Goal: Task Accomplishment & Management: Manage account settings

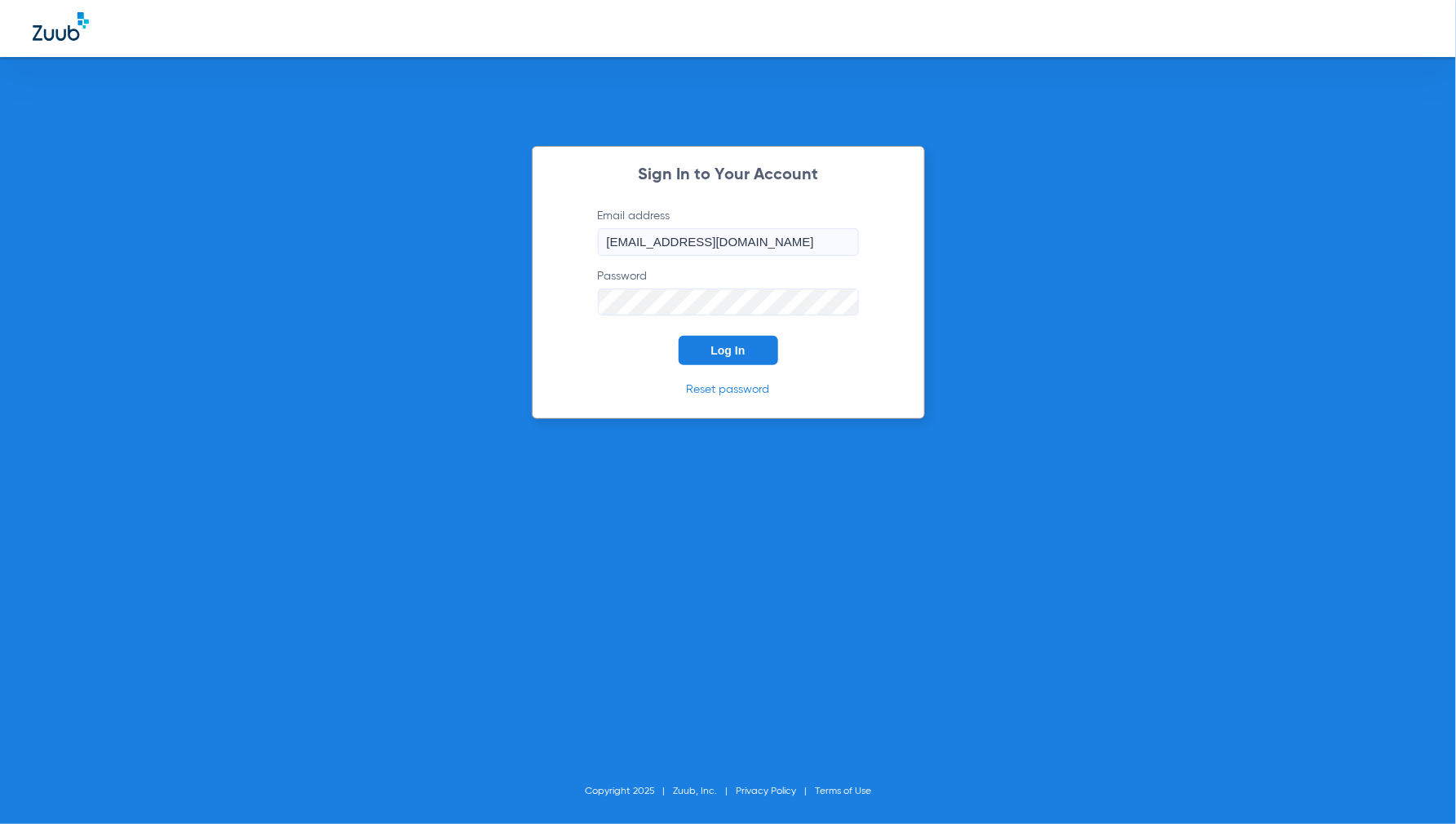
click at [700, 357] on button "Log In" at bounding box center [728, 350] width 99 height 29
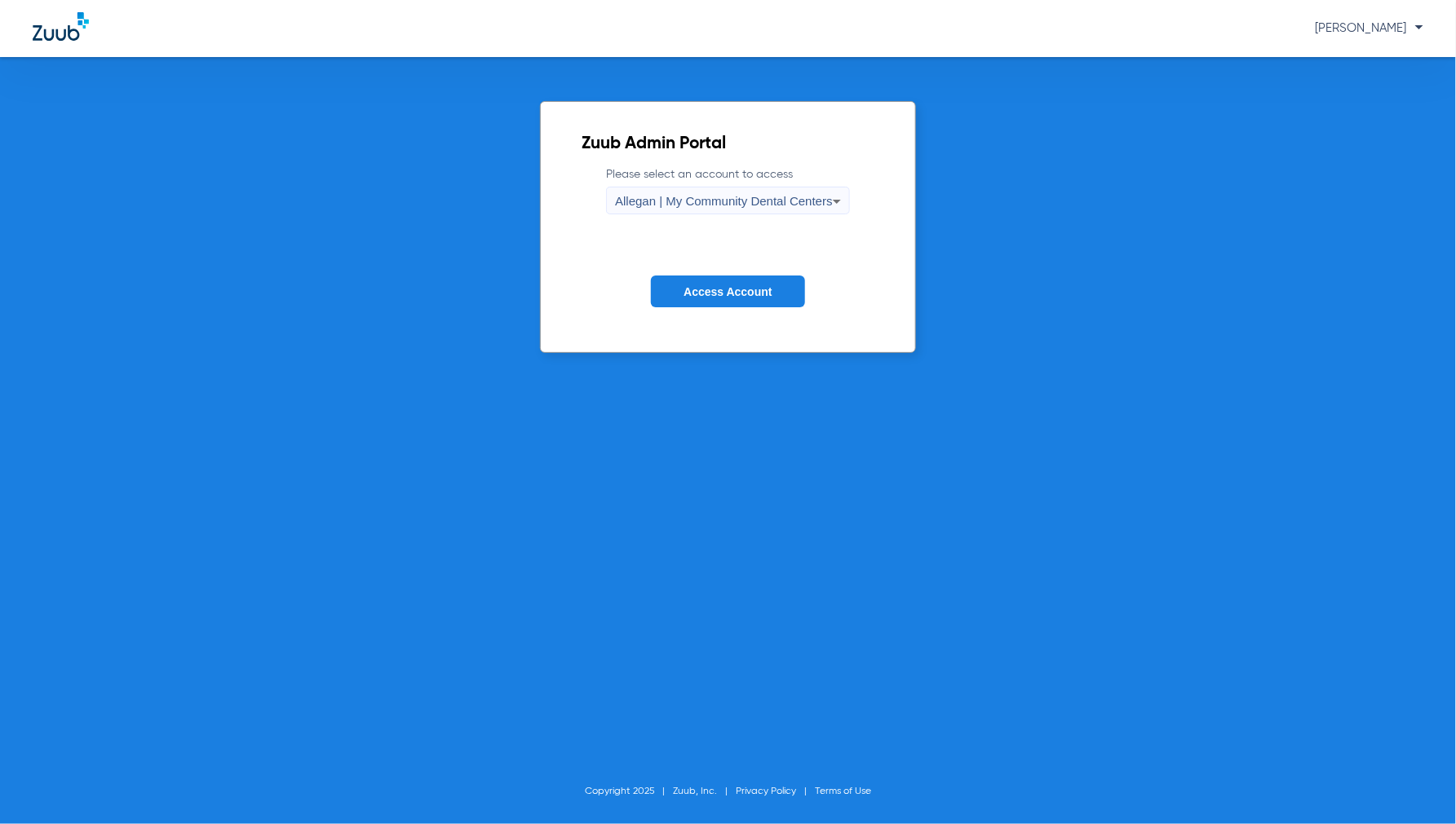
click at [705, 209] on div "Allegan | My Community Dental Centers" at bounding box center [724, 201] width 218 height 28
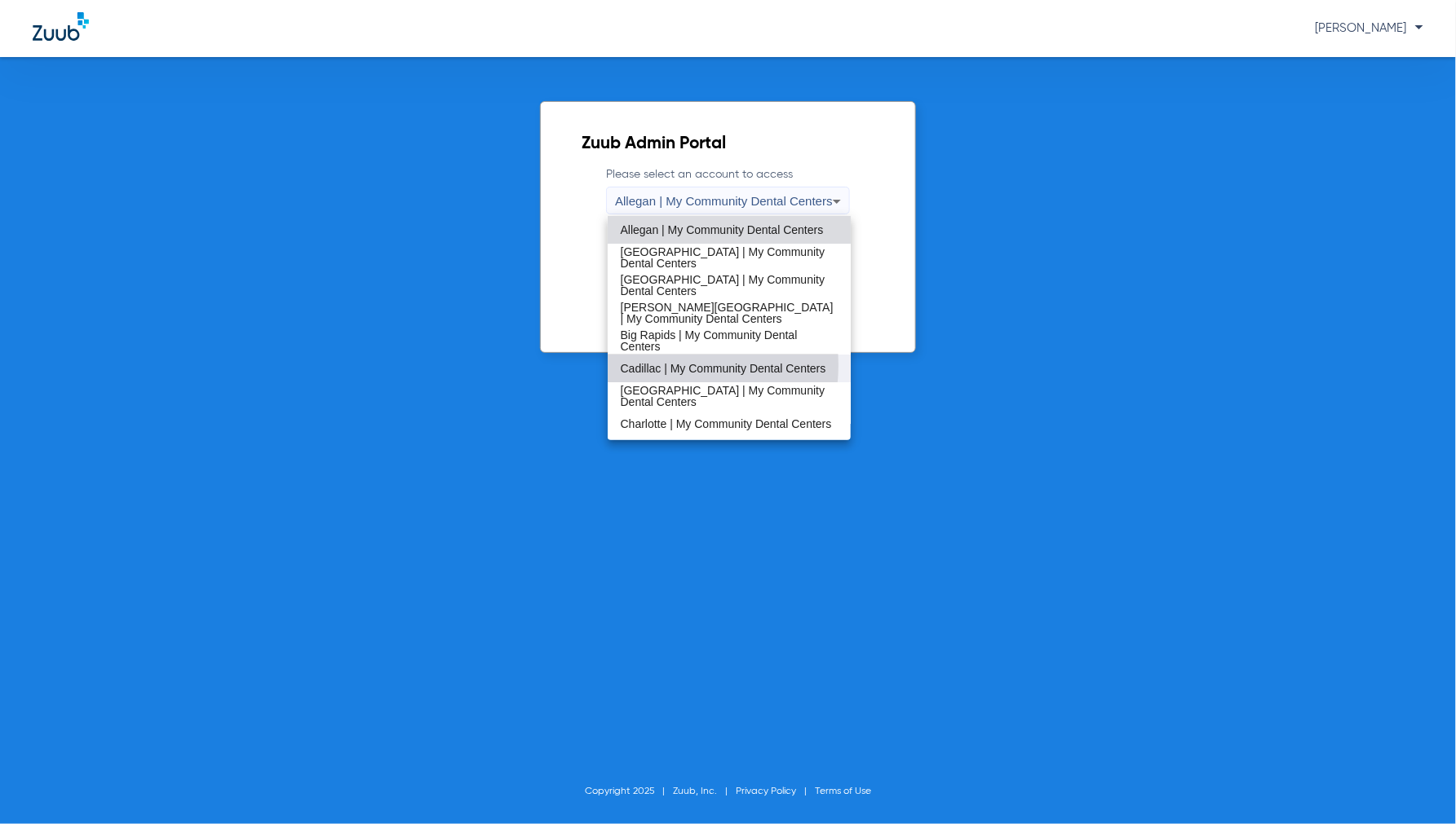
click at [672, 365] on span "Cadillac | My Community Dental Centers" at bounding box center [723, 368] width 205 height 12
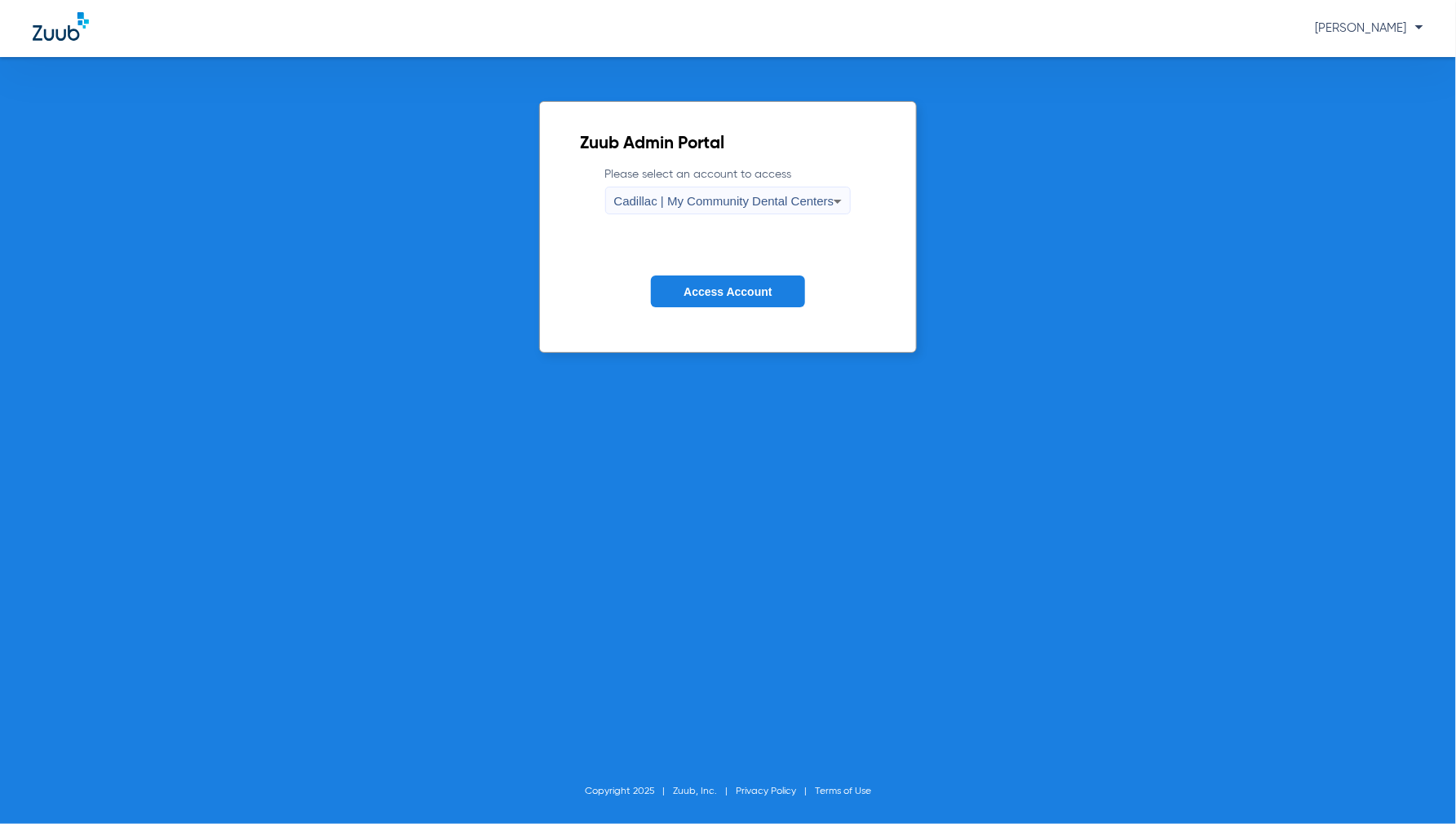
click at [722, 285] on span "Access Account" at bounding box center [727, 292] width 88 height 13
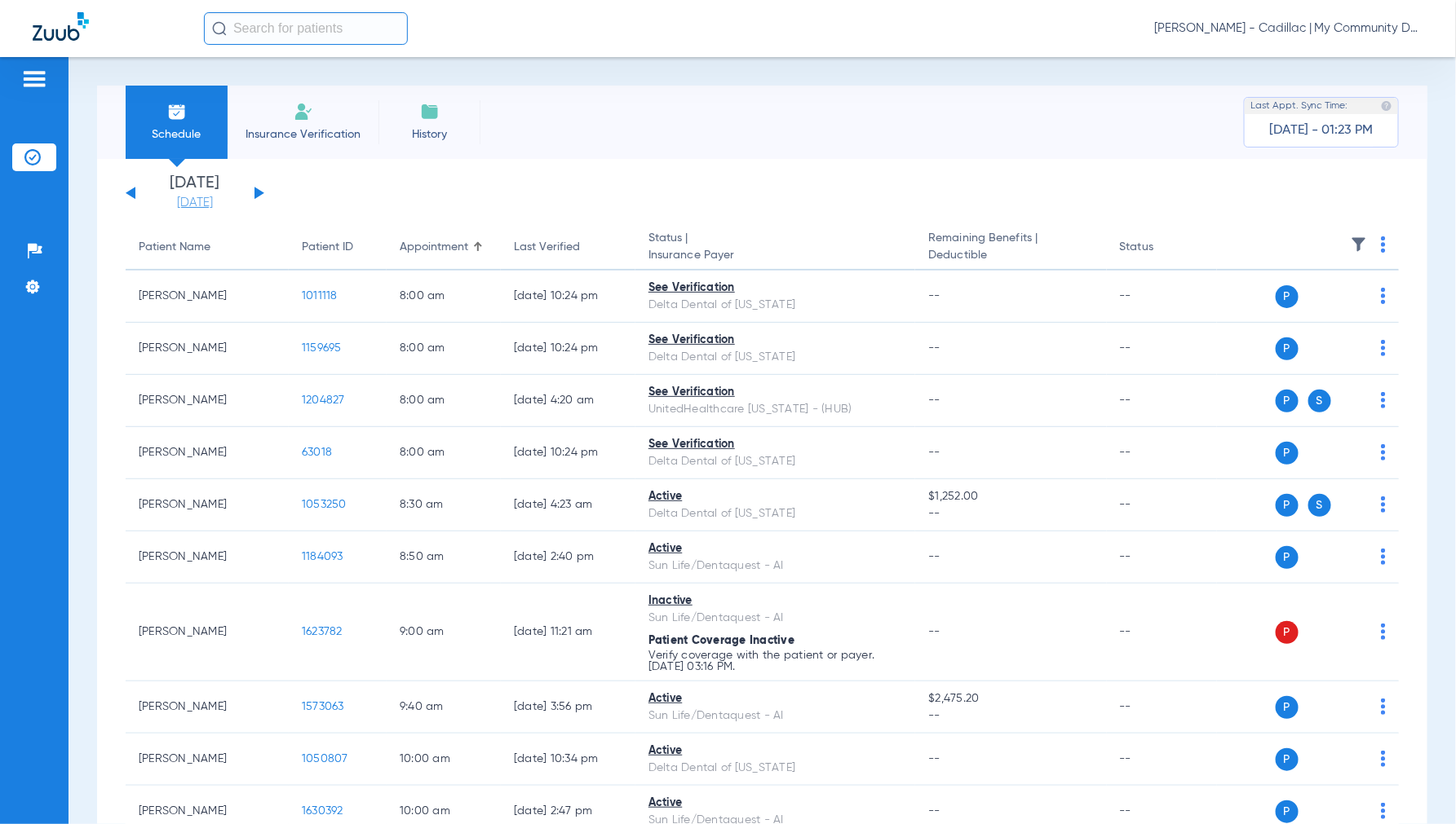
click at [210, 205] on link "[DATE]" at bounding box center [194, 202] width 97 height 16
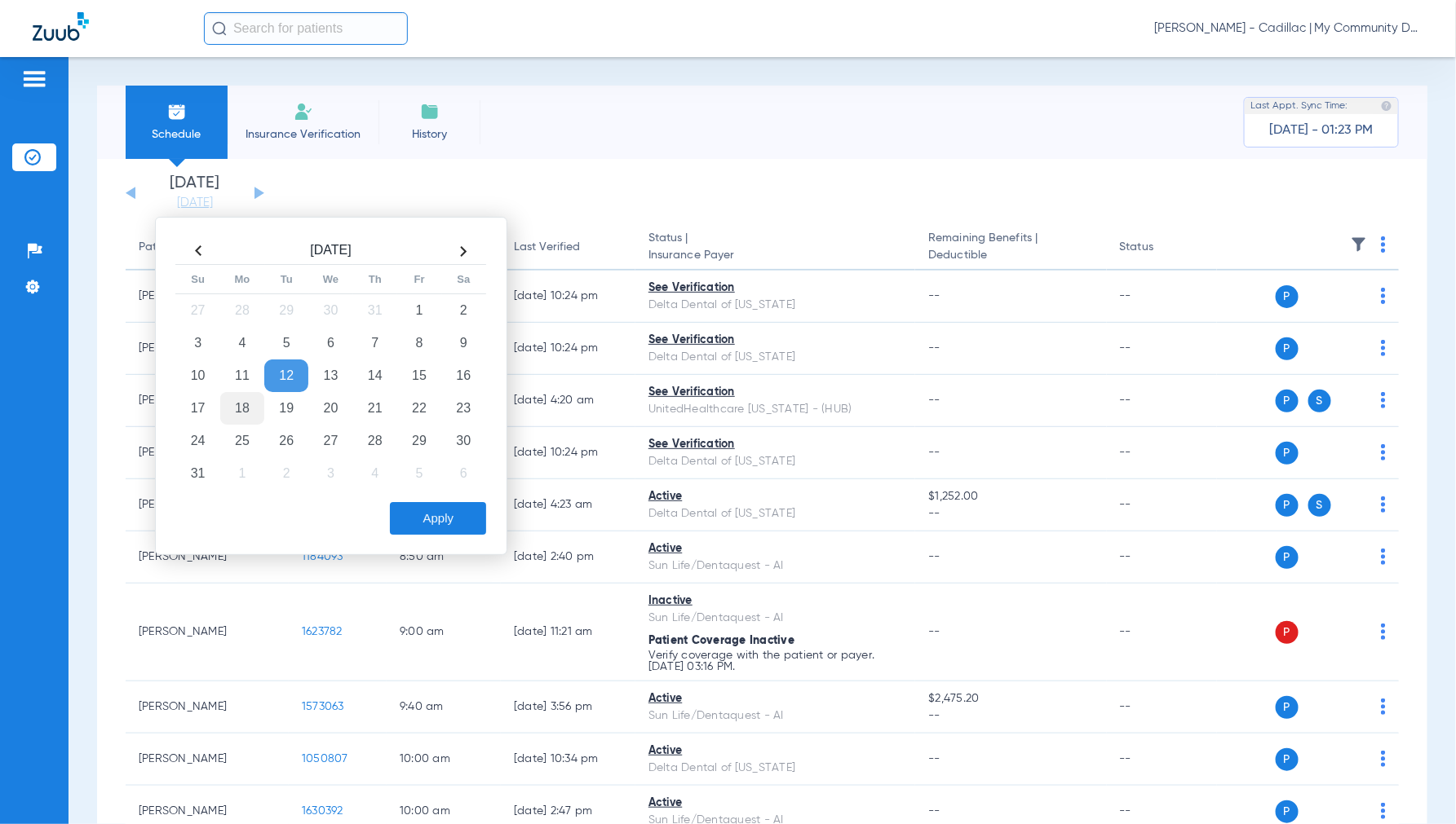
click at [242, 406] on td "18" at bounding box center [242, 409] width 44 height 33
click at [442, 518] on button "Apply" at bounding box center [438, 518] width 96 height 33
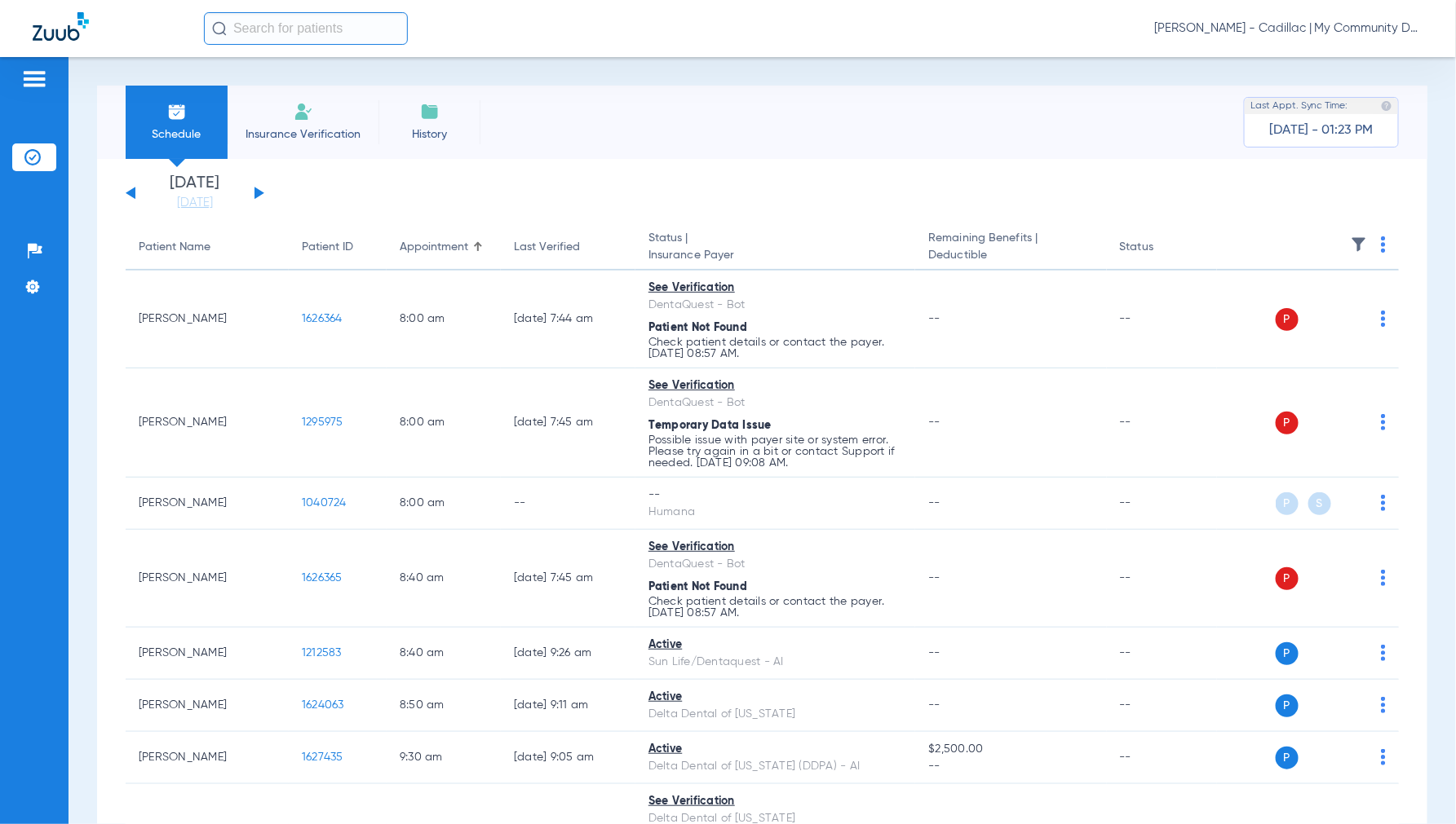
click at [1372, 249] on th at bounding box center [1308, 247] width 182 height 45
click at [1381, 246] on img at bounding box center [1383, 244] width 5 height 16
click at [1298, 310] on span "Verify All" at bounding box center [1308, 309] width 102 height 12
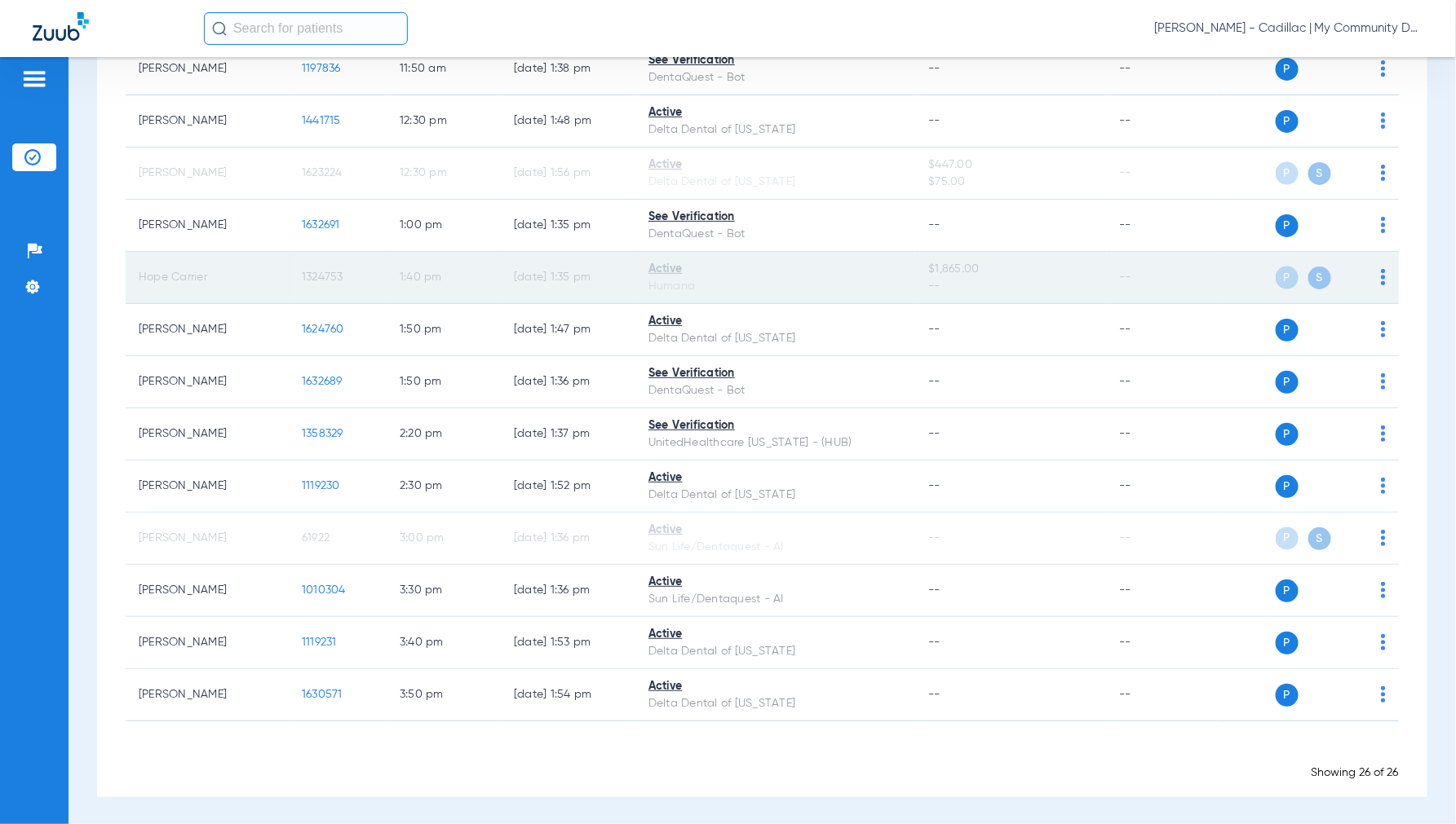
scroll to position [908, 0]
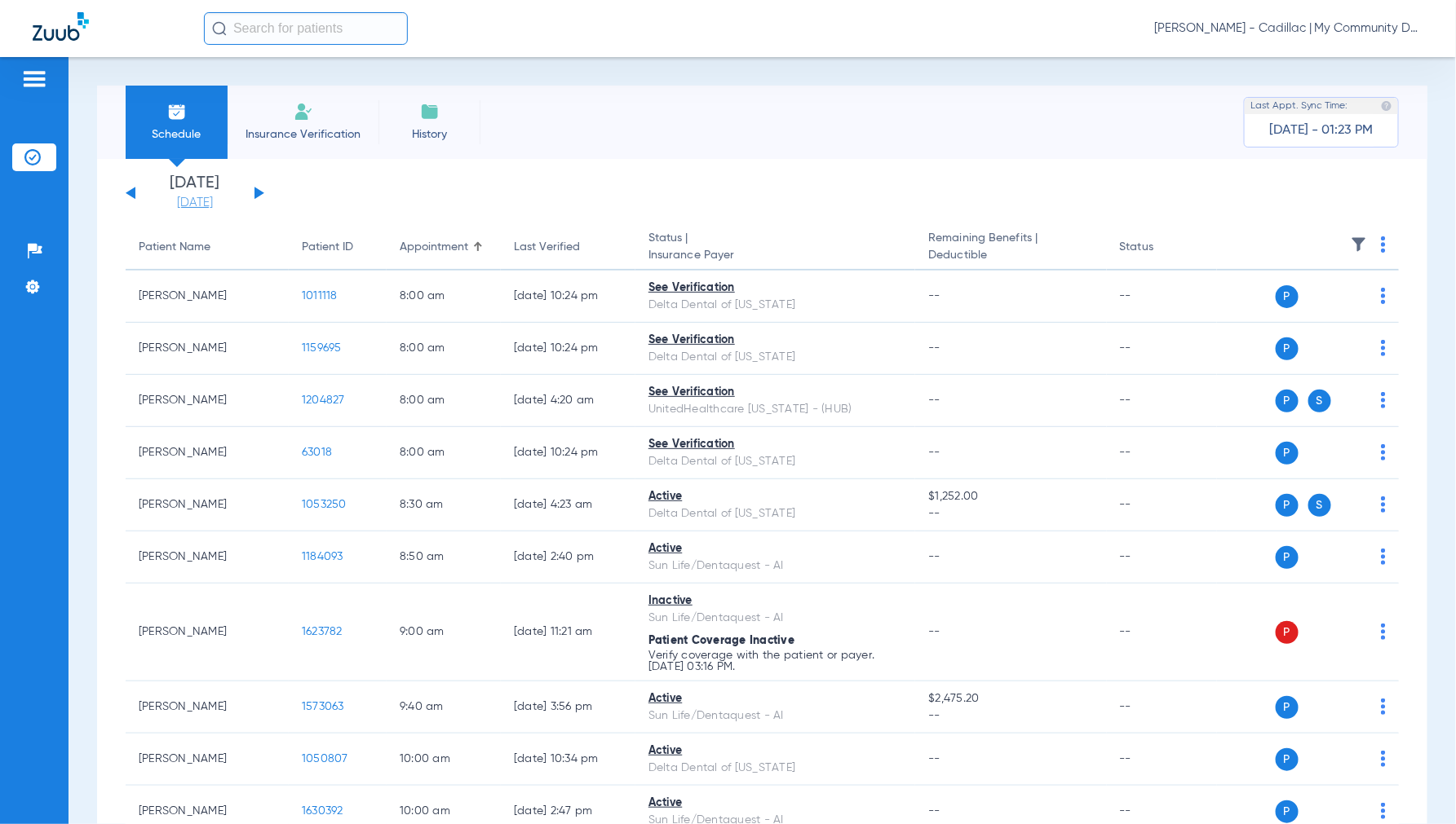
click at [204, 203] on link "[DATE]" at bounding box center [194, 202] width 97 height 16
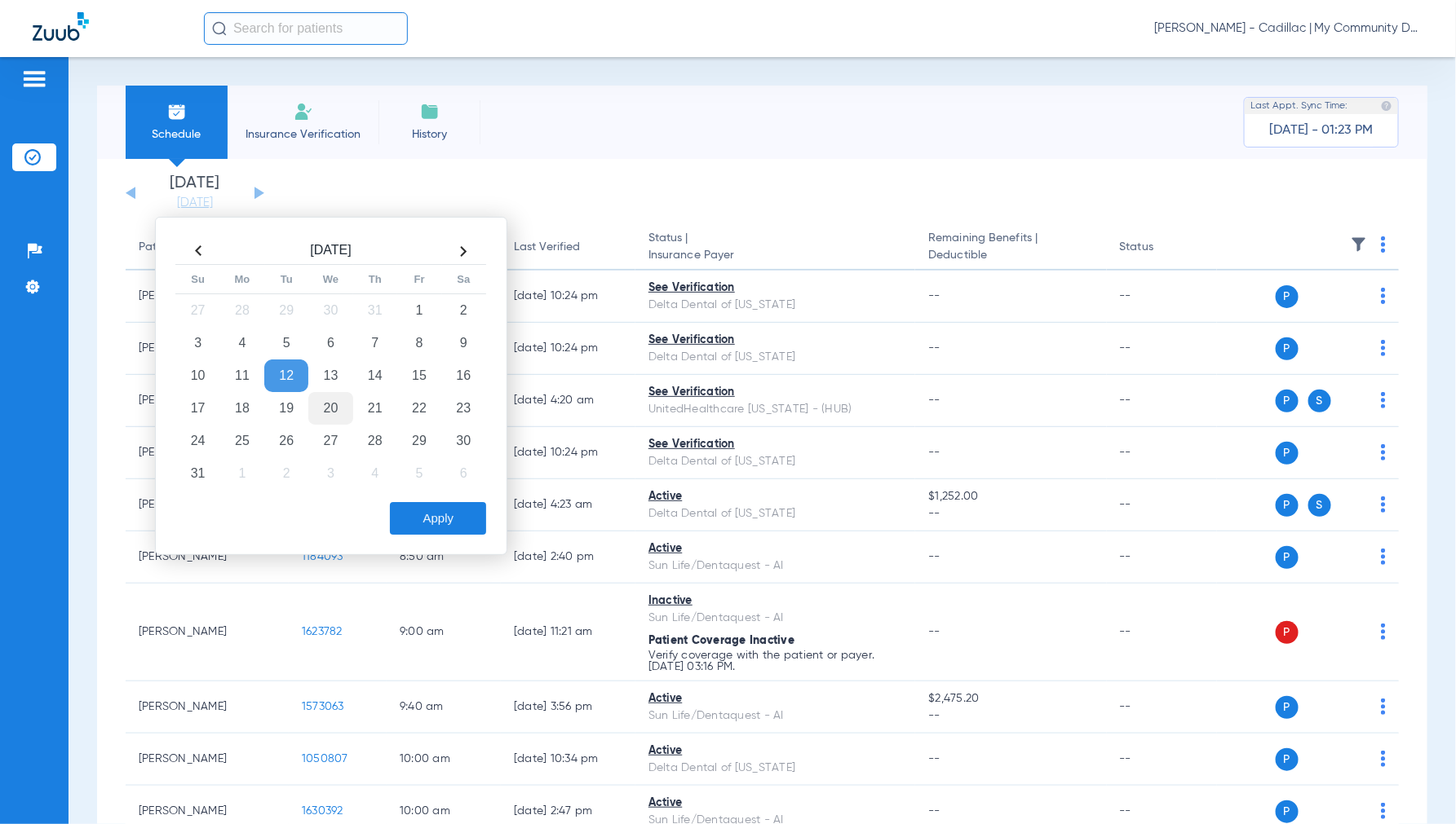
click at [331, 404] on td "20" at bounding box center [331, 409] width 44 height 33
click at [435, 514] on button "Apply" at bounding box center [438, 518] width 96 height 33
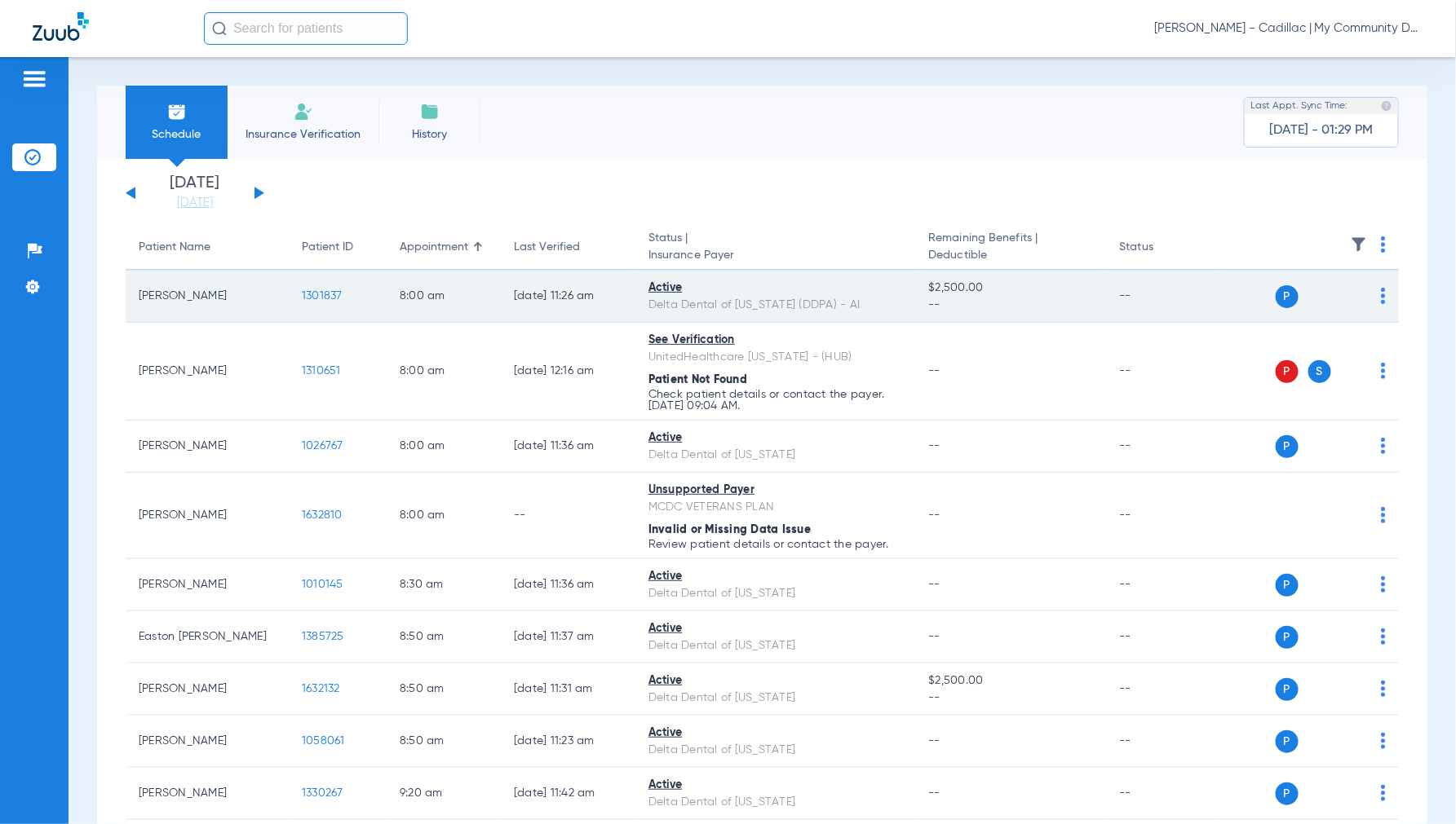
click at [319, 295] on span "1301837" at bounding box center [322, 296] width 40 height 12
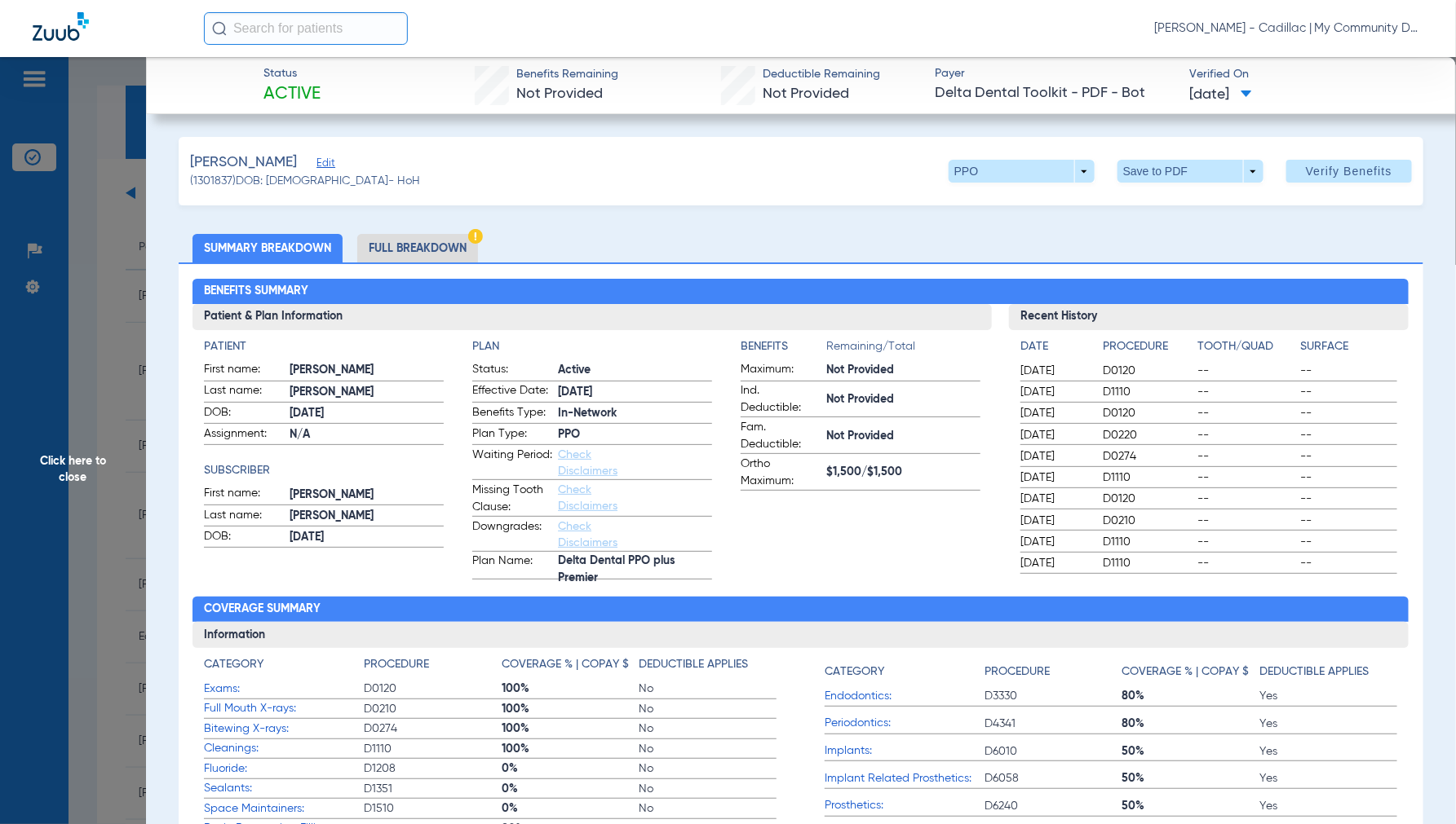
click at [427, 243] on li "Full Breakdown" at bounding box center [417, 249] width 121 height 29
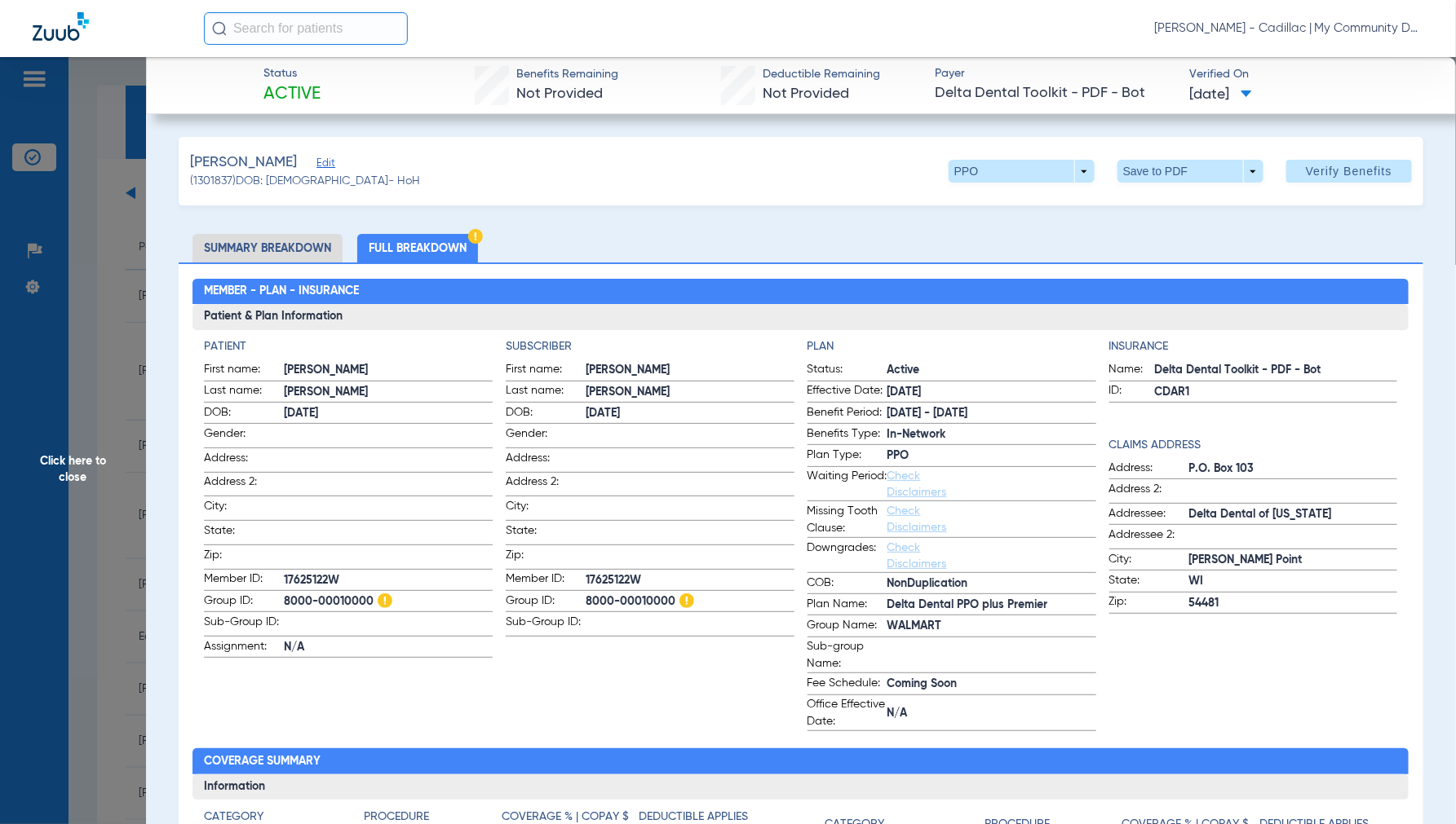
click at [45, 470] on span "Click here to close" at bounding box center [72, 468] width 146 height 824
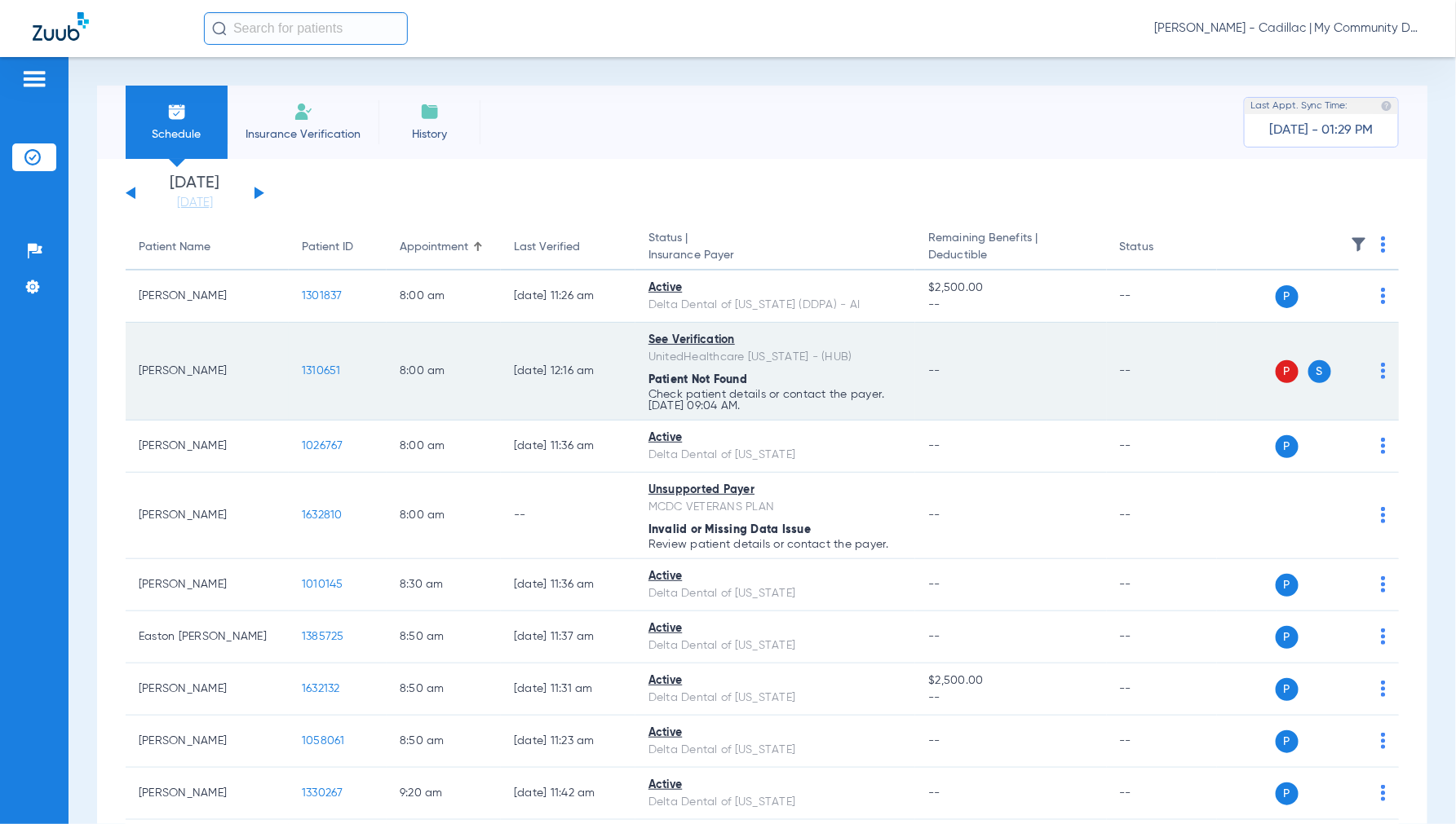
click at [321, 368] on span "1310651" at bounding box center [321, 371] width 40 height 12
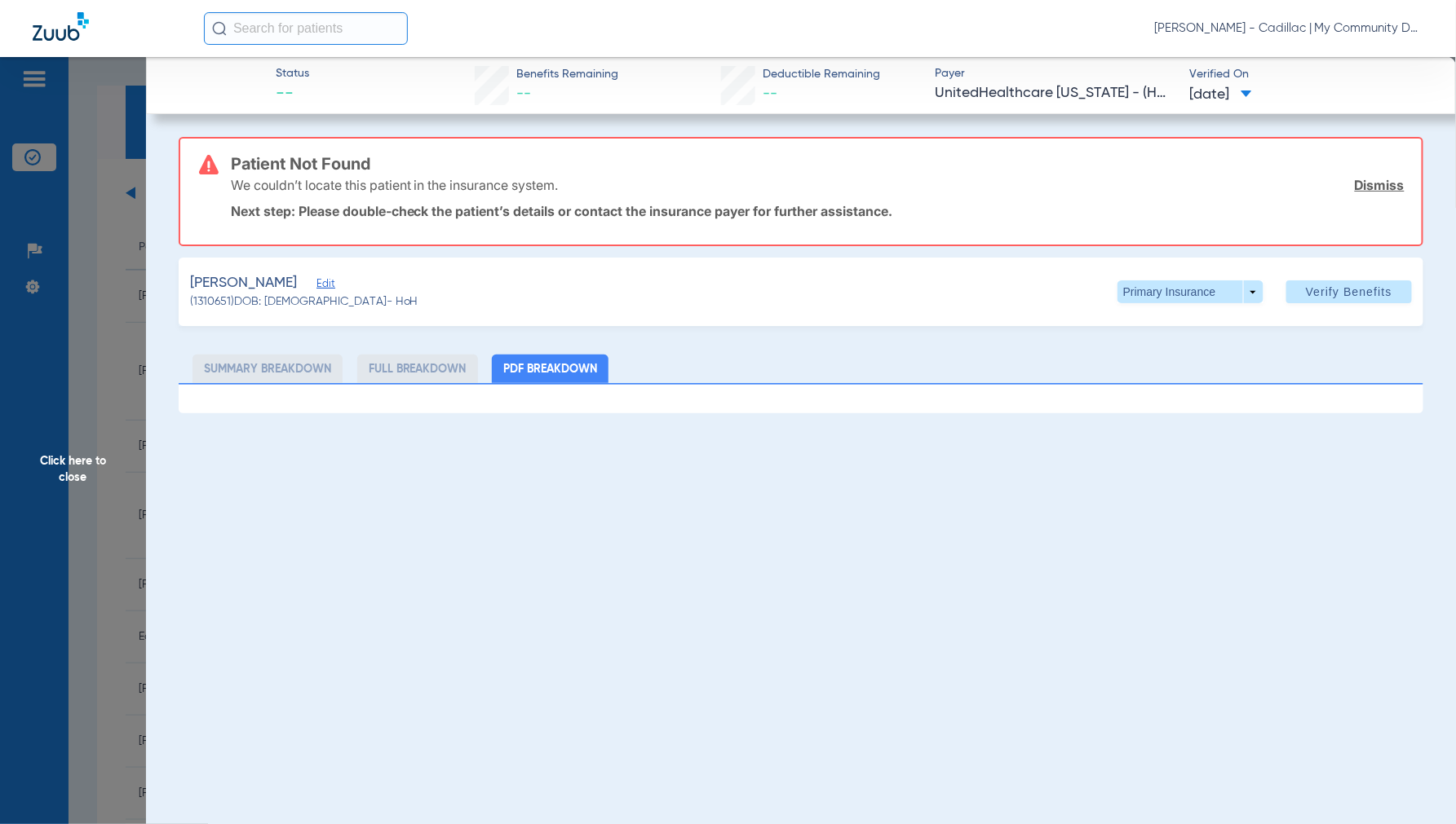
click at [82, 462] on span "Click here to close" at bounding box center [72, 468] width 146 height 824
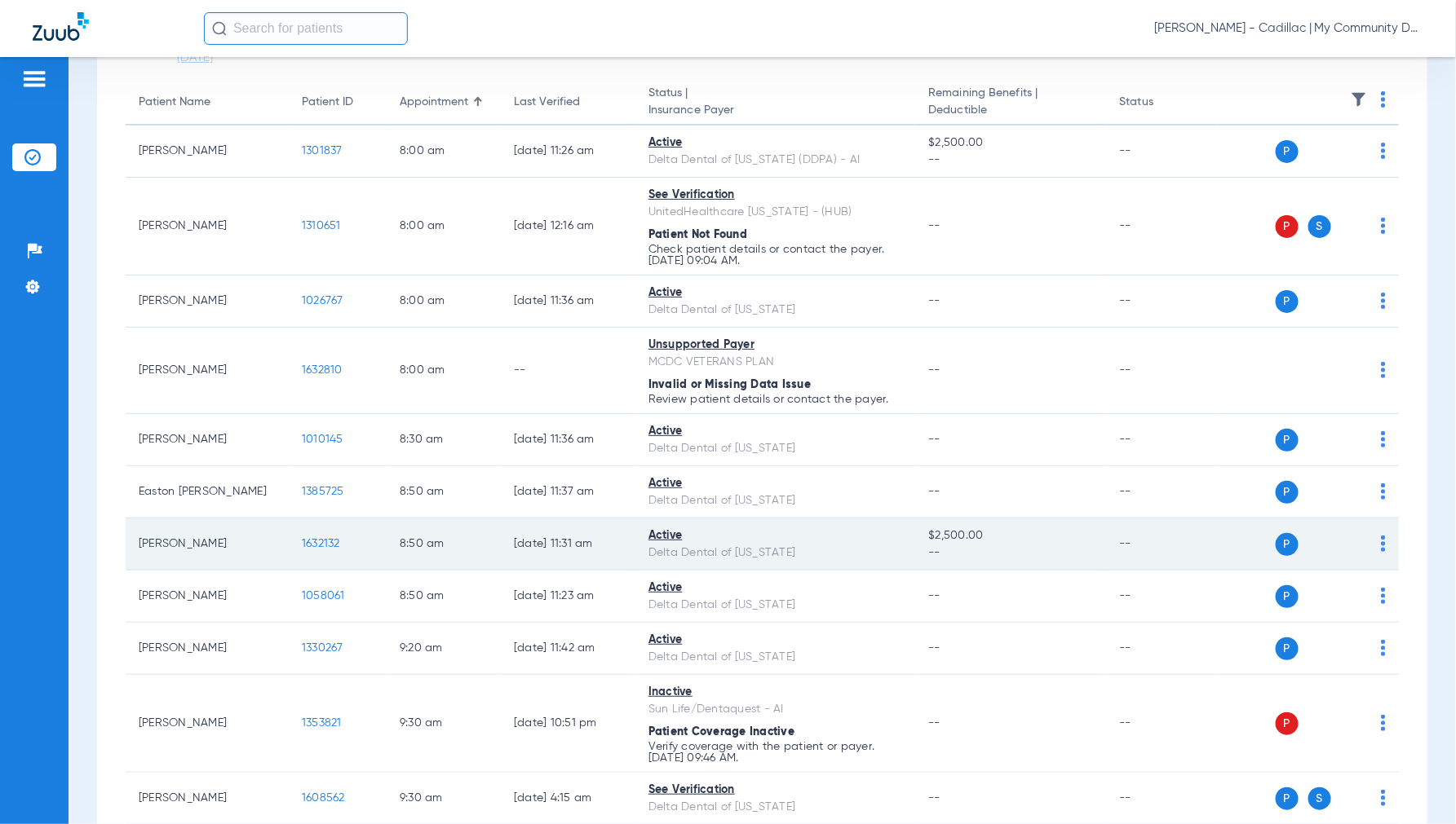
scroll to position [272, 0]
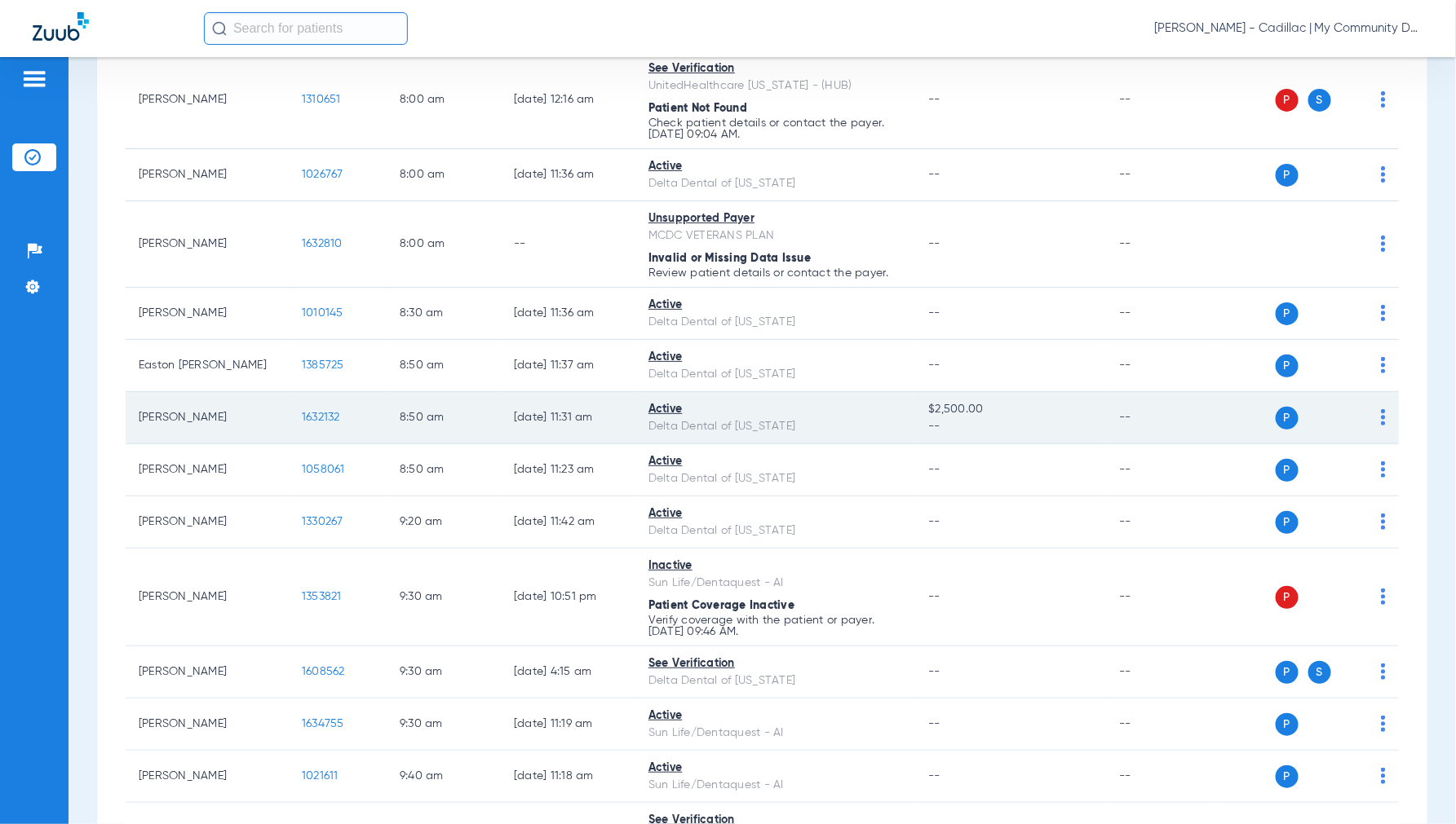
click at [318, 420] on span "1632132" at bounding box center [321, 417] width 39 height 12
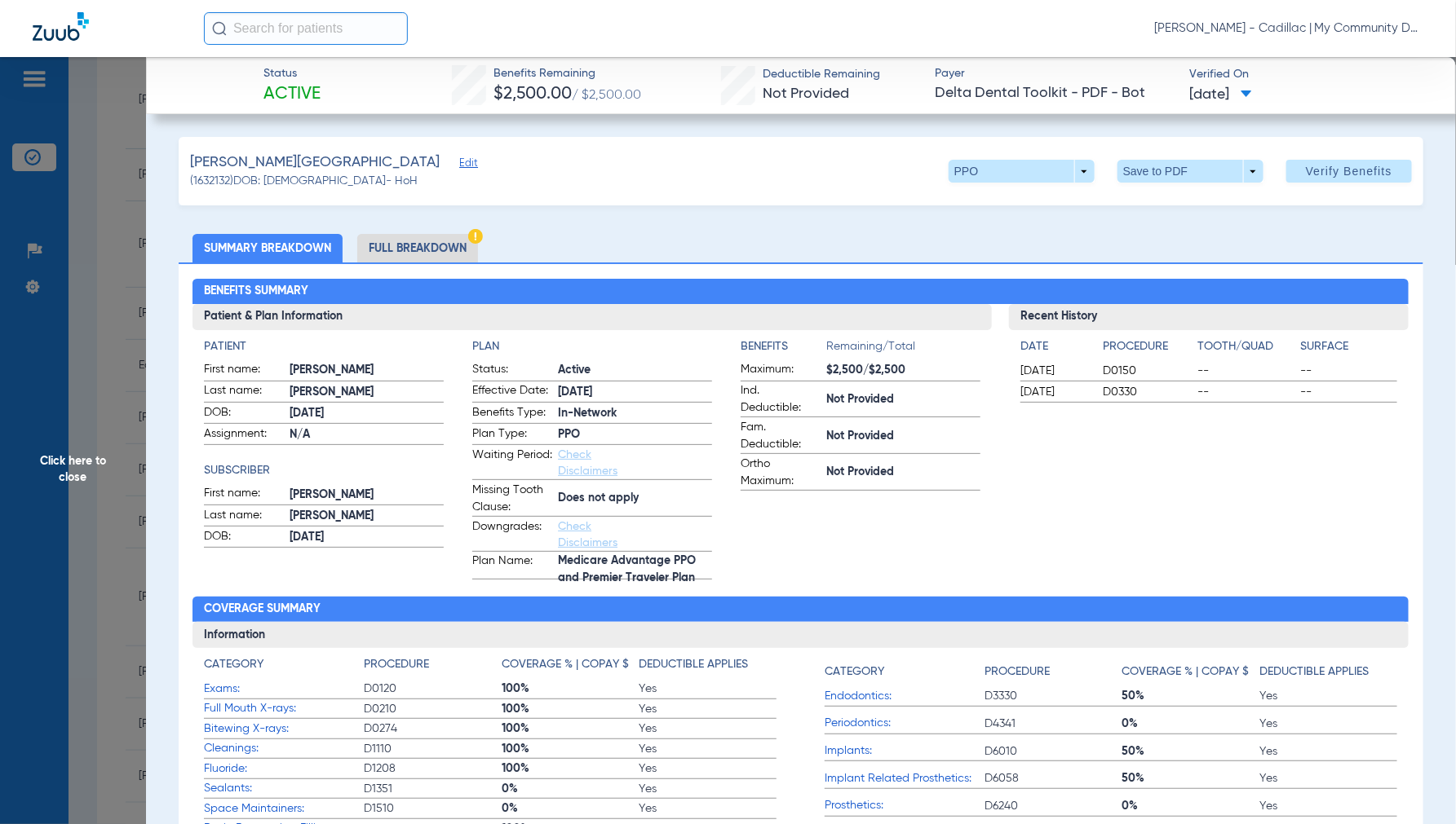
click at [438, 240] on li "Full Breakdown" at bounding box center [417, 249] width 121 height 29
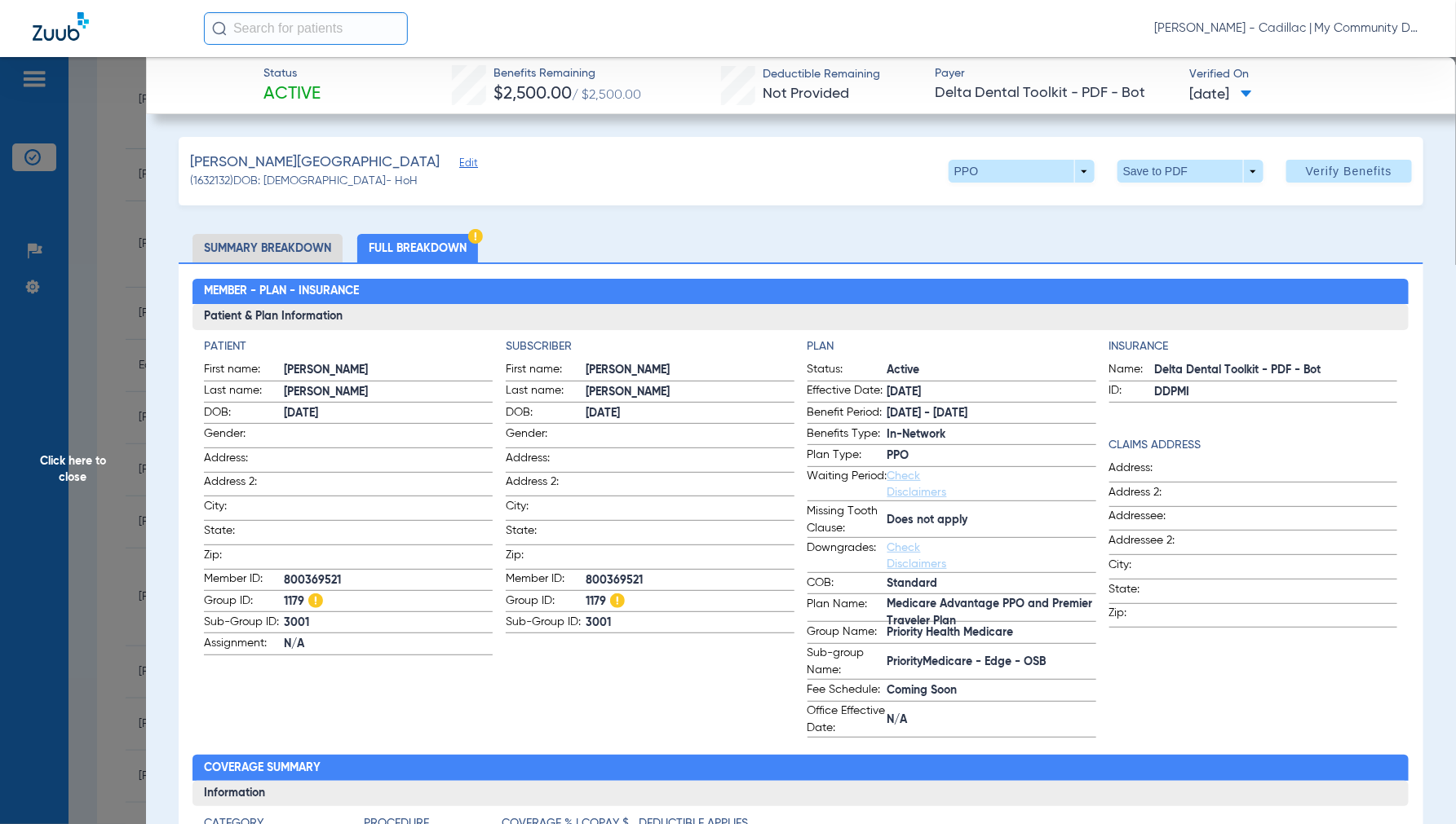
click at [83, 471] on span "Click here to close" at bounding box center [72, 468] width 146 height 824
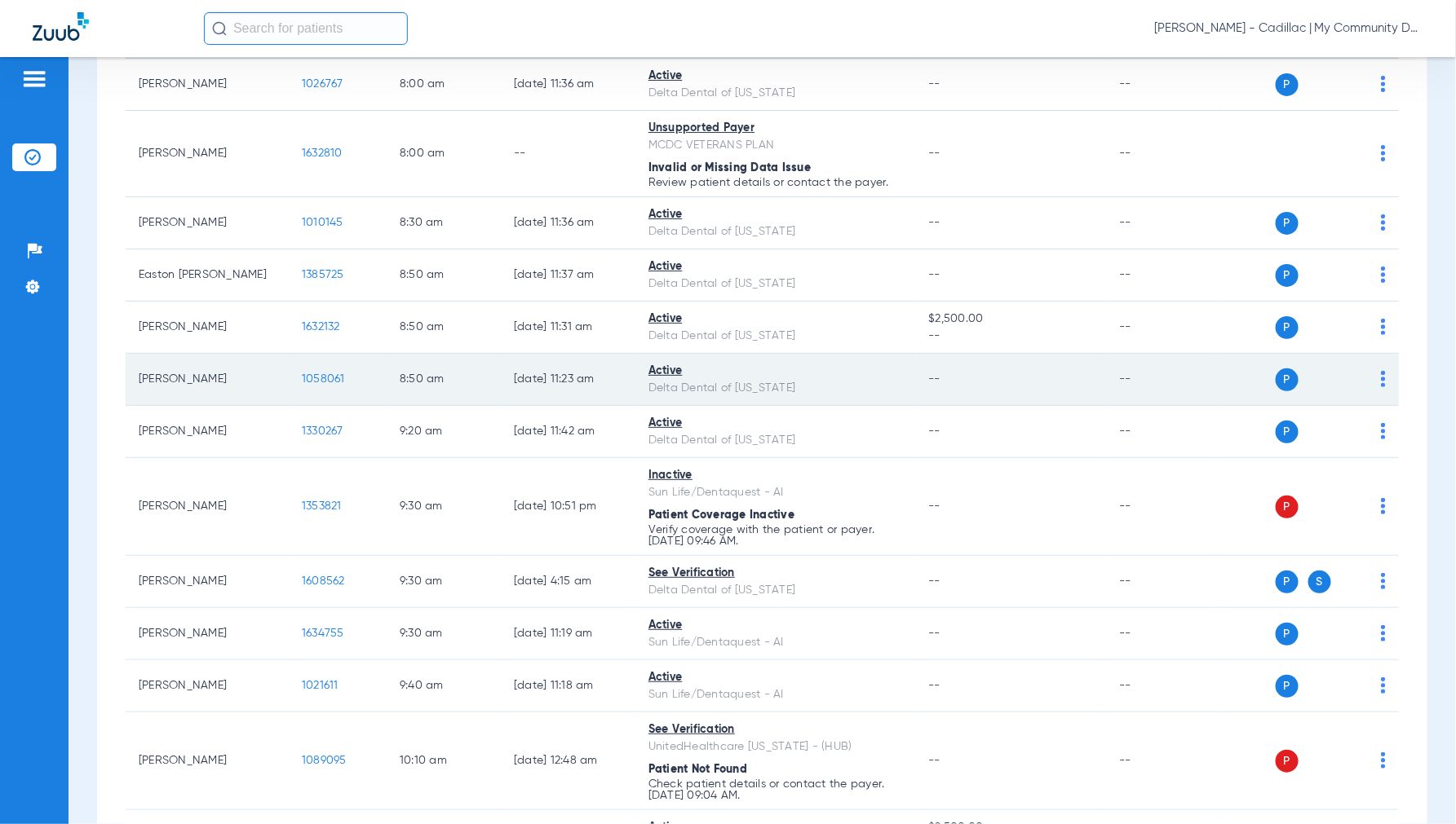
scroll to position [452, 0]
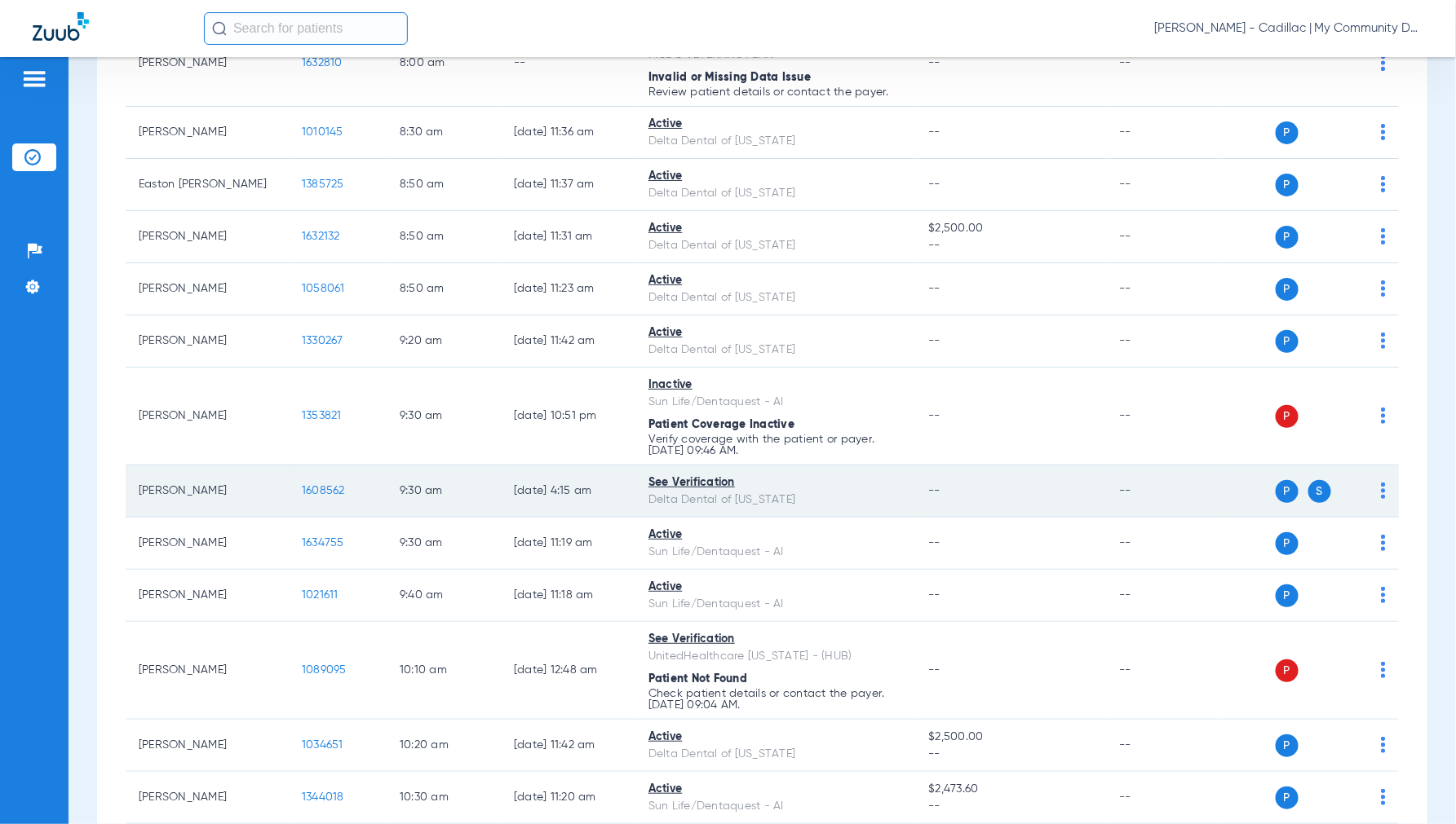
click at [320, 494] on span "1608562" at bounding box center [323, 491] width 43 height 12
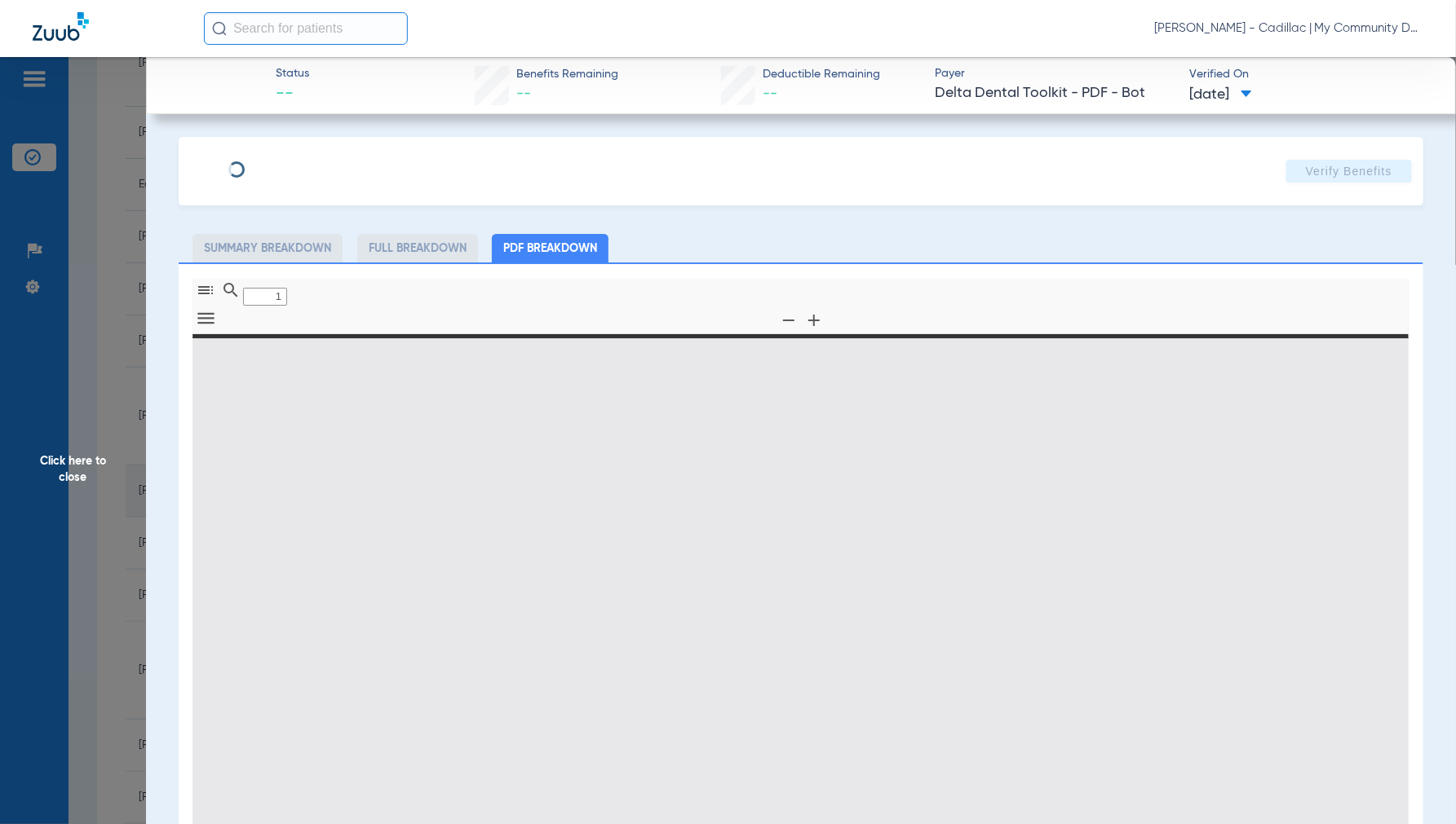
type input "0"
select select "page-width"
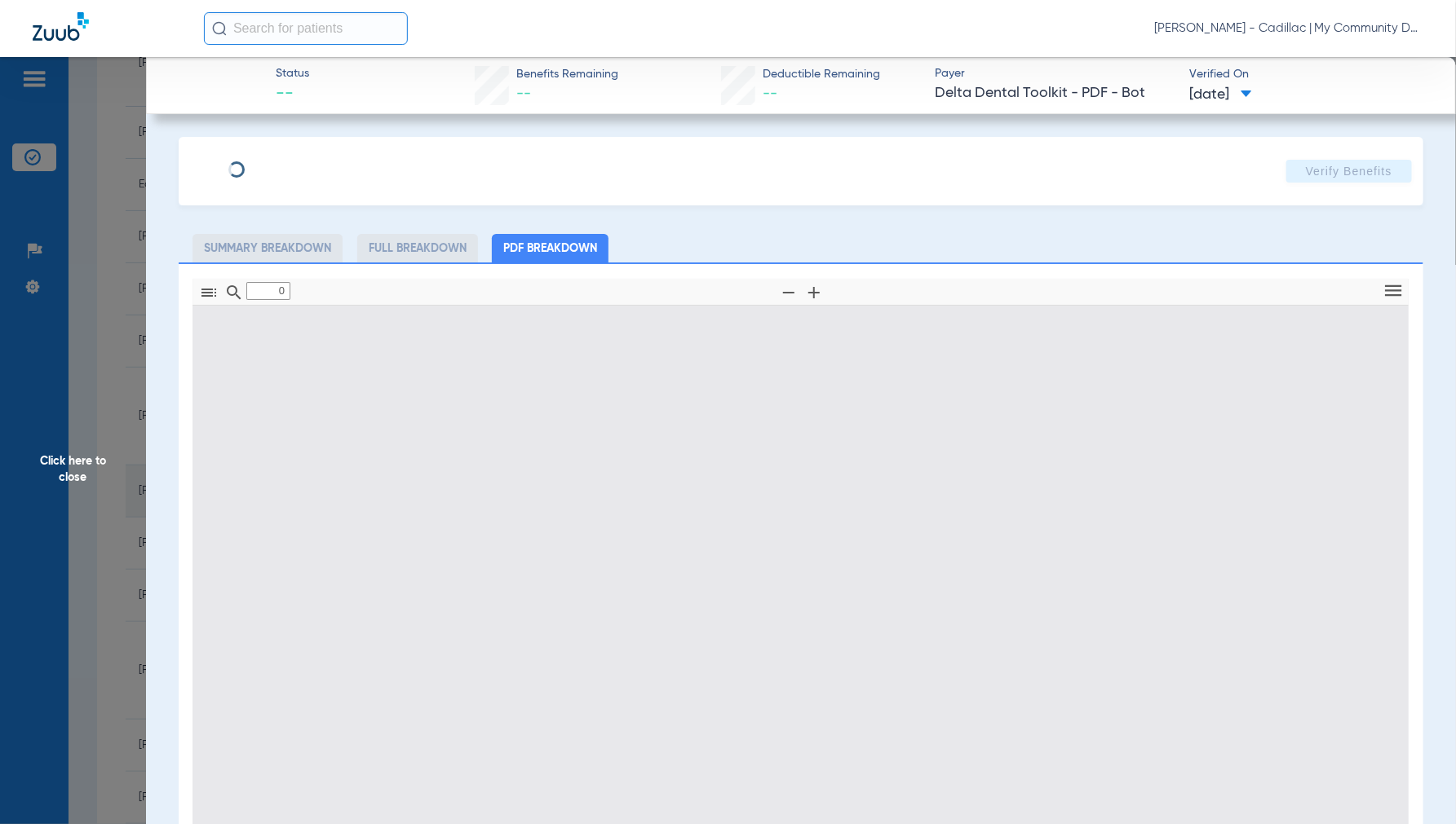
type input "1"
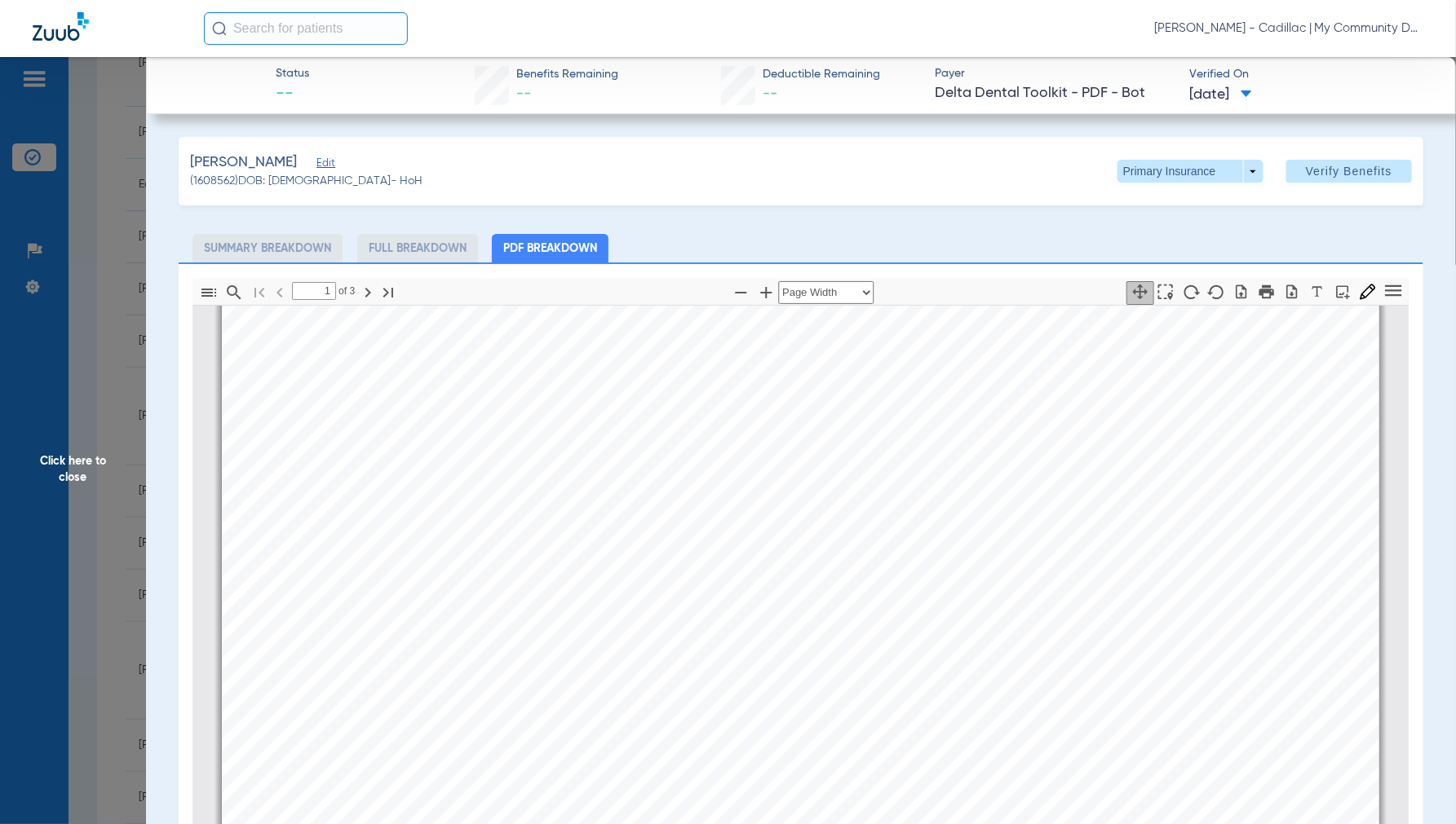
scroll to position [98, 0]
click at [75, 483] on span "Click here to close" at bounding box center [72, 468] width 146 height 824
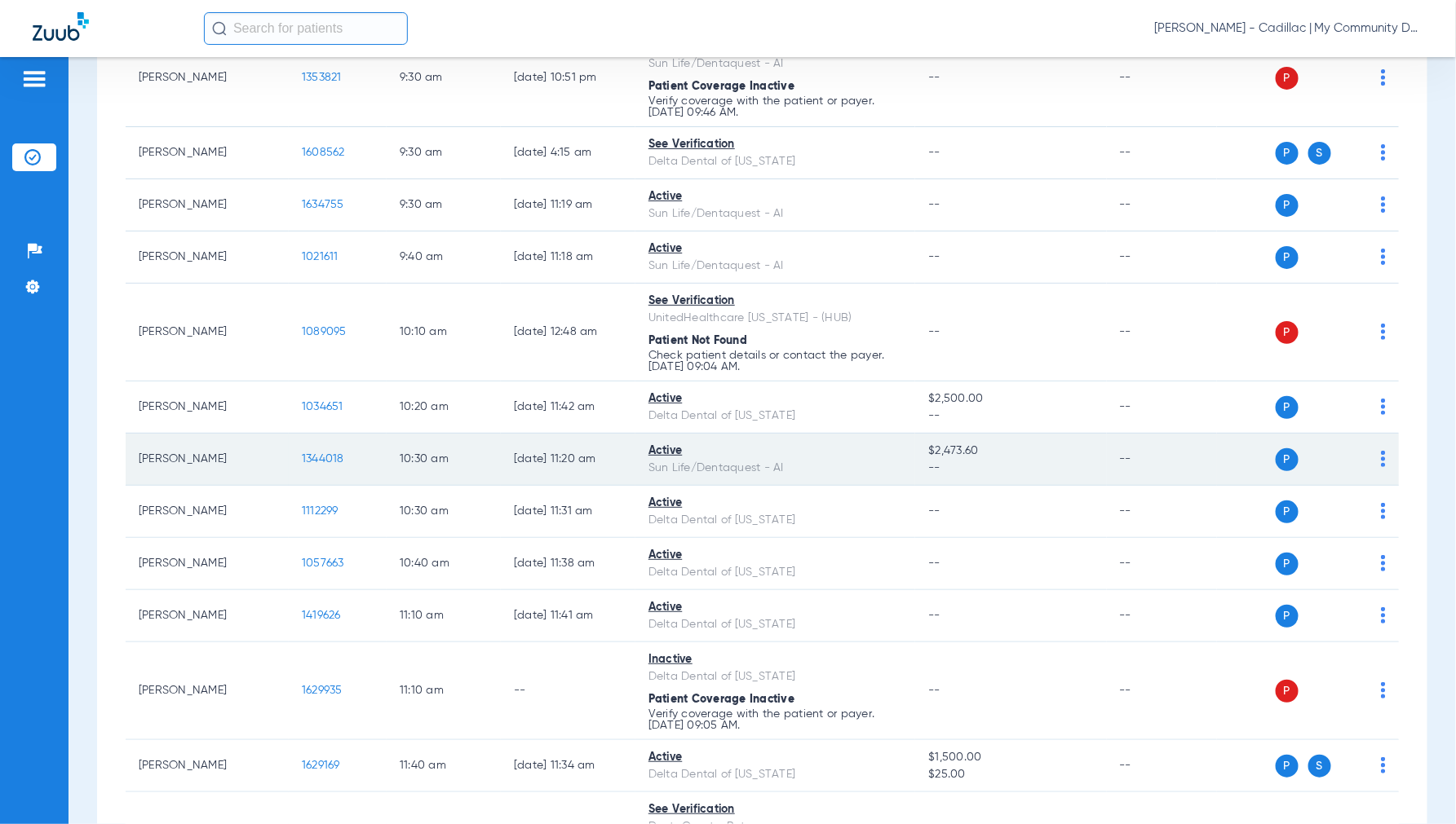
scroll to position [815, 0]
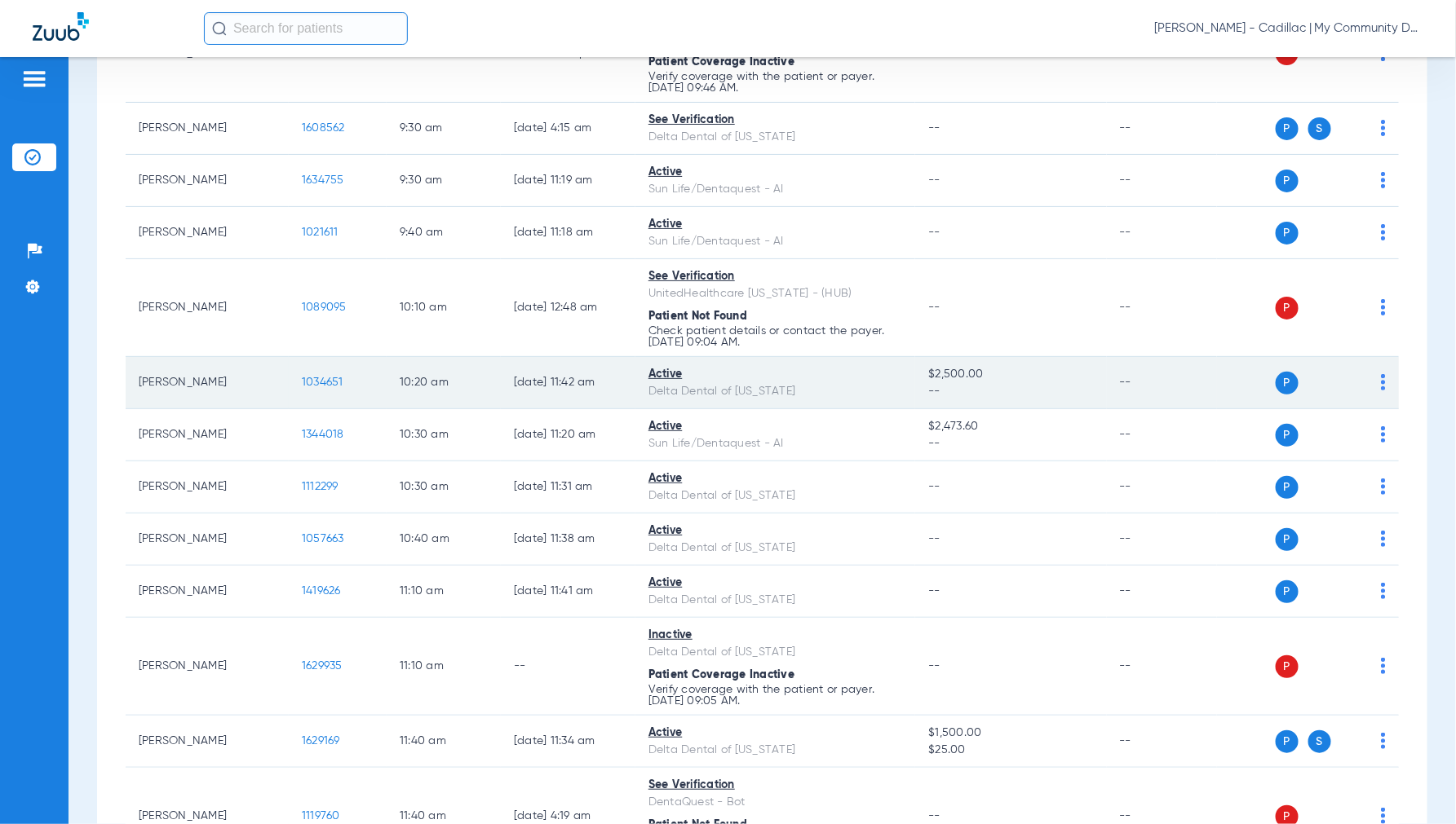
click at [328, 385] on span "1034651" at bounding box center [322, 383] width 41 height 12
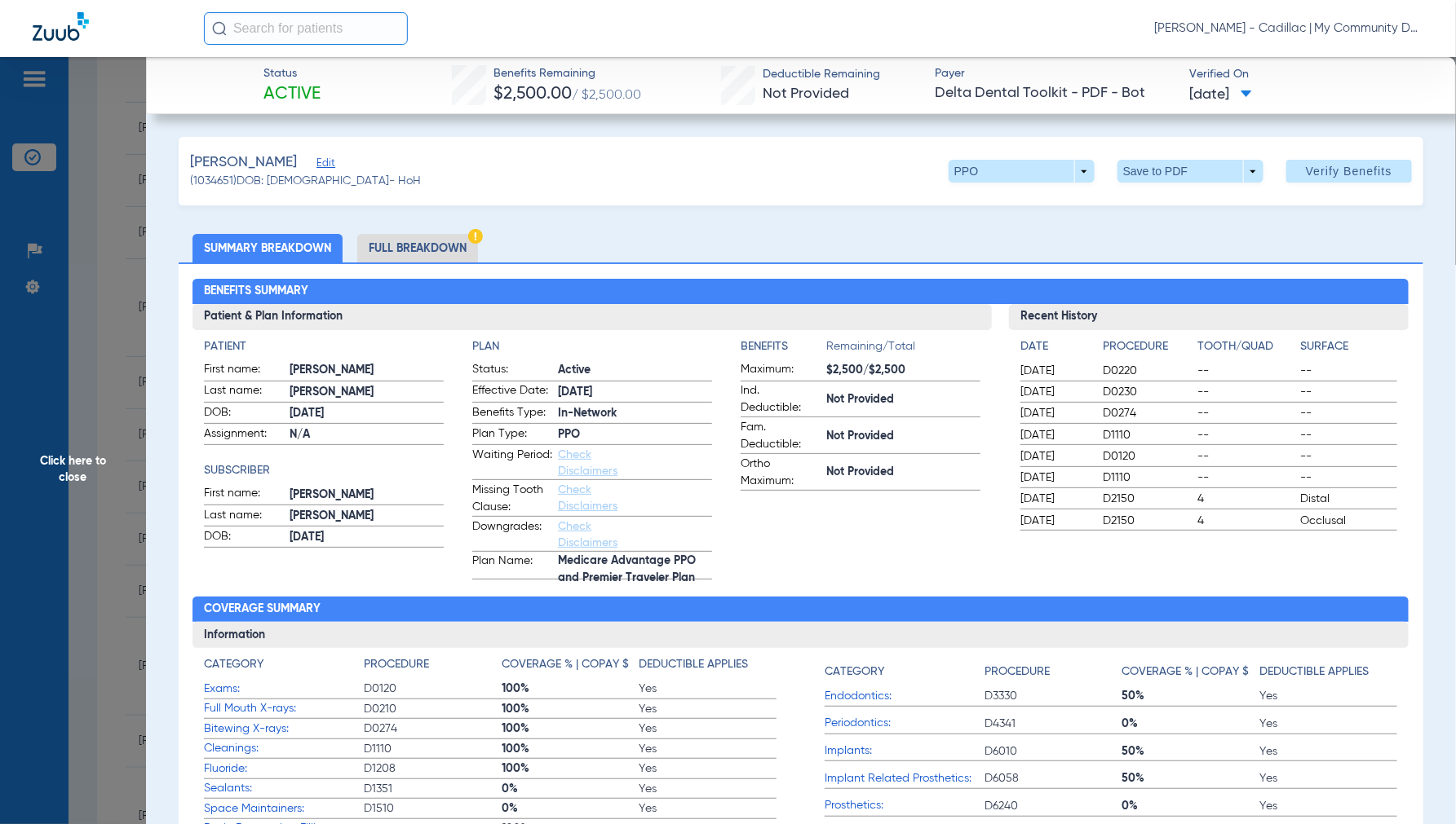
click at [409, 247] on li "Full Breakdown" at bounding box center [417, 249] width 121 height 29
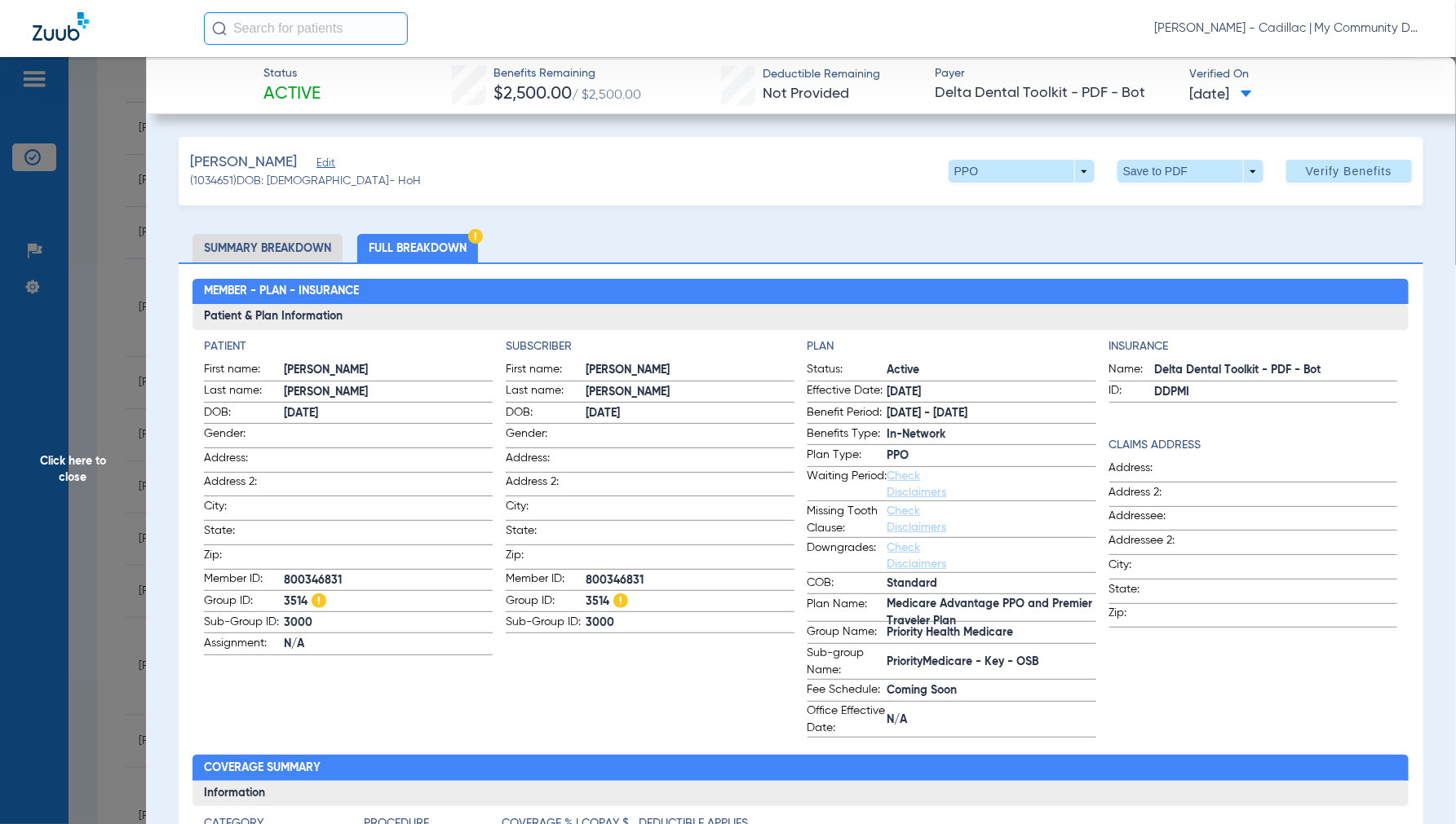
click at [86, 463] on span "Click here to close" at bounding box center [72, 468] width 146 height 824
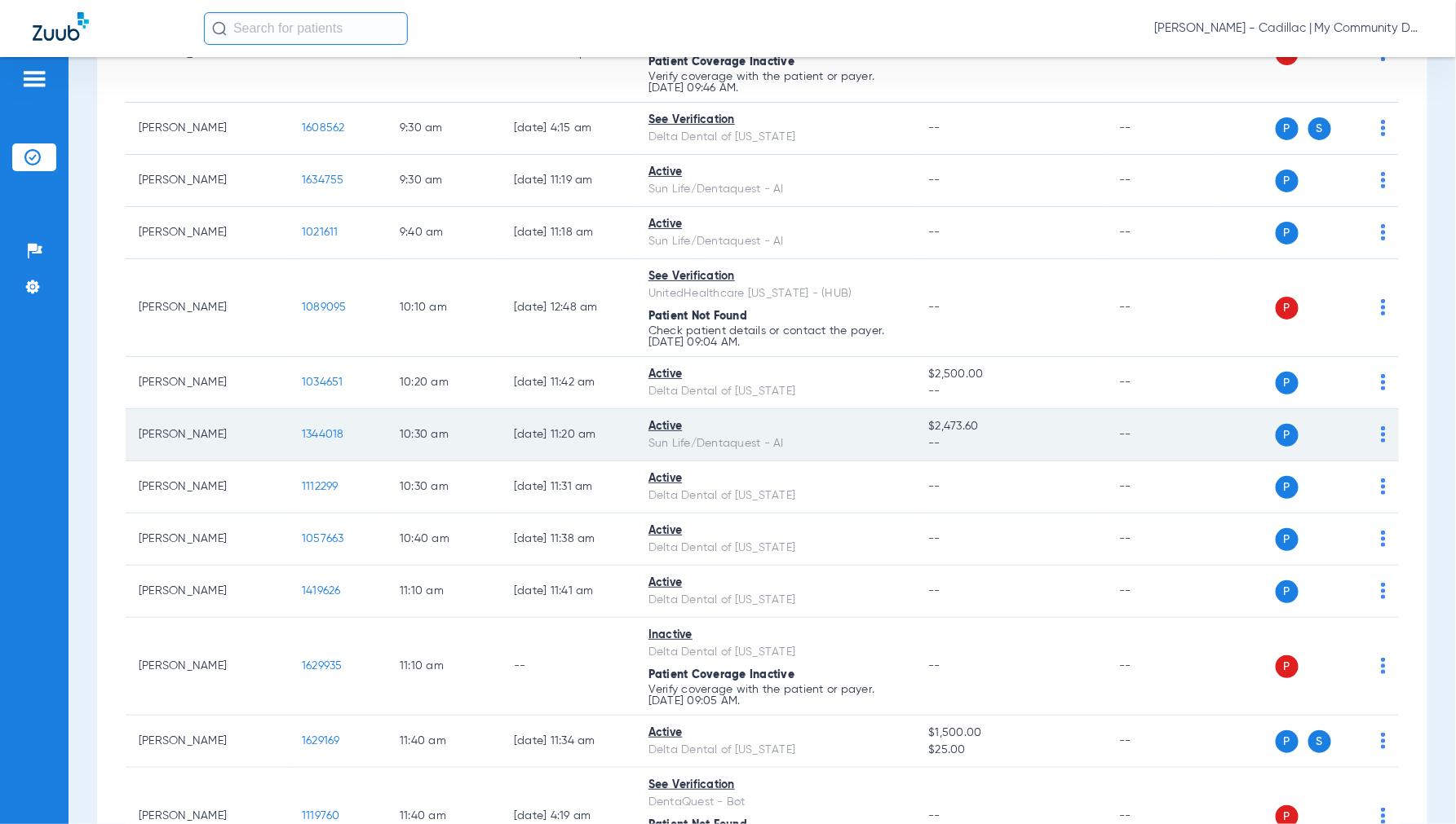
click at [330, 434] on span "1344018" at bounding box center [323, 435] width 42 height 12
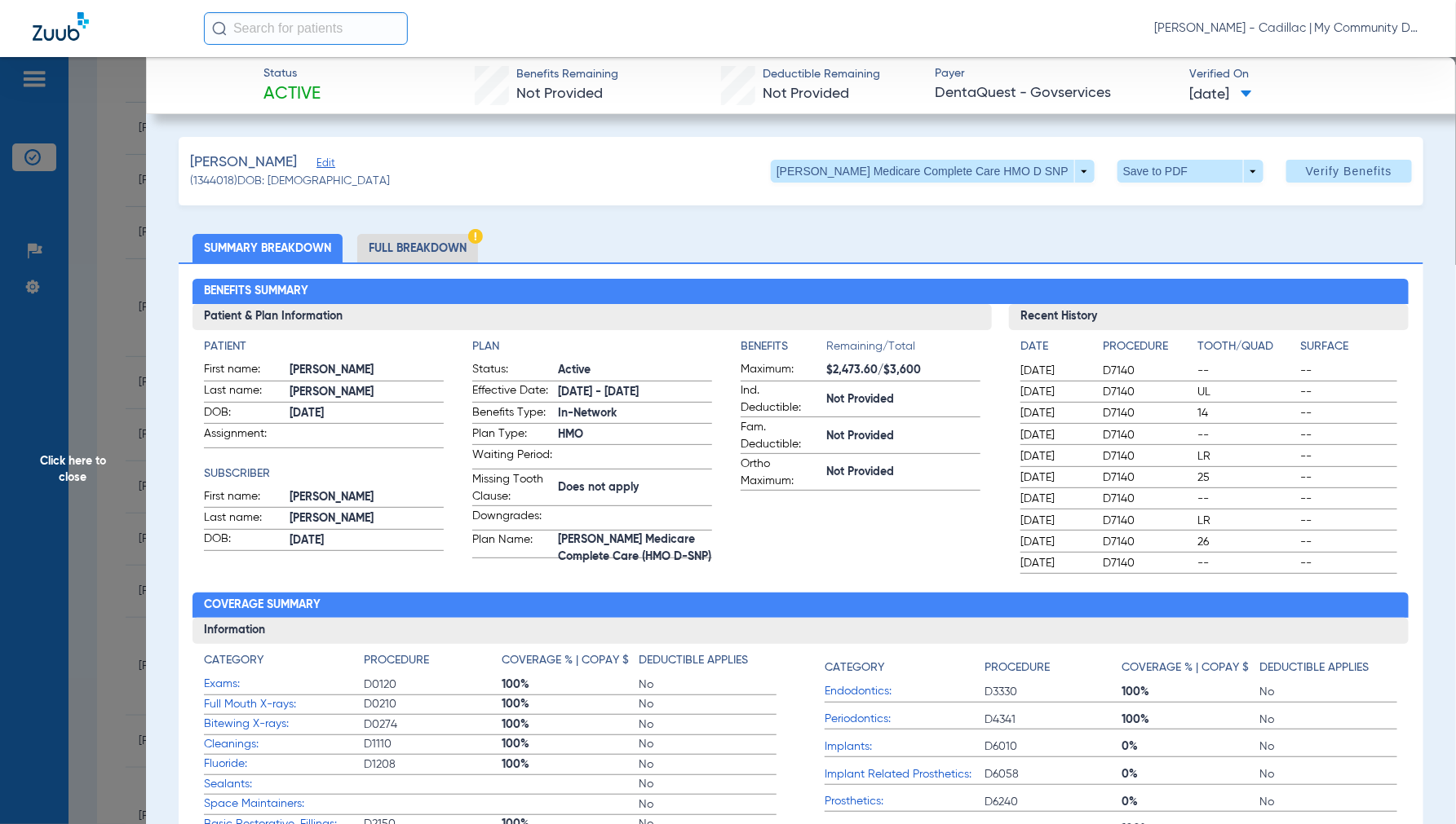
click at [389, 251] on li "Full Breakdown" at bounding box center [417, 249] width 121 height 29
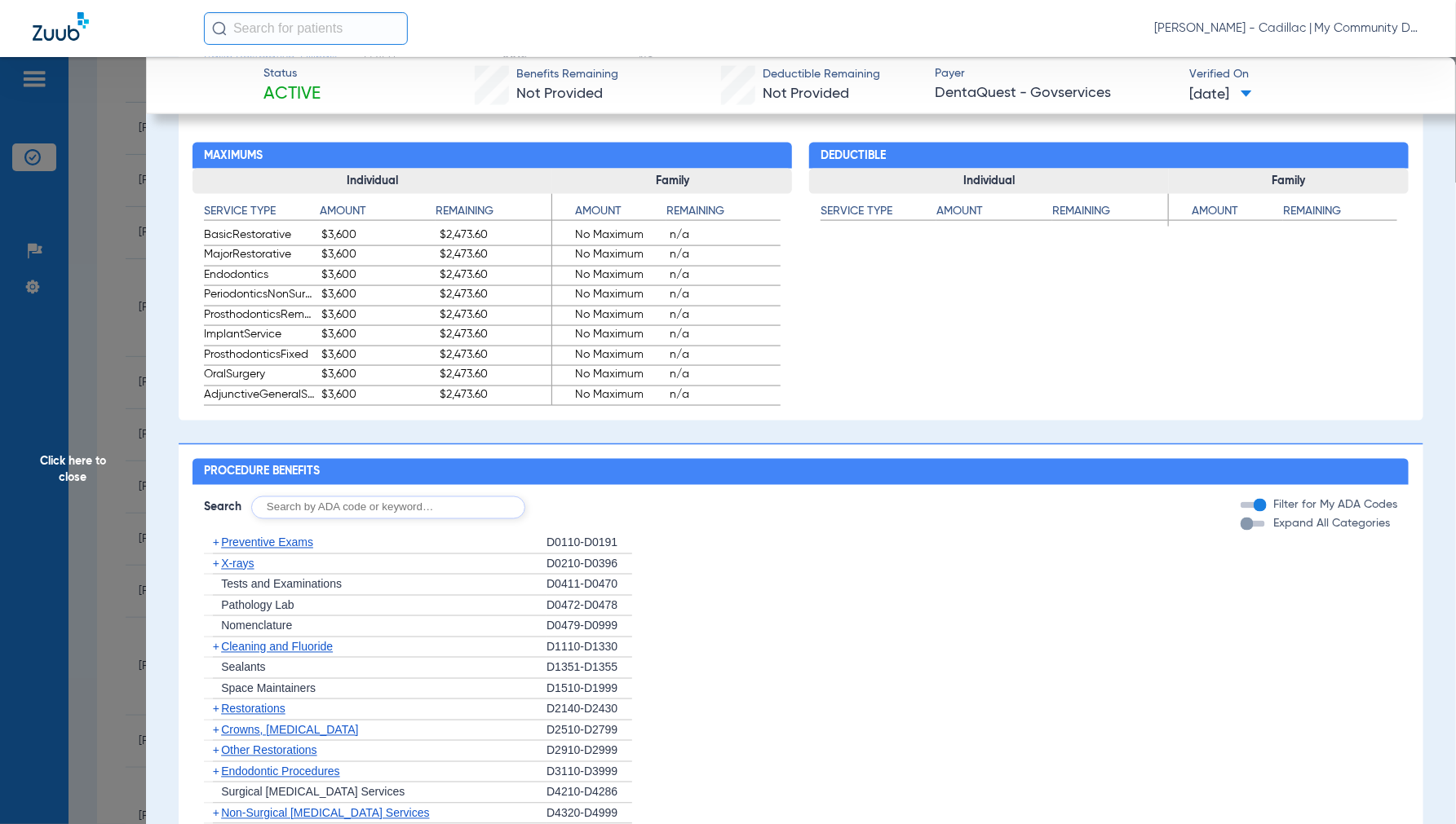
scroll to position [906, 0]
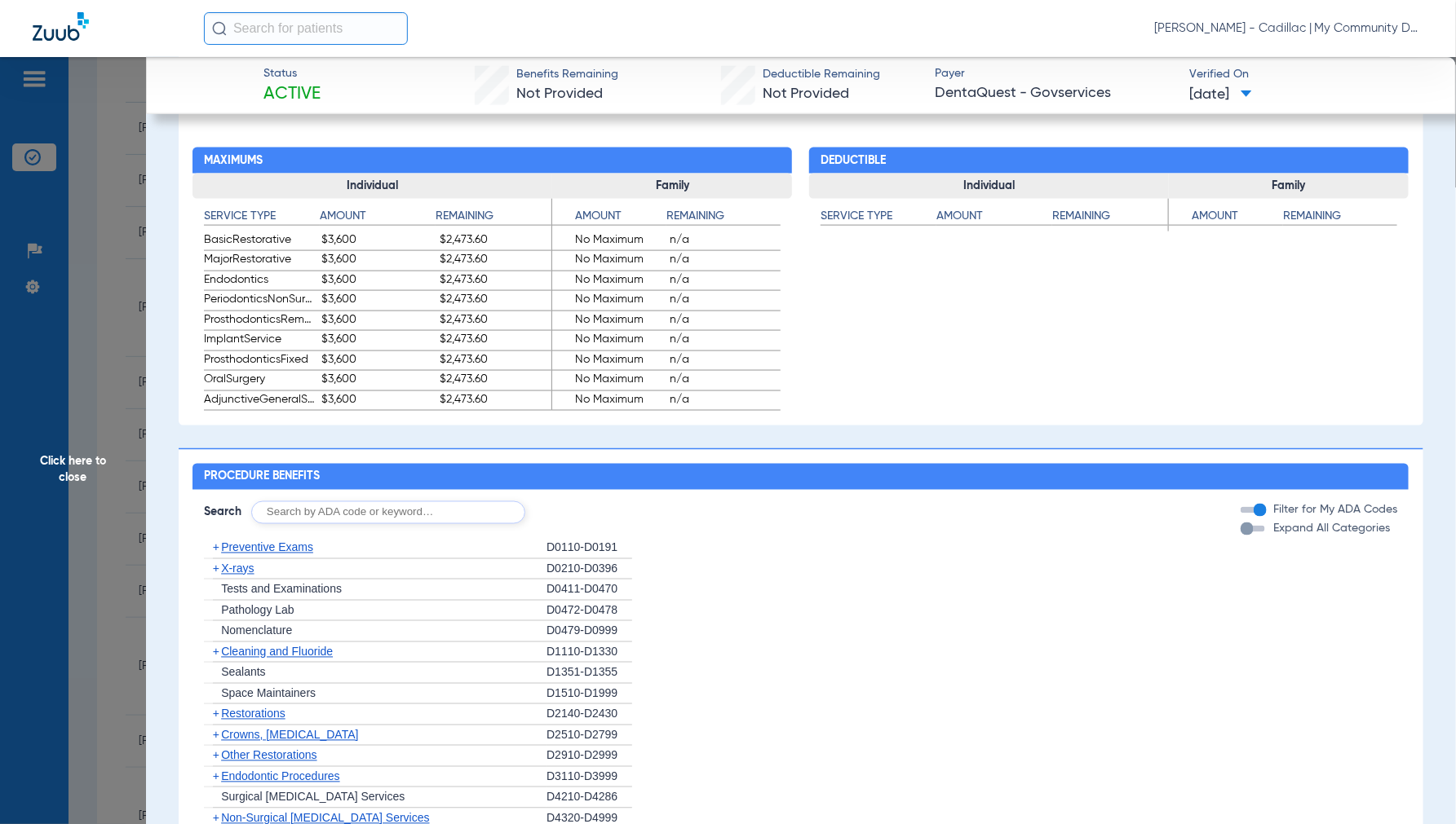
click at [76, 461] on span "Click here to close" at bounding box center [72, 468] width 146 height 824
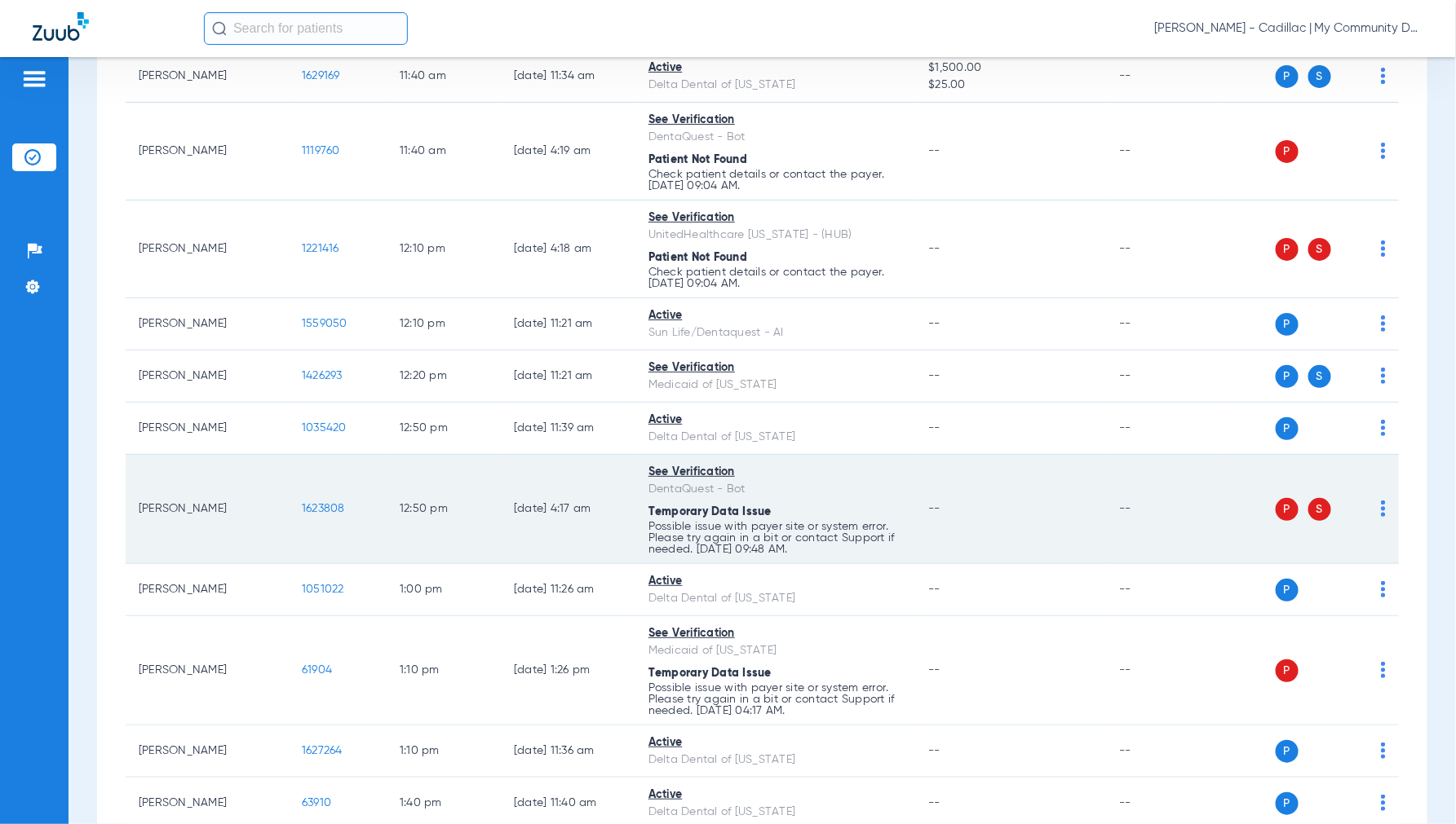
scroll to position [1390, 0]
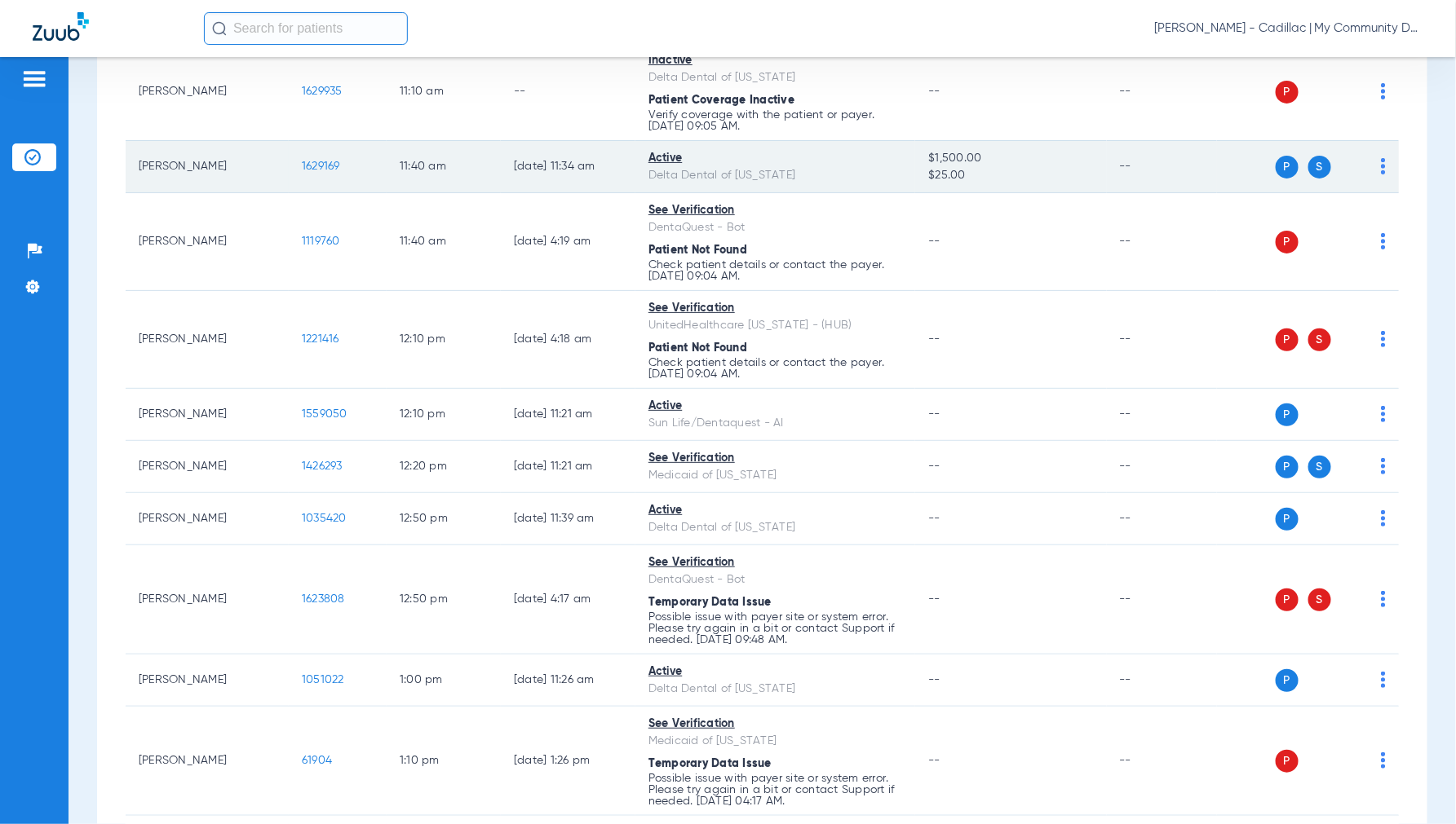
click at [337, 170] on span "1629169" at bounding box center [321, 167] width 39 height 12
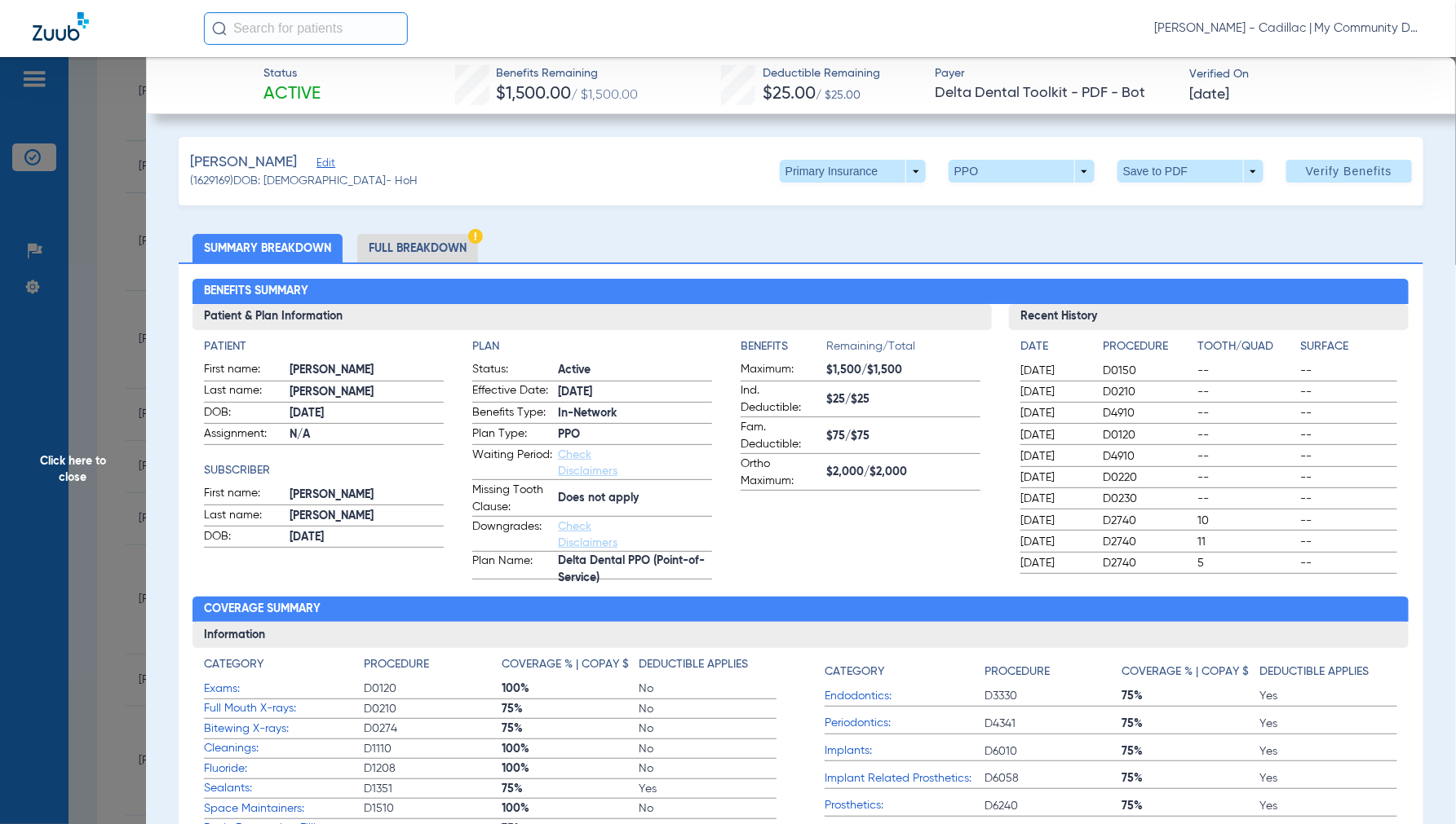
click at [410, 243] on li "Full Breakdown" at bounding box center [417, 249] width 121 height 29
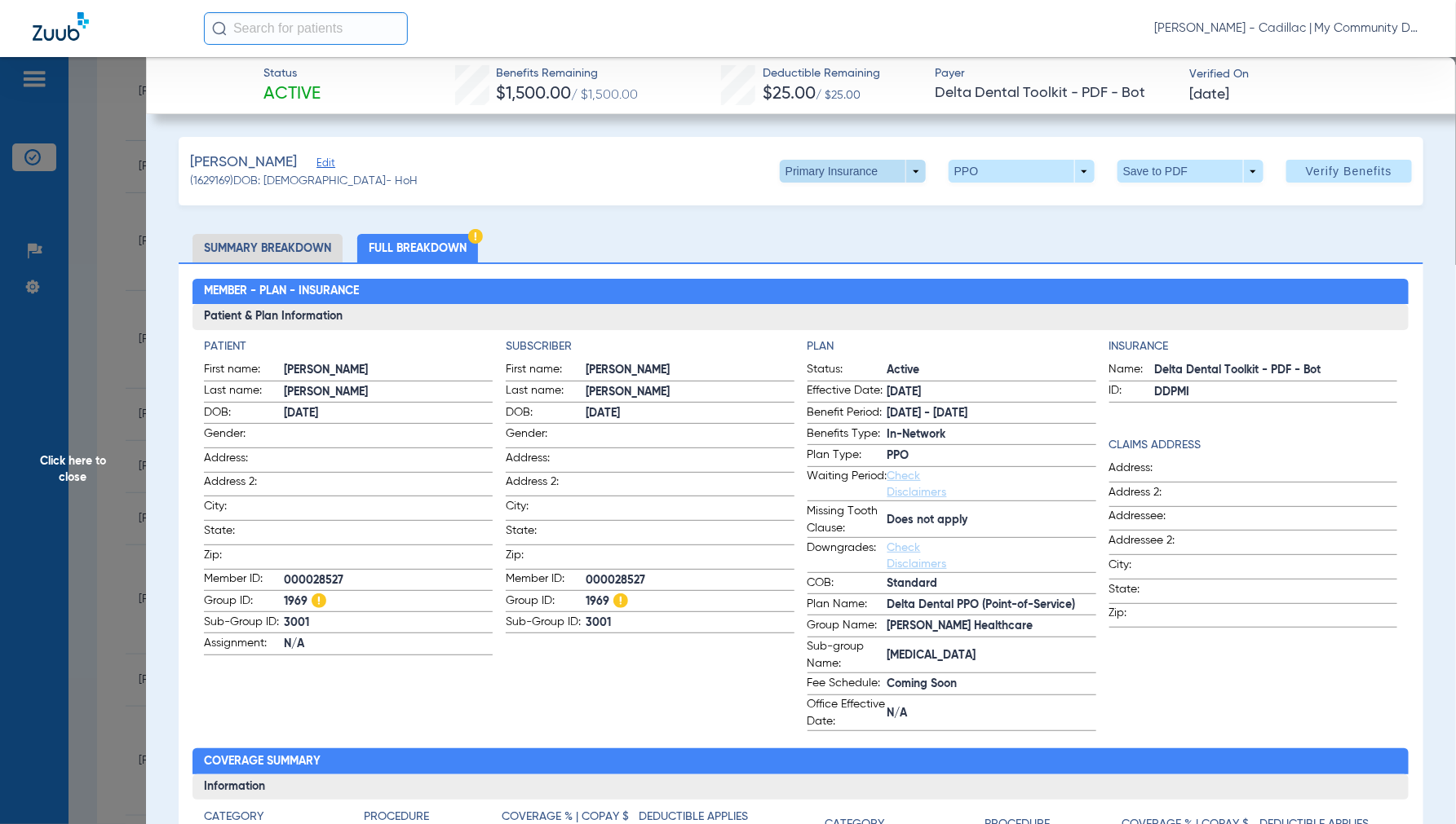
click at [902, 166] on span at bounding box center [852, 172] width 146 height 23
click at [841, 226] on button "Secondary Insurance" at bounding box center [834, 236] width 134 height 33
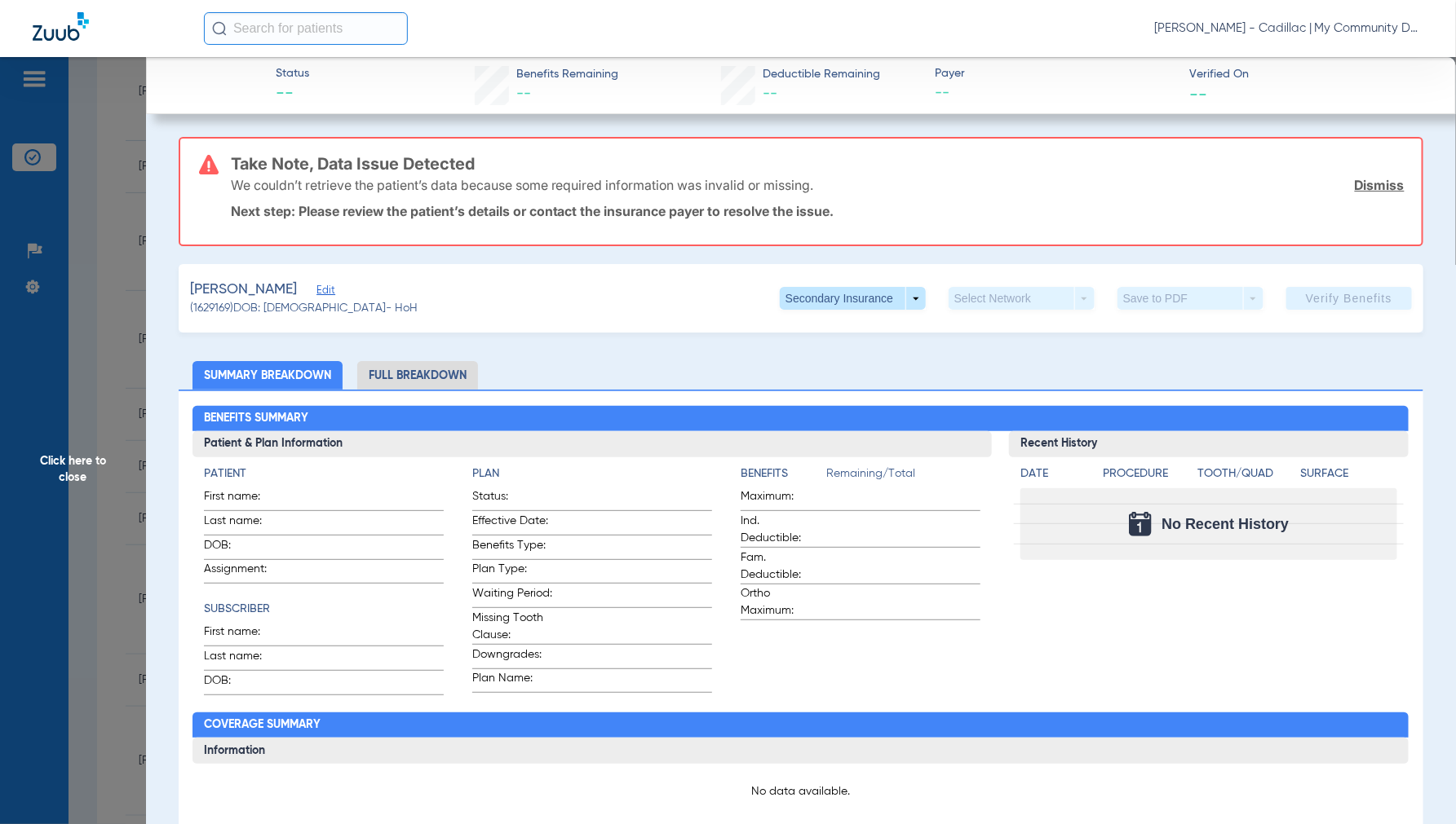
click at [76, 458] on span "Click here to close" at bounding box center [72, 468] width 146 height 824
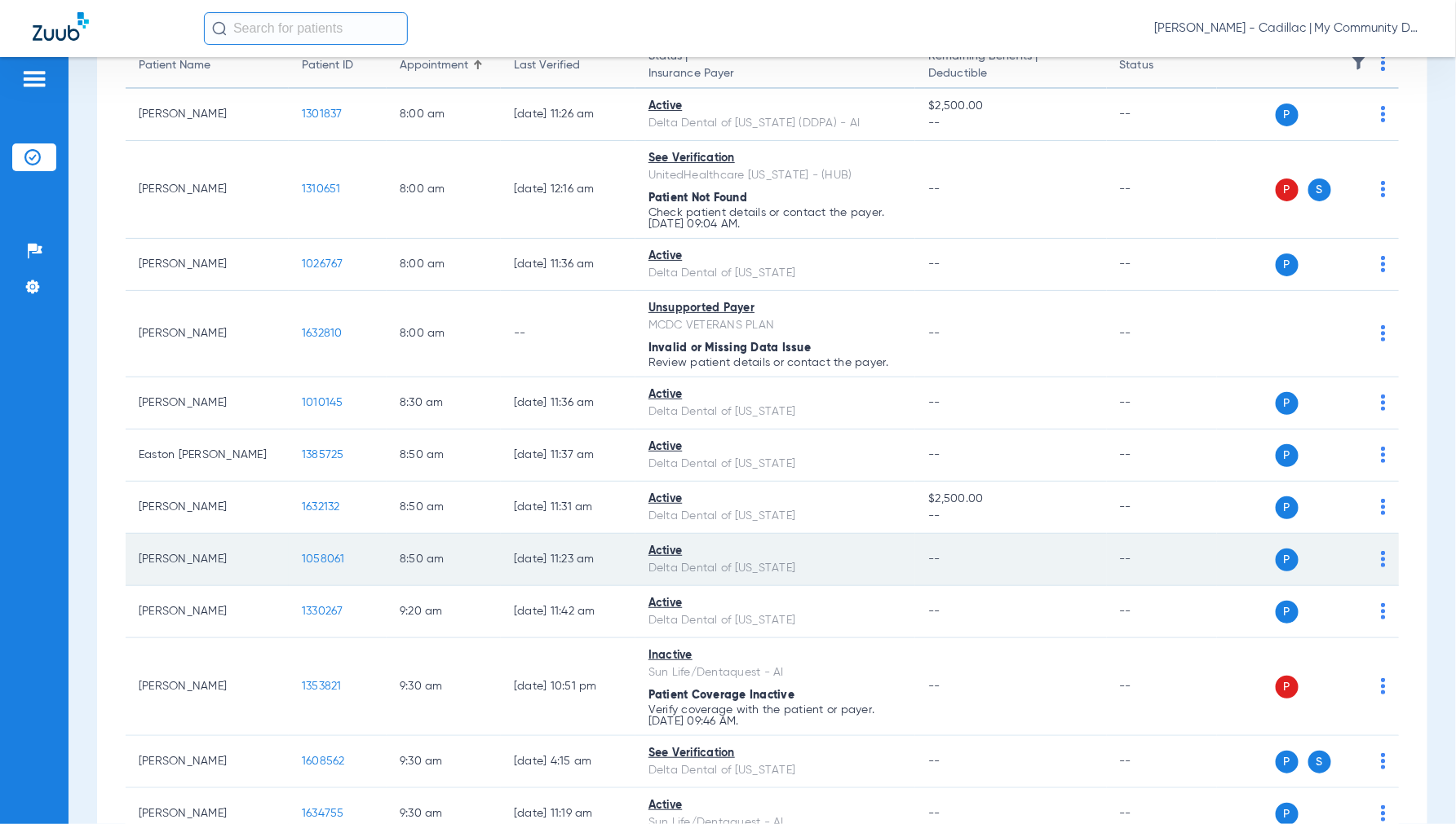
scroll to position [0, 0]
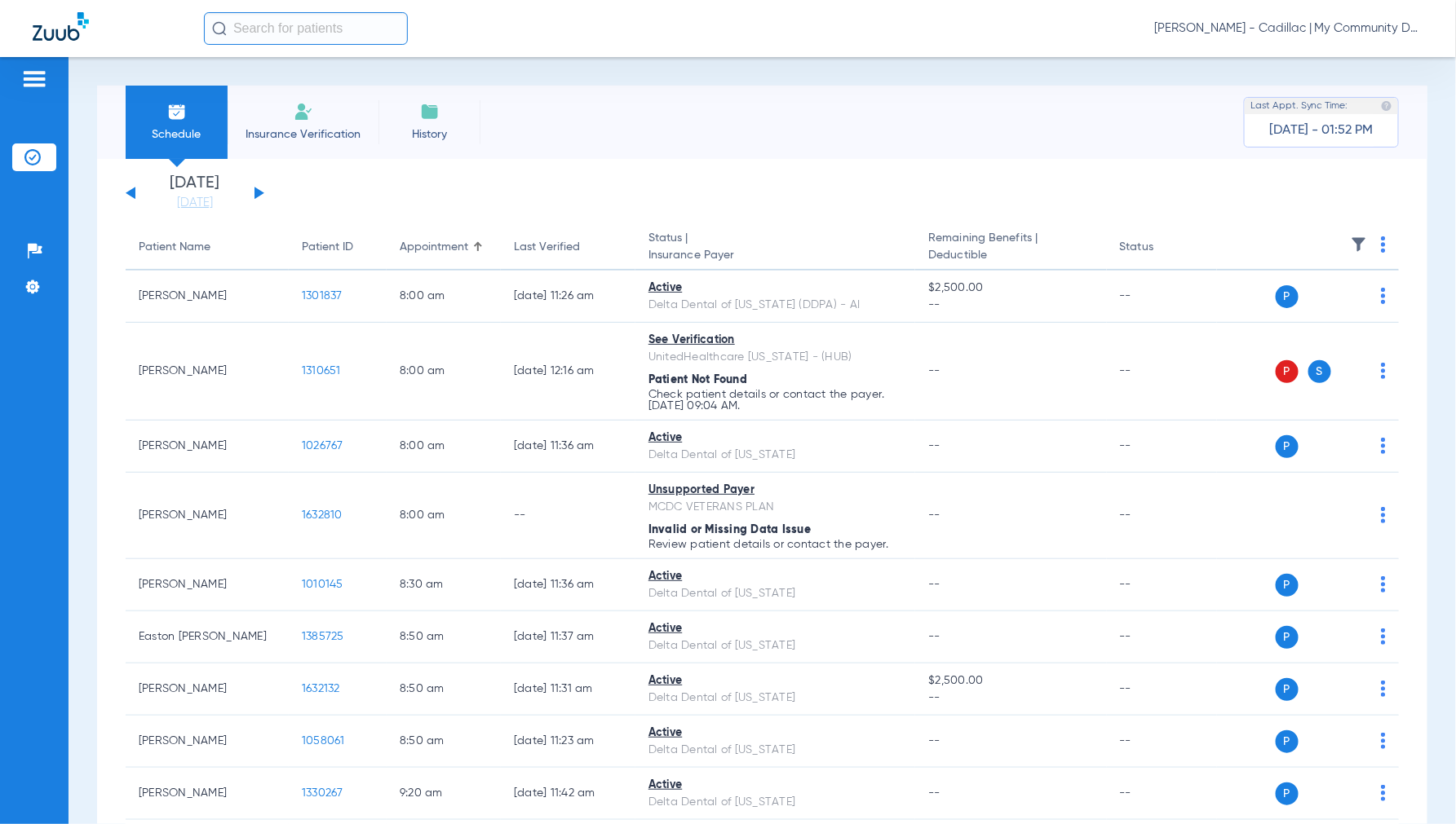
click at [259, 192] on button at bounding box center [259, 193] width 10 height 13
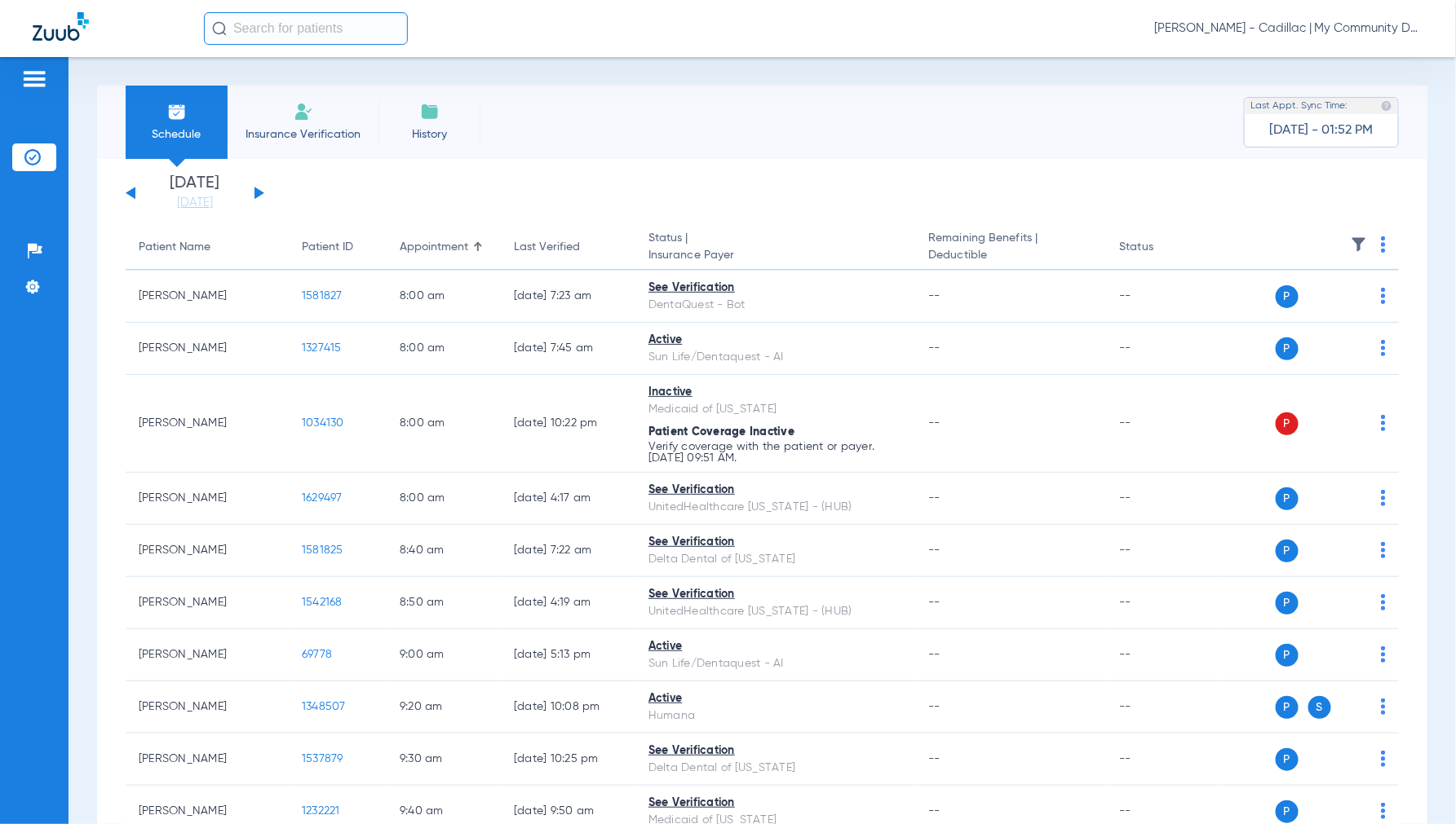
click at [1381, 242] on img at bounding box center [1383, 244] width 5 height 16
click at [1271, 309] on span "Verify All" at bounding box center [1308, 309] width 102 height 12
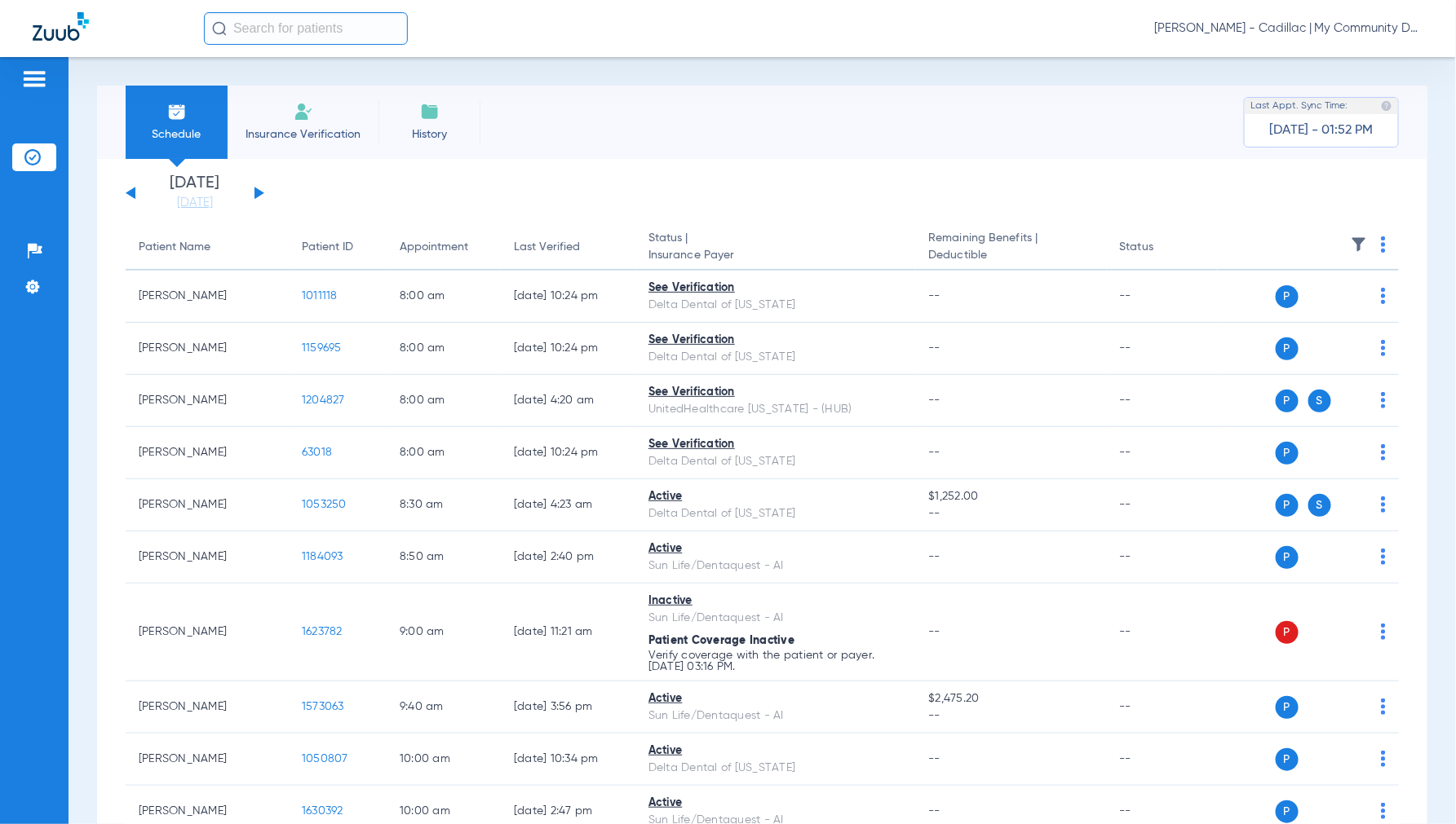
click at [1297, 28] on span "[PERSON_NAME] - Cadillac | My Community Dental Centers" at bounding box center [1288, 28] width 269 height 16
click at [1332, 60] on span "Account Selection" at bounding box center [1362, 58] width 92 height 12
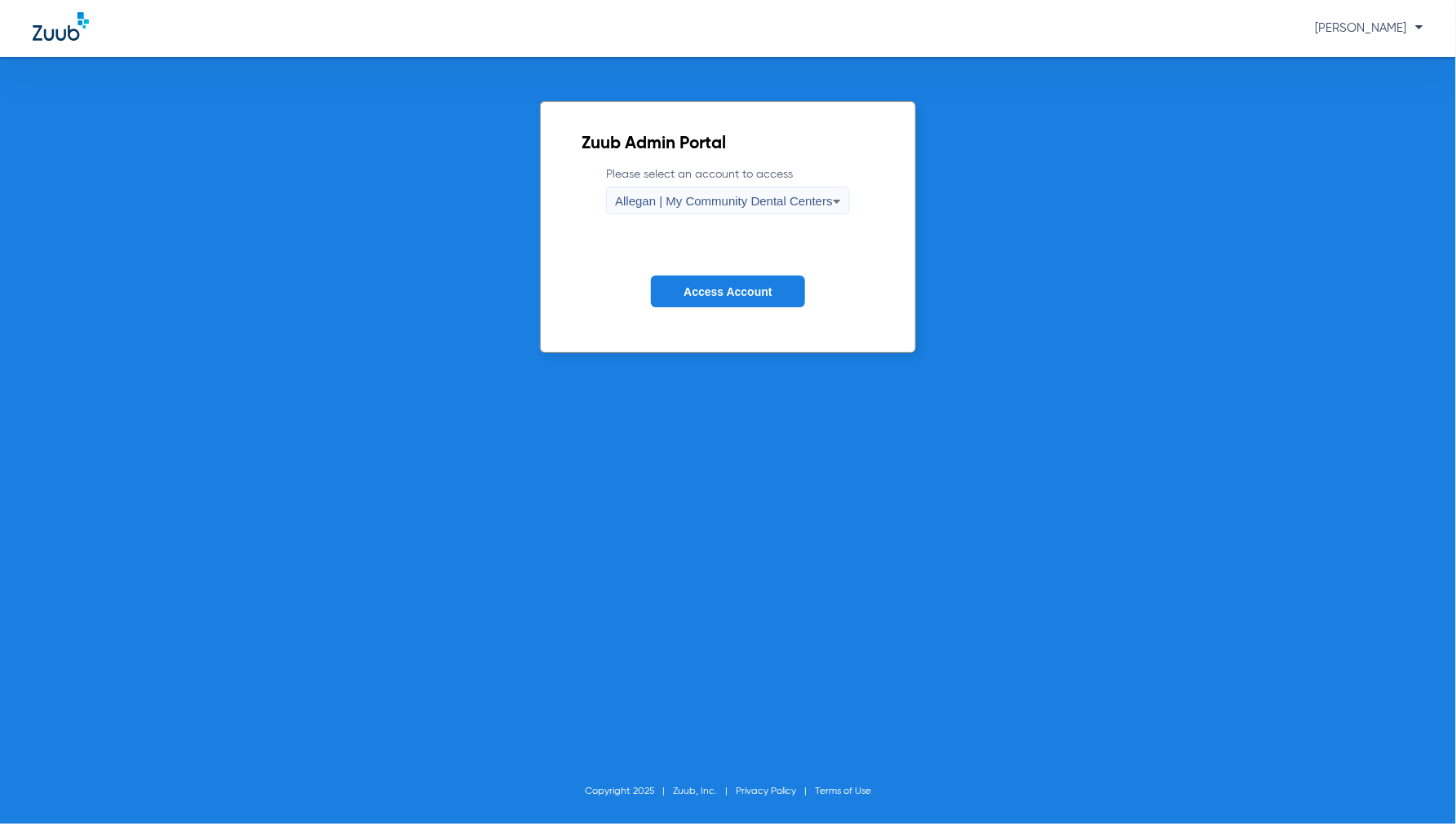
click at [661, 197] on span "Allegan | My Community Dental Centers" at bounding box center [724, 200] width 218 height 13
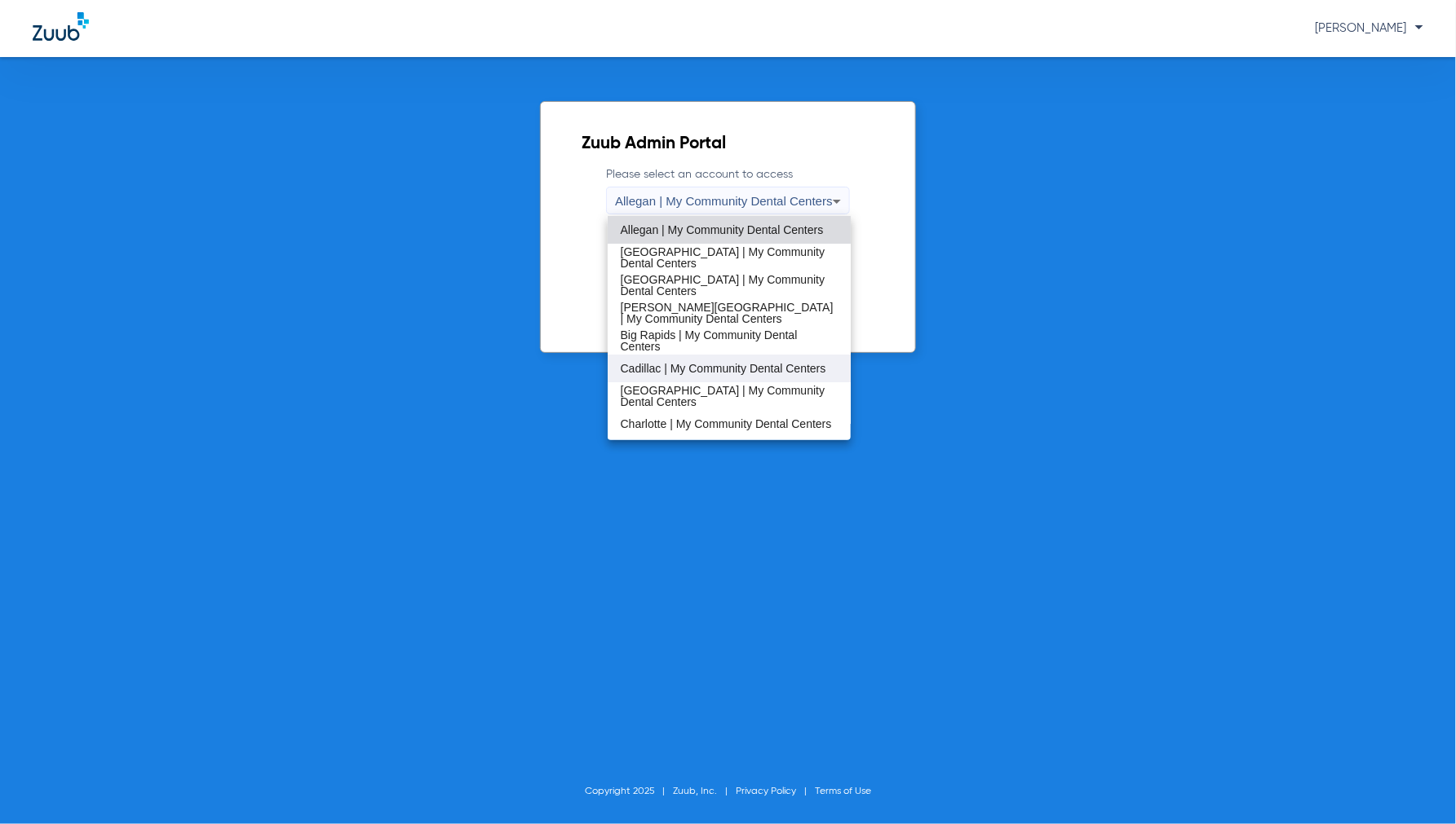
click at [680, 380] on mat-option "Cadillac | My Community Dental Centers" at bounding box center [729, 368] width 244 height 28
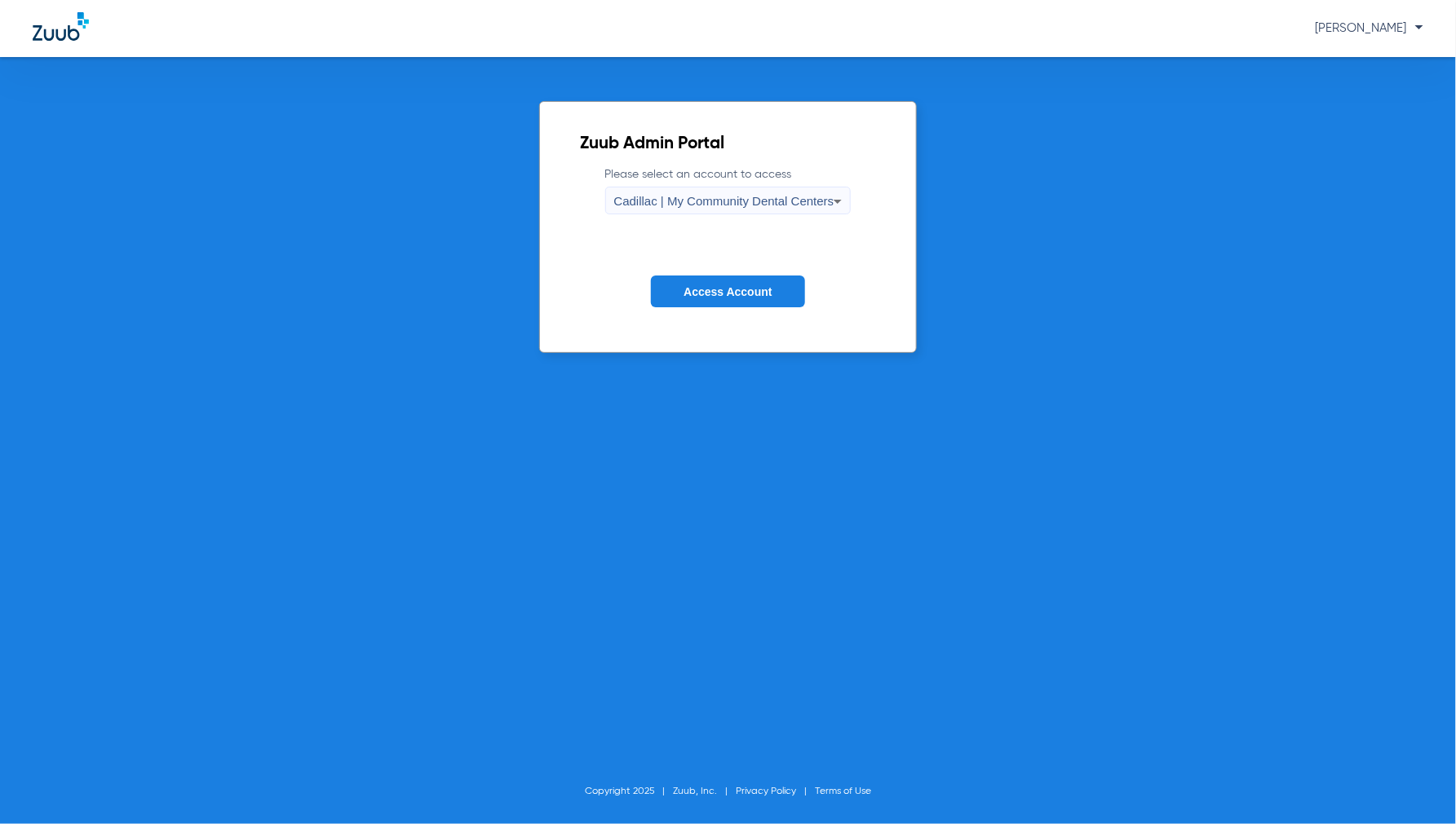
click at [713, 199] on span "Cadillac | My Community Dental Centers" at bounding box center [724, 200] width 220 height 13
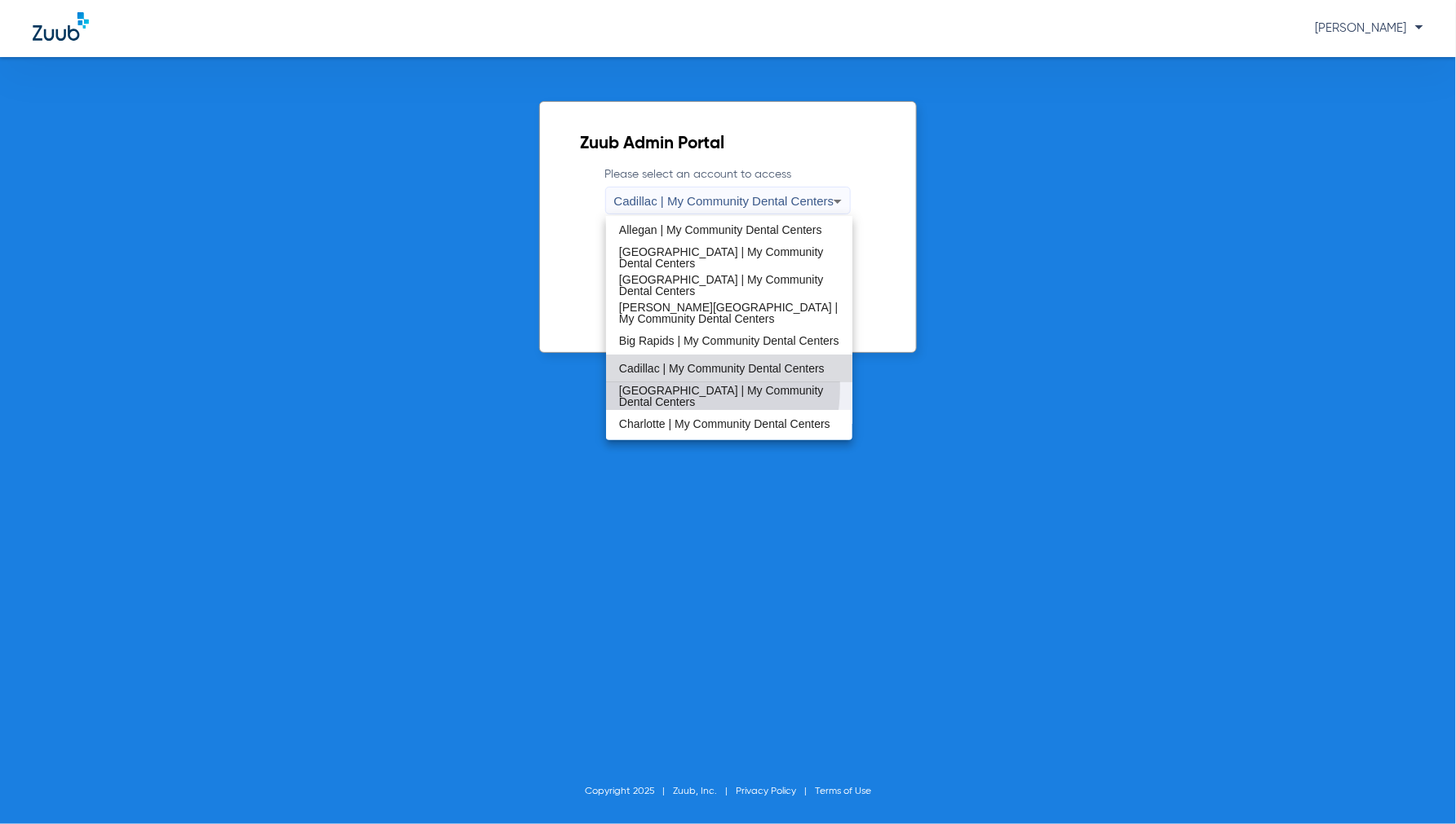
click at [656, 386] on span "Cedar Springs | My Community Dental Centers" at bounding box center [729, 396] width 220 height 23
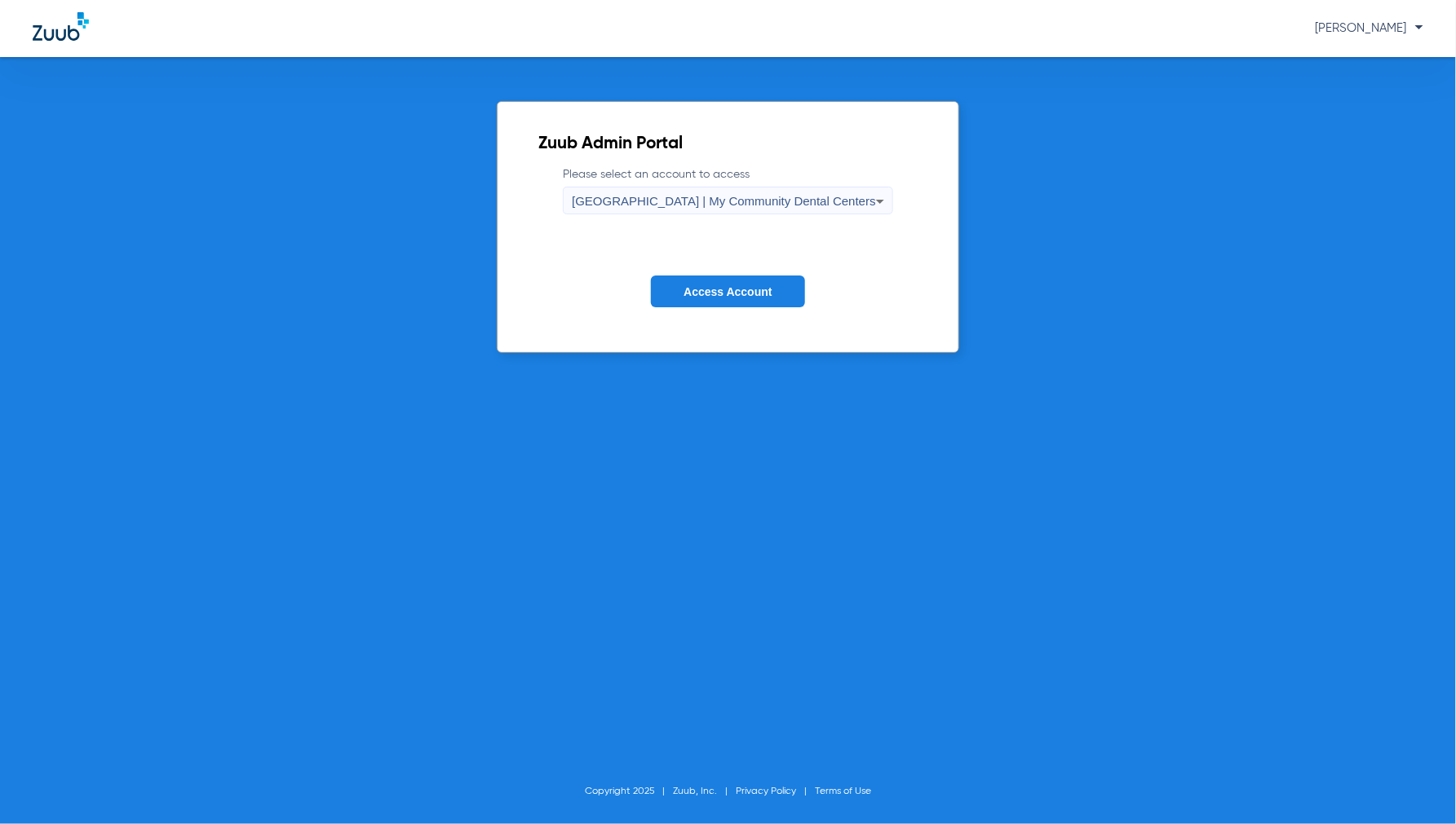
click at [695, 282] on button "Access Account" at bounding box center [727, 291] width 153 height 32
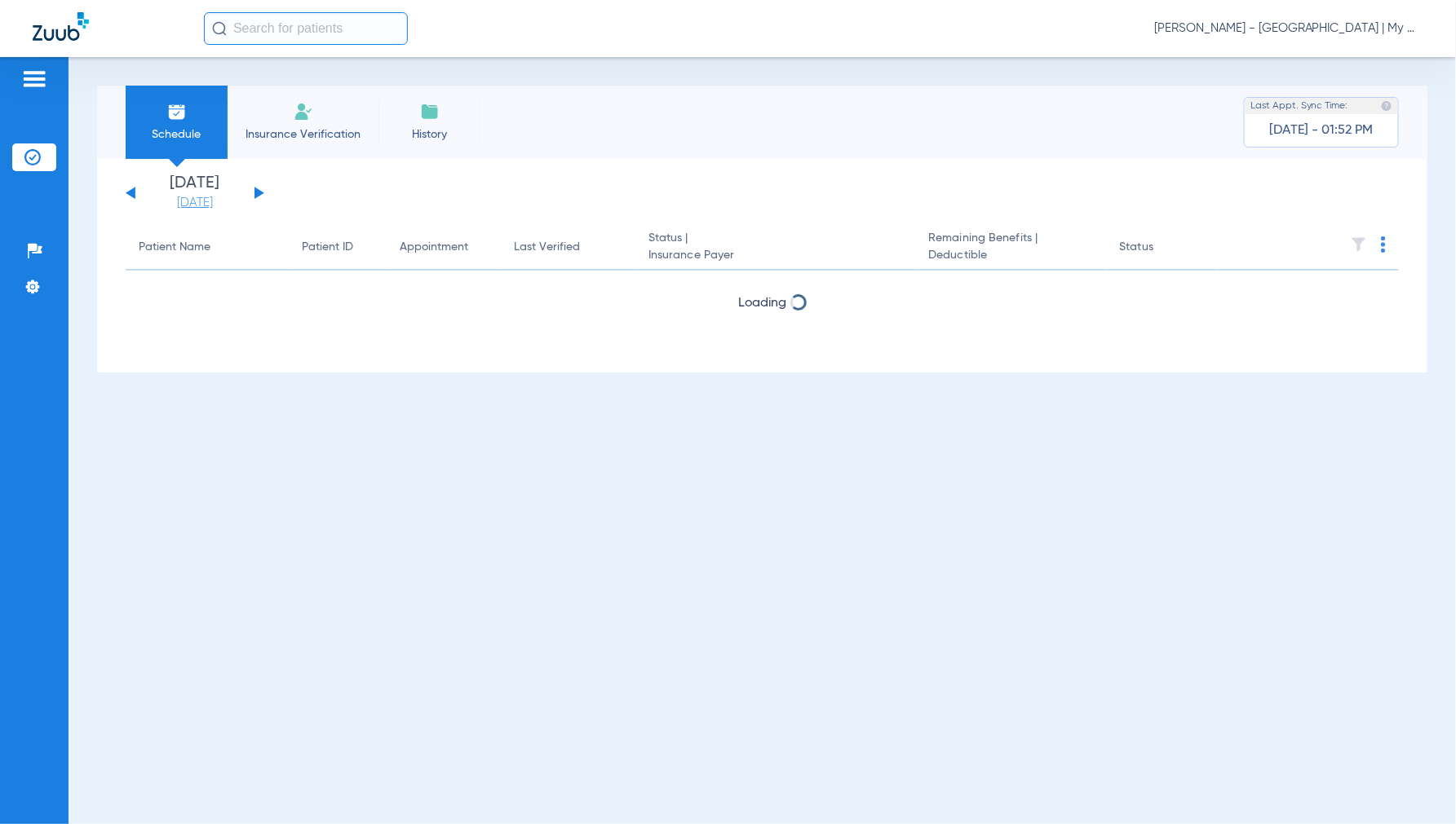
click at [193, 206] on link "[DATE]" at bounding box center [194, 202] width 97 height 16
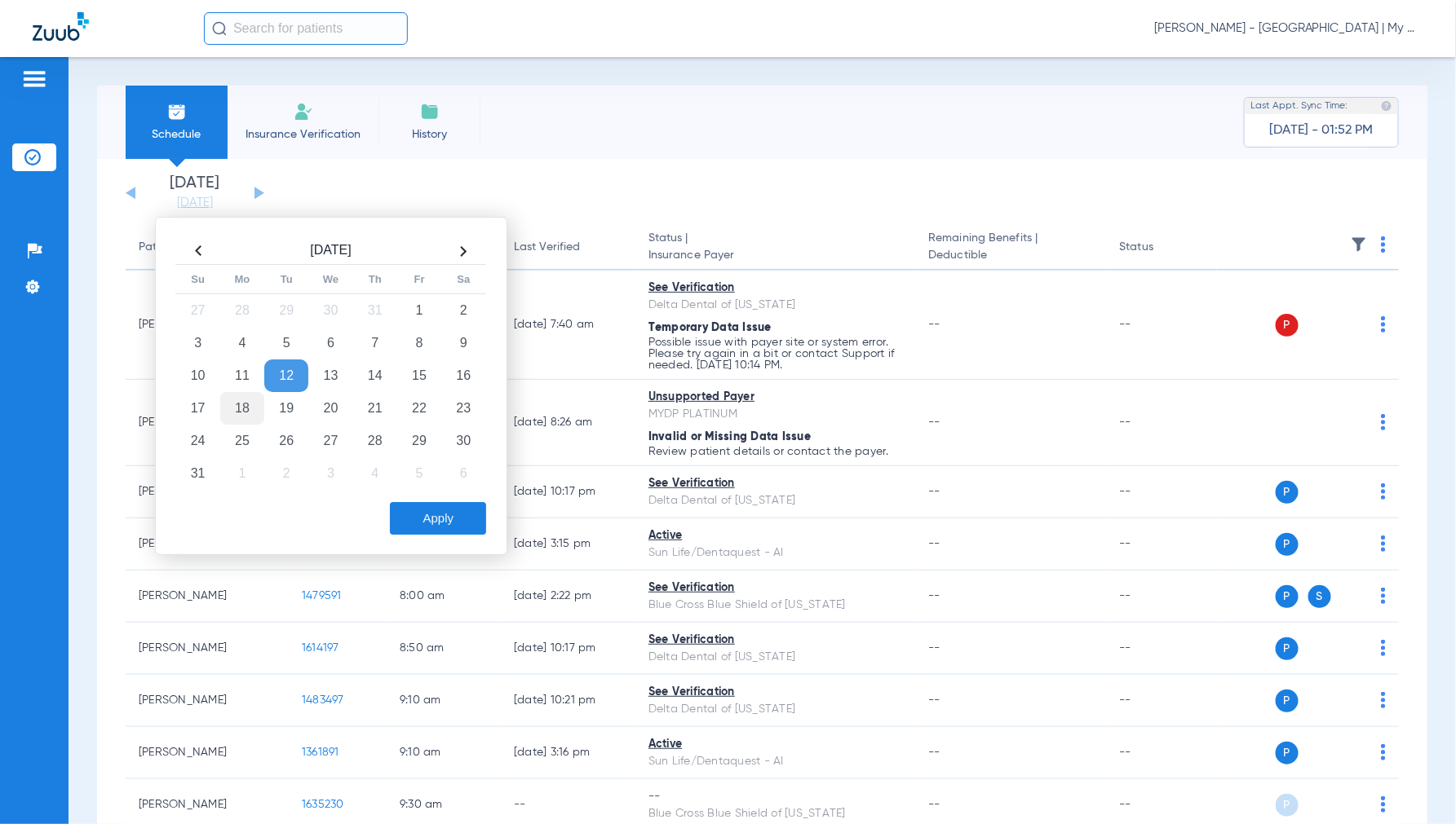
click at [240, 404] on td "18" at bounding box center [242, 409] width 44 height 33
click at [448, 516] on button "Apply" at bounding box center [438, 518] width 96 height 33
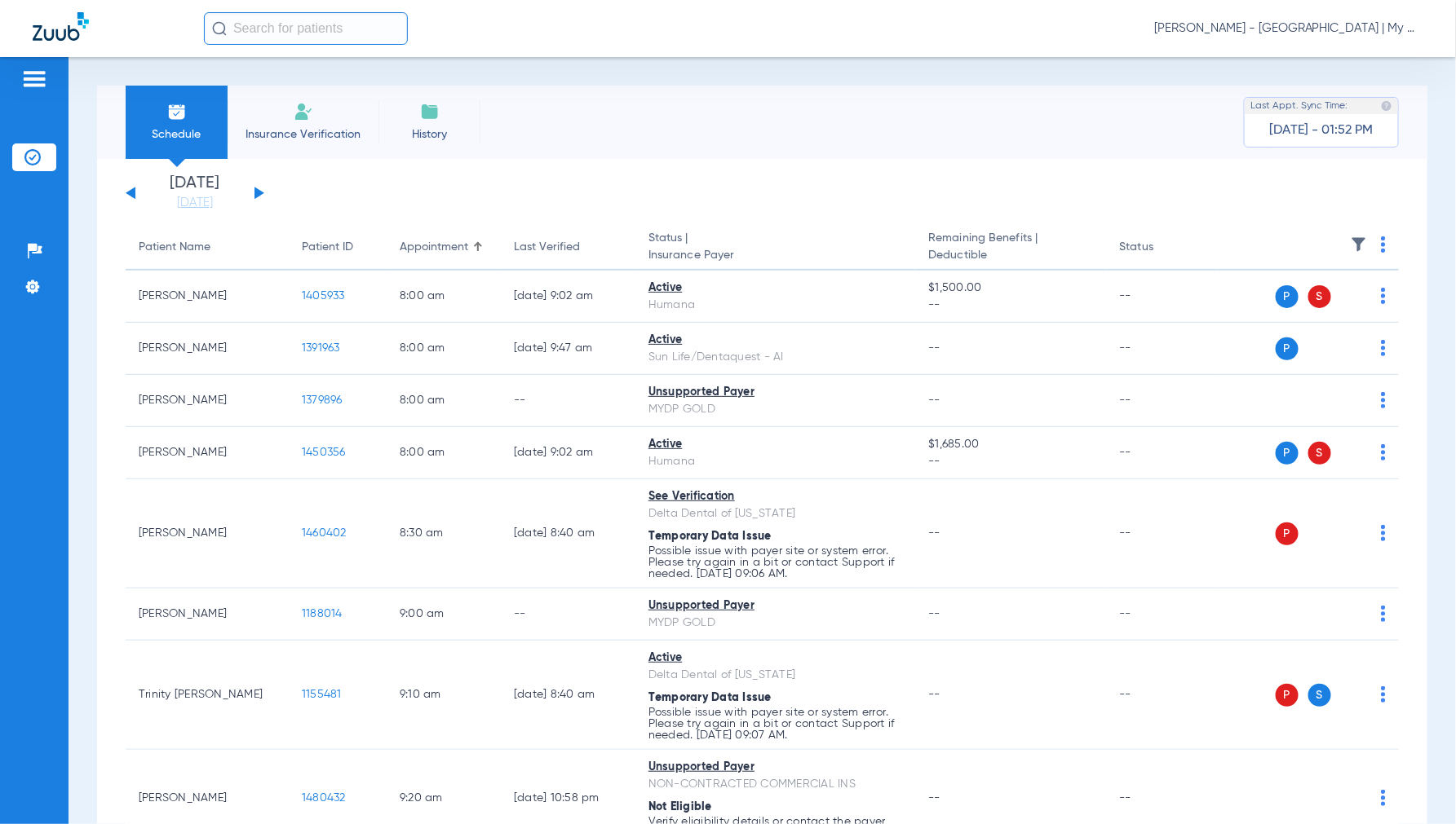
click at [1381, 248] on img at bounding box center [1383, 244] width 5 height 16
click at [1284, 307] on span "Verify All" at bounding box center [1308, 309] width 102 height 12
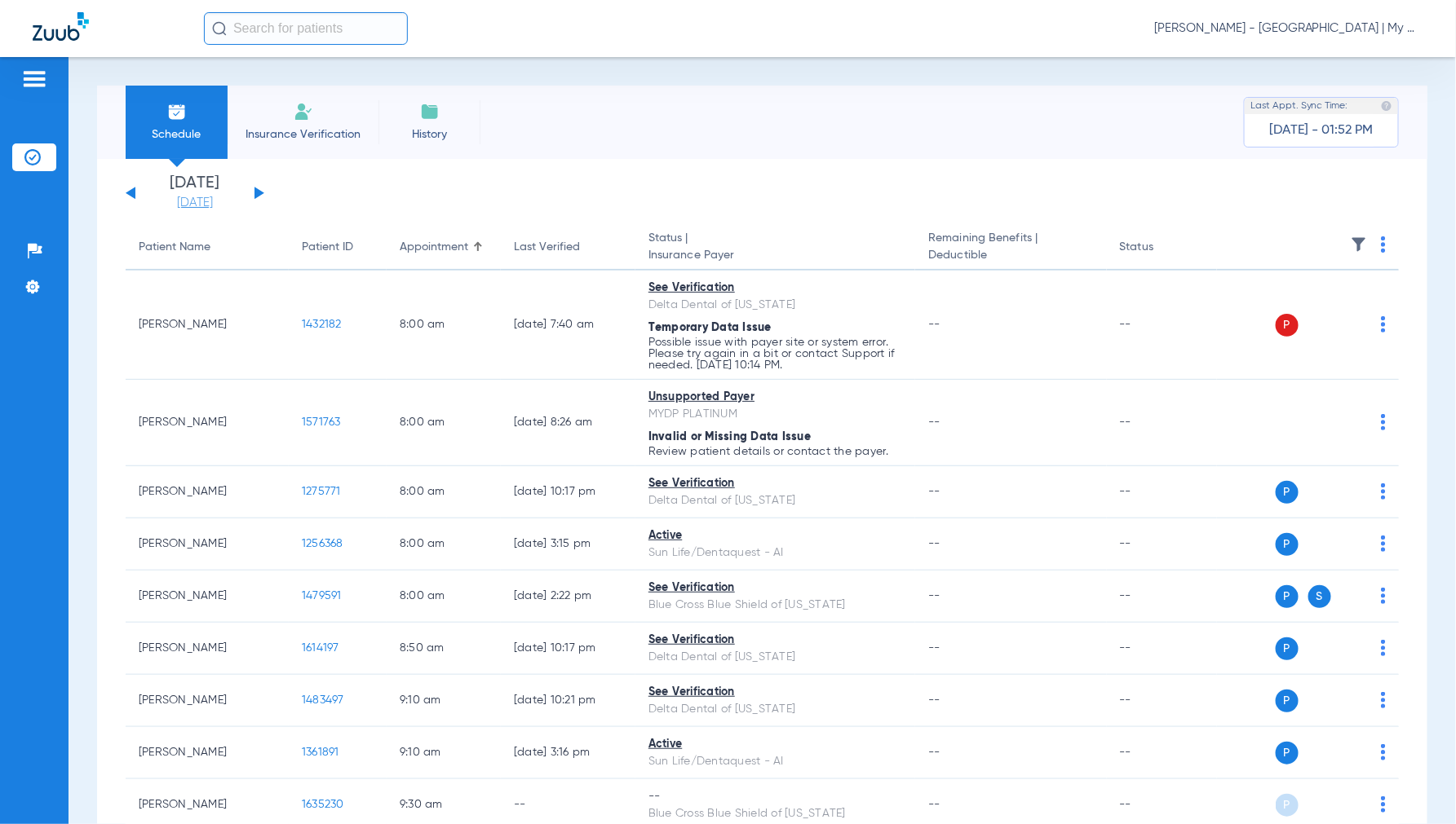
click at [191, 199] on link "[DATE]" at bounding box center [194, 202] width 97 height 16
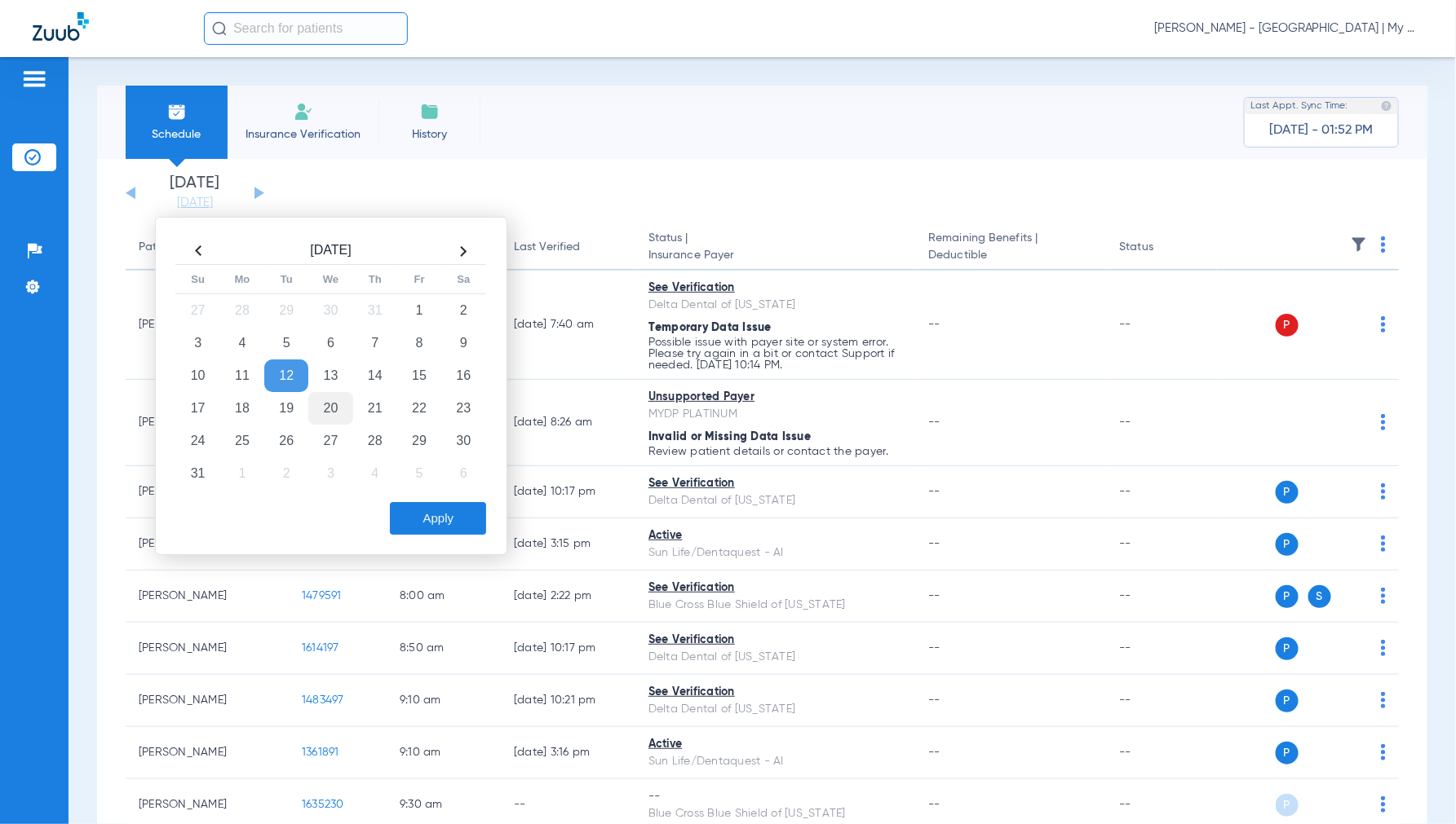
click at [325, 410] on td "20" at bounding box center [331, 409] width 44 height 33
click at [431, 515] on button "Apply" at bounding box center [438, 518] width 96 height 33
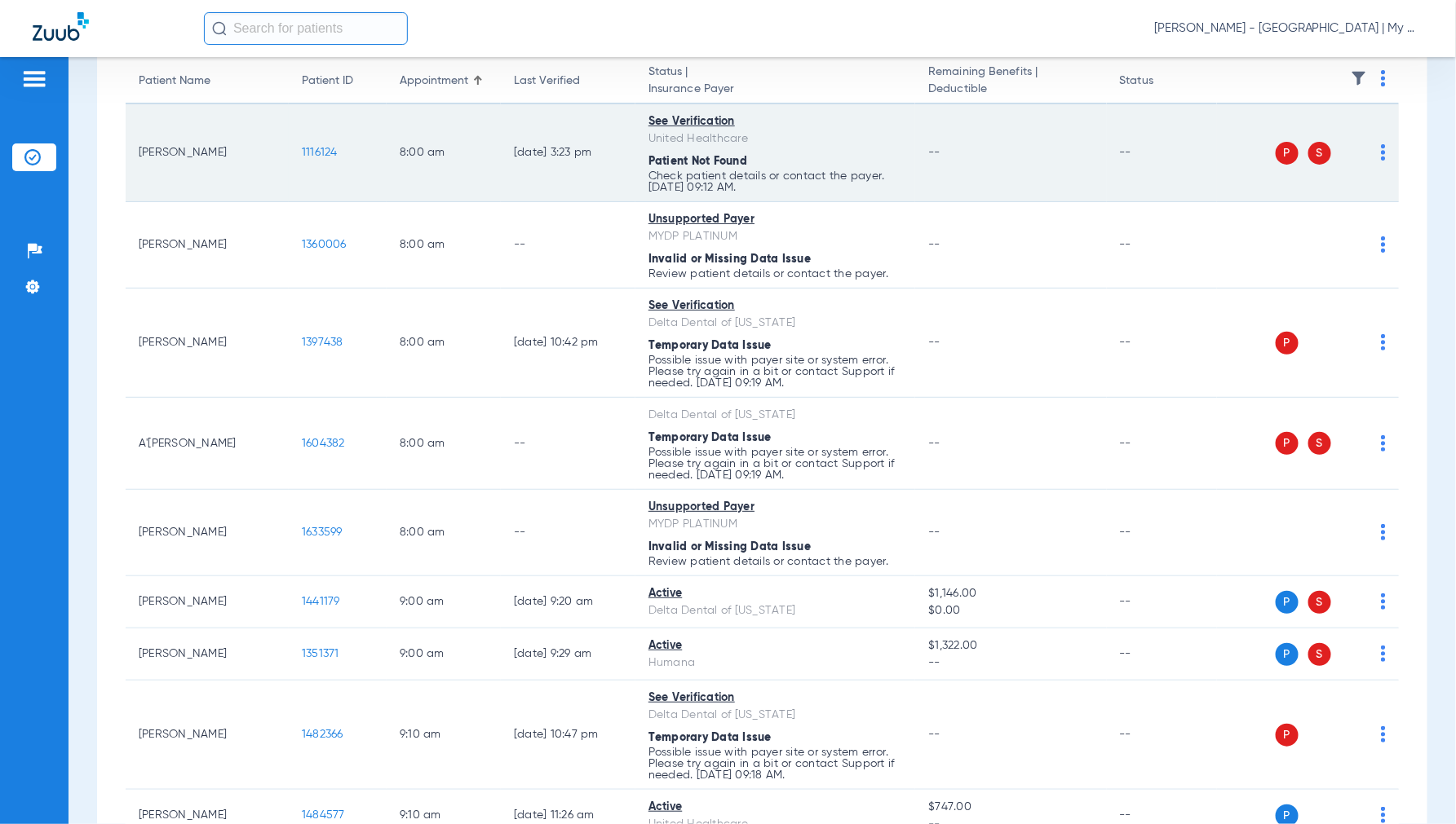
scroll to position [272, 0]
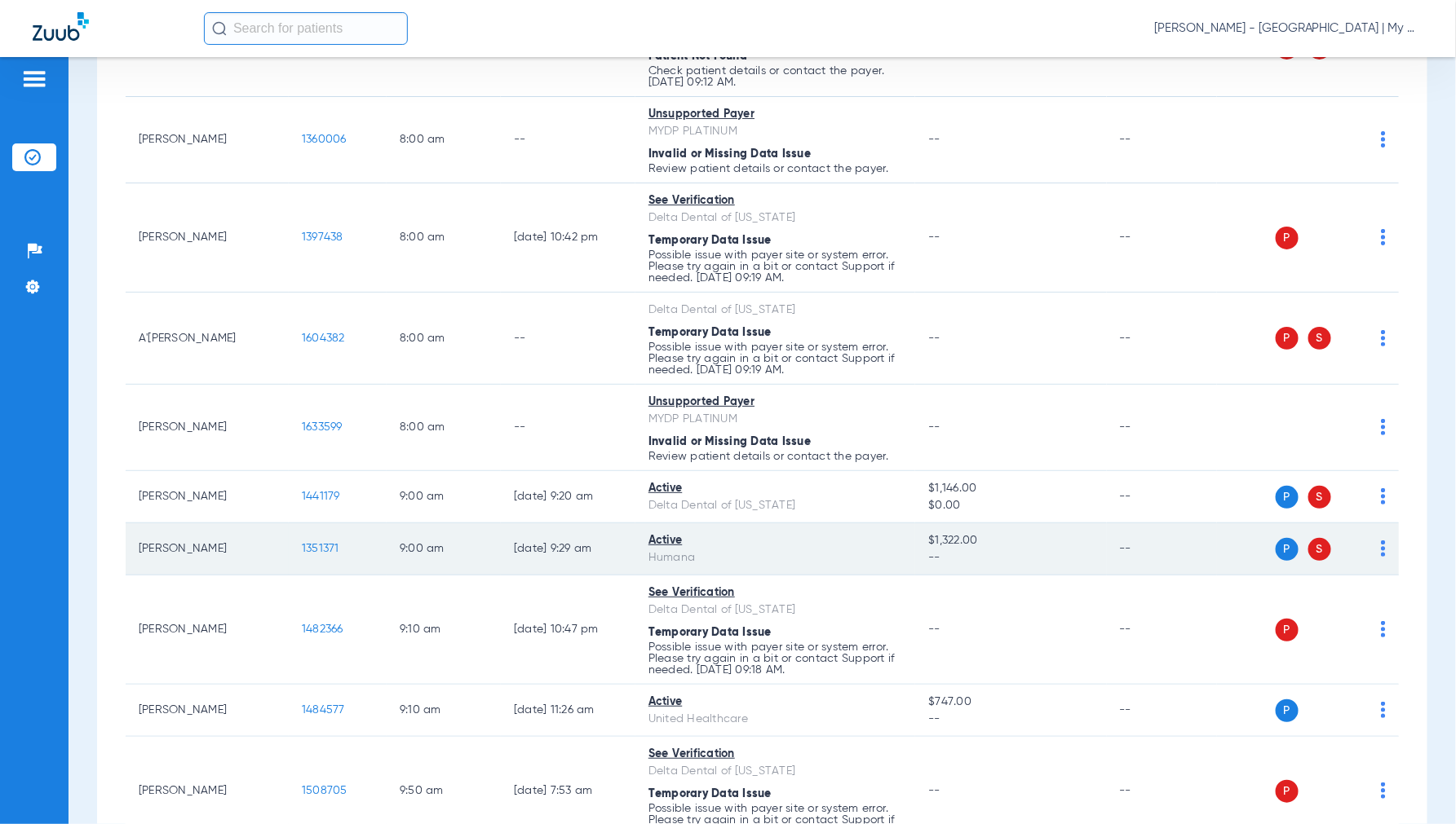
click at [314, 554] on span "1351371" at bounding box center [320, 548] width 38 height 12
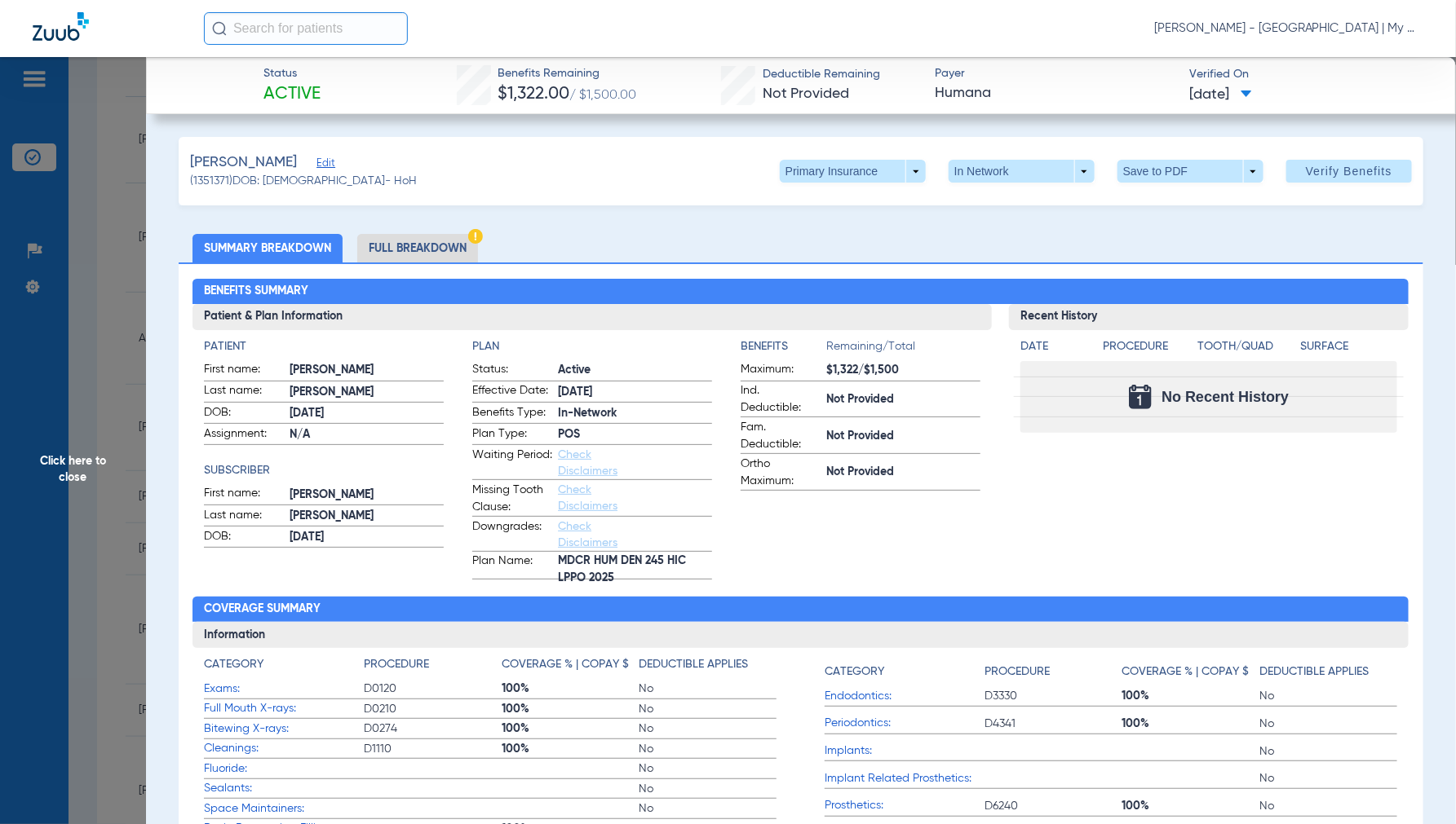
click at [49, 479] on span "Click here to close" at bounding box center [72, 468] width 146 height 824
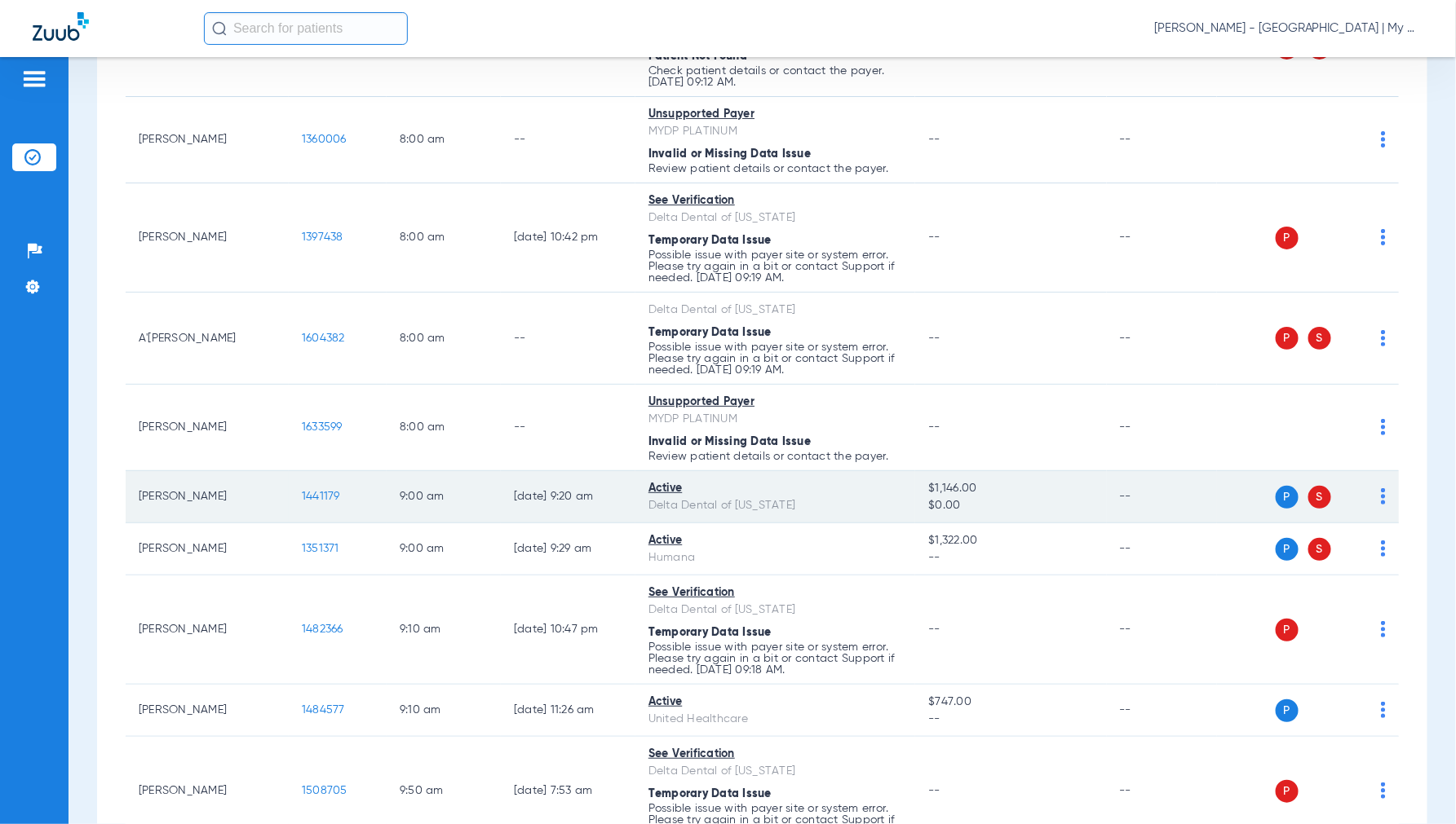
click at [310, 501] on span "1441179" at bounding box center [321, 496] width 39 height 12
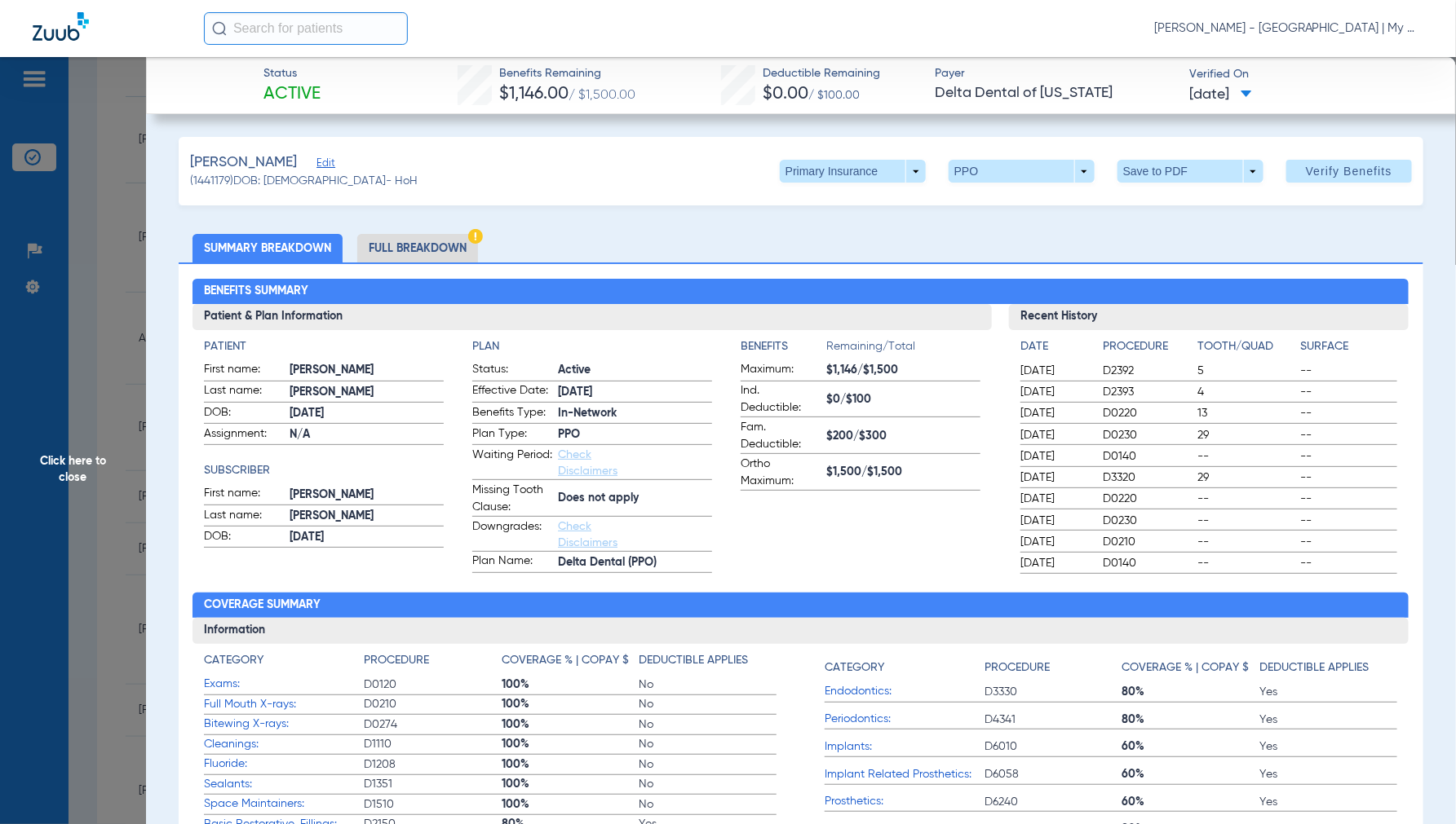
click at [425, 251] on li "Full Breakdown" at bounding box center [417, 249] width 121 height 29
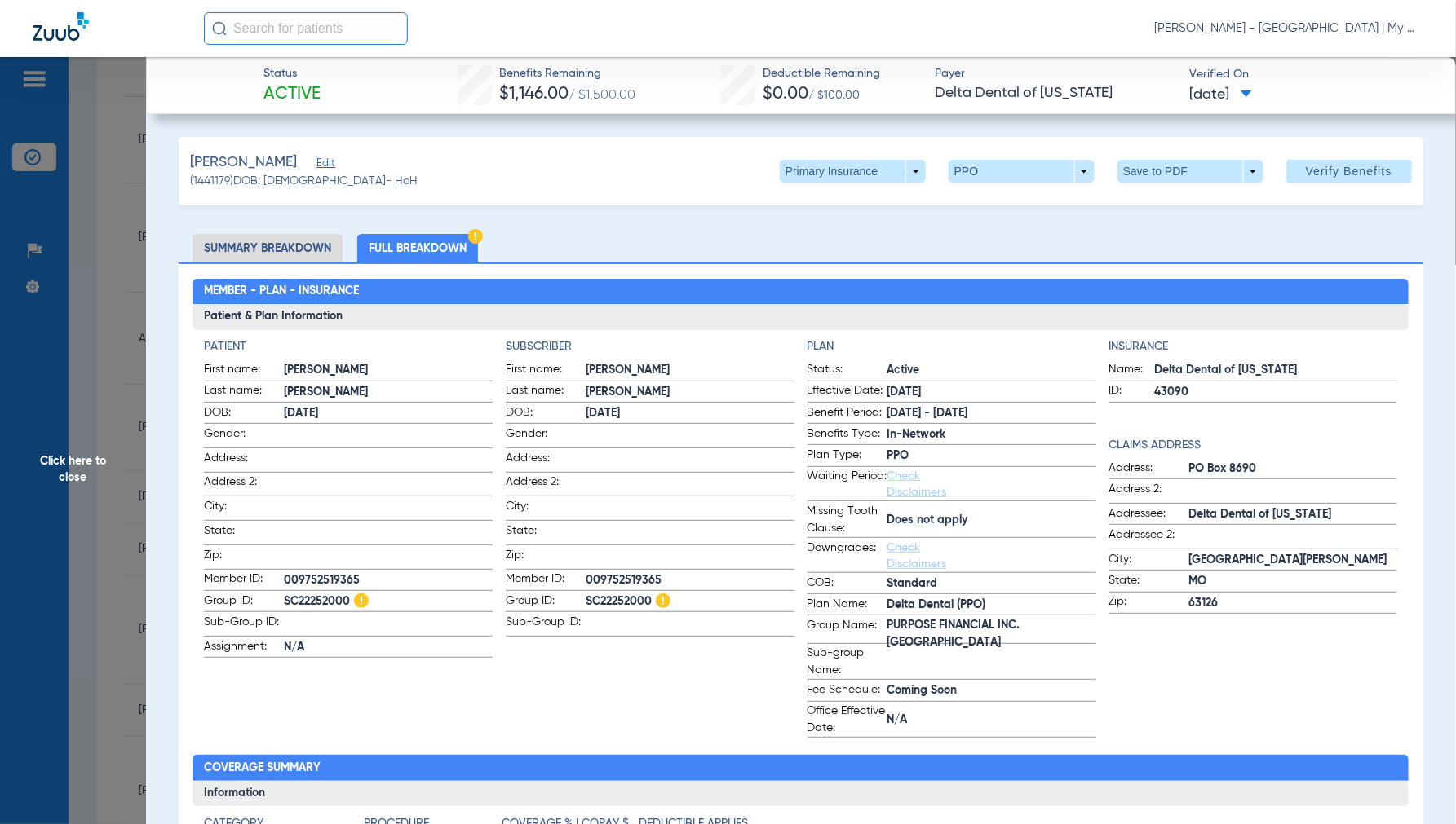
click at [80, 466] on span "Click here to close" at bounding box center [72, 468] width 146 height 824
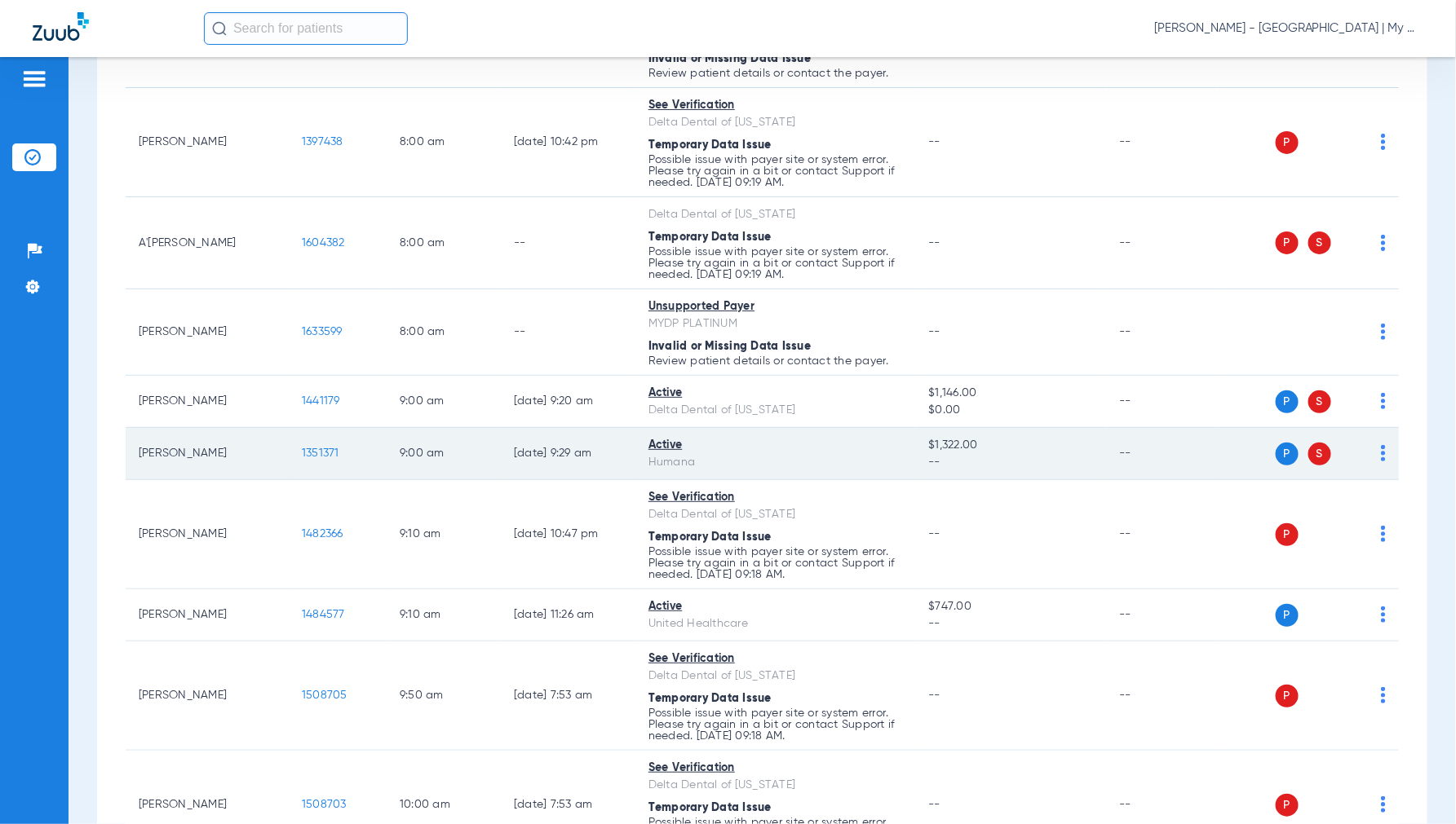
scroll to position [452, 0]
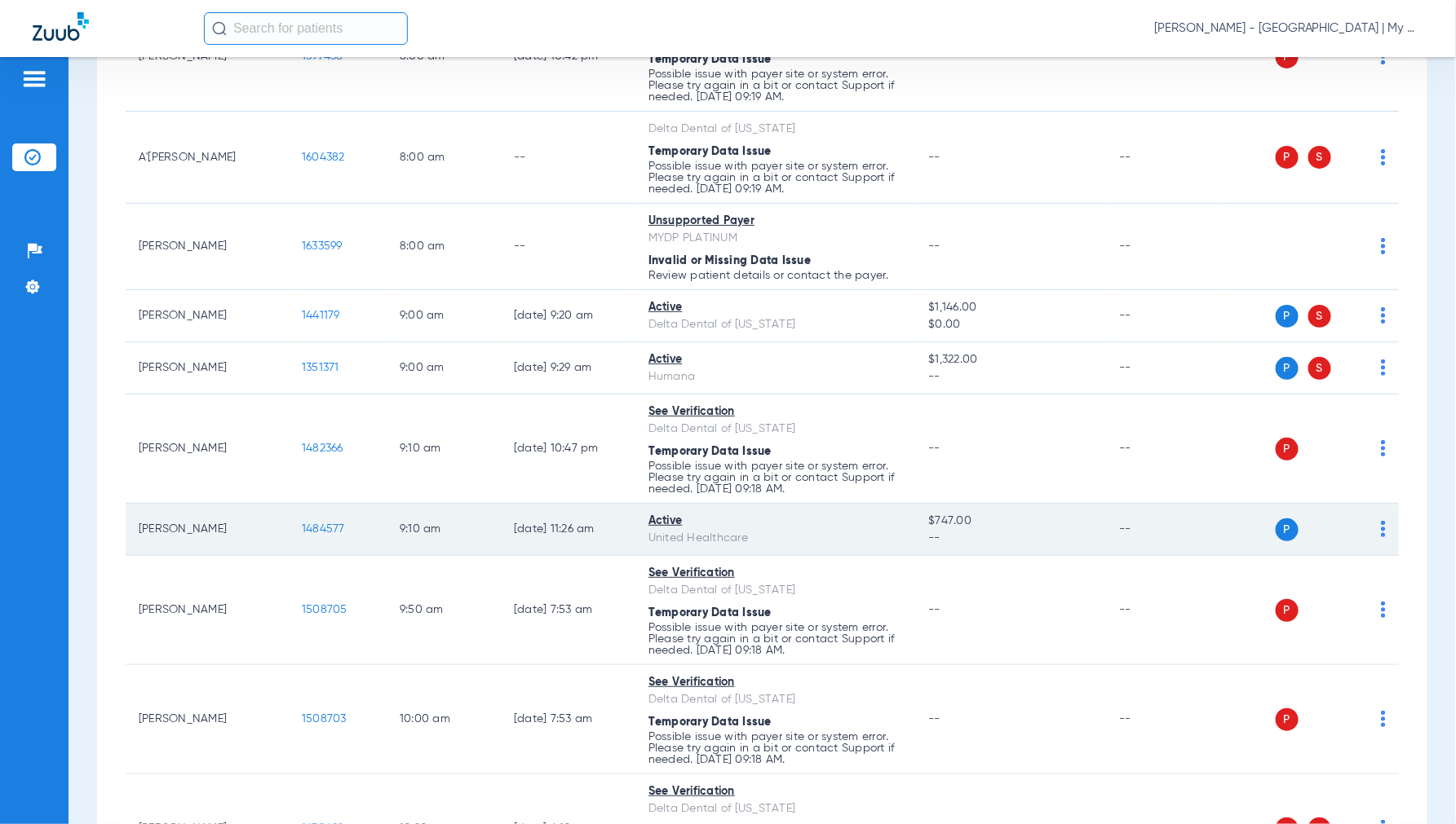
click at [309, 533] on span "1484577" at bounding box center [323, 529] width 43 height 12
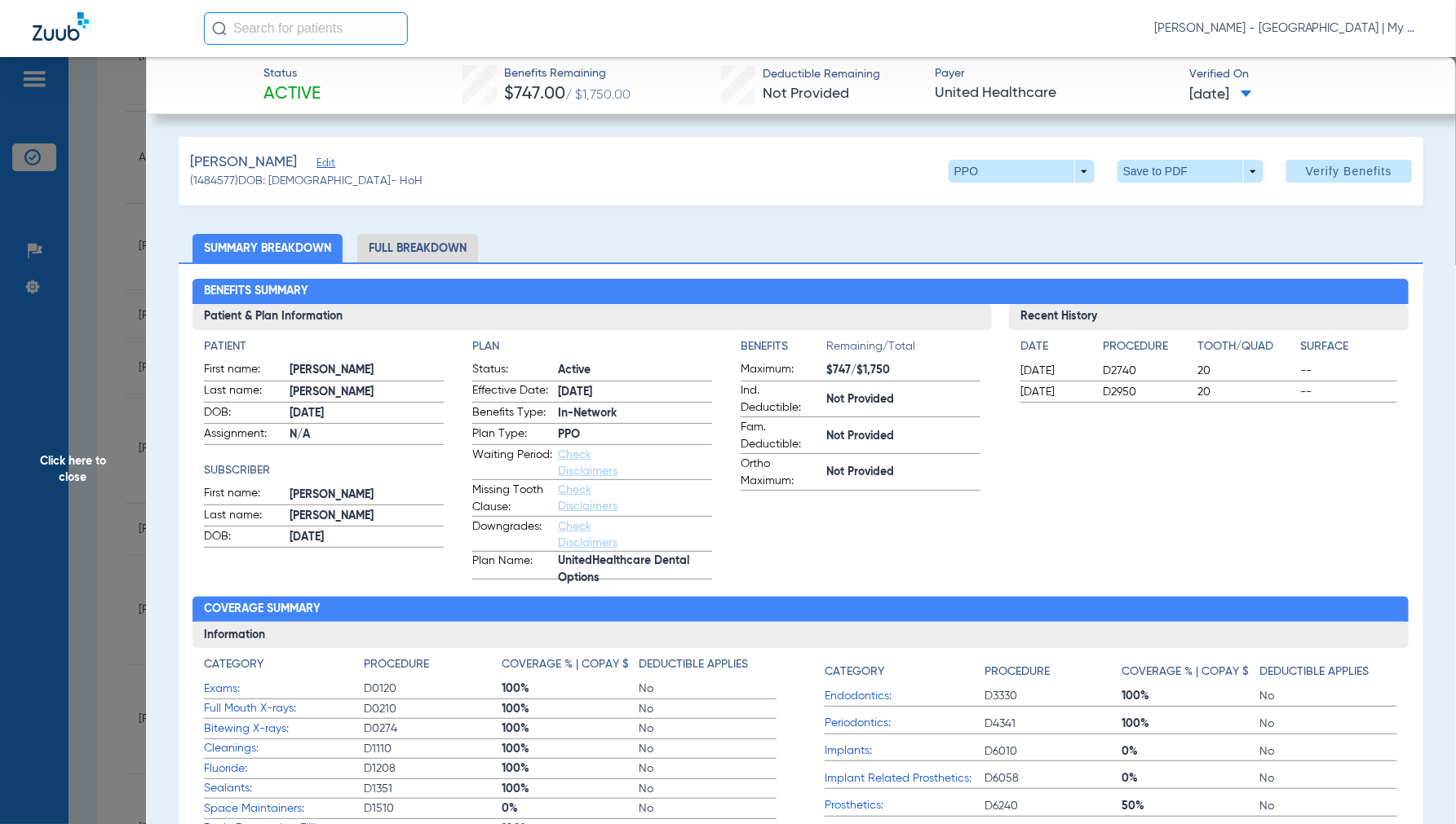
click at [404, 249] on li "Full Breakdown" at bounding box center [417, 249] width 121 height 29
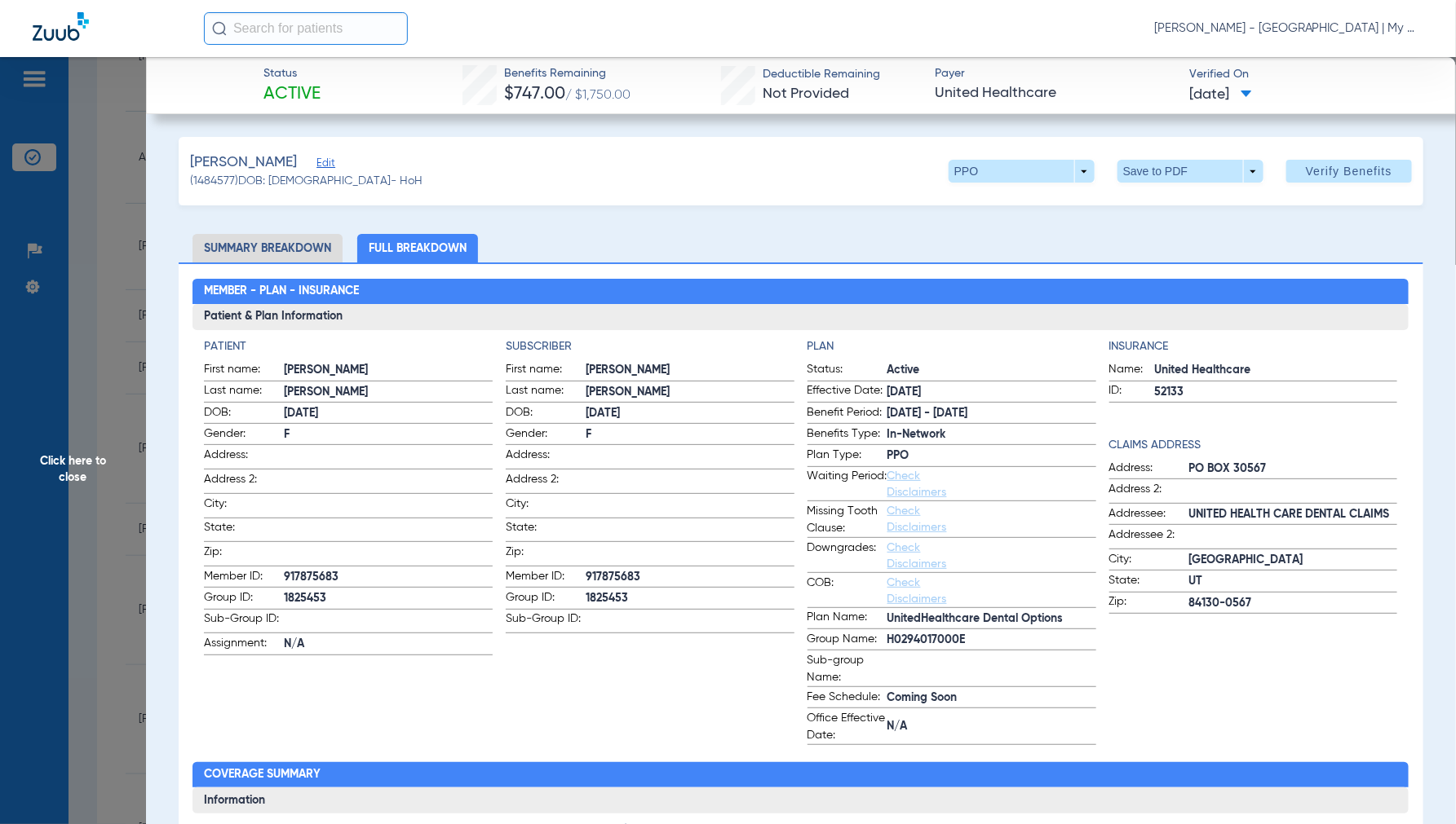
drag, startPoint x: 92, startPoint y: 453, endPoint x: 158, endPoint y: 467, distance: 67.5
click at [93, 453] on span "Click here to close" at bounding box center [72, 468] width 146 height 824
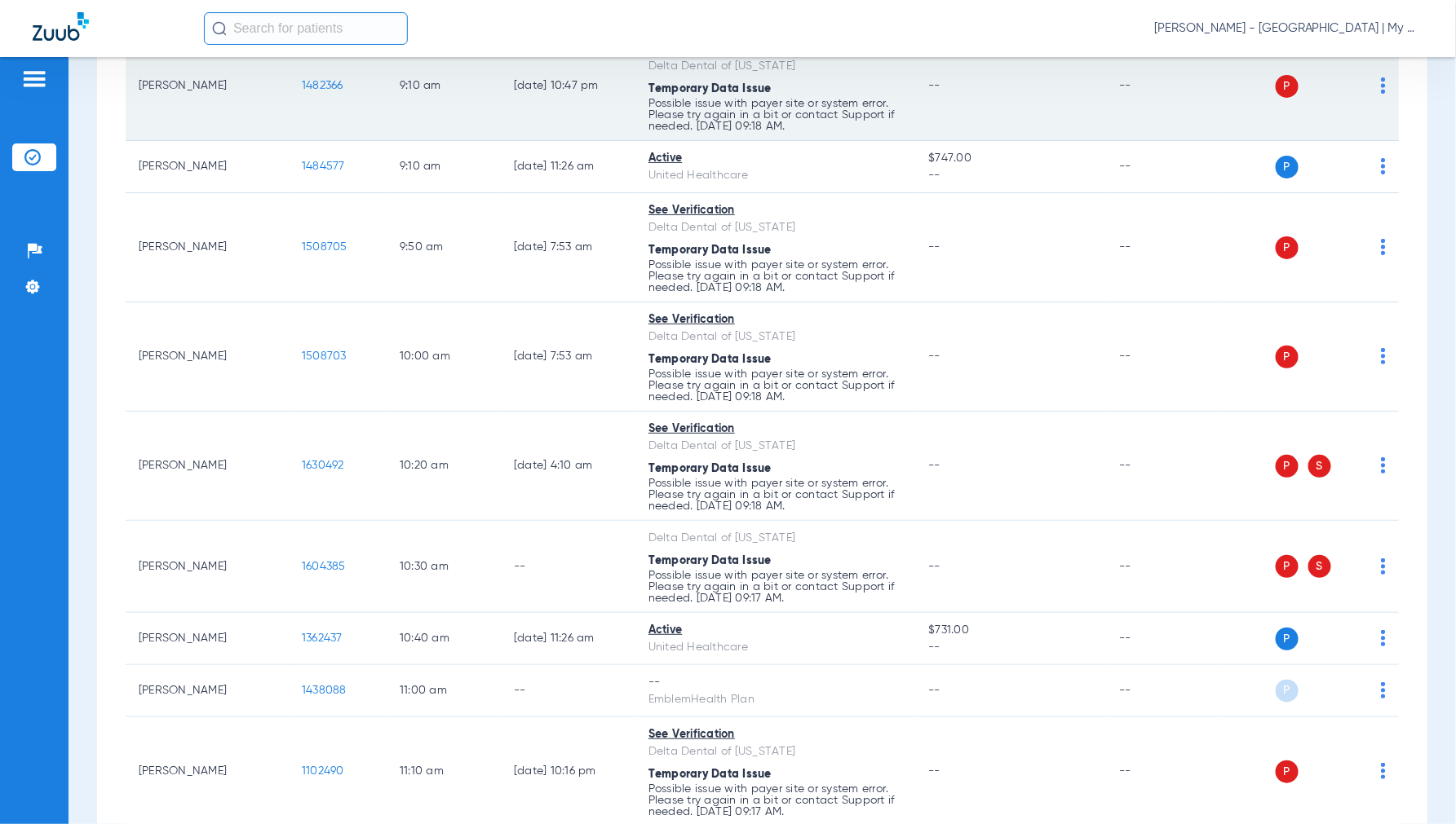
scroll to position [906, 0]
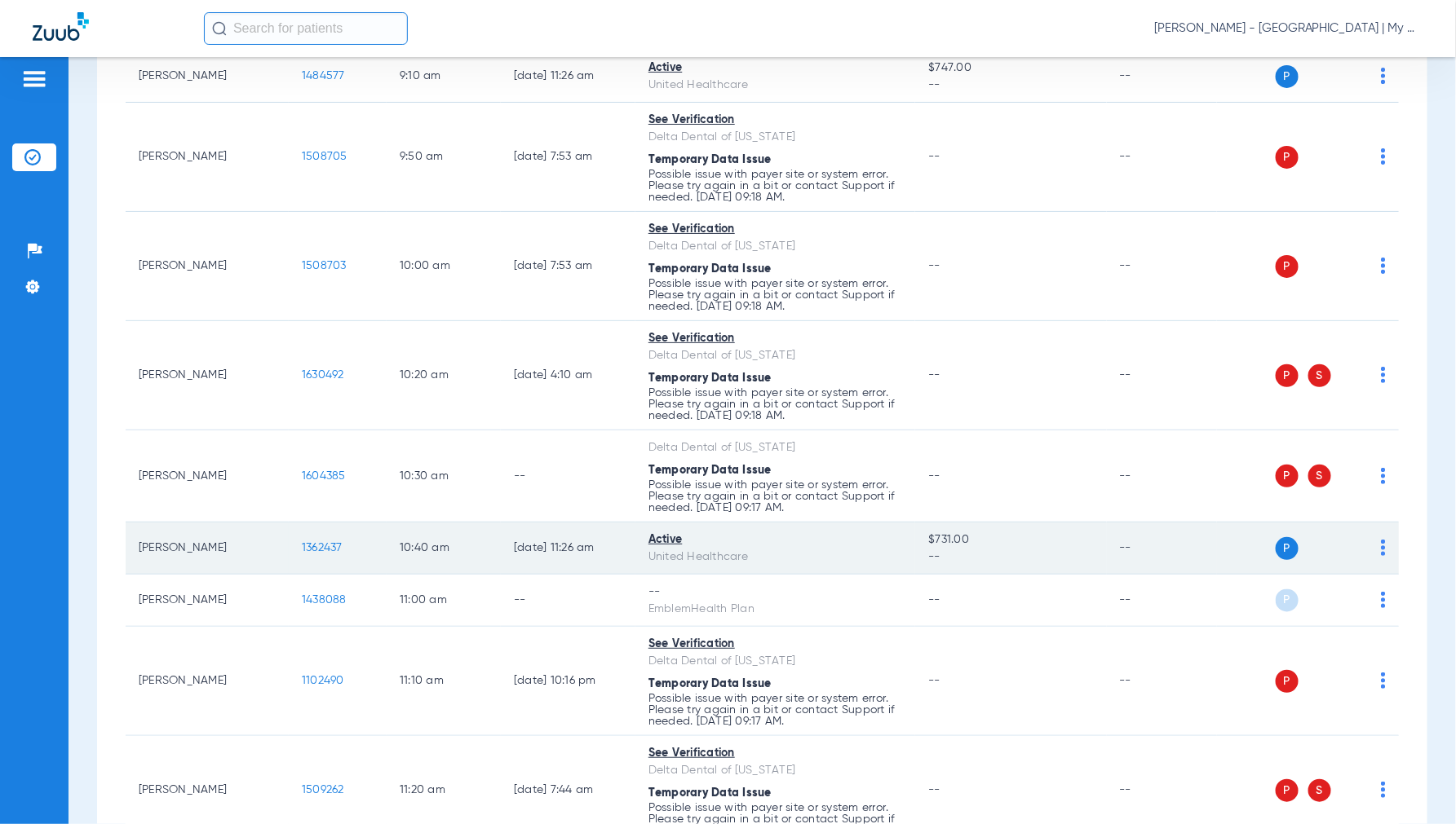
click at [315, 553] on span "1362437" at bounding box center [322, 547] width 40 height 12
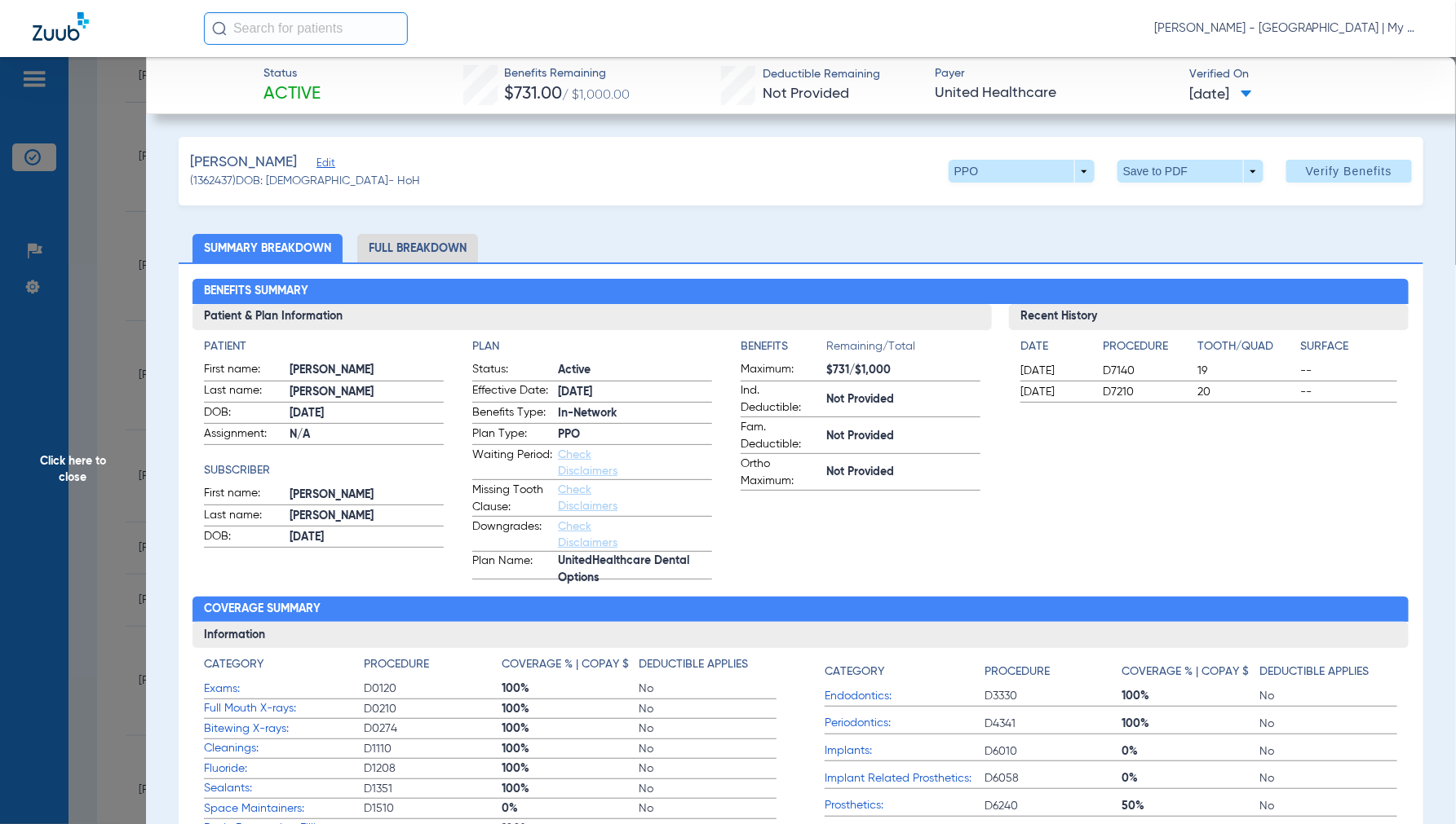
click at [439, 243] on li "Full Breakdown" at bounding box center [417, 249] width 121 height 29
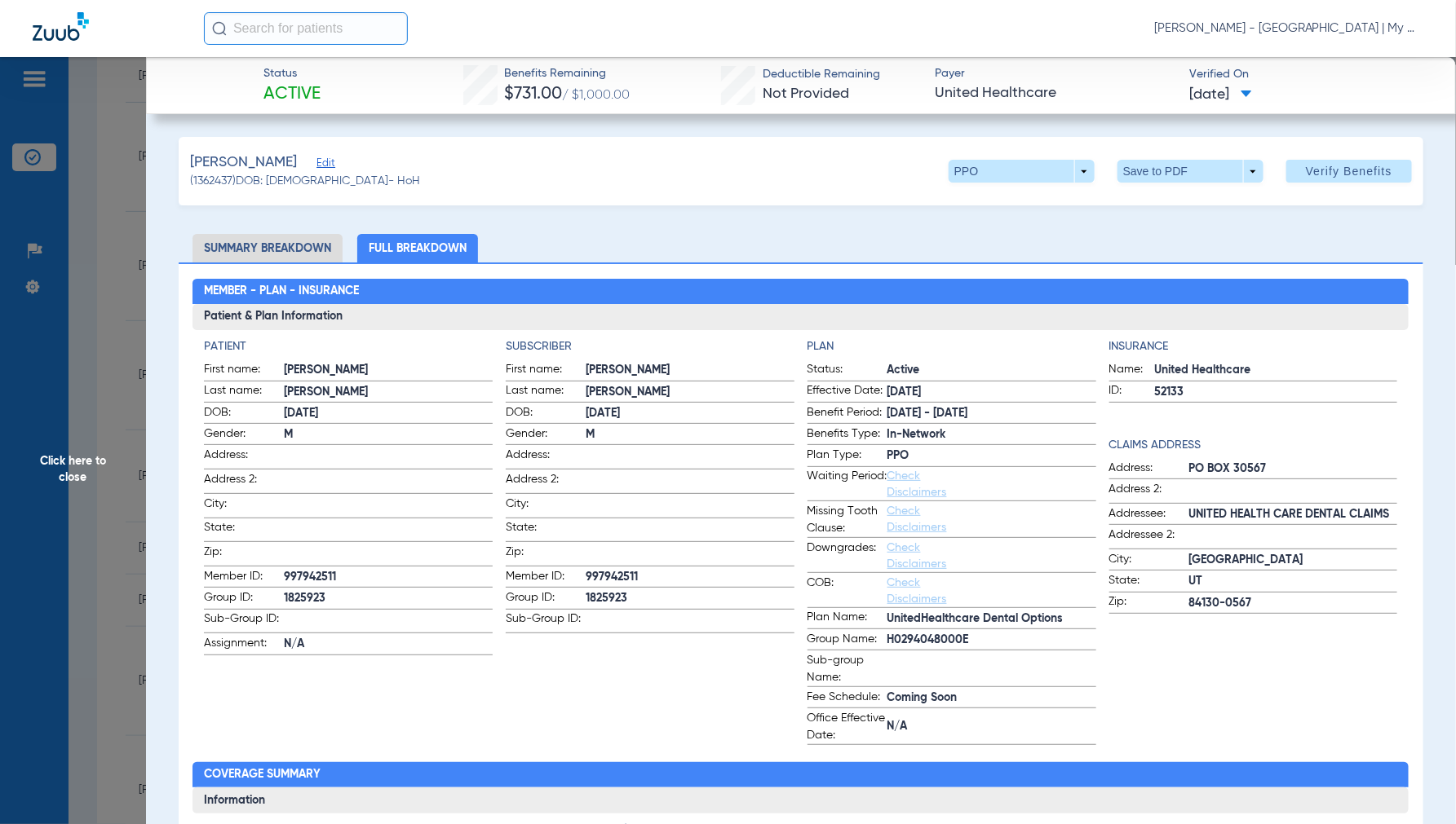
click at [82, 477] on span "Click here to close" at bounding box center [72, 468] width 146 height 824
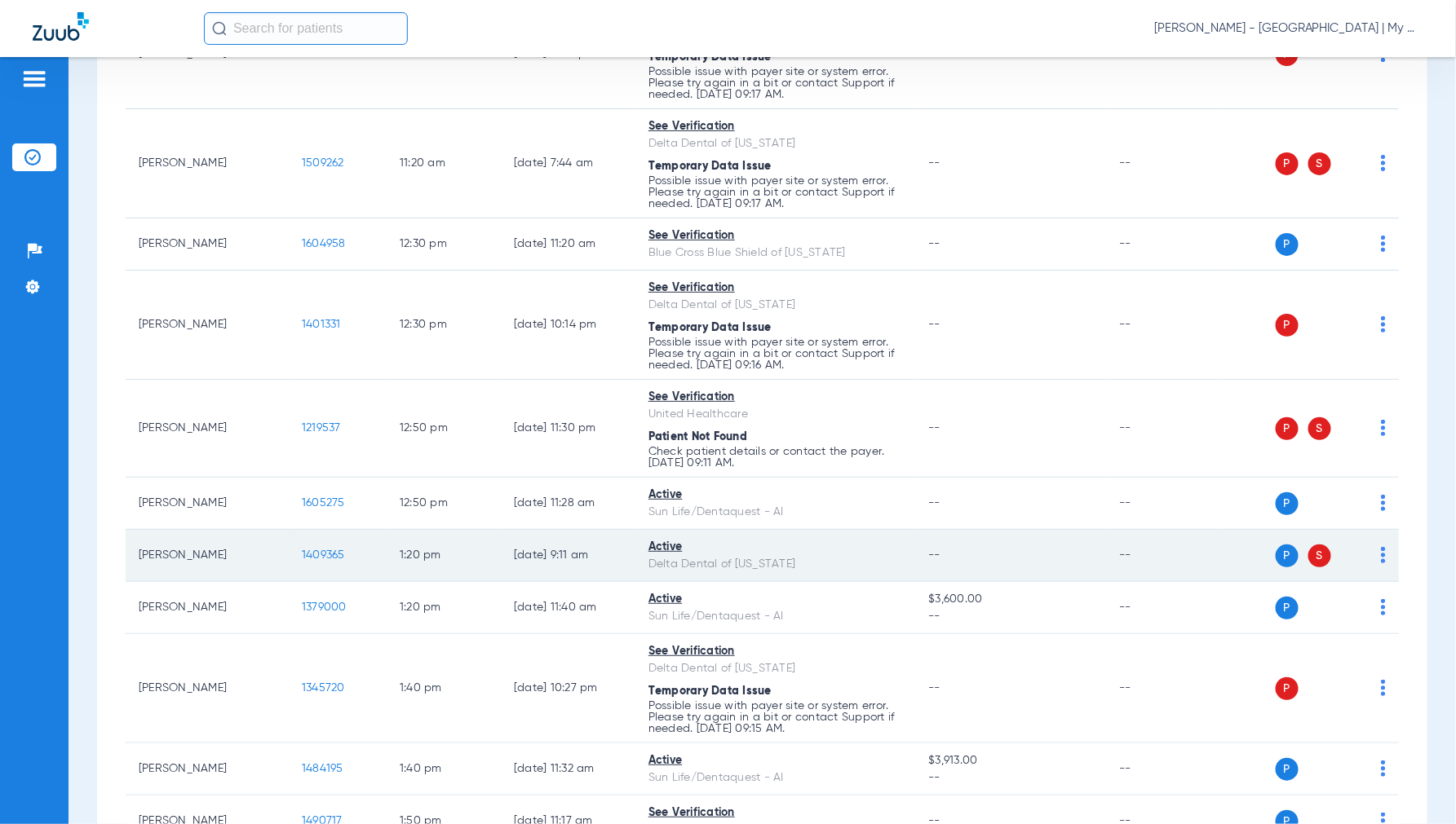
scroll to position [1539, 0]
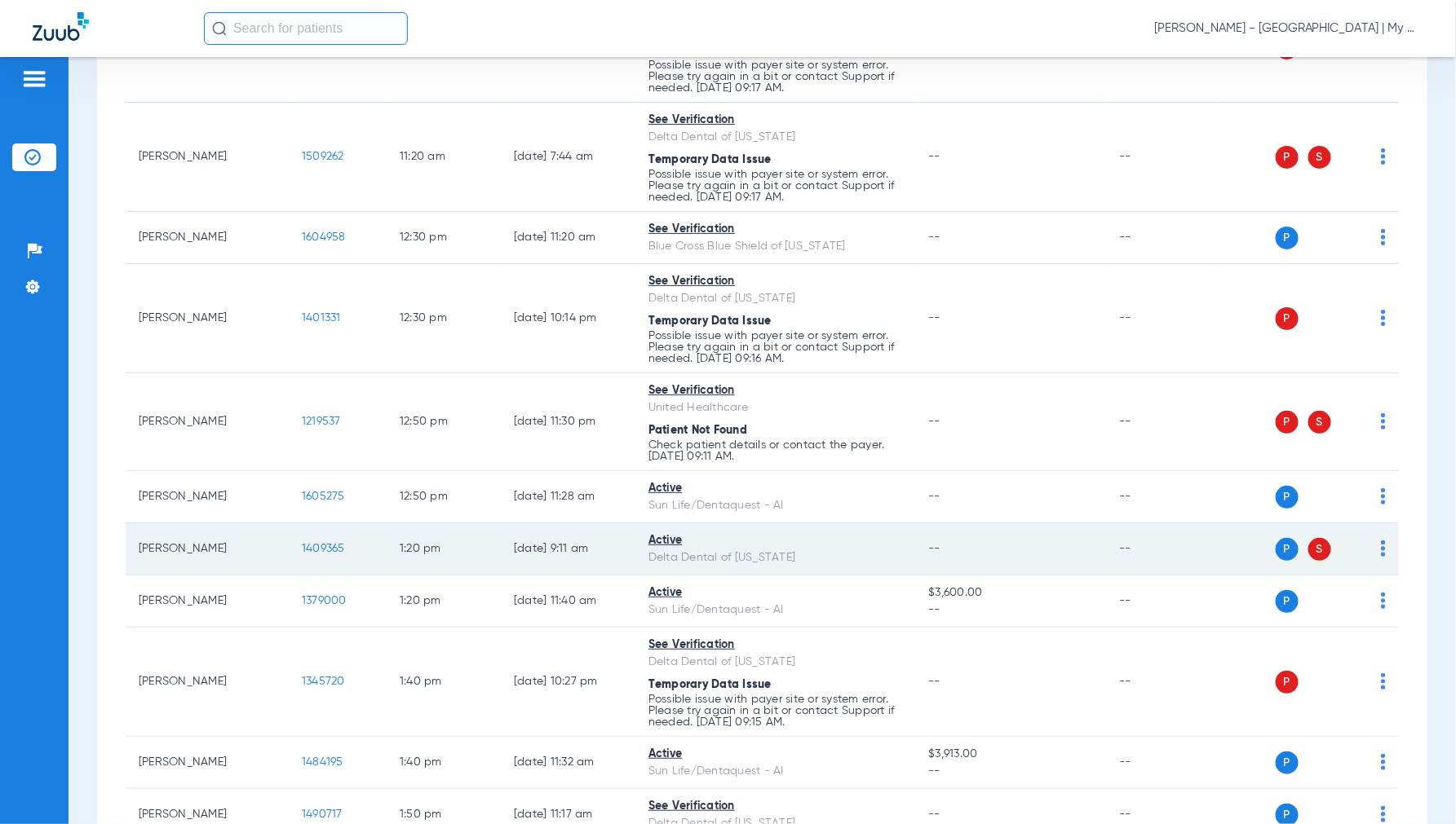
click at [323, 554] on span "1409365" at bounding box center [323, 548] width 43 height 12
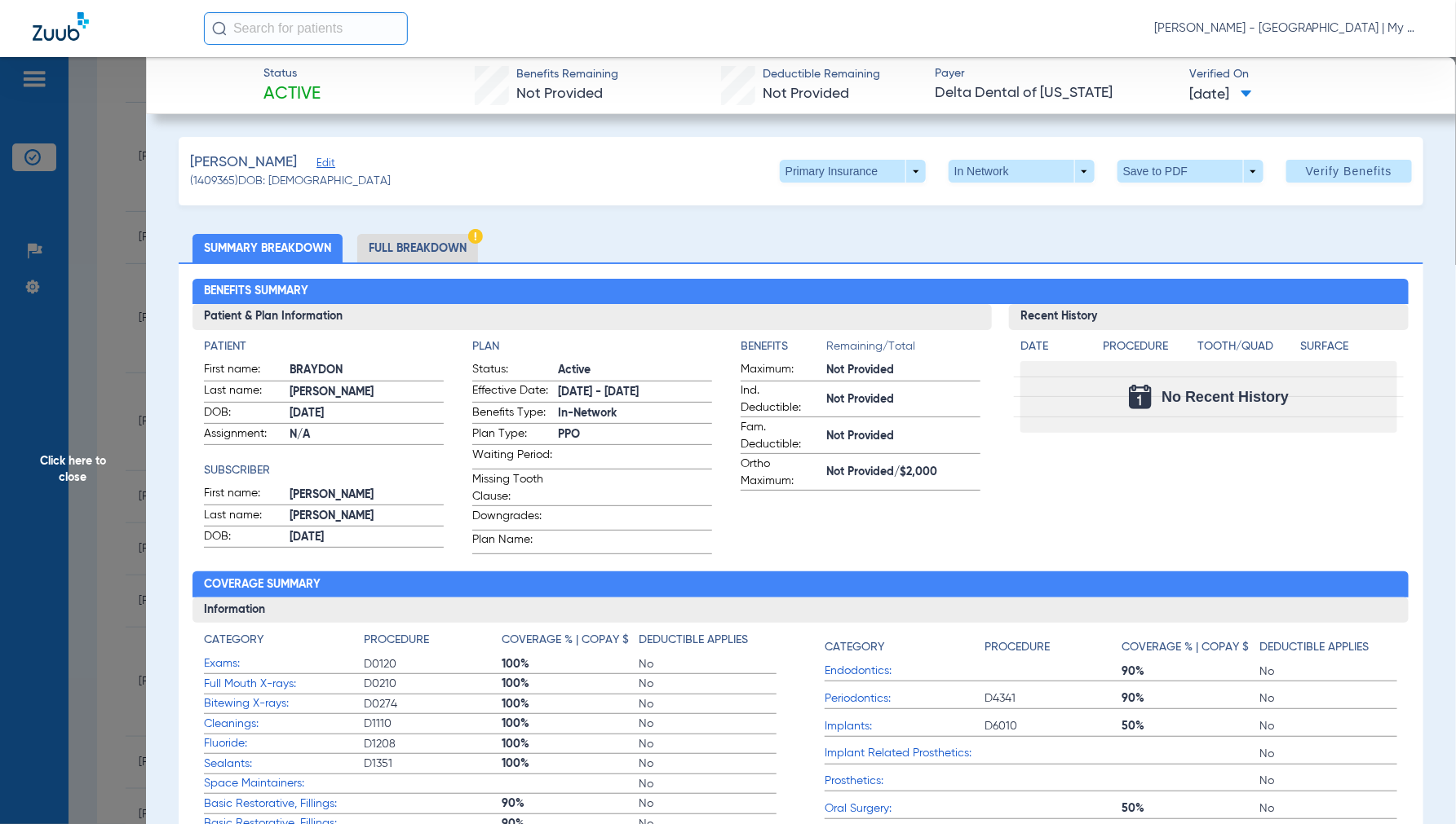
click at [428, 240] on li "Full Breakdown" at bounding box center [417, 249] width 121 height 29
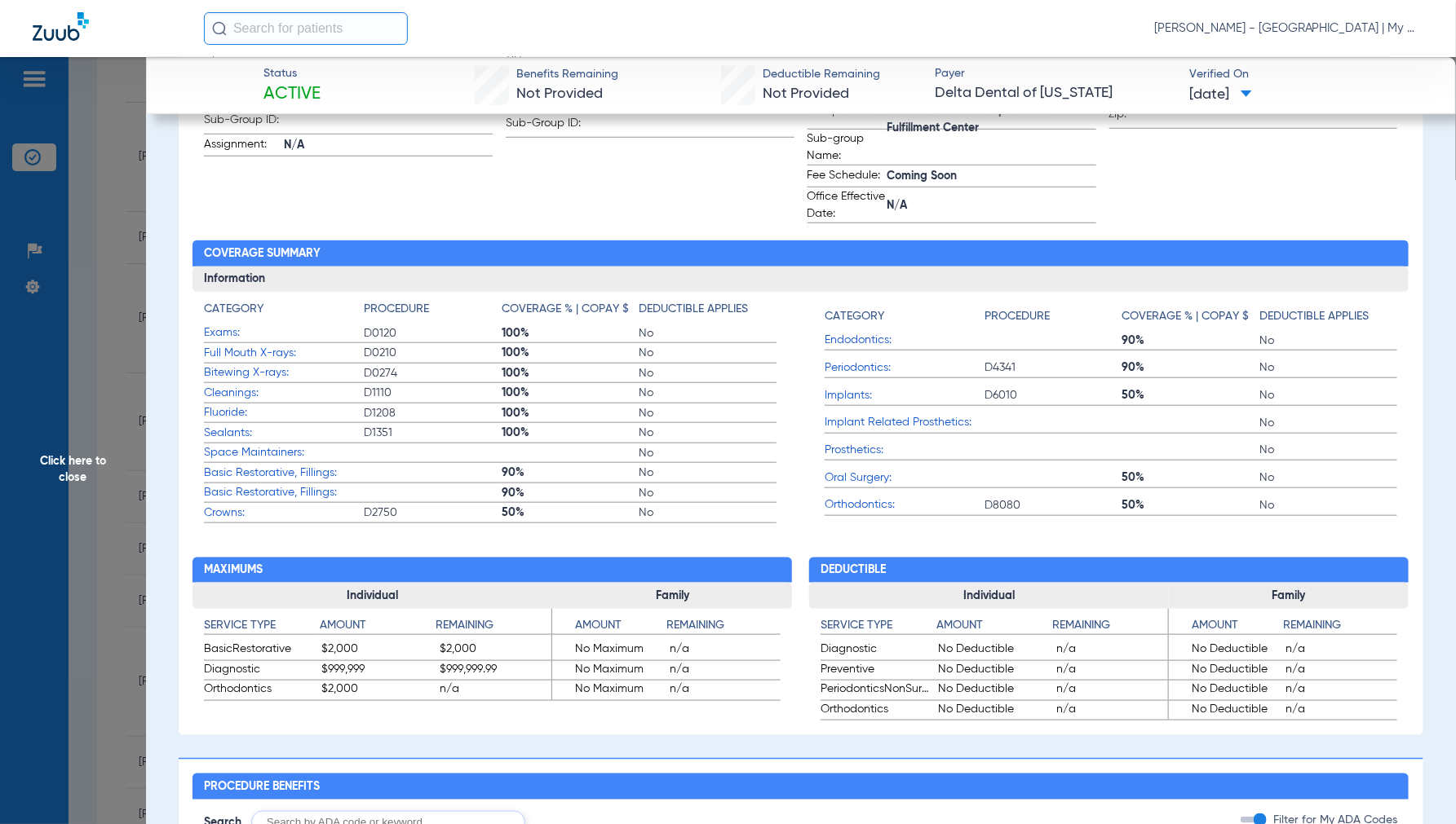
scroll to position [633, 0]
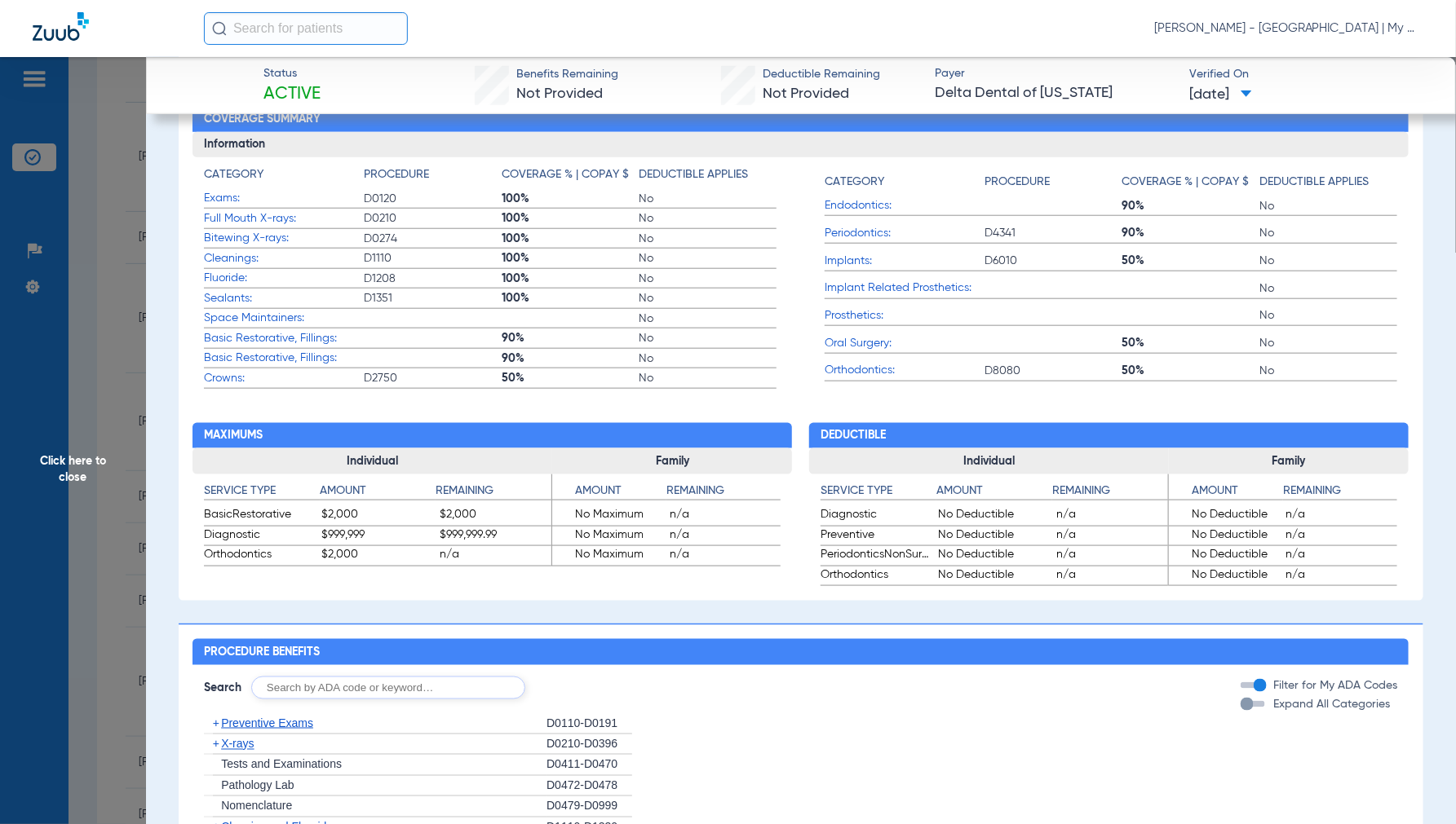
click at [77, 471] on span "Click here to close" at bounding box center [72, 468] width 146 height 824
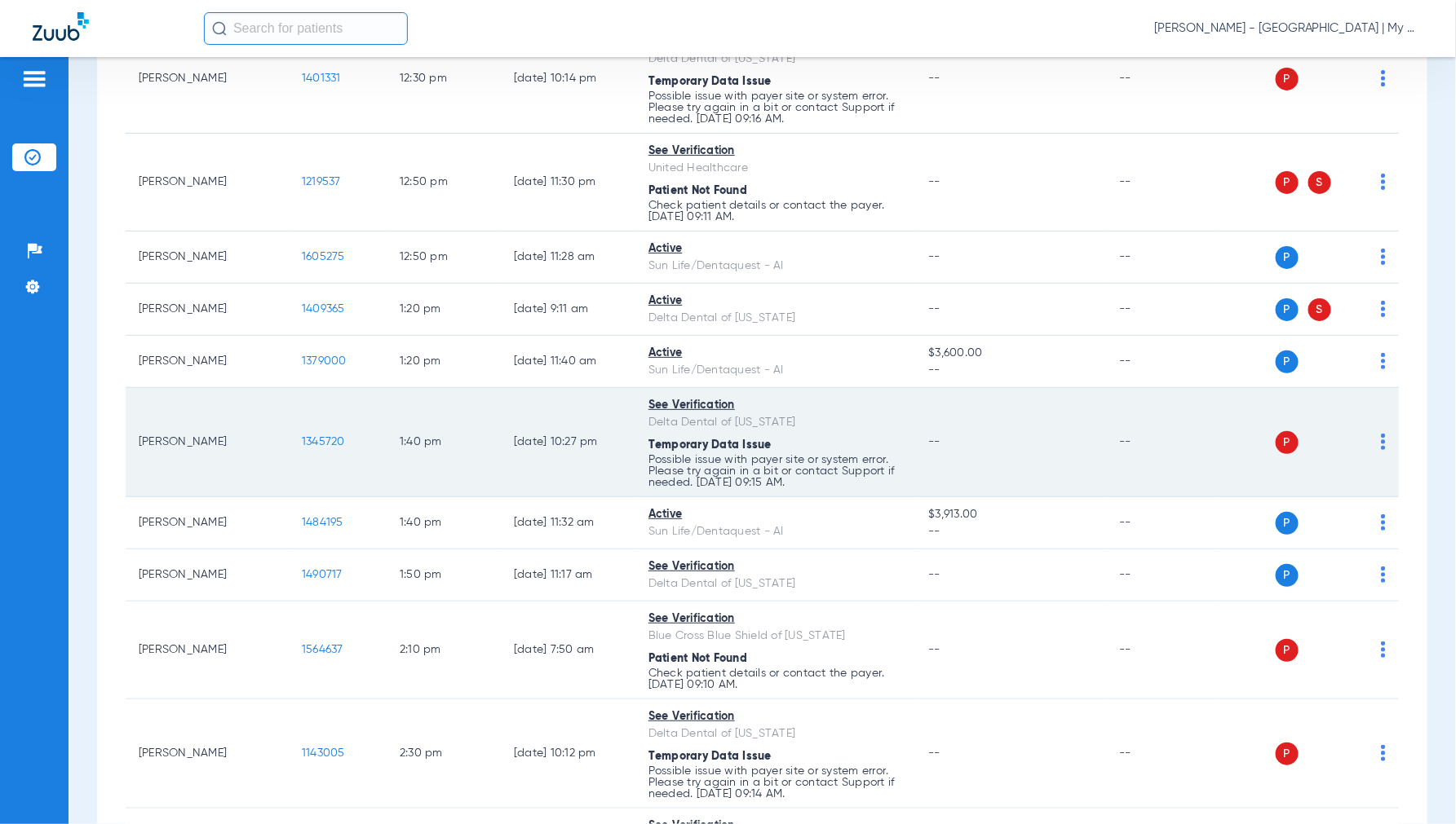
scroll to position [1811, 0]
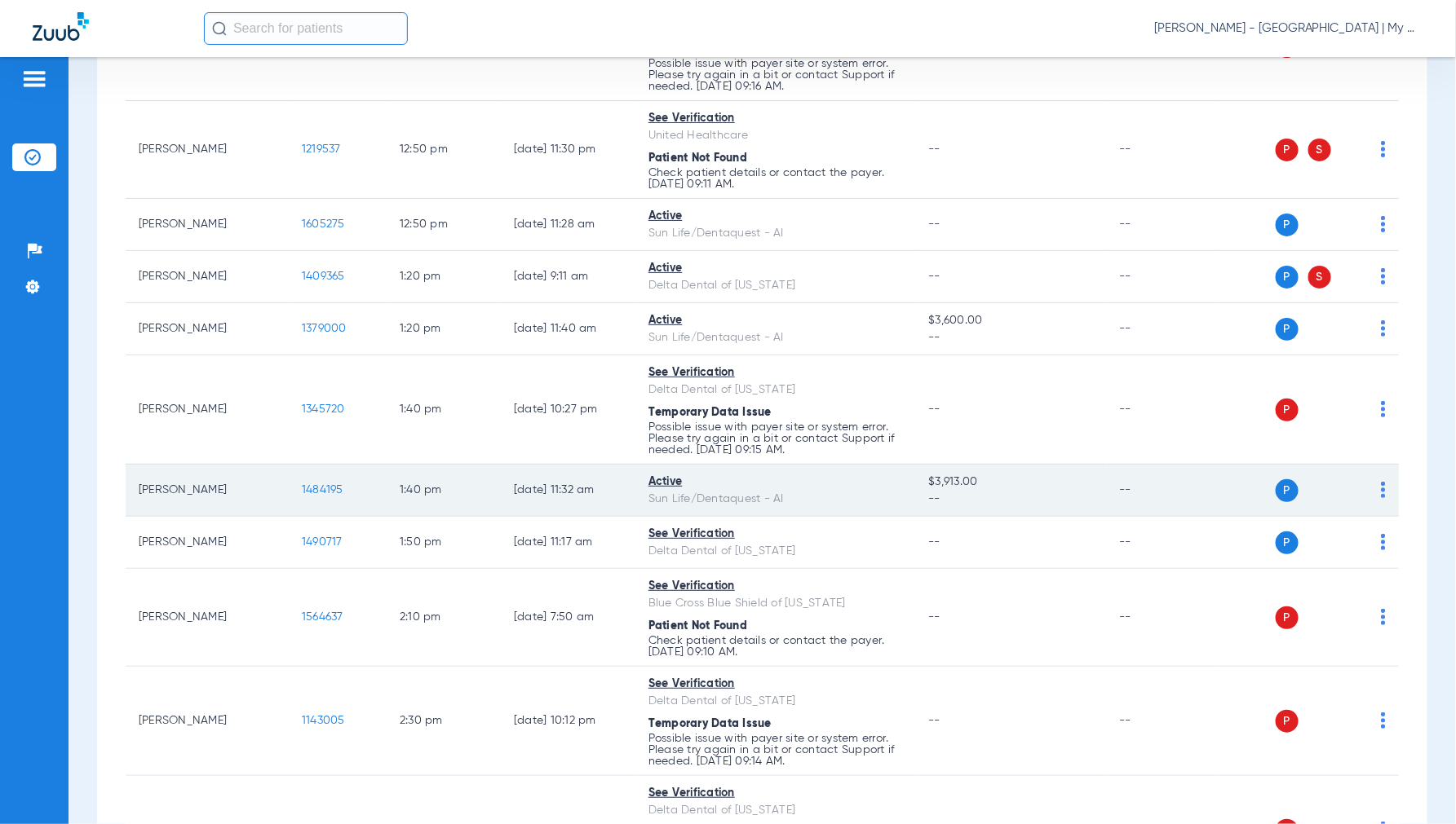
click at [315, 495] on span "1484195" at bounding box center [322, 490] width 41 height 12
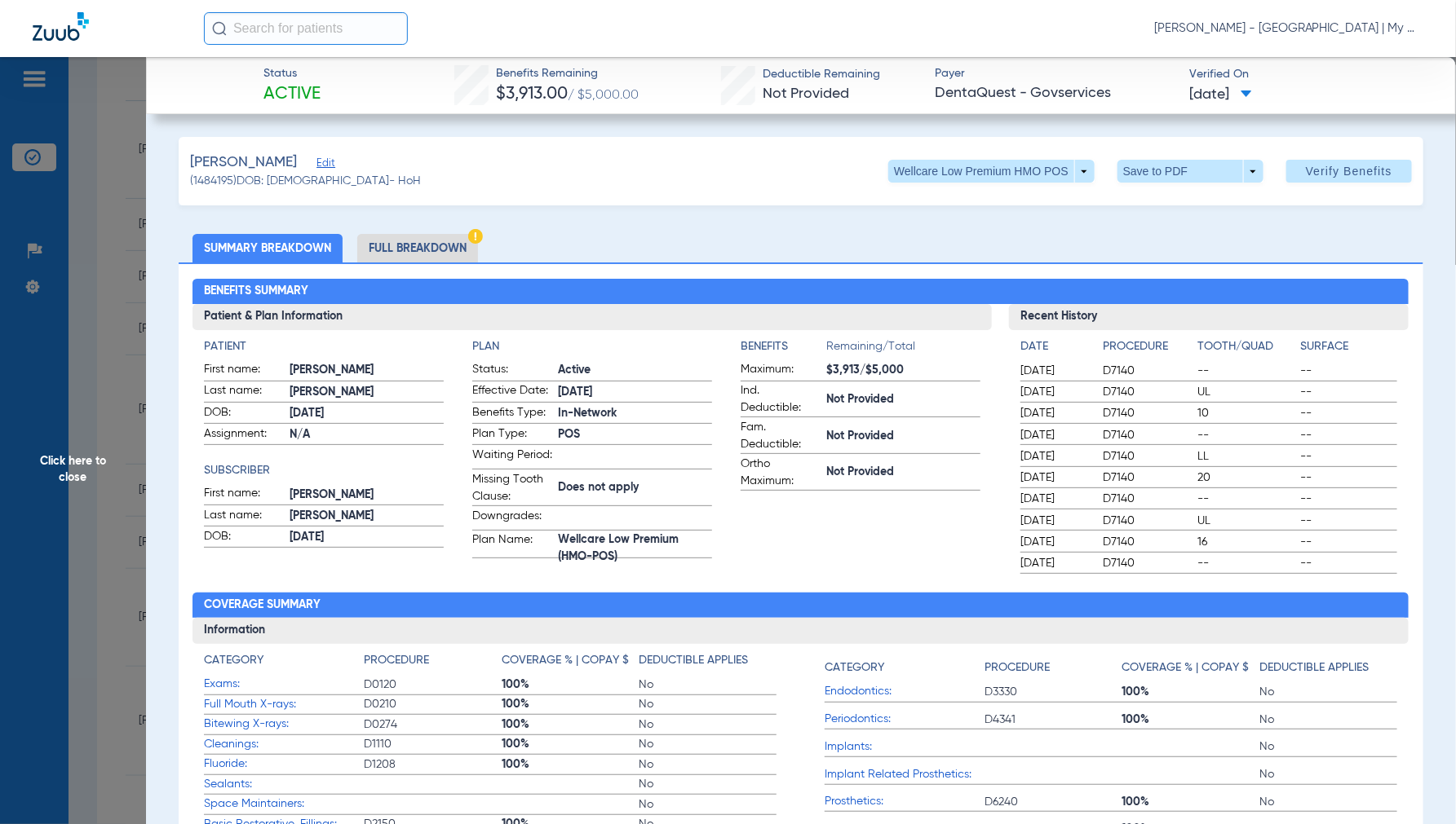
click at [77, 467] on span "Click here to close" at bounding box center [72, 468] width 146 height 824
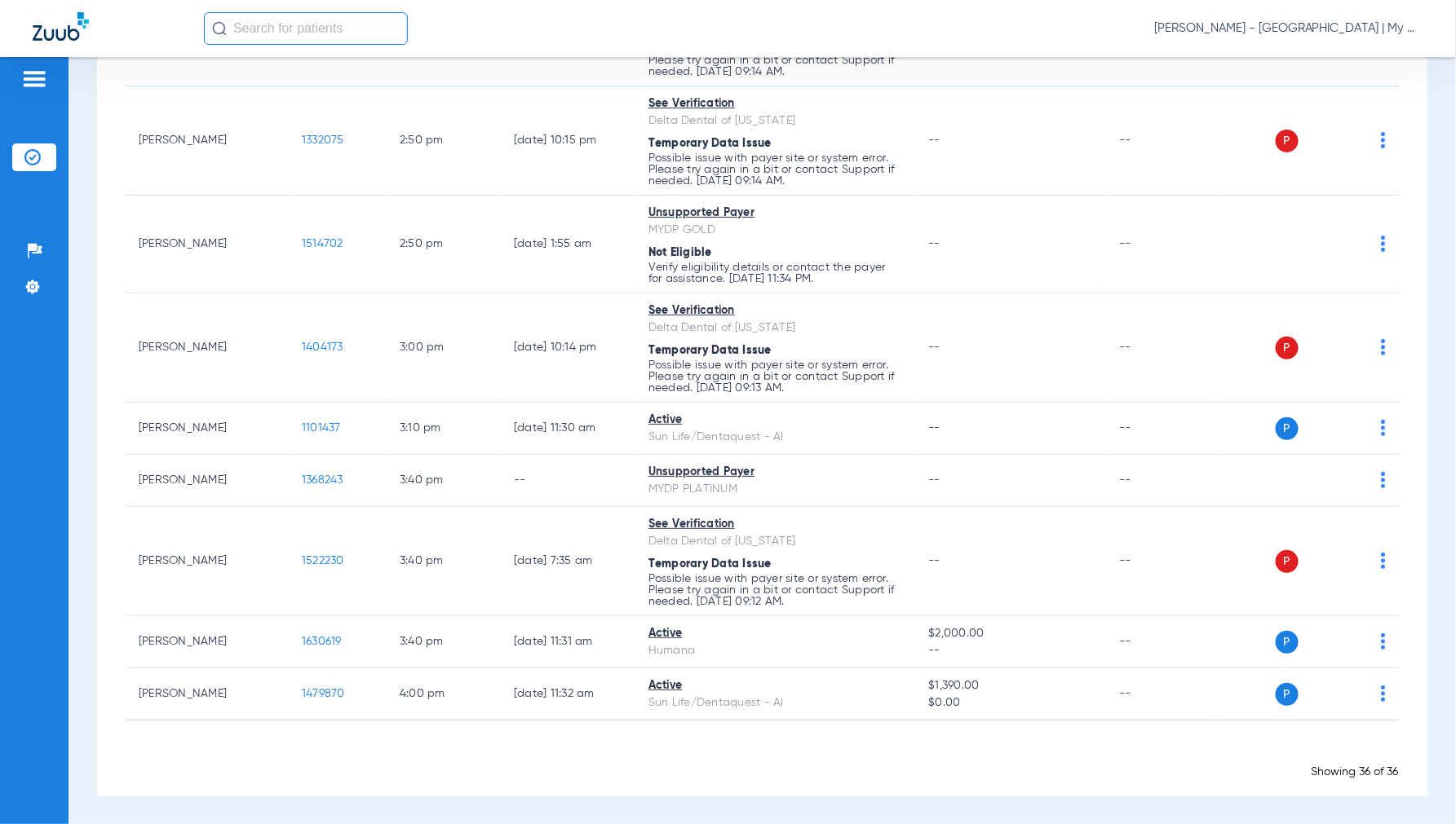
scroll to position [2522, 0]
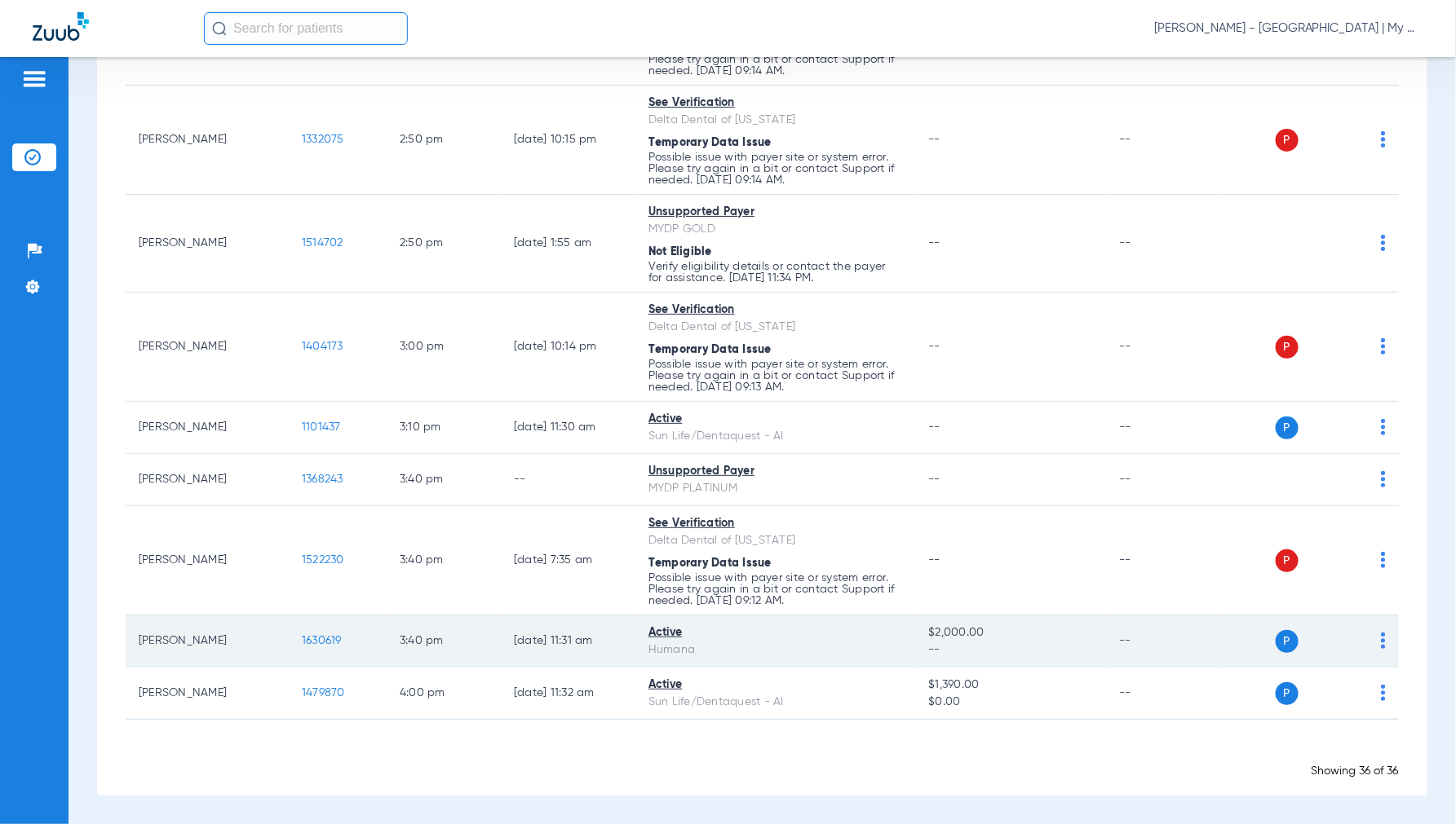
click at [326, 639] on span "1630619" at bounding box center [321, 641] width 40 height 12
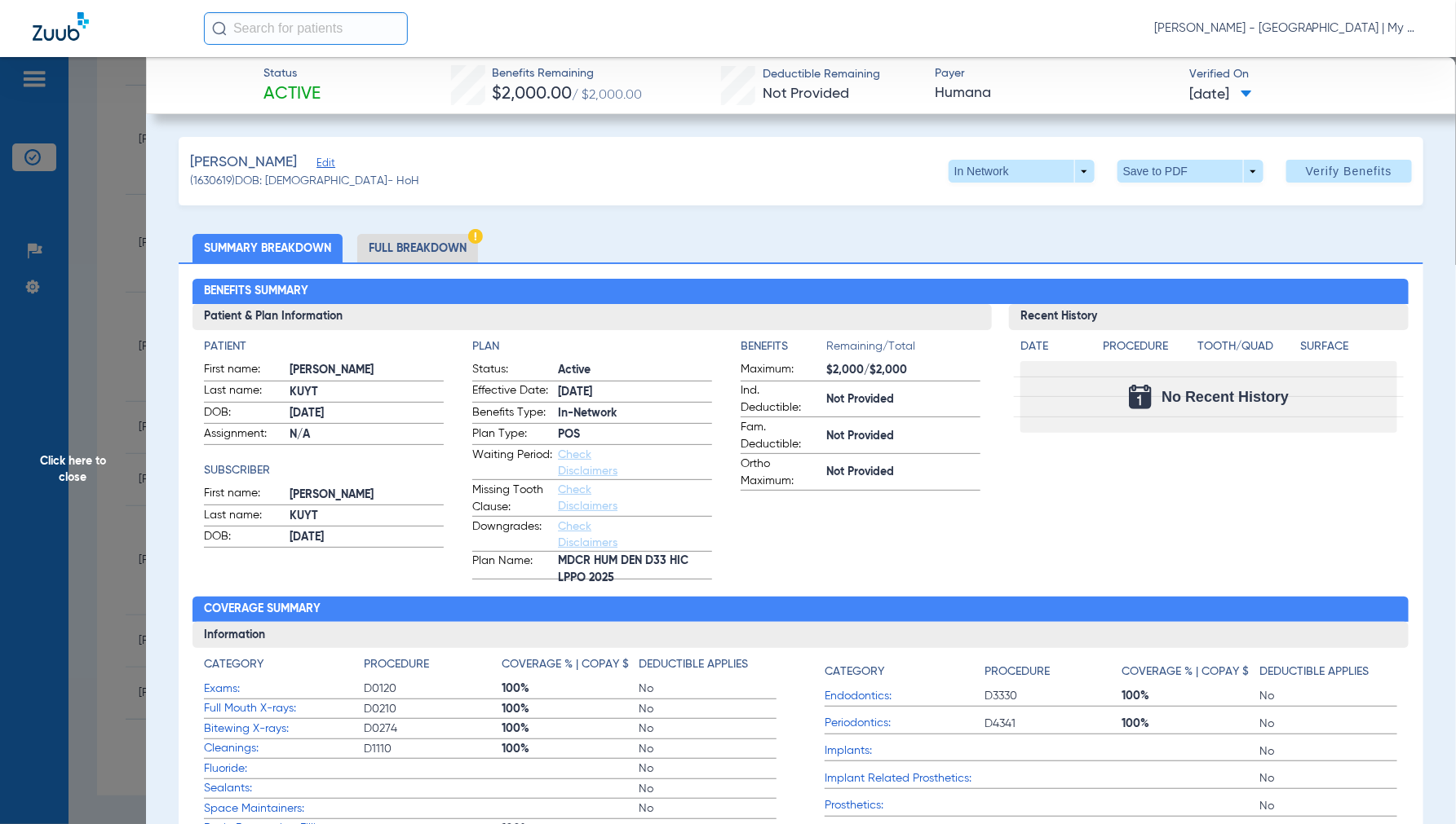
click at [59, 463] on span "Click here to close" at bounding box center [72, 468] width 146 height 824
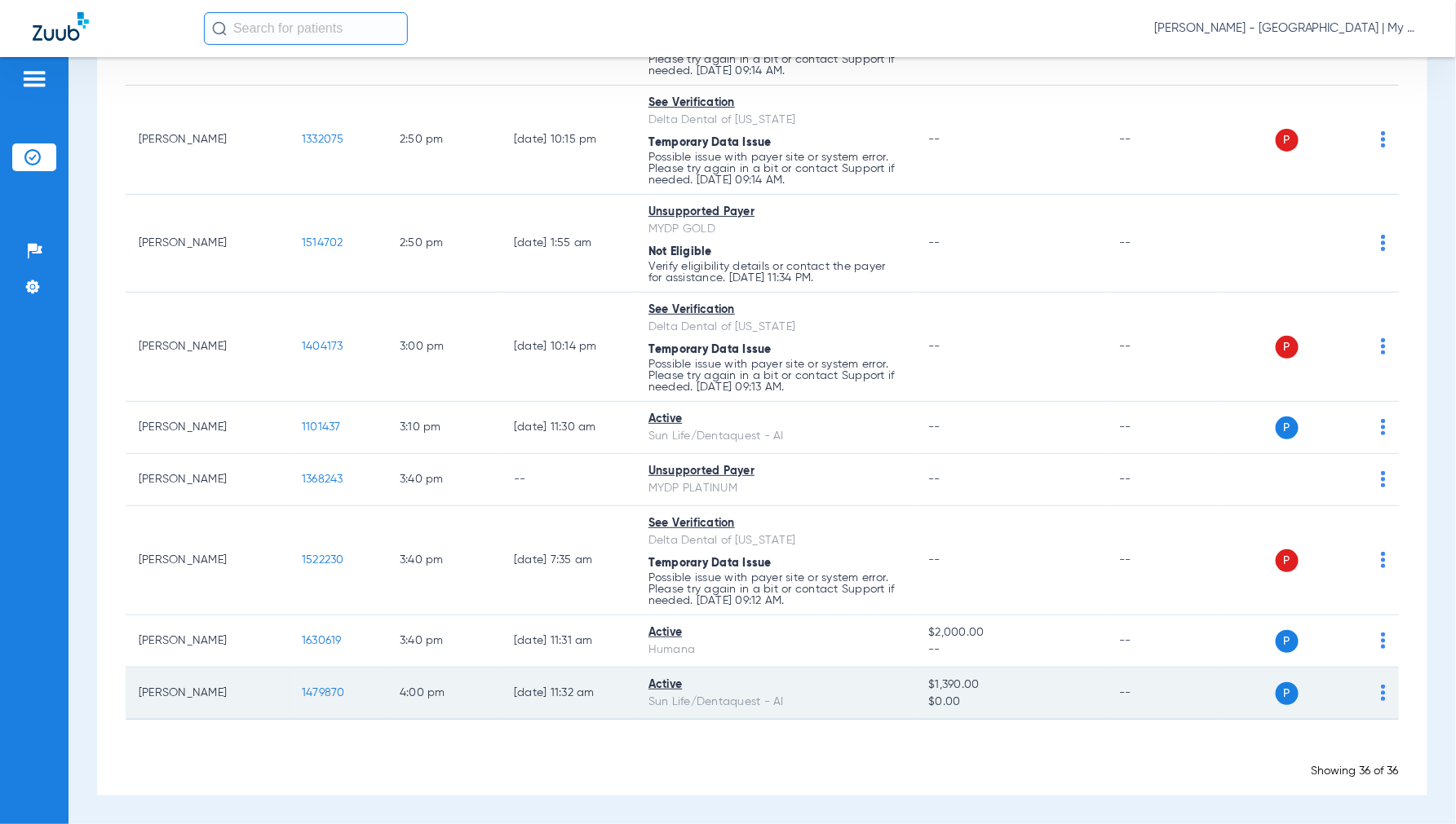
click at [330, 688] on span "1479870" at bounding box center [323, 693] width 43 height 12
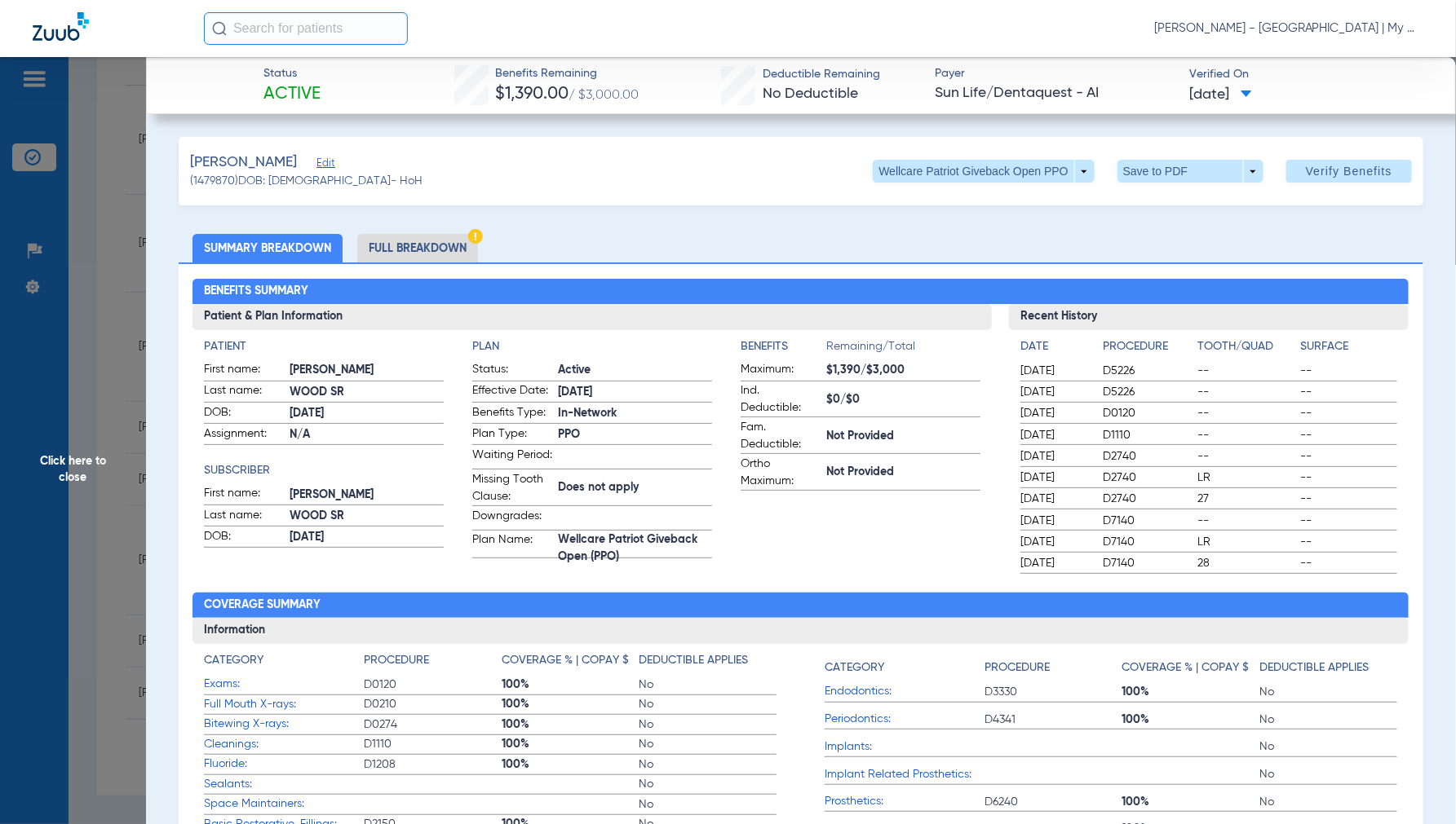
click at [80, 467] on span "Click here to close" at bounding box center [72, 468] width 146 height 824
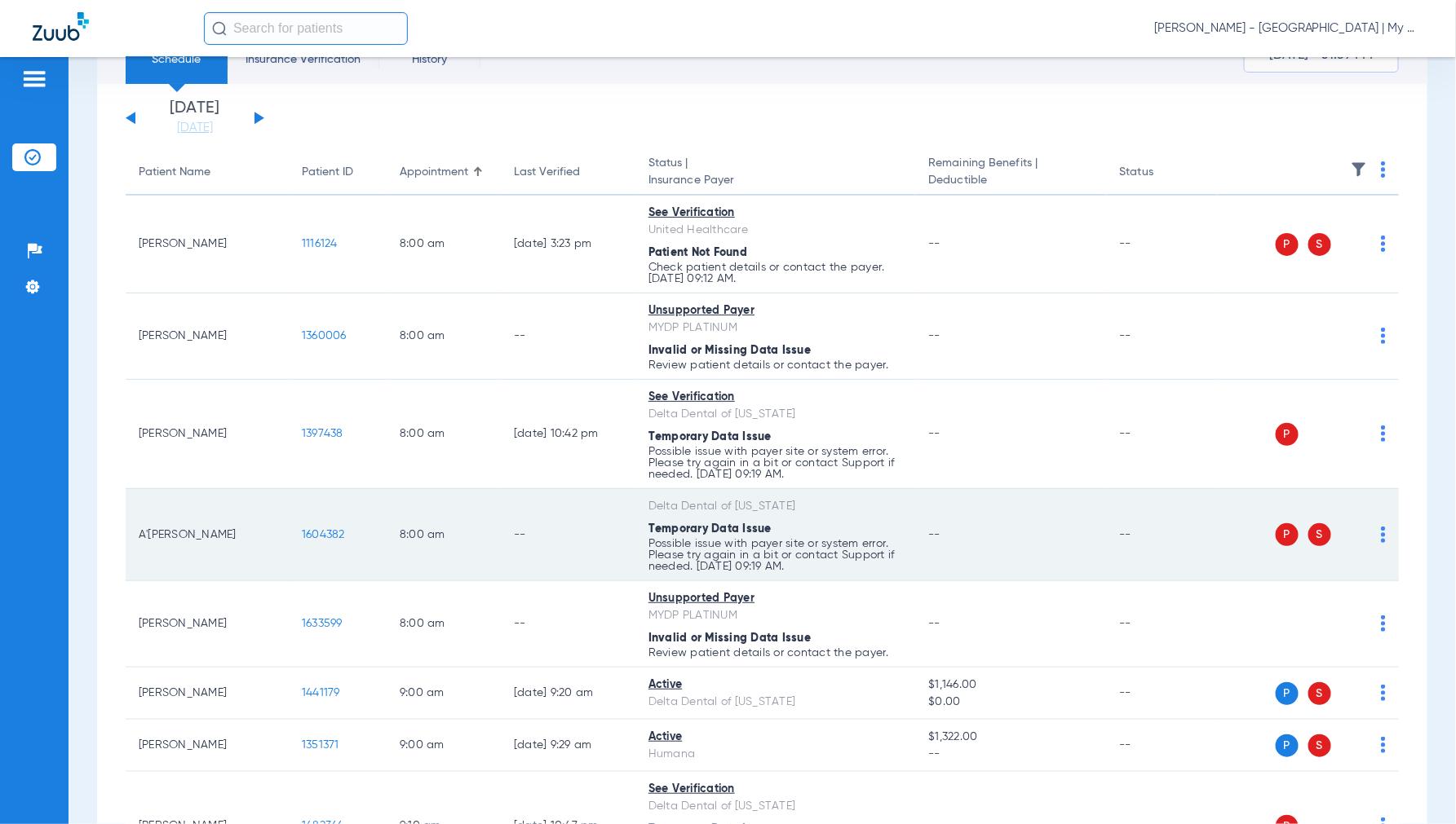
scroll to position [0, 0]
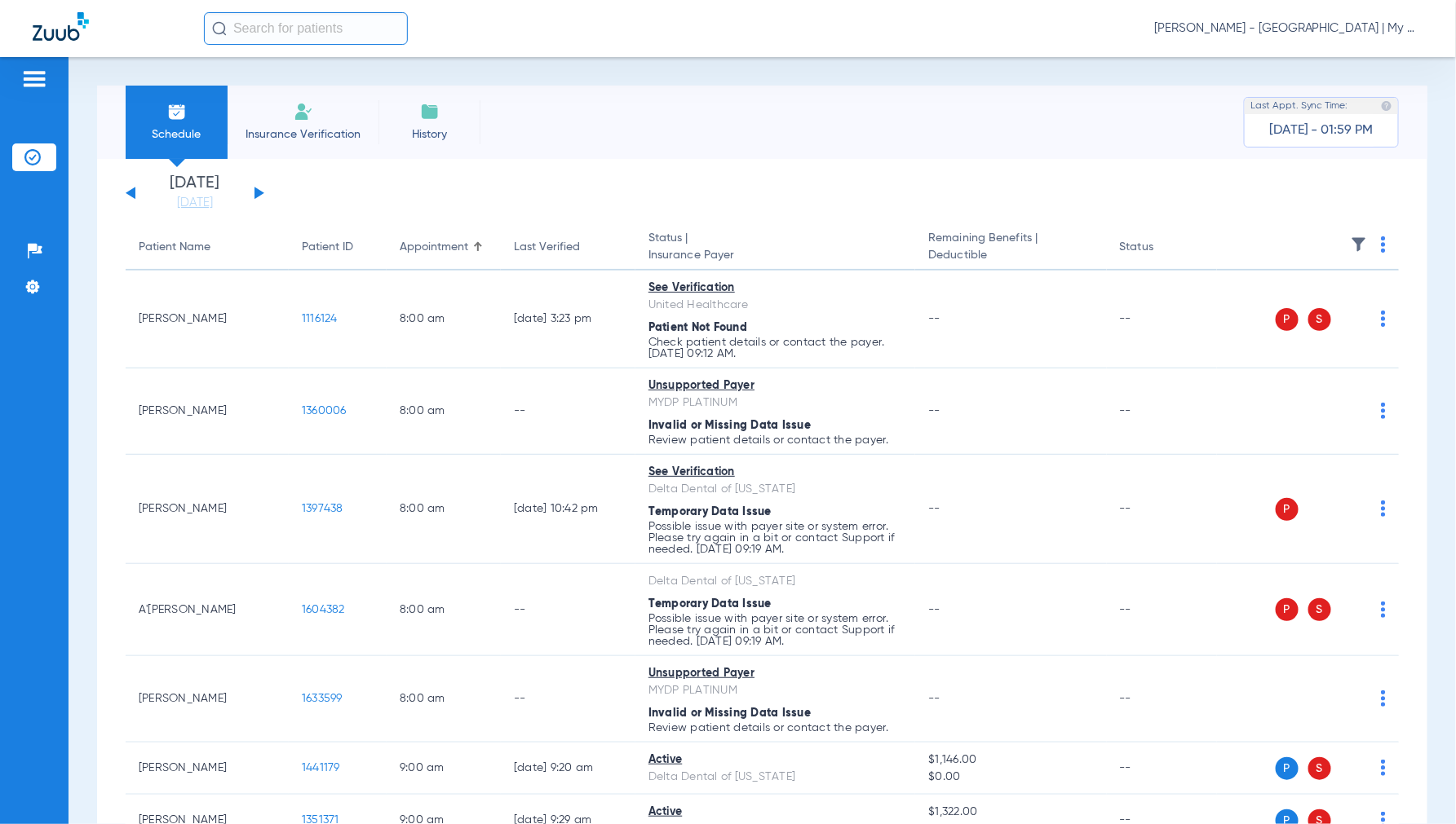
click at [258, 188] on div "Sunday 06-08-2025 Monday 06-09-2025 Tuesday 06-10-2025 Wednesday 06-11-2025 Thu…" at bounding box center [195, 193] width 139 height 36
click at [257, 194] on button at bounding box center [259, 193] width 10 height 13
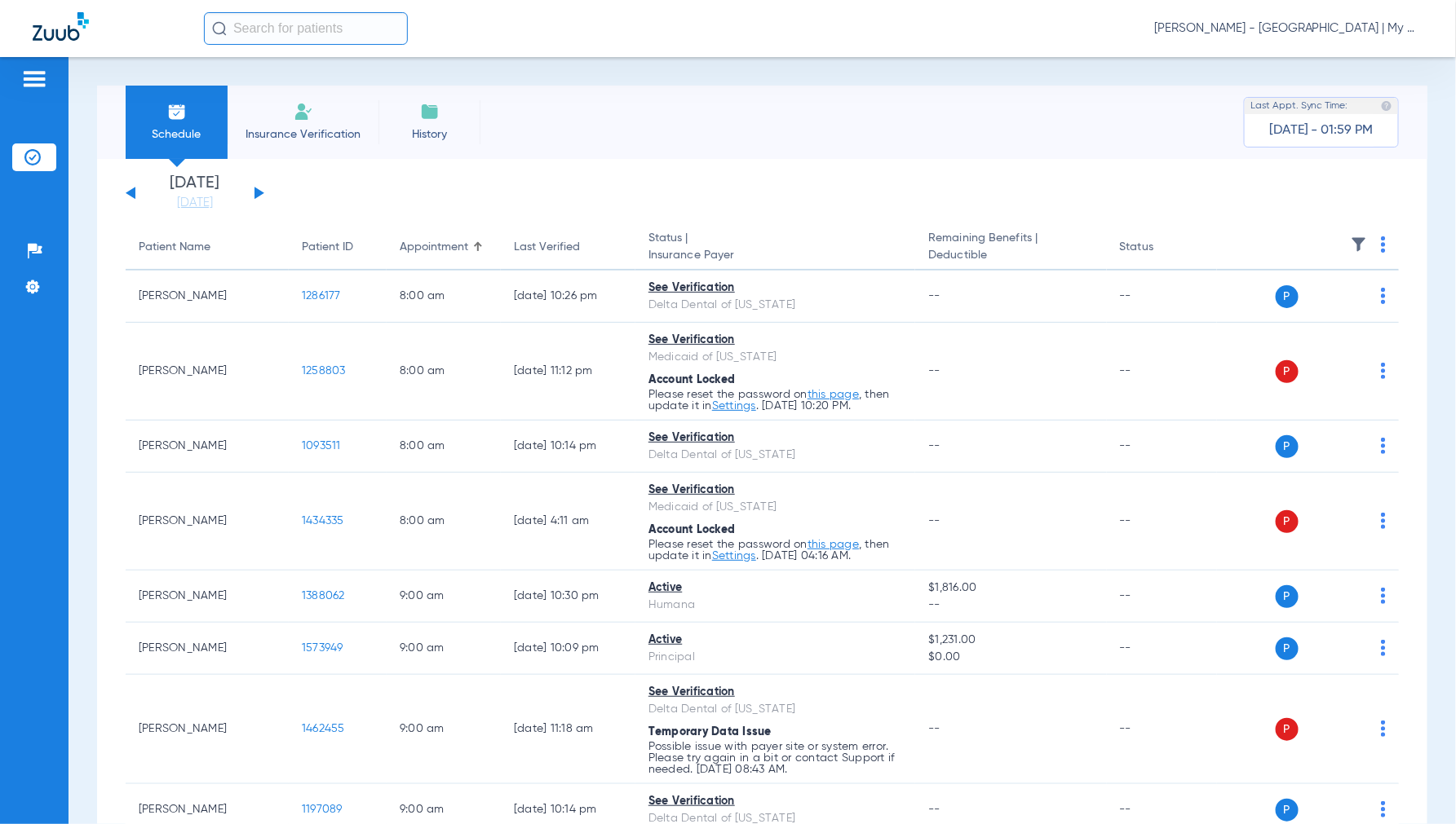
click at [1381, 248] on img at bounding box center [1383, 244] width 5 height 16
click at [1262, 310] on span "Verify All" at bounding box center [1308, 309] width 102 height 12
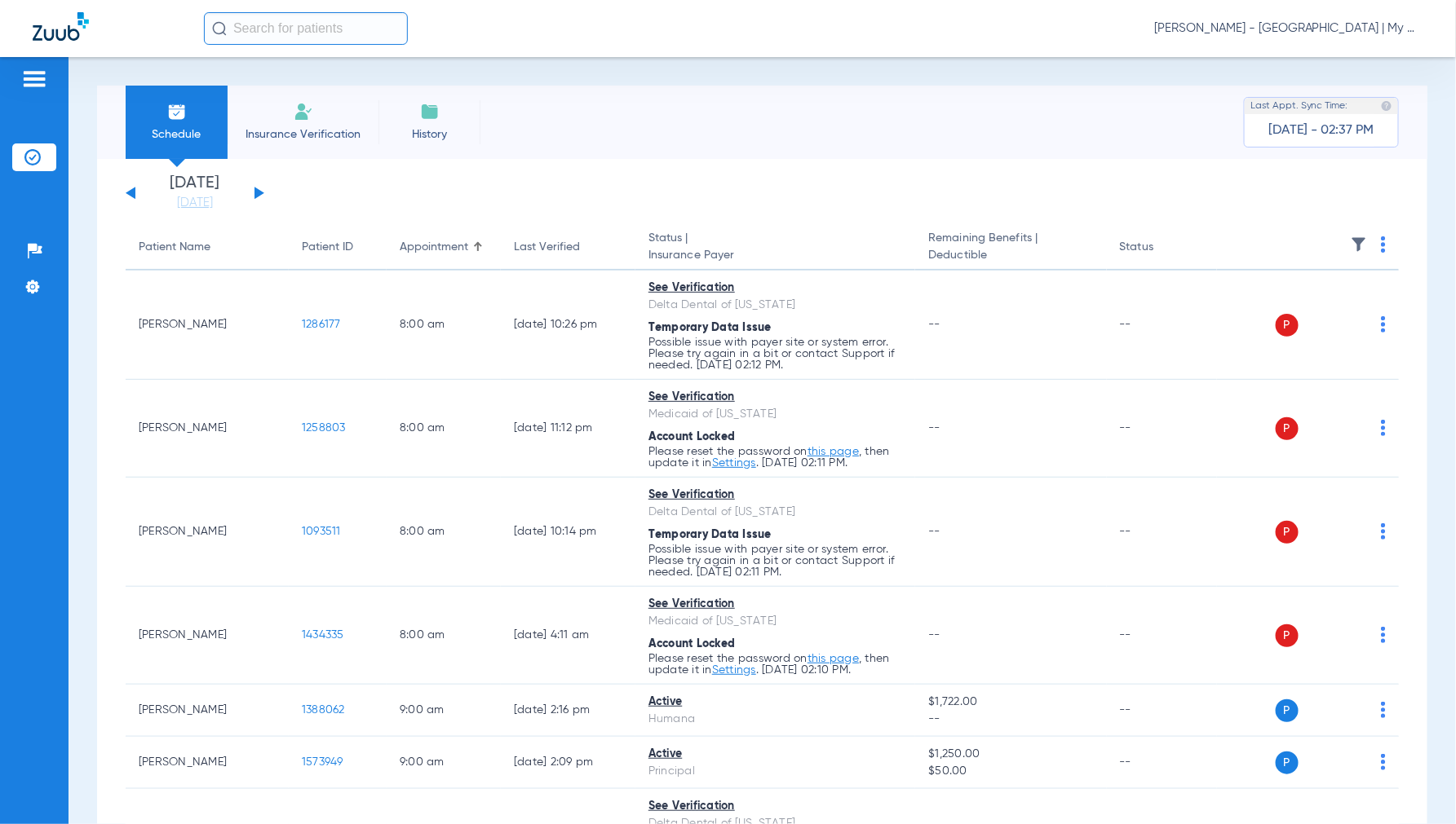
click at [1381, 248] on img at bounding box center [1383, 244] width 5 height 16
drag, startPoint x: 1308, startPoint y: 319, endPoint x: 731, endPoint y: 3, distance: 657.9
click at [1308, 318] on button "Verify All" at bounding box center [1308, 309] width 128 height 33
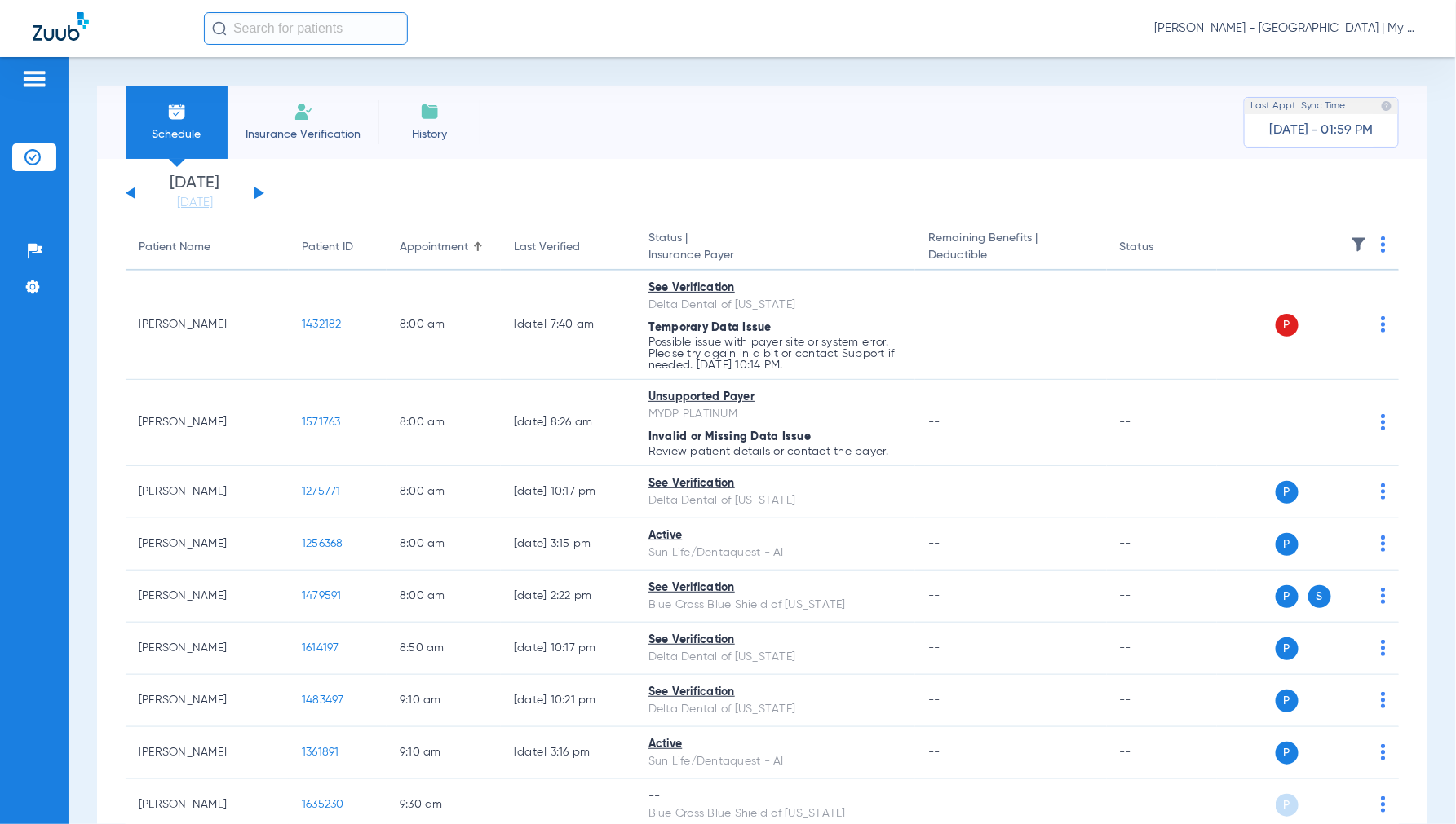
click at [1308, 33] on span "[PERSON_NAME] - [GEOGRAPHIC_DATA] | My Community Dental Centers" at bounding box center [1288, 28] width 269 height 16
click at [1333, 53] on span "Account Selection" at bounding box center [1362, 58] width 92 height 12
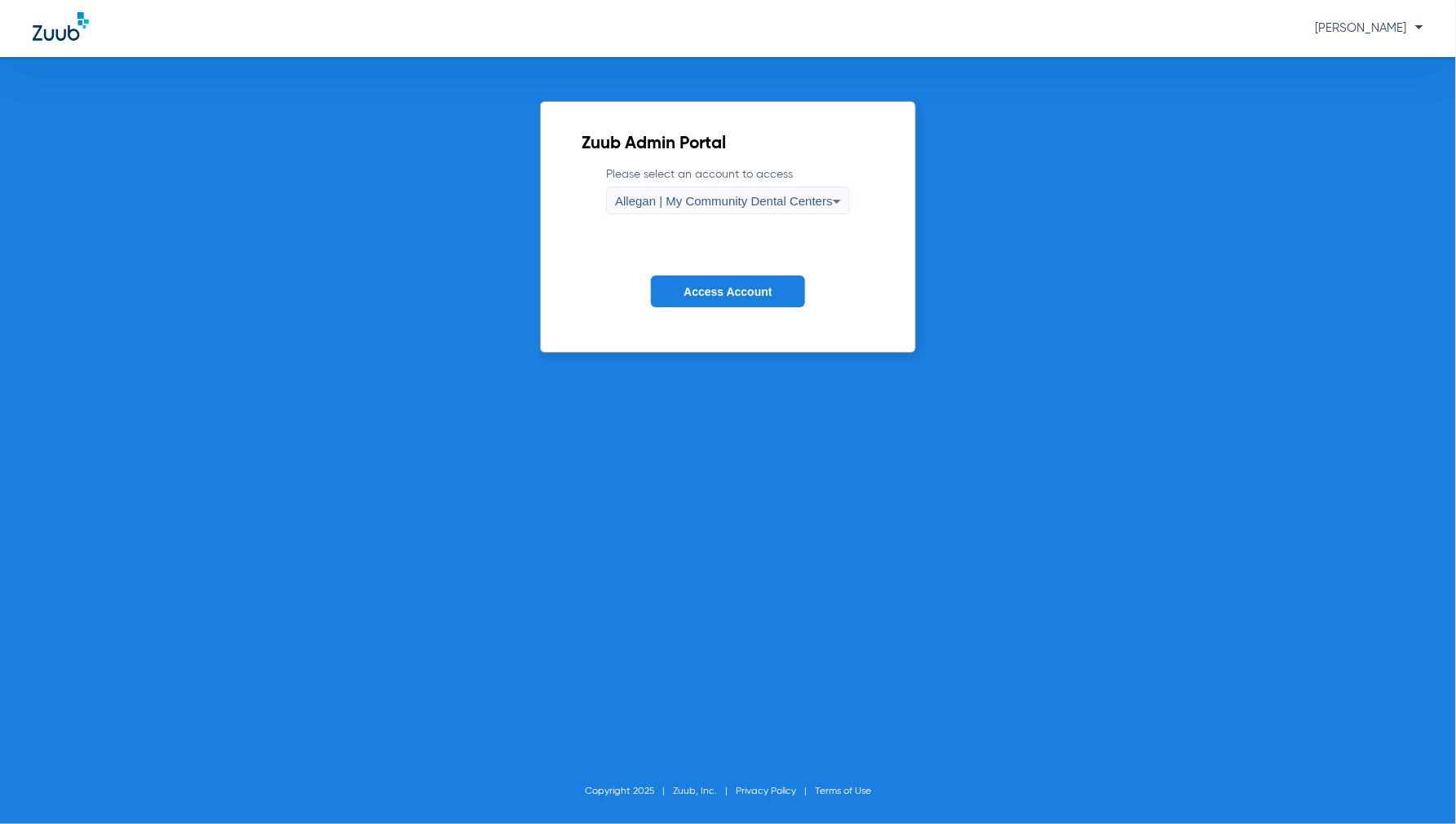
click at [687, 197] on span "Allegan | My Community Dental Centers" at bounding box center [724, 200] width 218 height 13
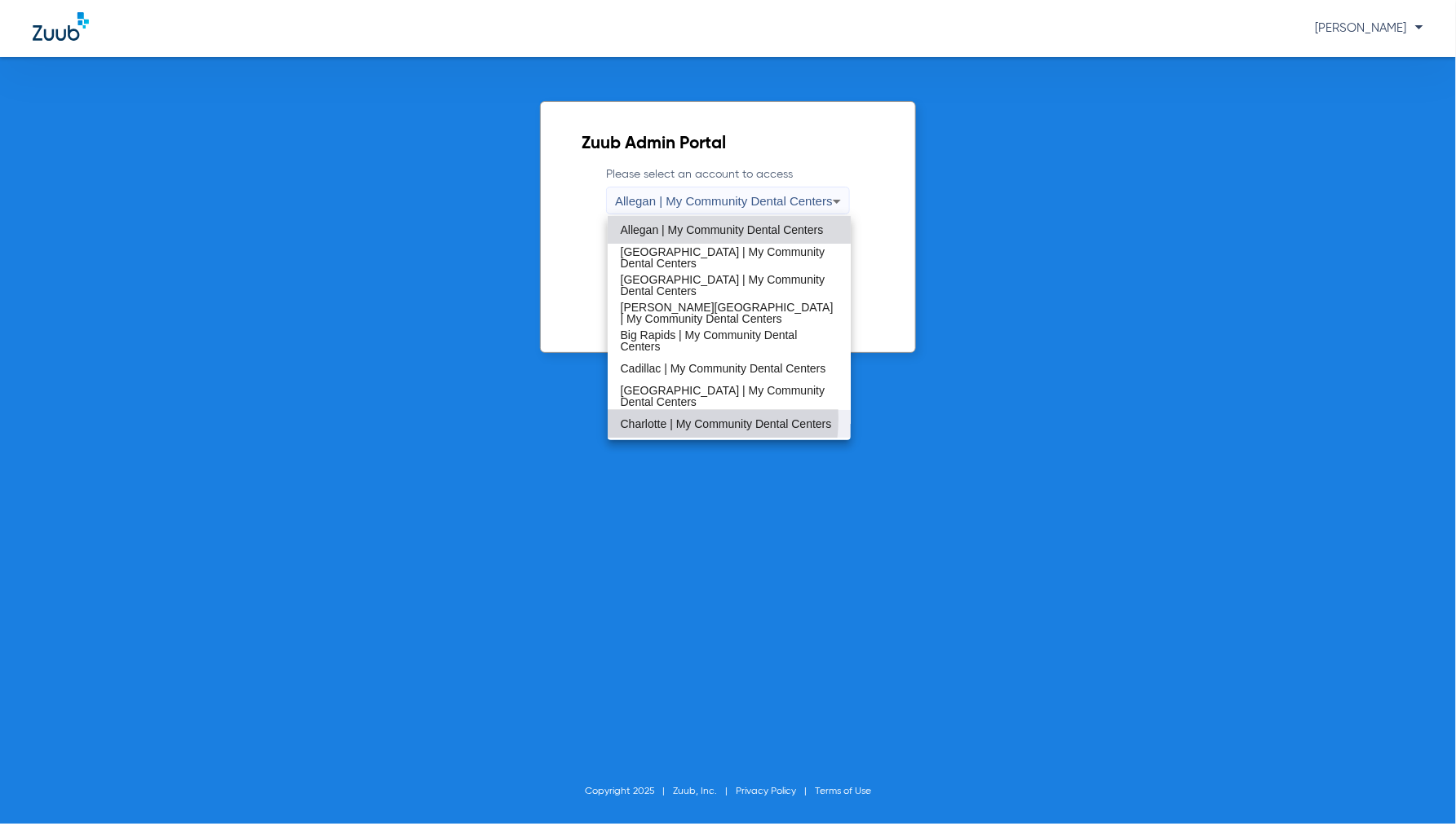
click at [661, 418] on span "Charlotte | My Community Dental Centers" at bounding box center [726, 424] width 211 height 12
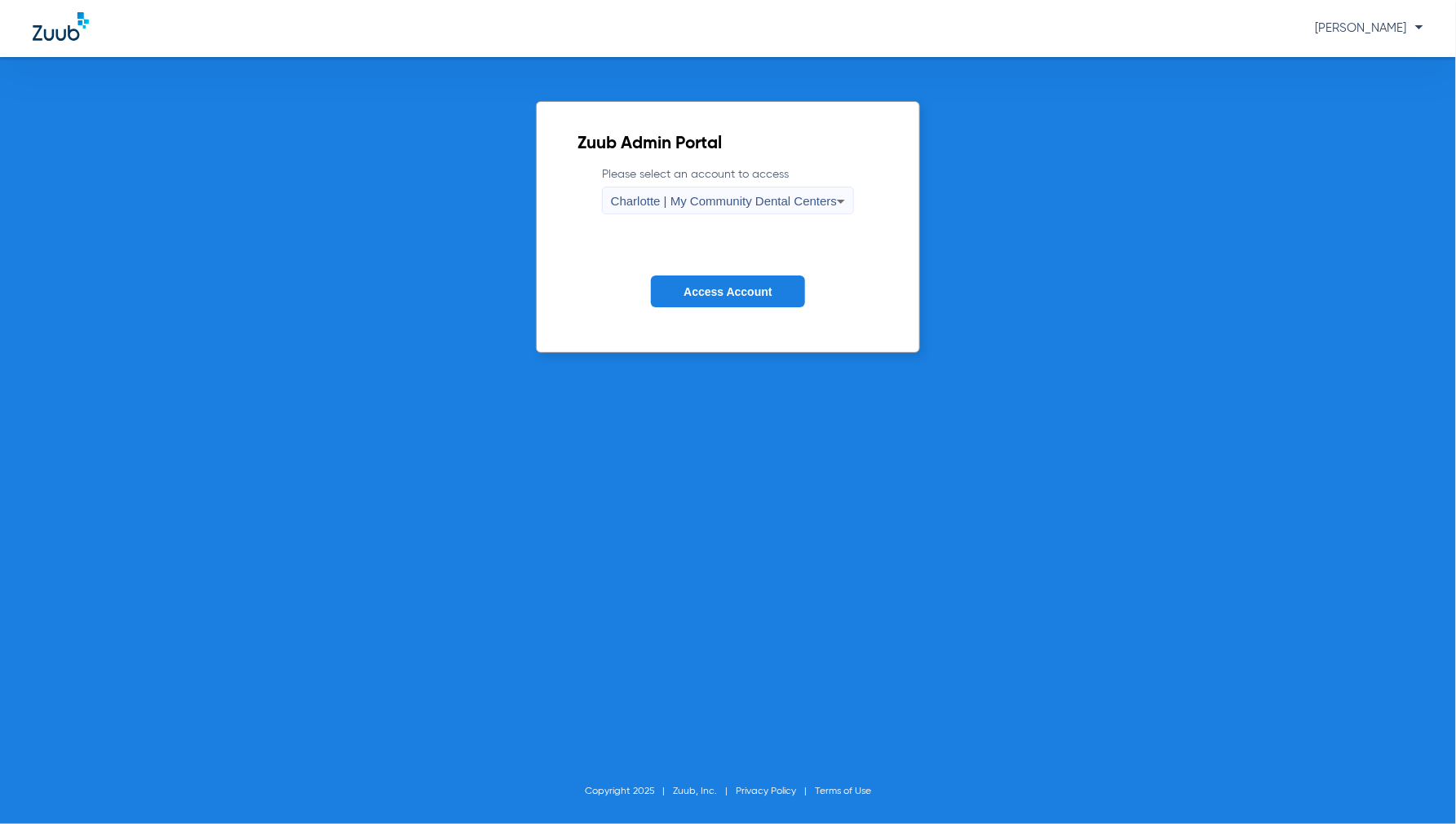
click at [701, 291] on span "Access Account" at bounding box center [727, 292] width 88 height 13
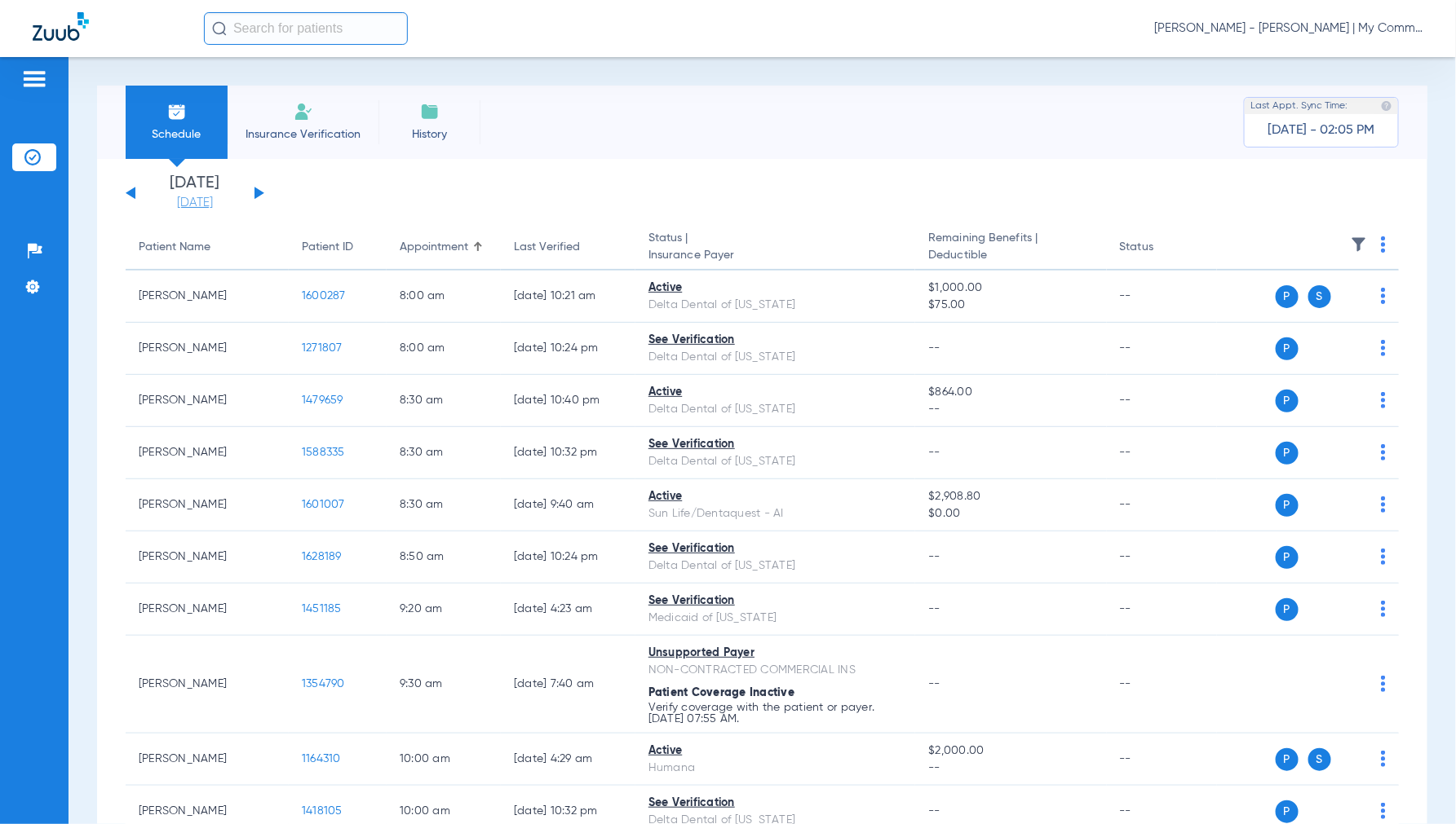
click at [209, 199] on link "[DATE]" at bounding box center [194, 202] width 97 height 16
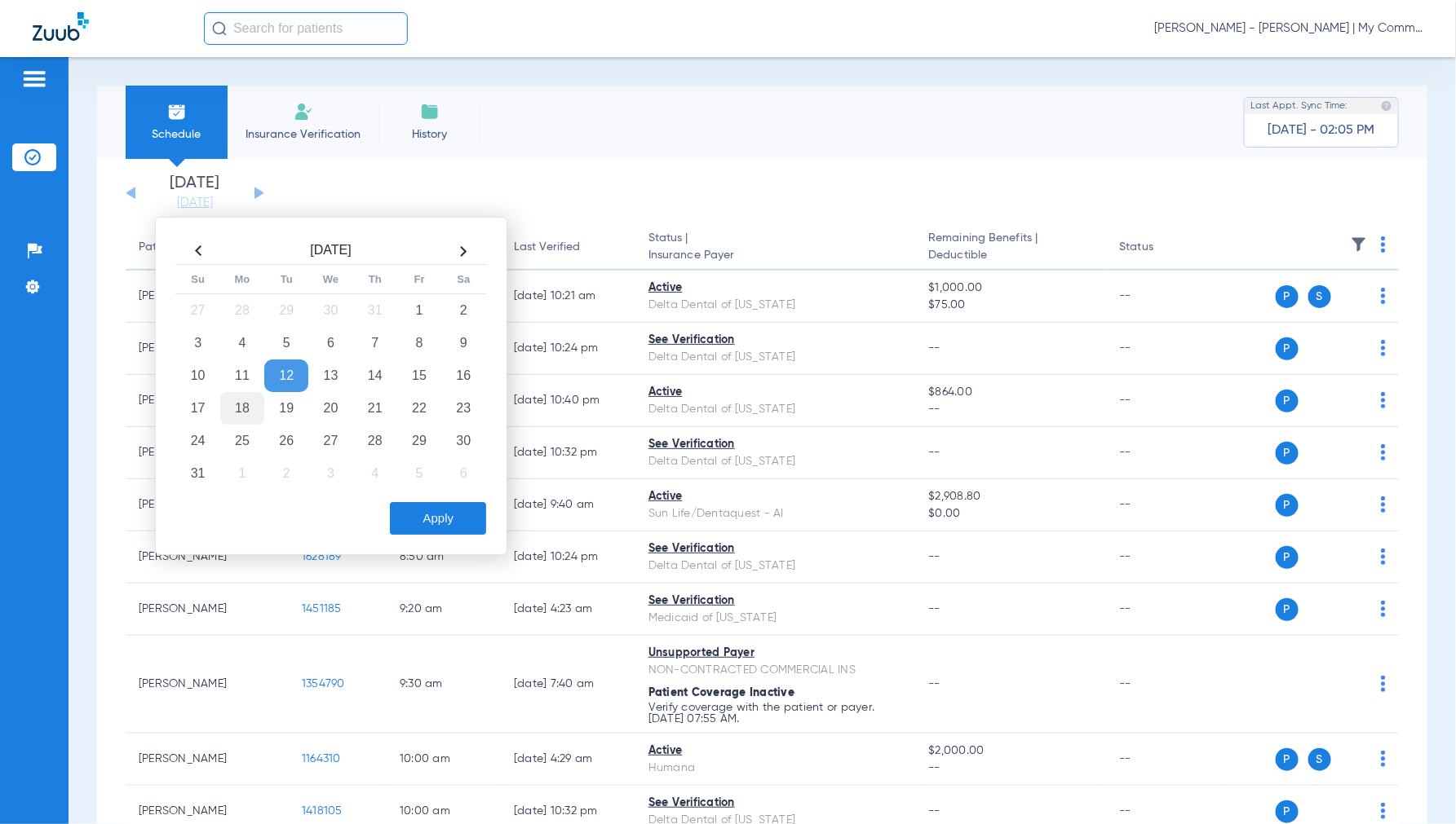
click at [246, 414] on td "18" at bounding box center [242, 409] width 44 height 33
click at [443, 517] on button "Apply" at bounding box center [438, 518] width 96 height 33
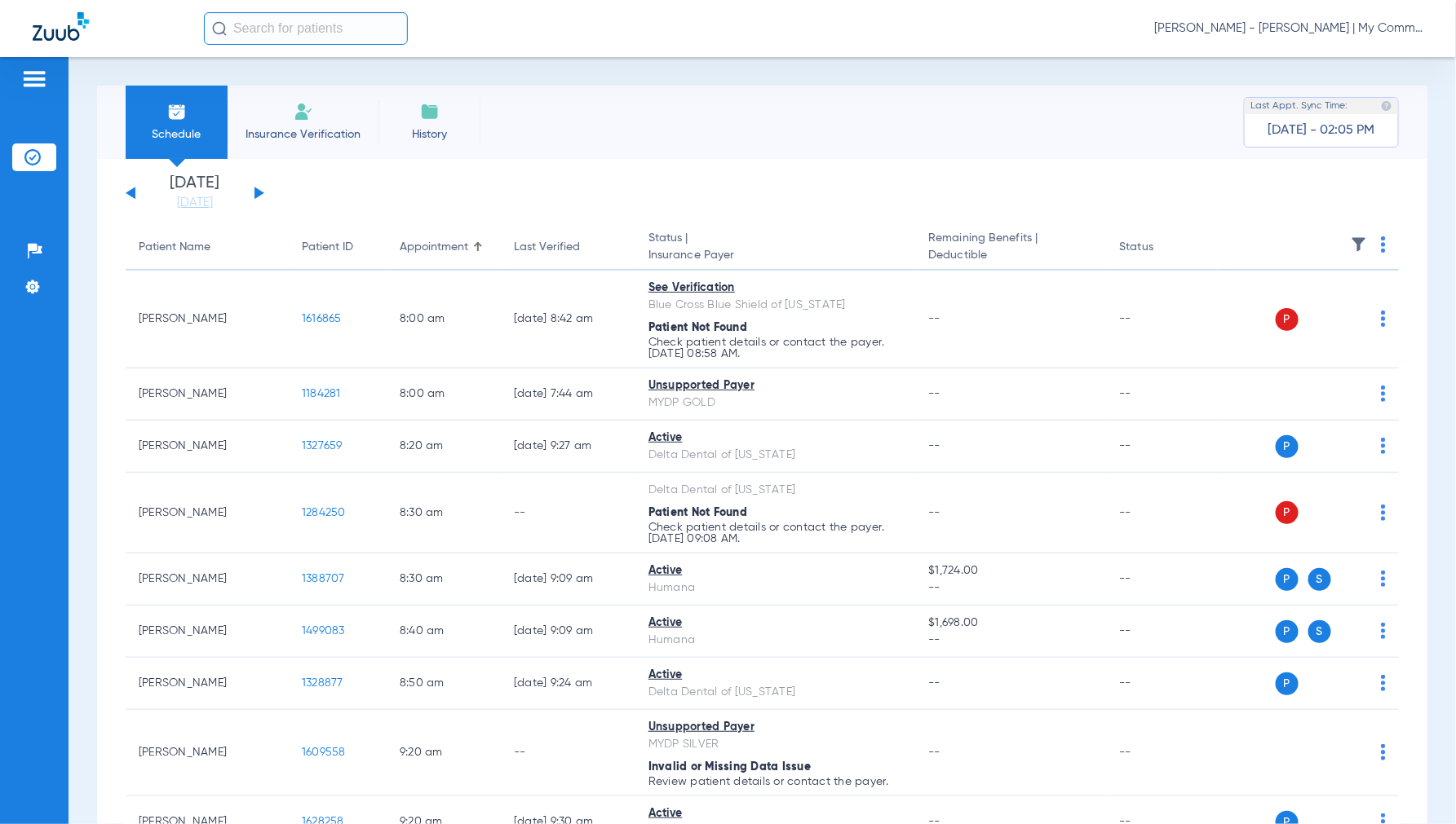
click at [1381, 248] on img at bounding box center [1383, 244] width 5 height 16
click at [1302, 314] on span "Verify All" at bounding box center [1308, 309] width 102 height 12
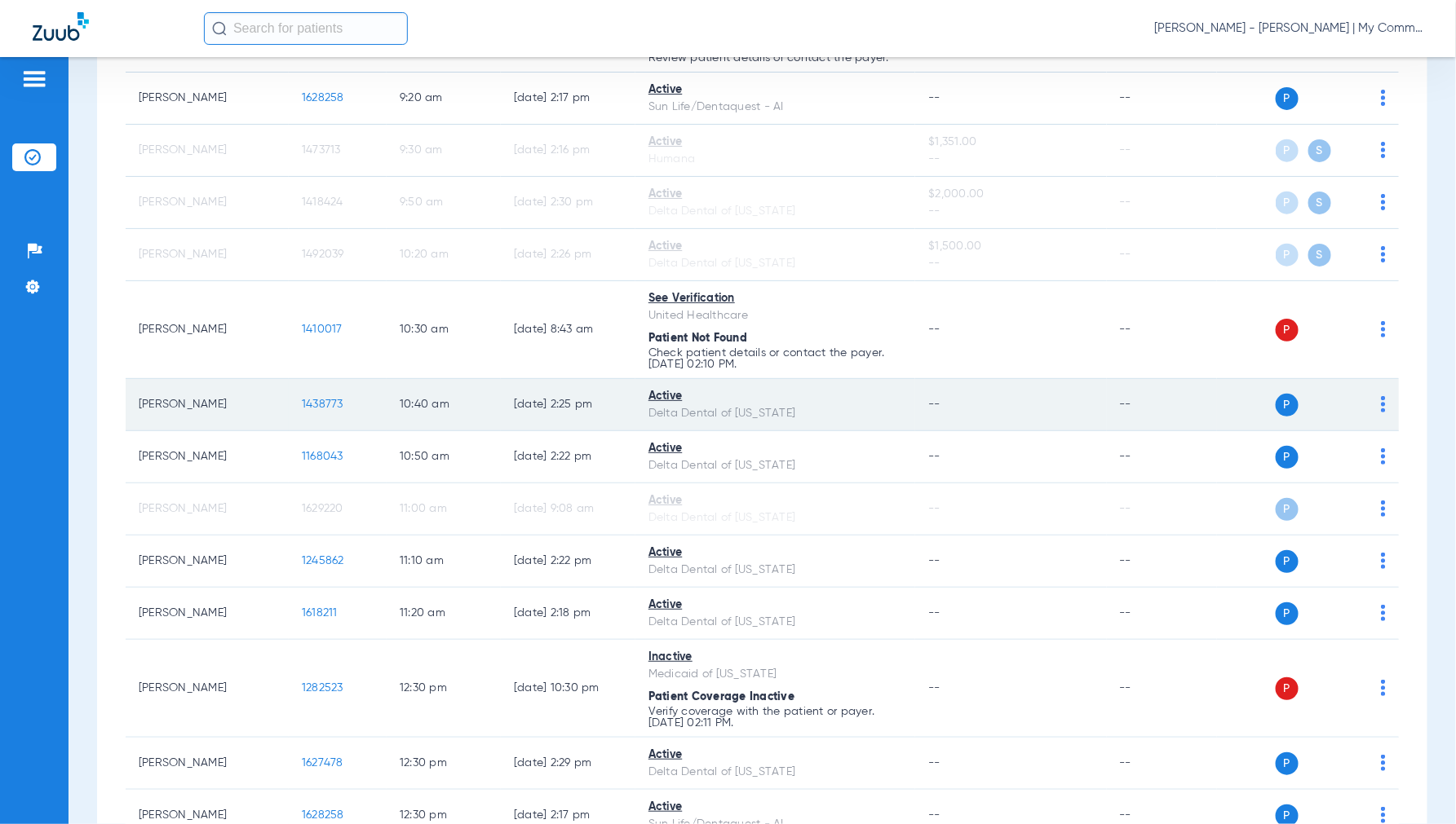
scroll to position [181, 0]
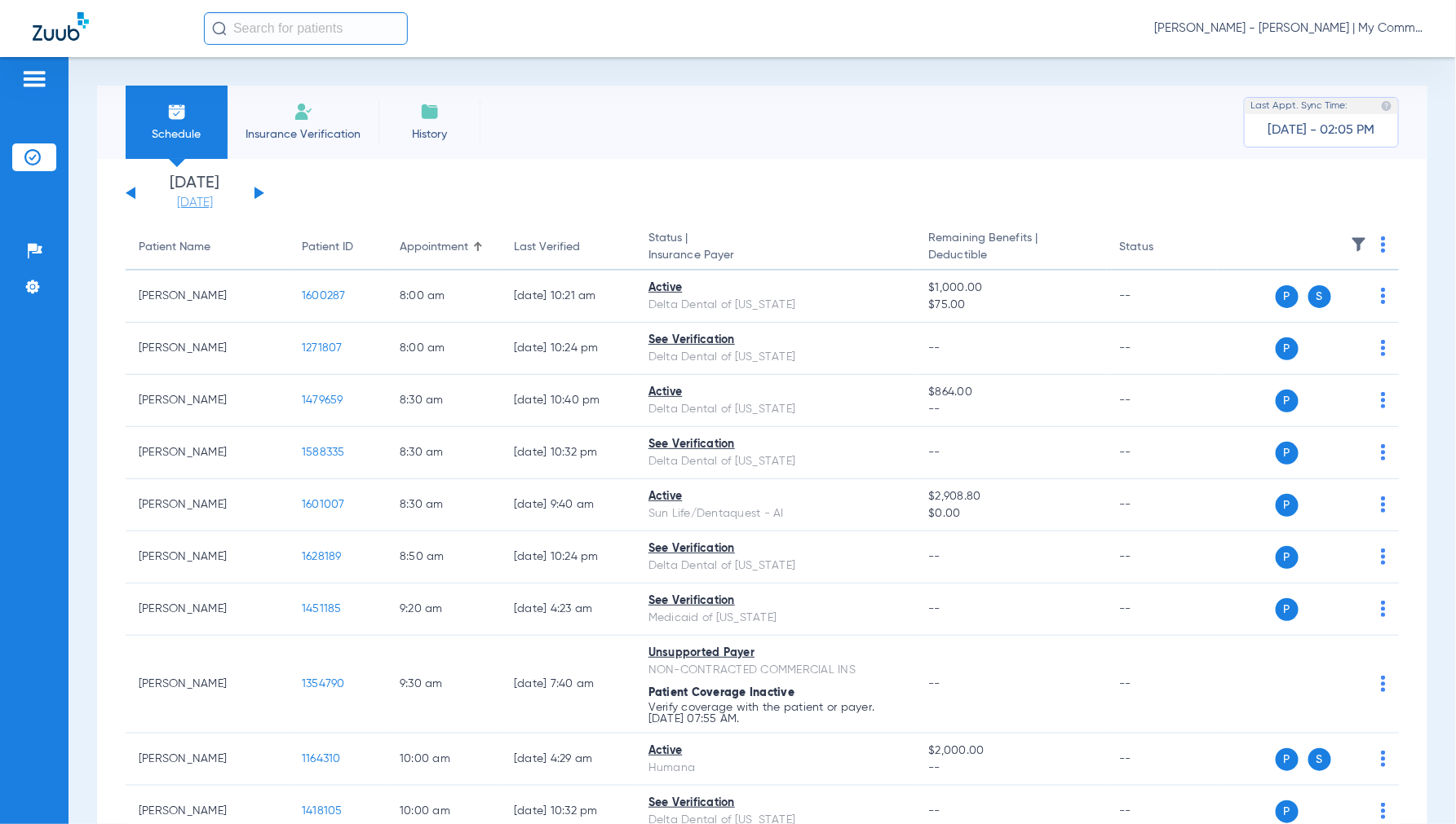
click at [212, 201] on link "[DATE]" at bounding box center [194, 202] width 97 height 16
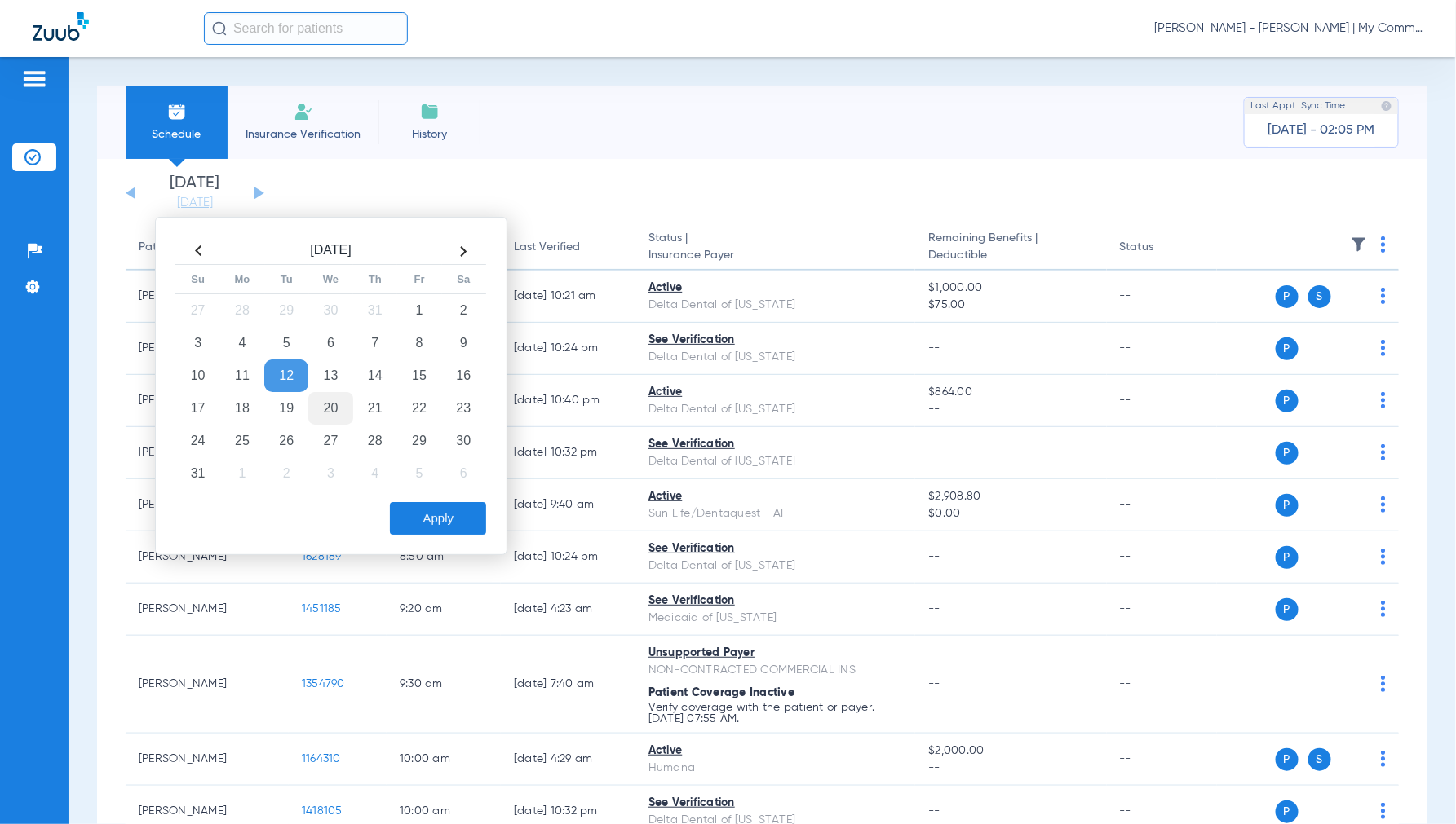
click at [336, 405] on td "20" at bounding box center [331, 409] width 44 height 33
click at [451, 519] on button "Apply" at bounding box center [438, 518] width 96 height 33
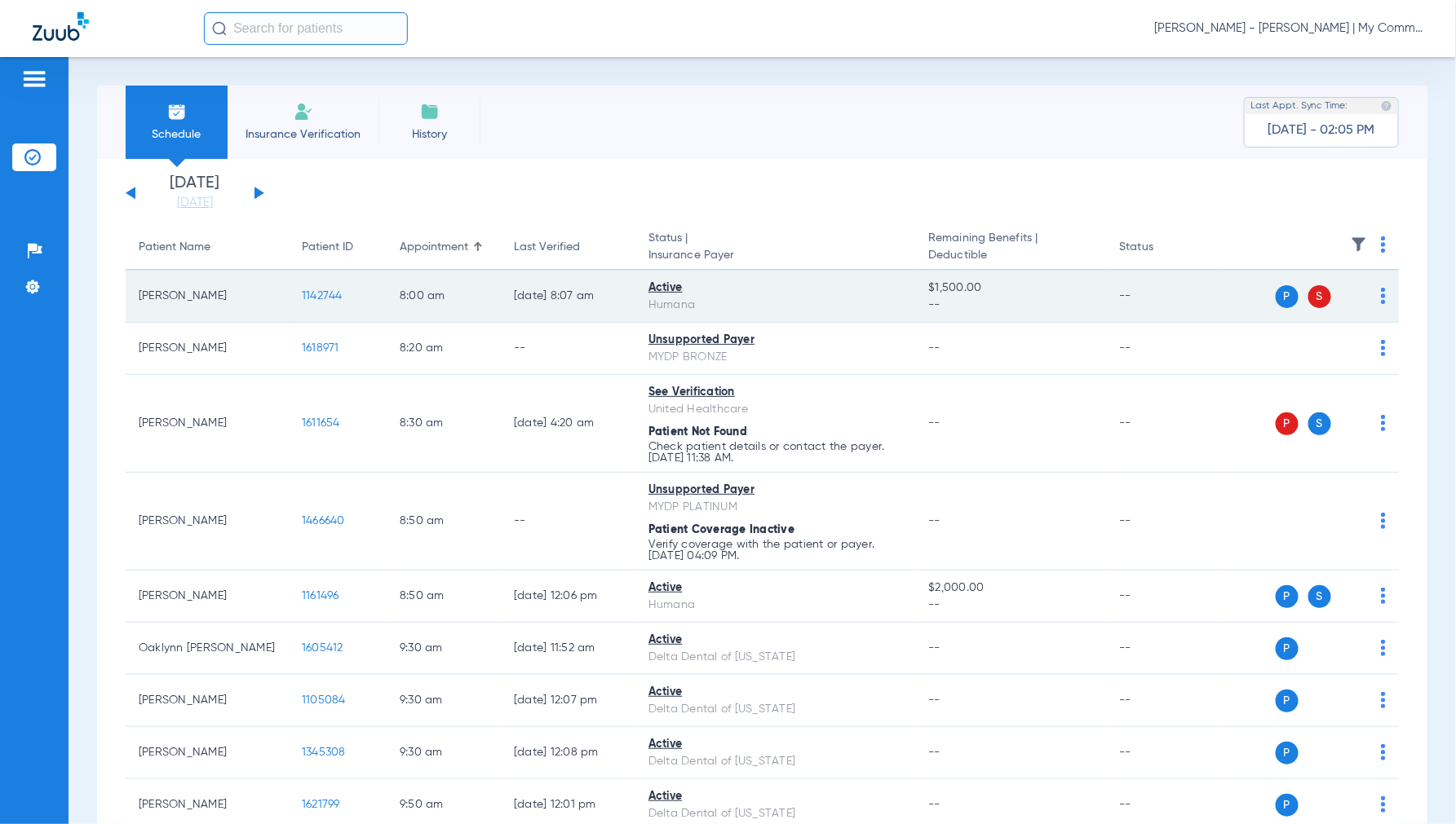
click at [322, 293] on span "1142744" at bounding box center [322, 296] width 40 height 12
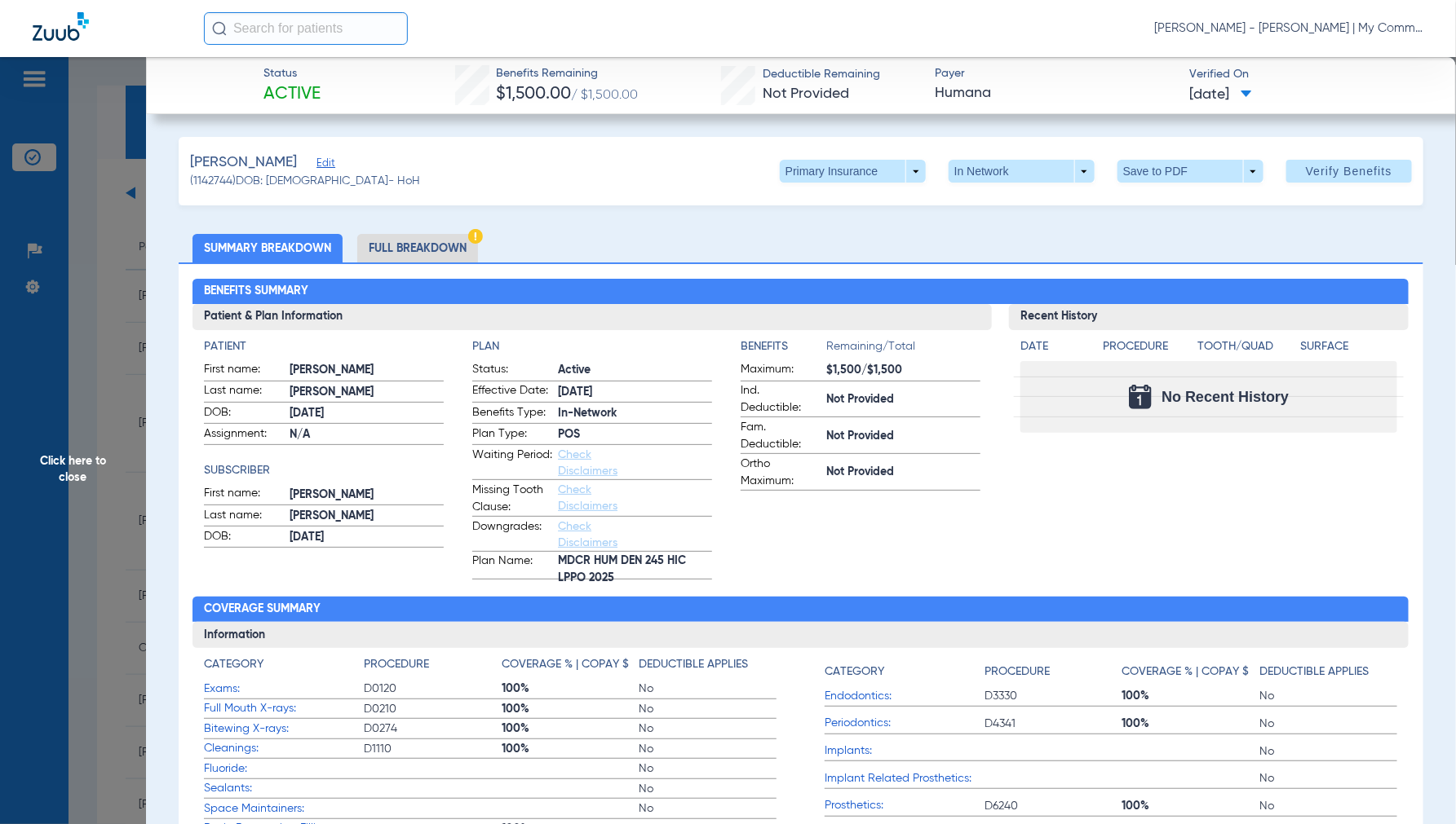
click at [80, 462] on span "Click here to close" at bounding box center [72, 468] width 146 height 824
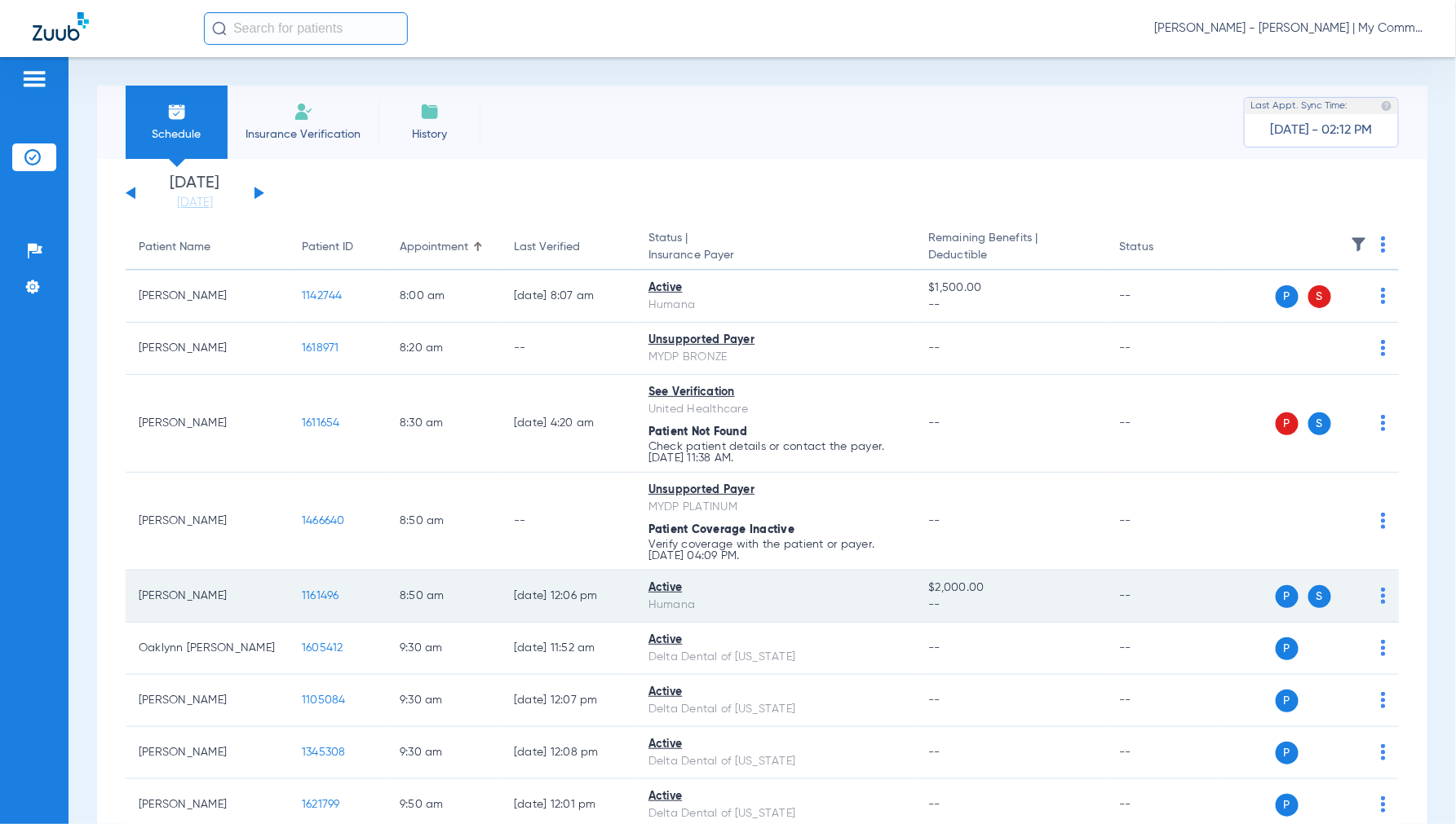
click at [314, 594] on span "1161496" at bounding box center [320, 596] width 38 height 12
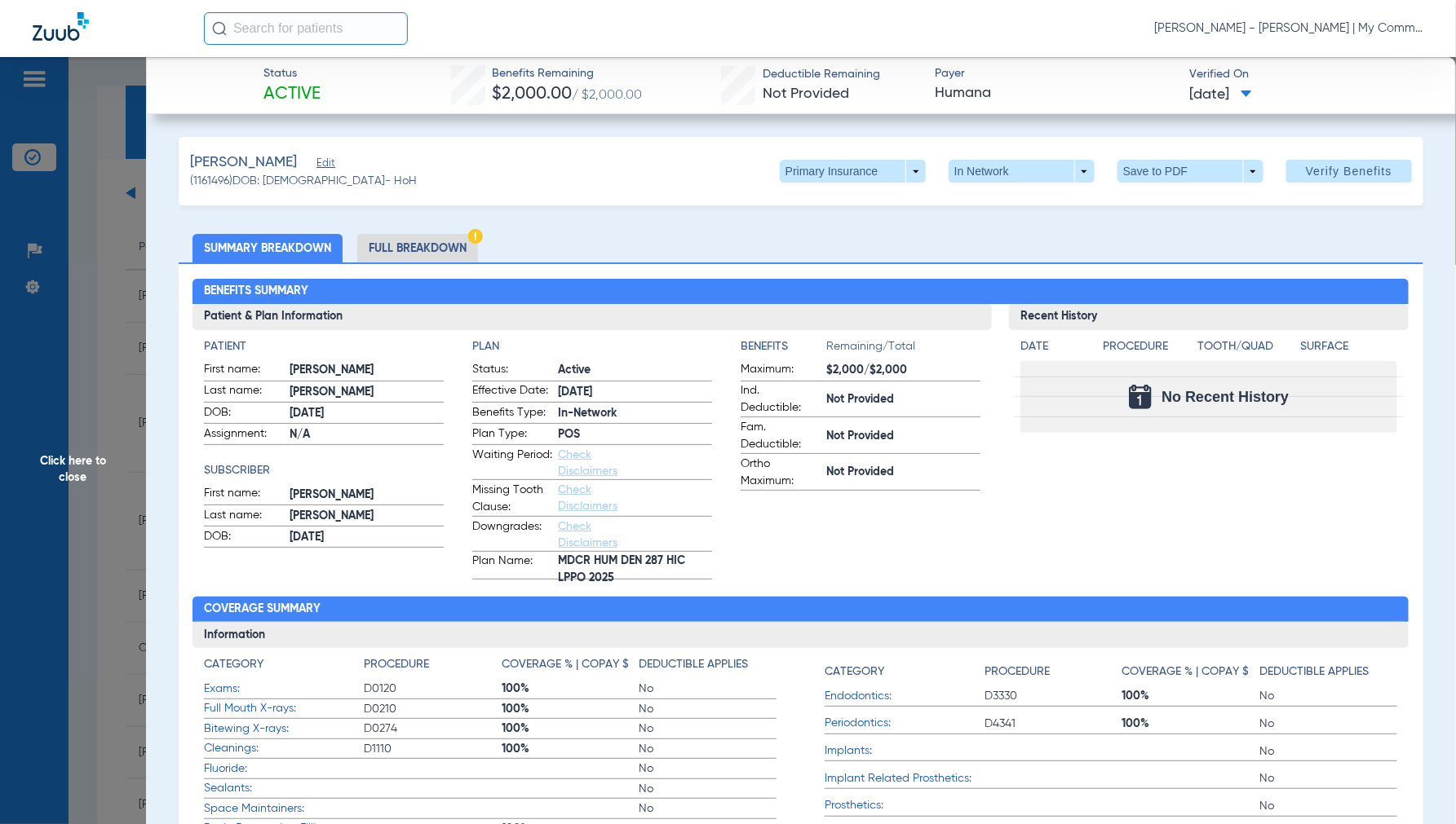
click at [84, 465] on span "Click here to close" at bounding box center [72, 468] width 146 height 824
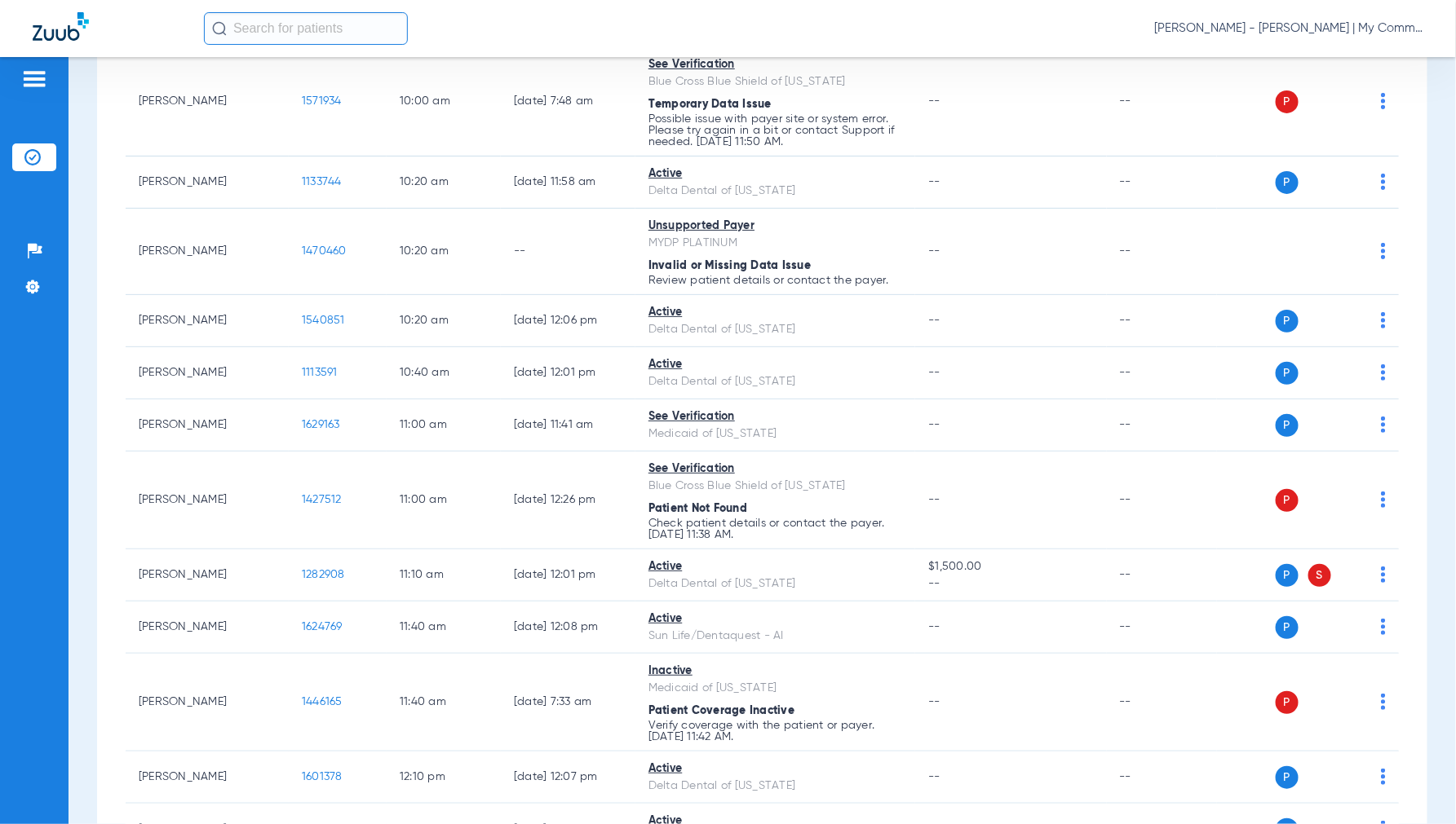
scroll to position [815, 0]
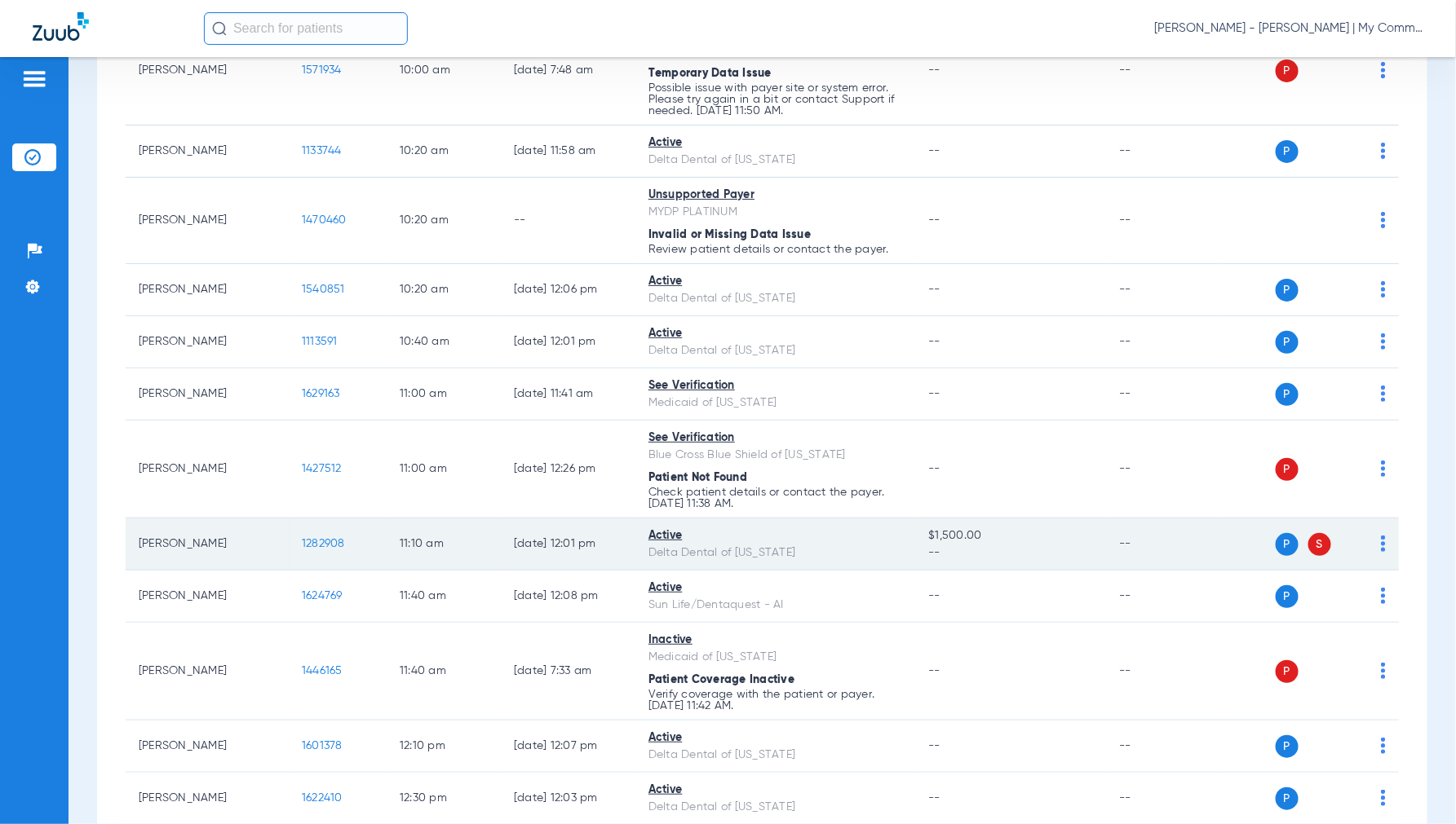
click at [323, 549] on span "1282908" at bounding box center [323, 544] width 43 height 12
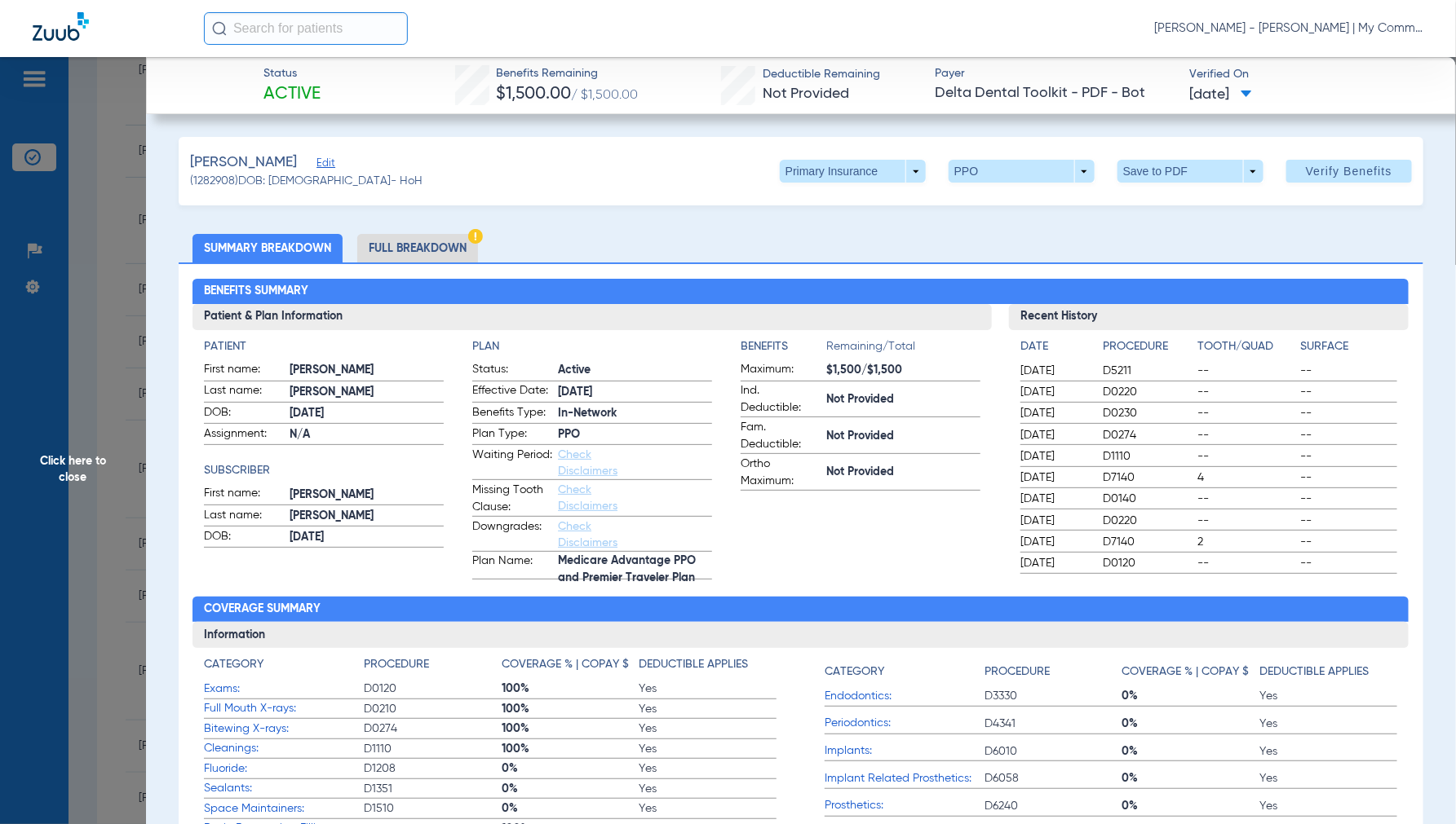
click at [408, 246] on li "Full Breakdown" at bounding box center [417, 249] width 121 height 29
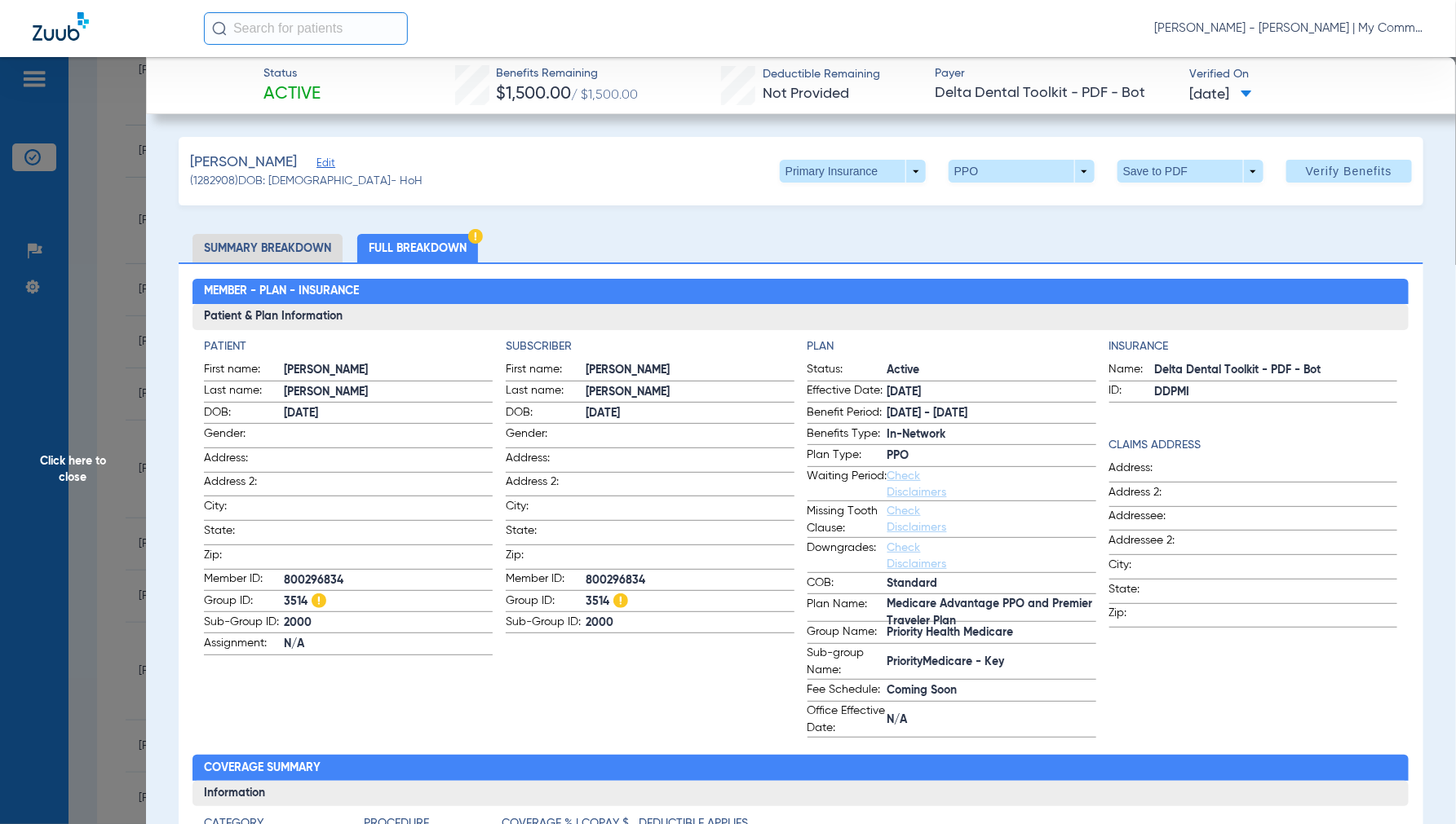
click at [79, 467] on span "Click here to close" at bounding box center [72, 468] width 146 height 824
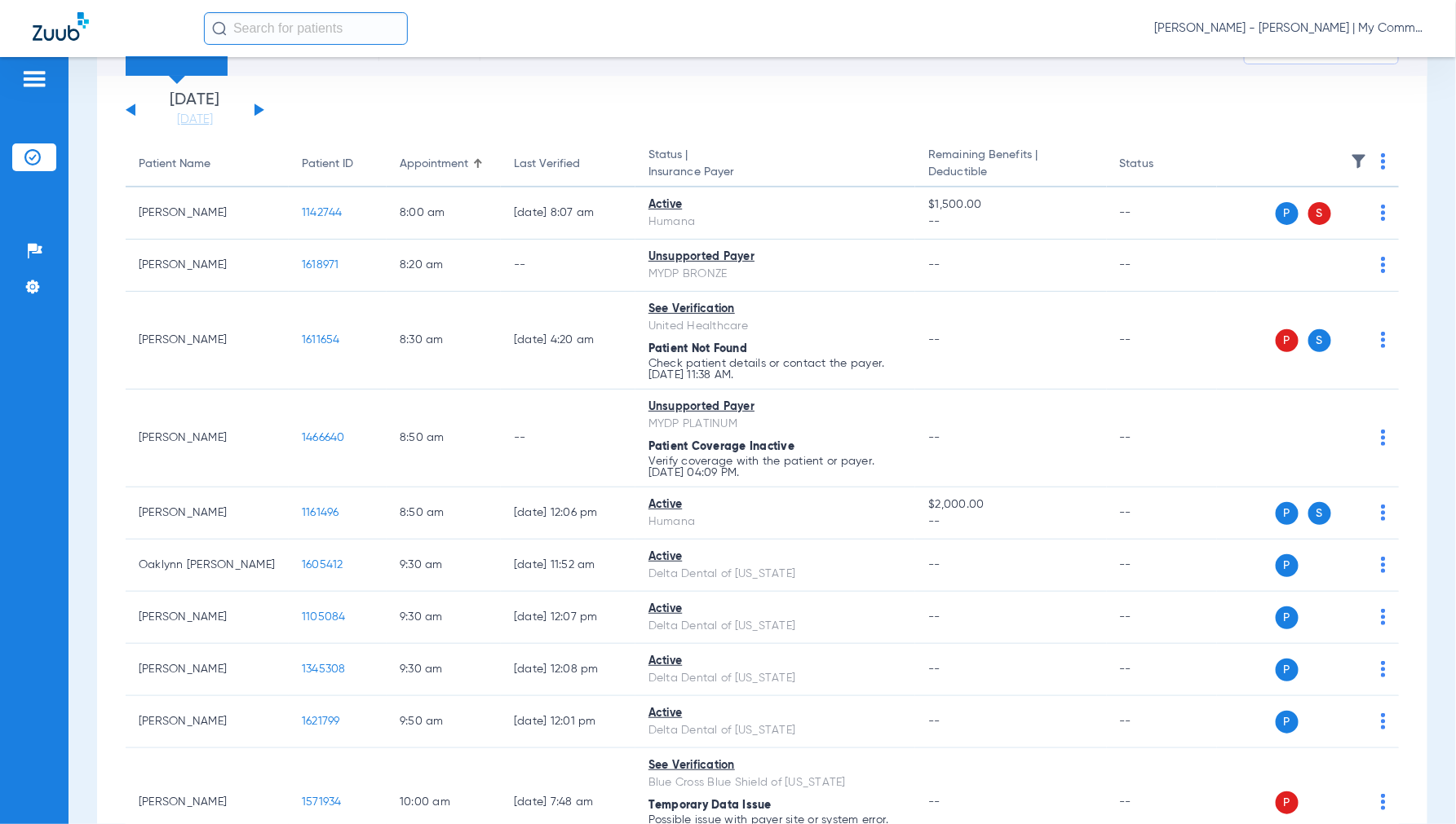
scroll to position [0, 0]
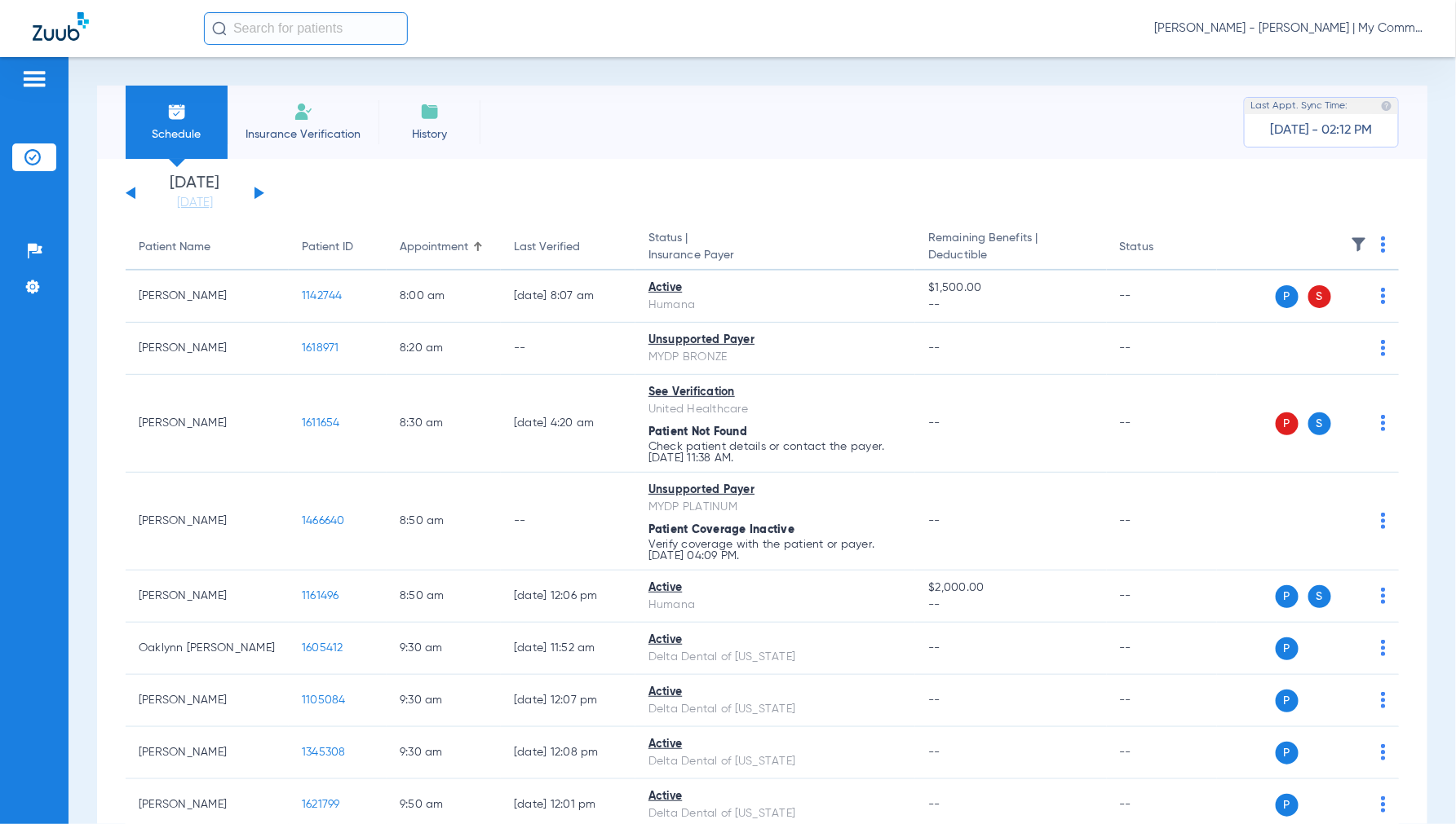
click at [259, 192] on button at bounding box center [259, 193] width 10 height 13
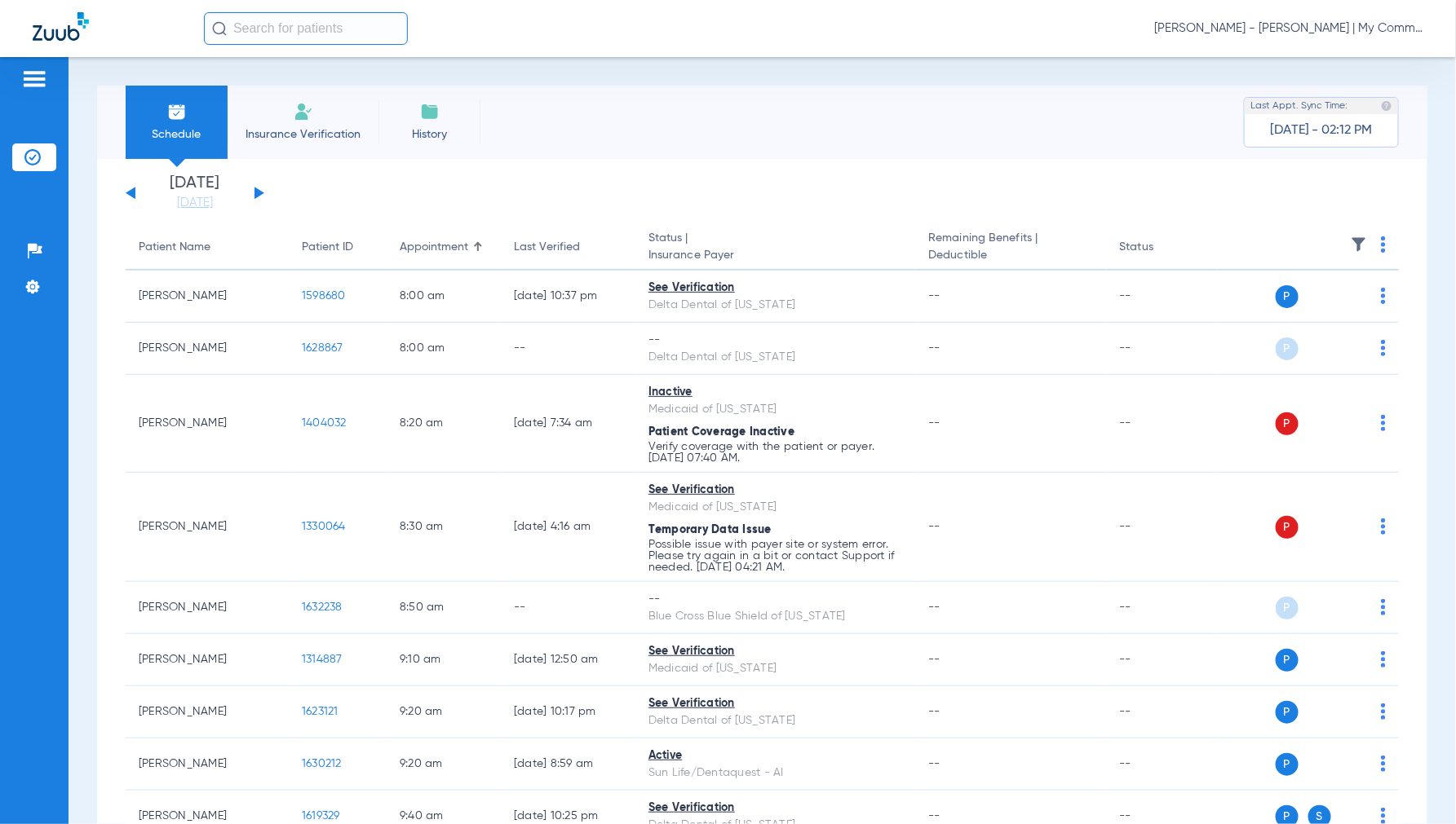
click at [1381, 246] on img at bounding box center [1383, 244] width 5 height 16
click at [1323, 305] on span "Verify All" at bounding box center [1308, 309] width 102 height 12
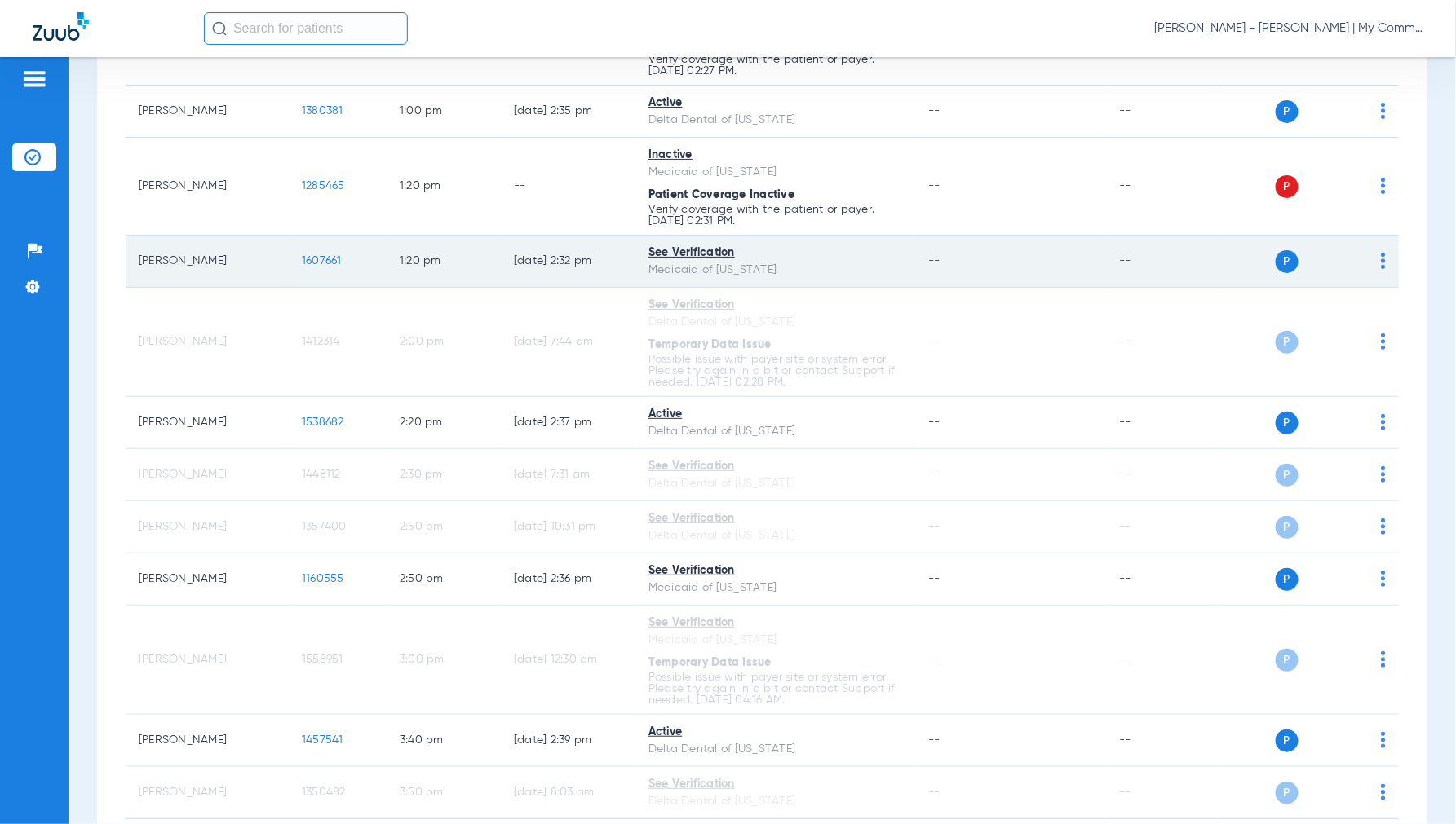
scroll to position [1466, 0]
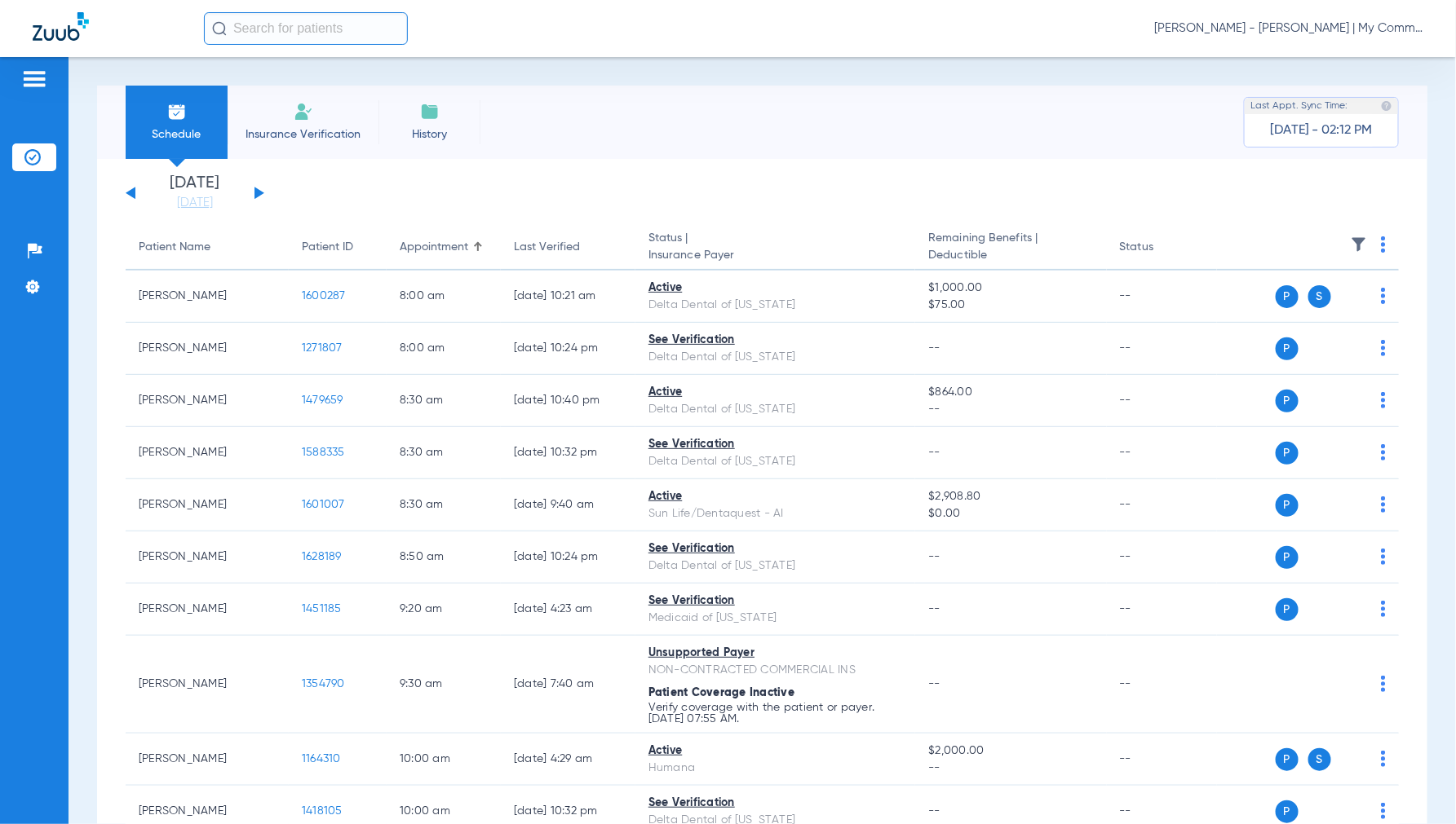
click at [1298, 29] on span "Jennifer Dziamski - Charlotte | My Community Dental Centers" at bounding box center [1288, 28] width 269 height 16
click at [1351, 62] on span "Account Selection" at bounding box center [1362, 58] width 92 height 12
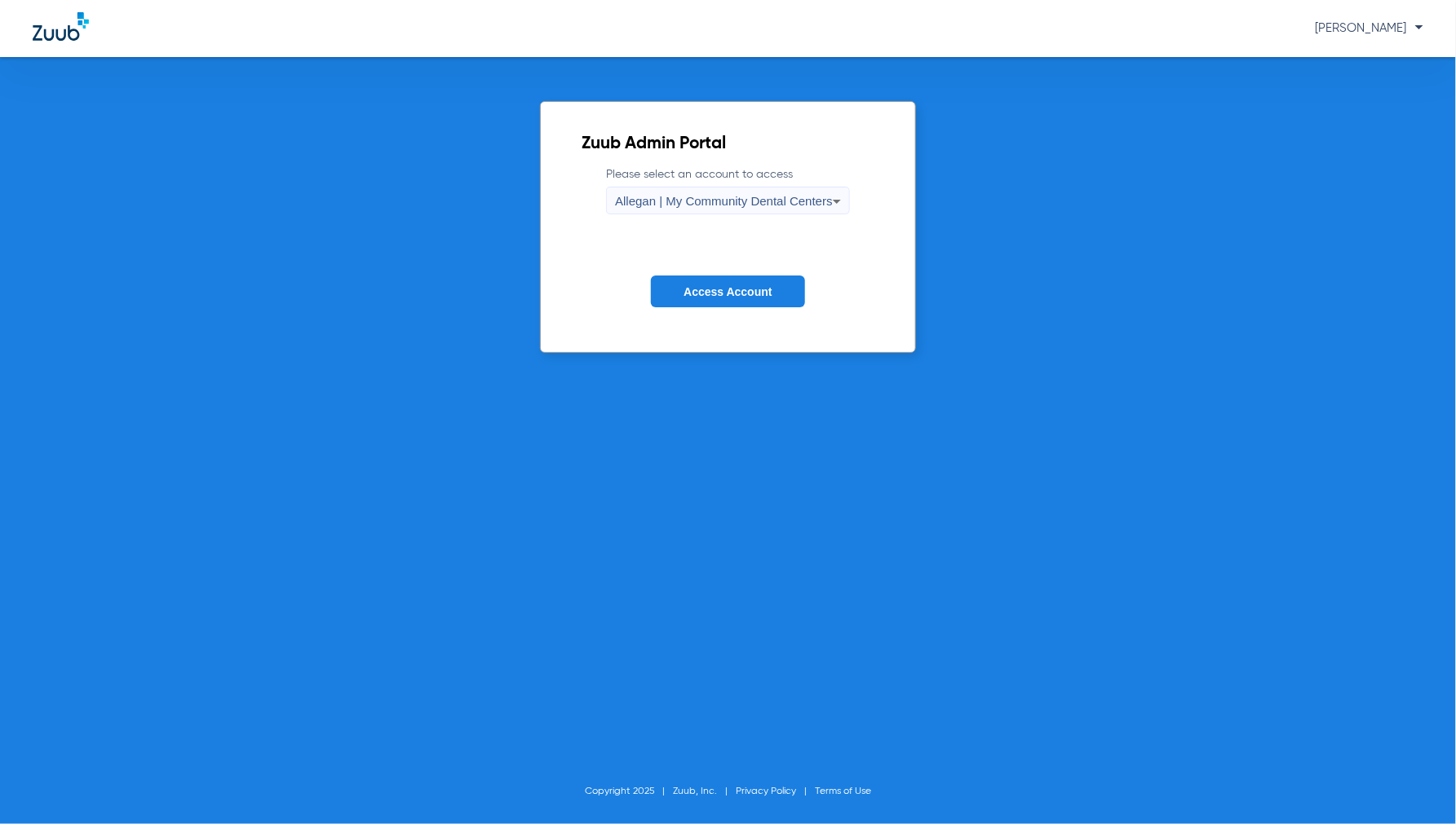
click at [719, 204] on span "Allegan | My Community Dental Centers" at bounding box center [724, 200] width 218 height 13
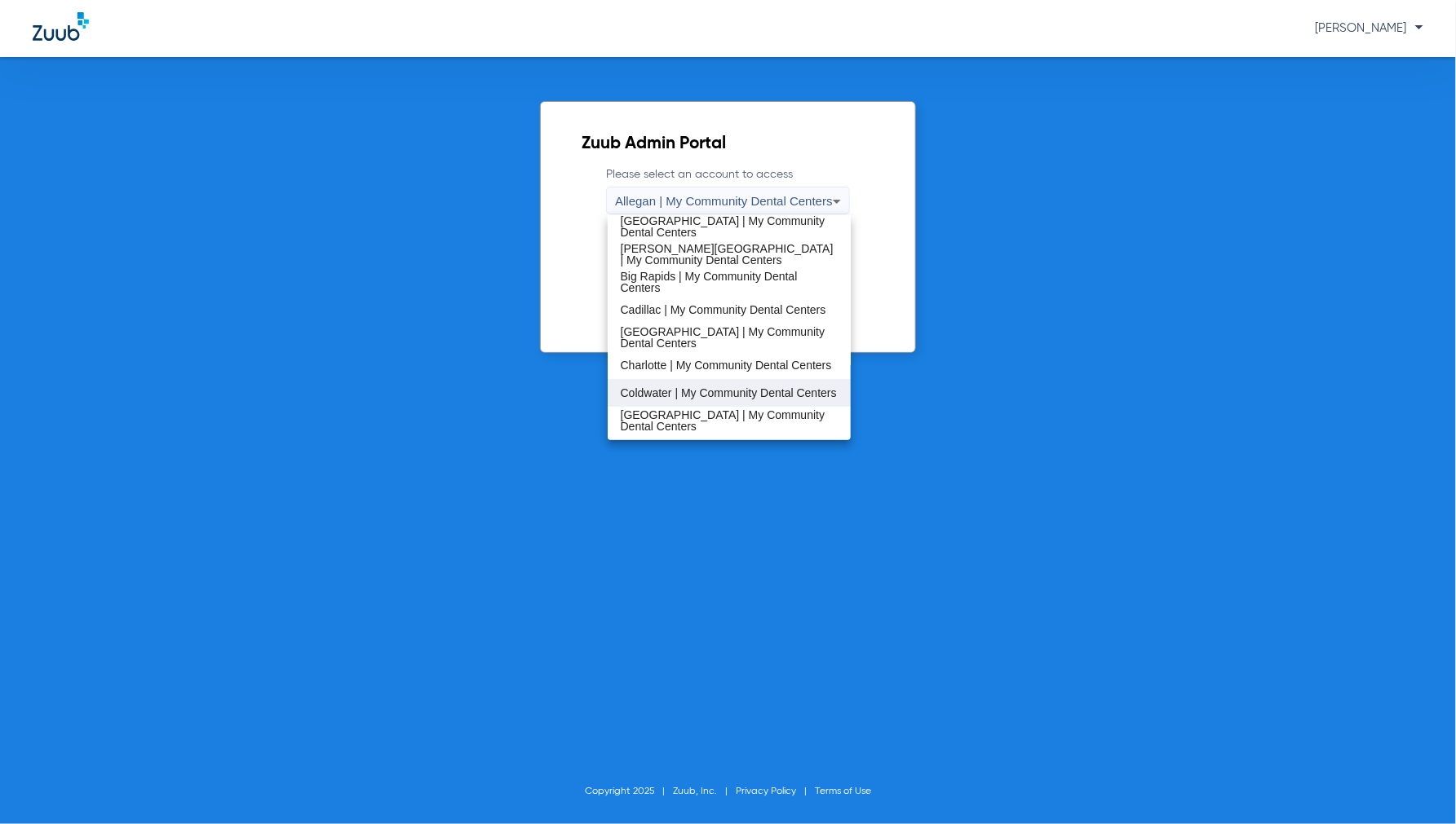
scroll to position [91, 0]
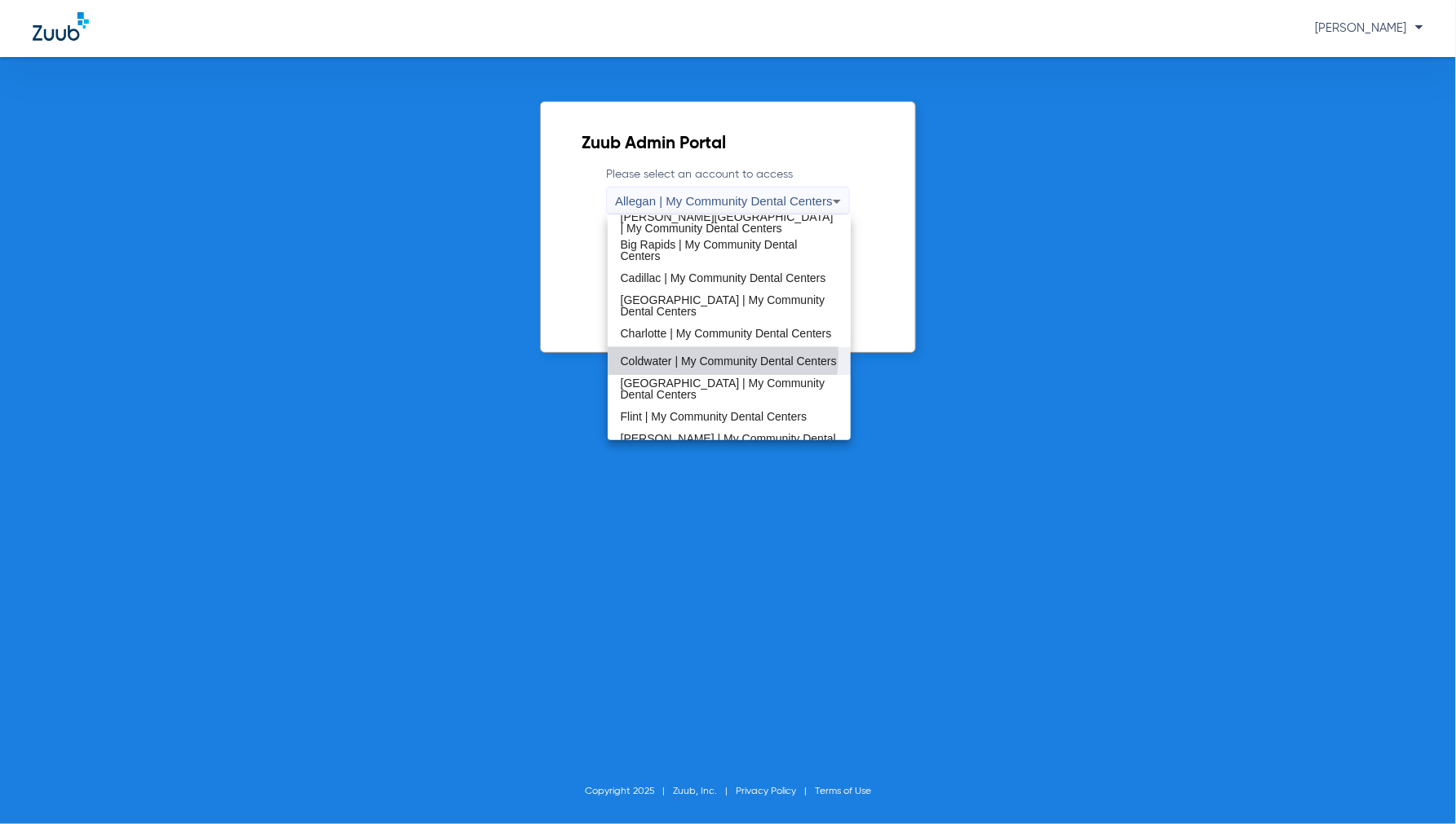
click at [680, 356] on span "Coldwater | My Community Dental Centers" at bounding box center [729, 361] width 216 height 12
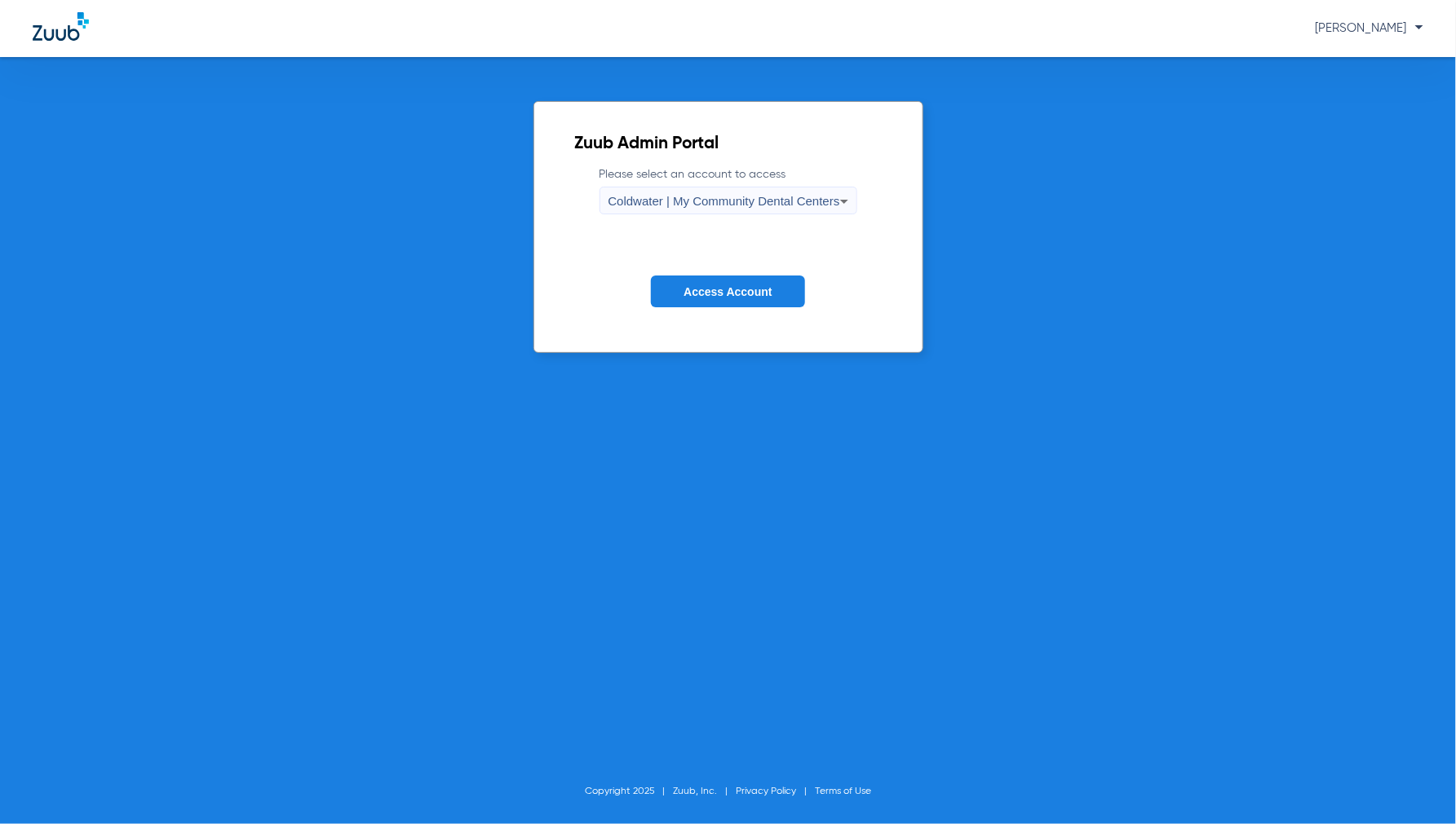
click at [760, 292] on span "Access Account" at bounding box center [727, 292] width 88 height 13
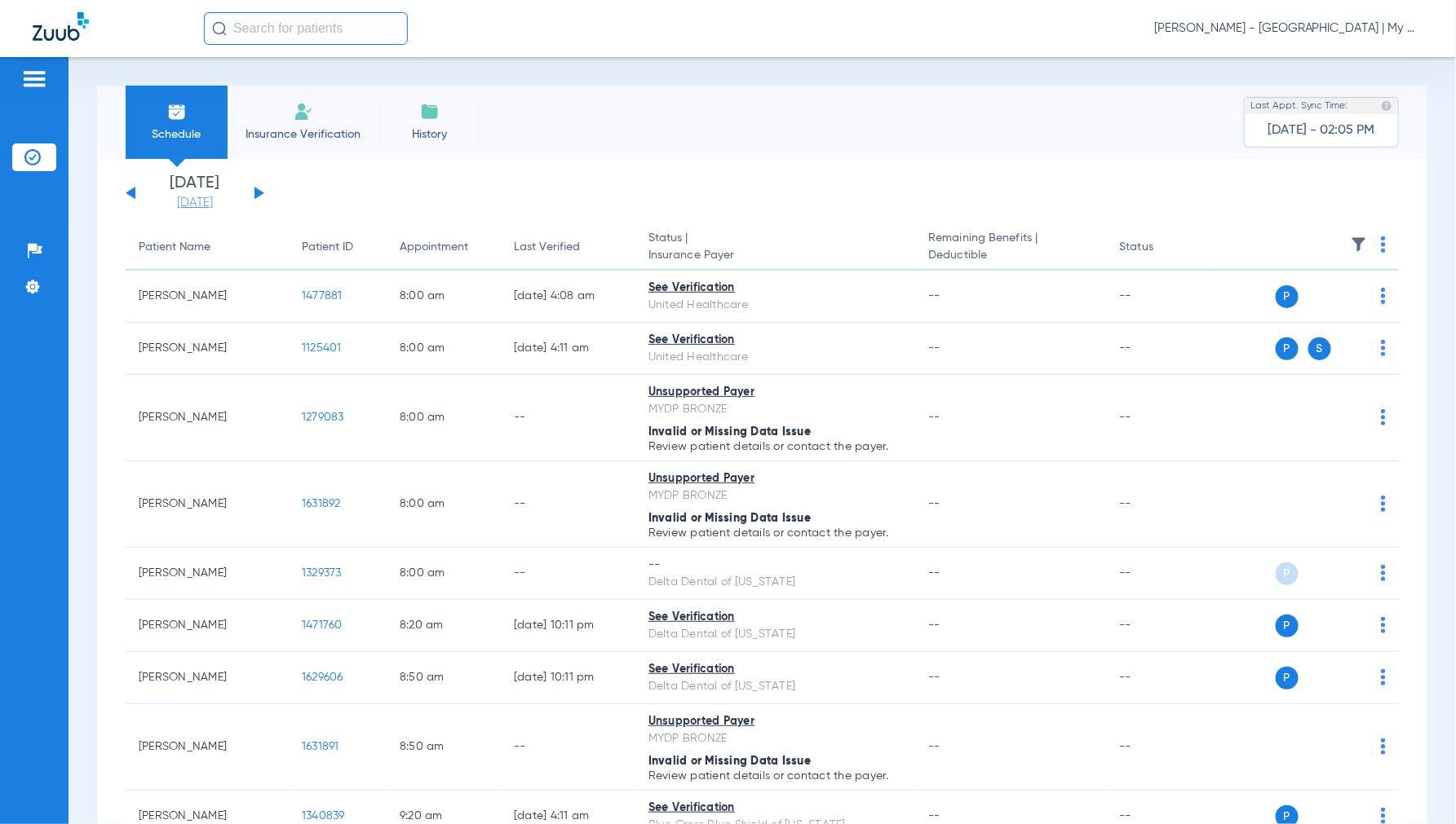
click at [206, 206] on link "[DATE]" at bounding box center [194, 202] width 97 height 16
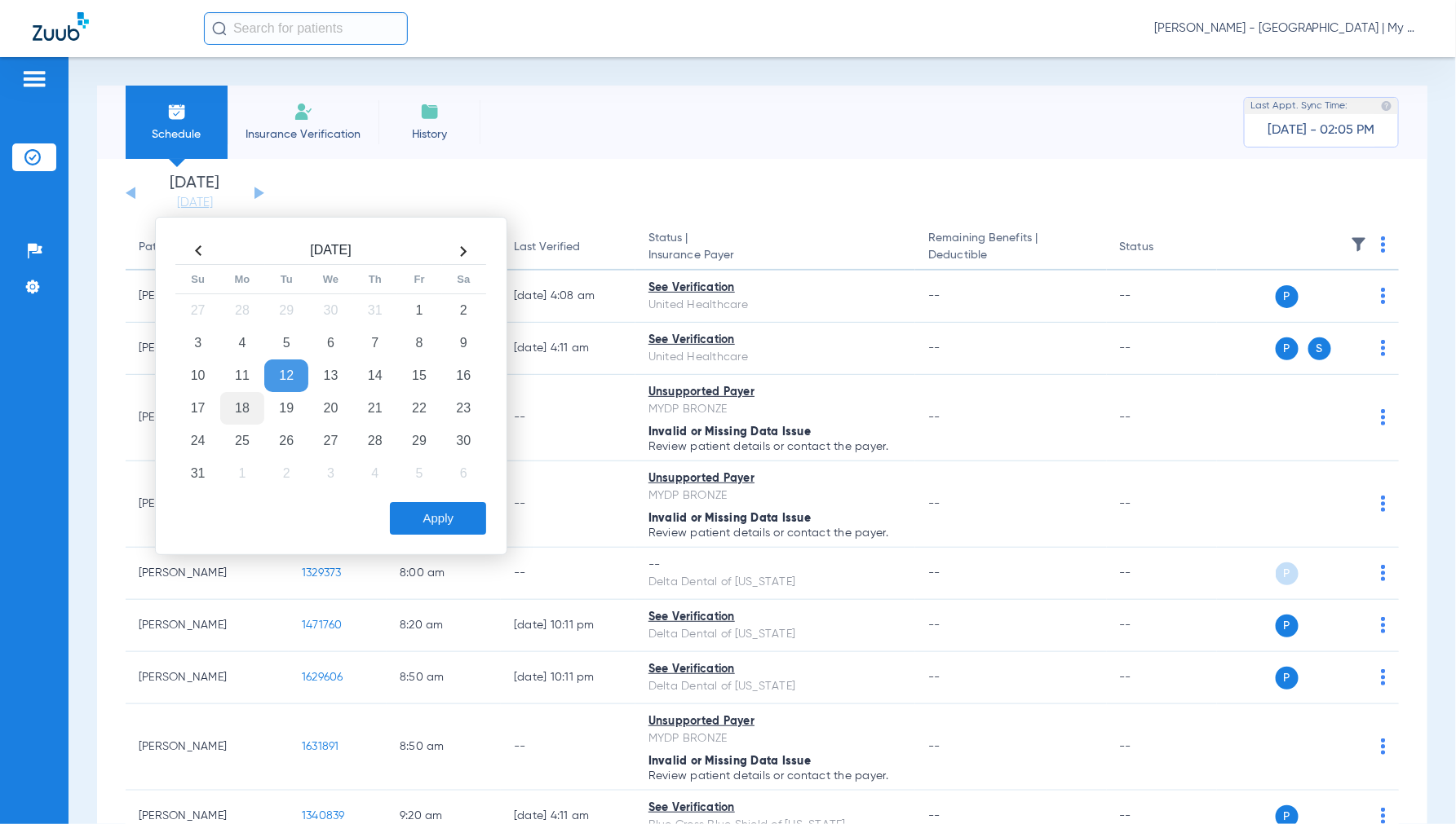
click at [251, 404] on td "18" at bounding box center [242, 409] width 44 height 33
click at [462, 516] on button "Apply" at bounding box center [438, 518] width 96 height 33
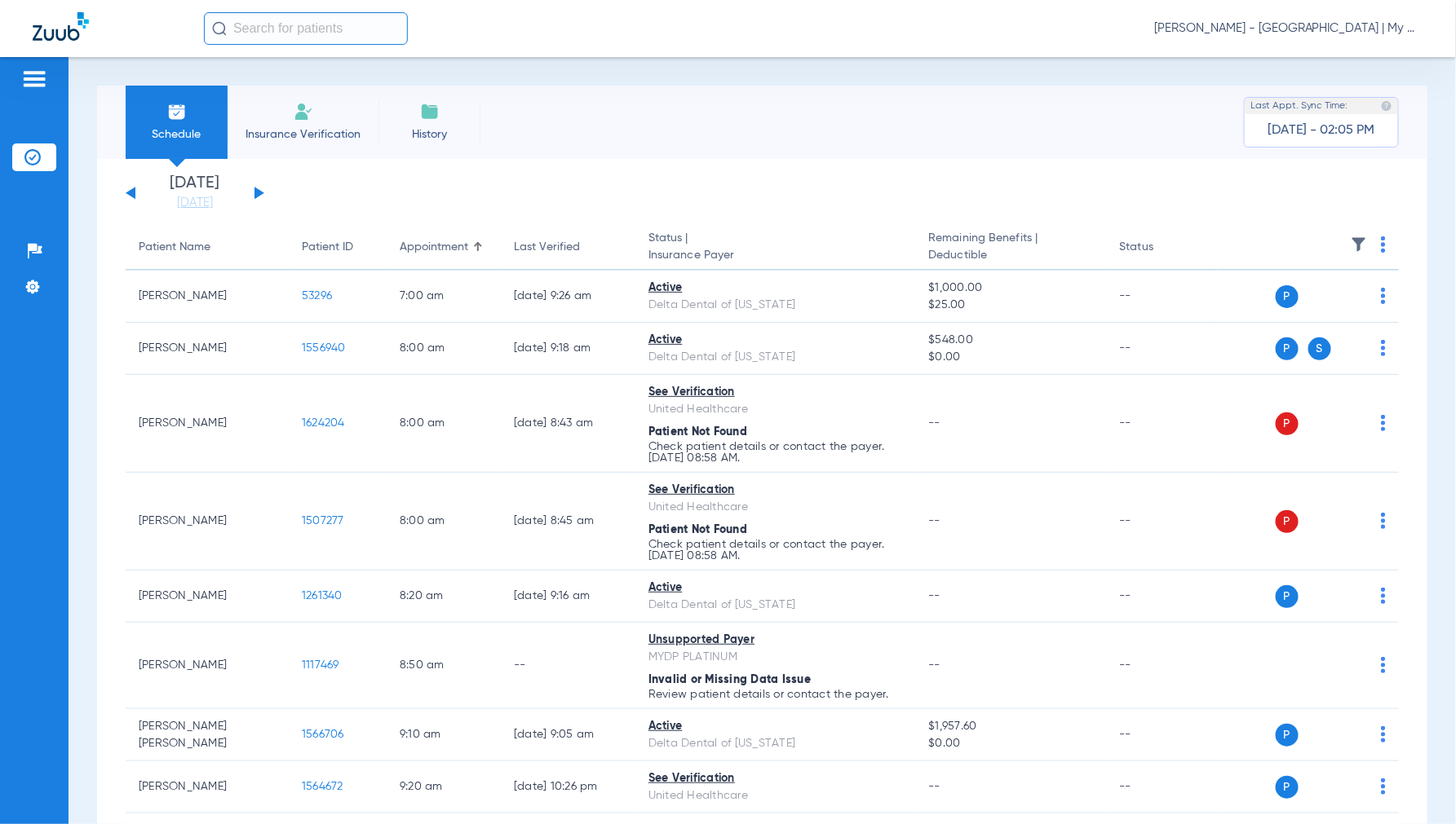
click at [1381, 241] on img at bounding box center [1383, 244] width 5 height 16
click at [1330, 299] on button "Verify All" at bounding box center [1308, 309] width 128 height 33
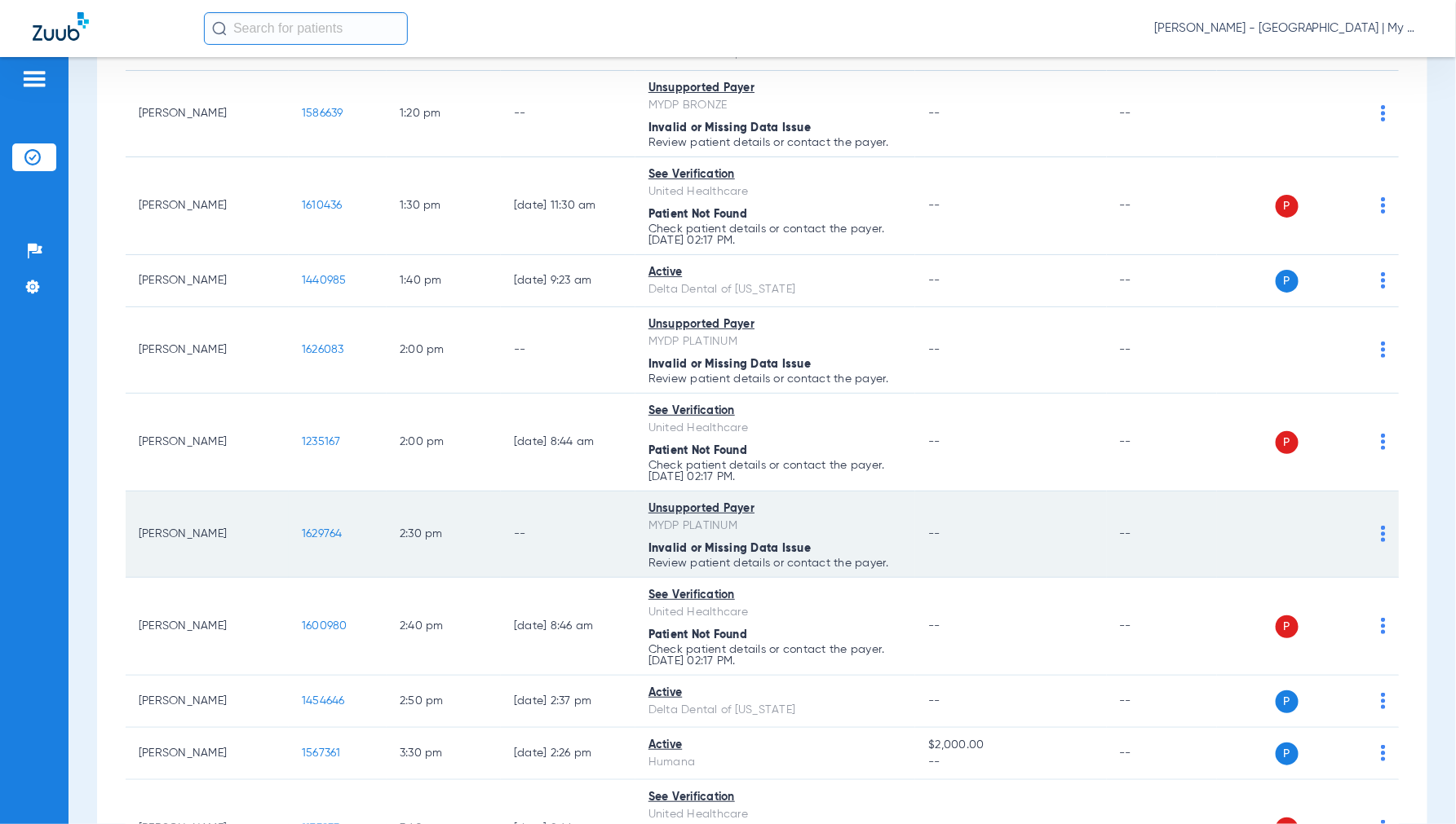
scroll to position [1821, 0]
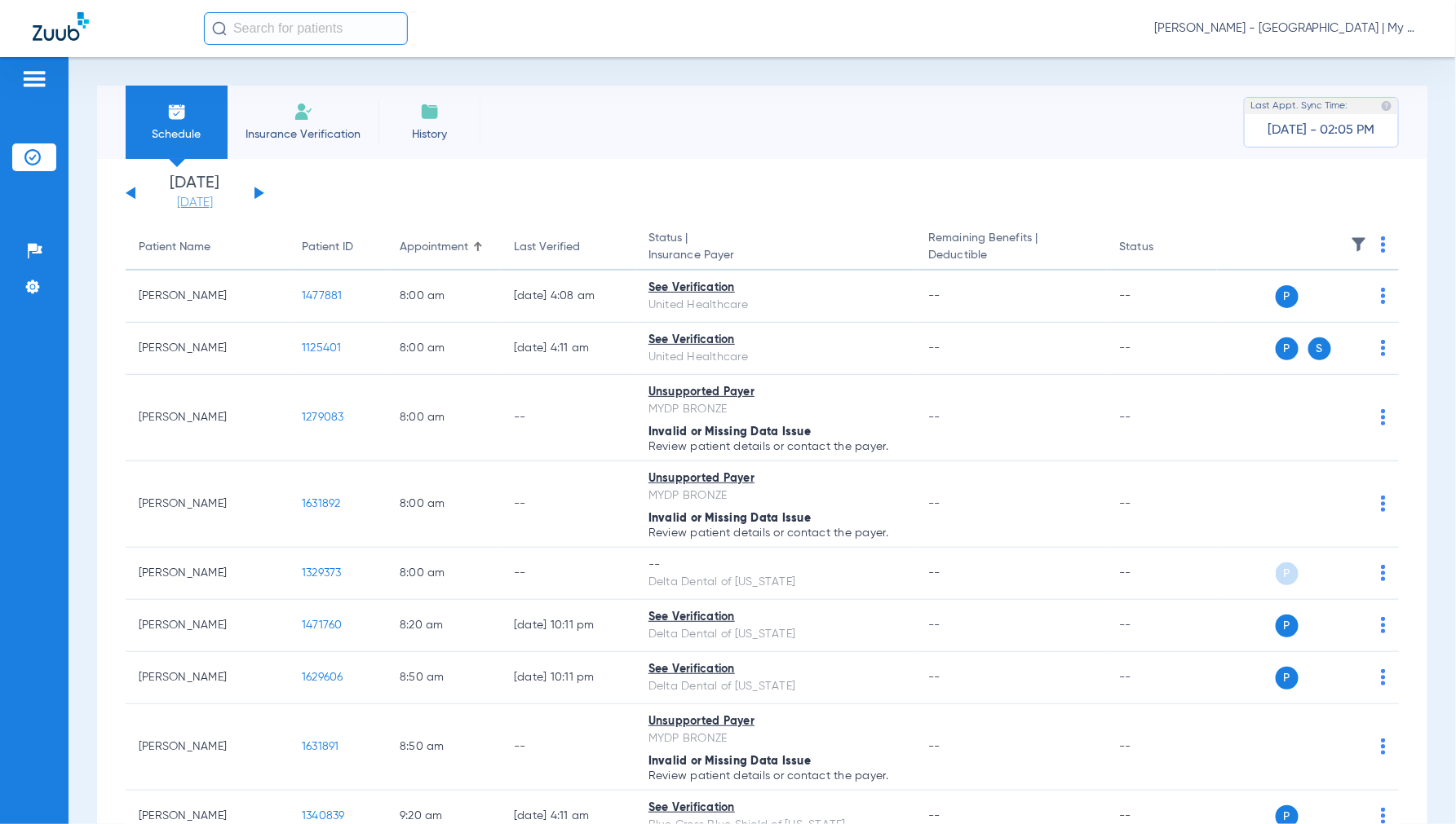
click at [196, 201] on link "[DATE]" at bounding box center [194, 202] width 97 height 16
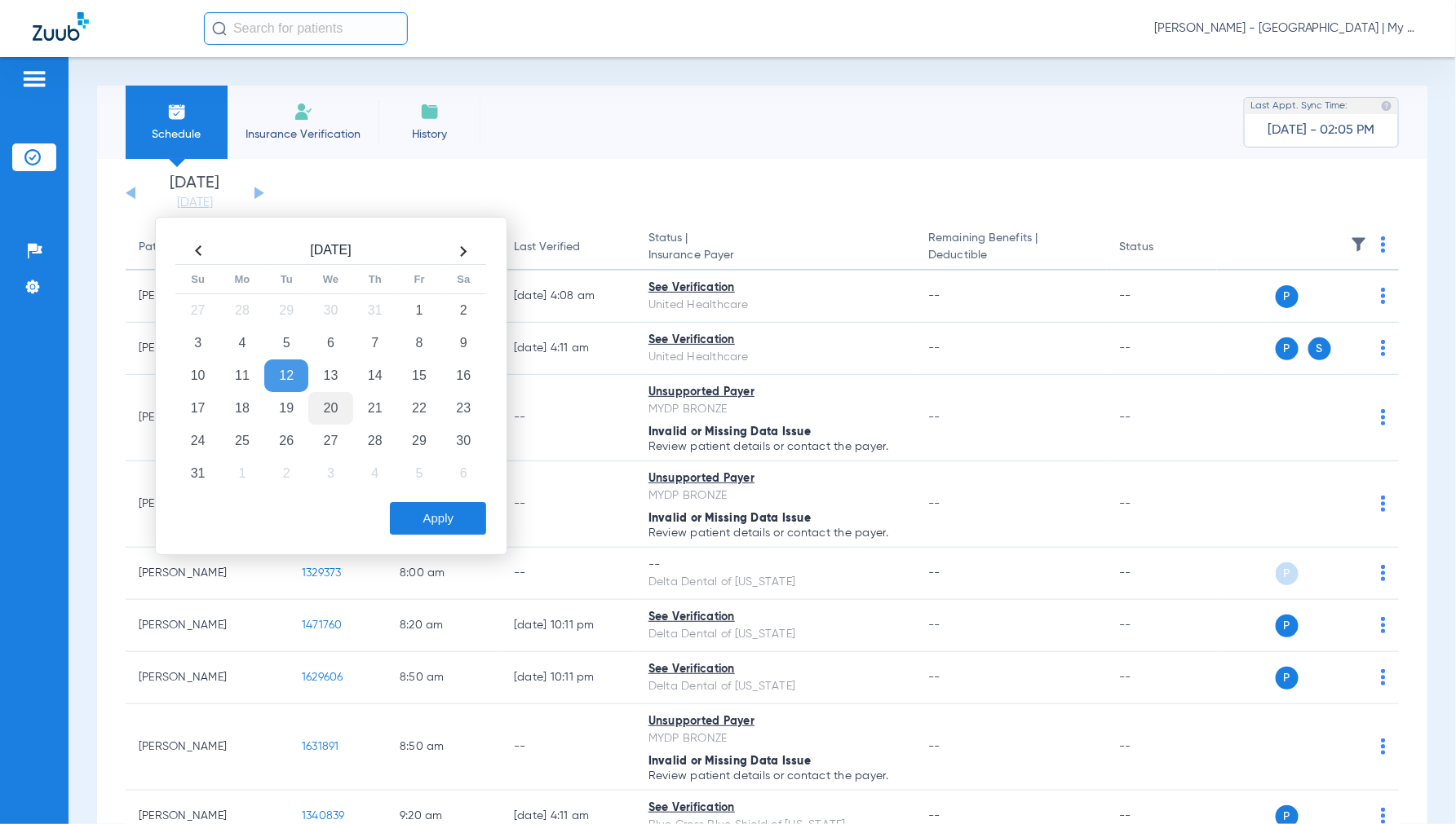
click at [323, 411] on td "20" at bounding box center [331, 409] width 44 height 33
click at [448, 510] on button "Apply" at bounding box center [438, 518] width 96 height 33
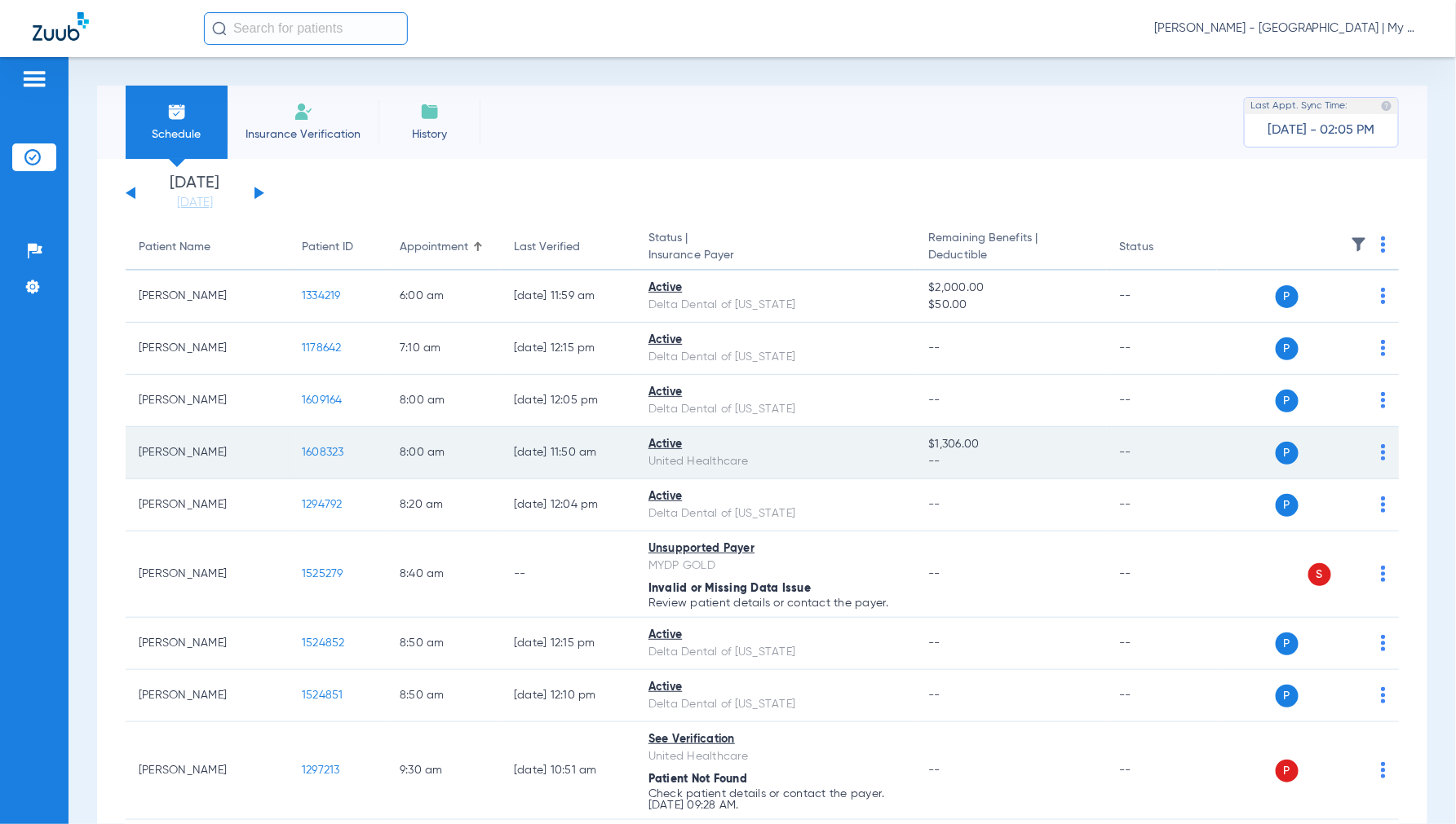
click at [319, 448] on span "1608323" at bounding box center [323, 452] width 42 height 12
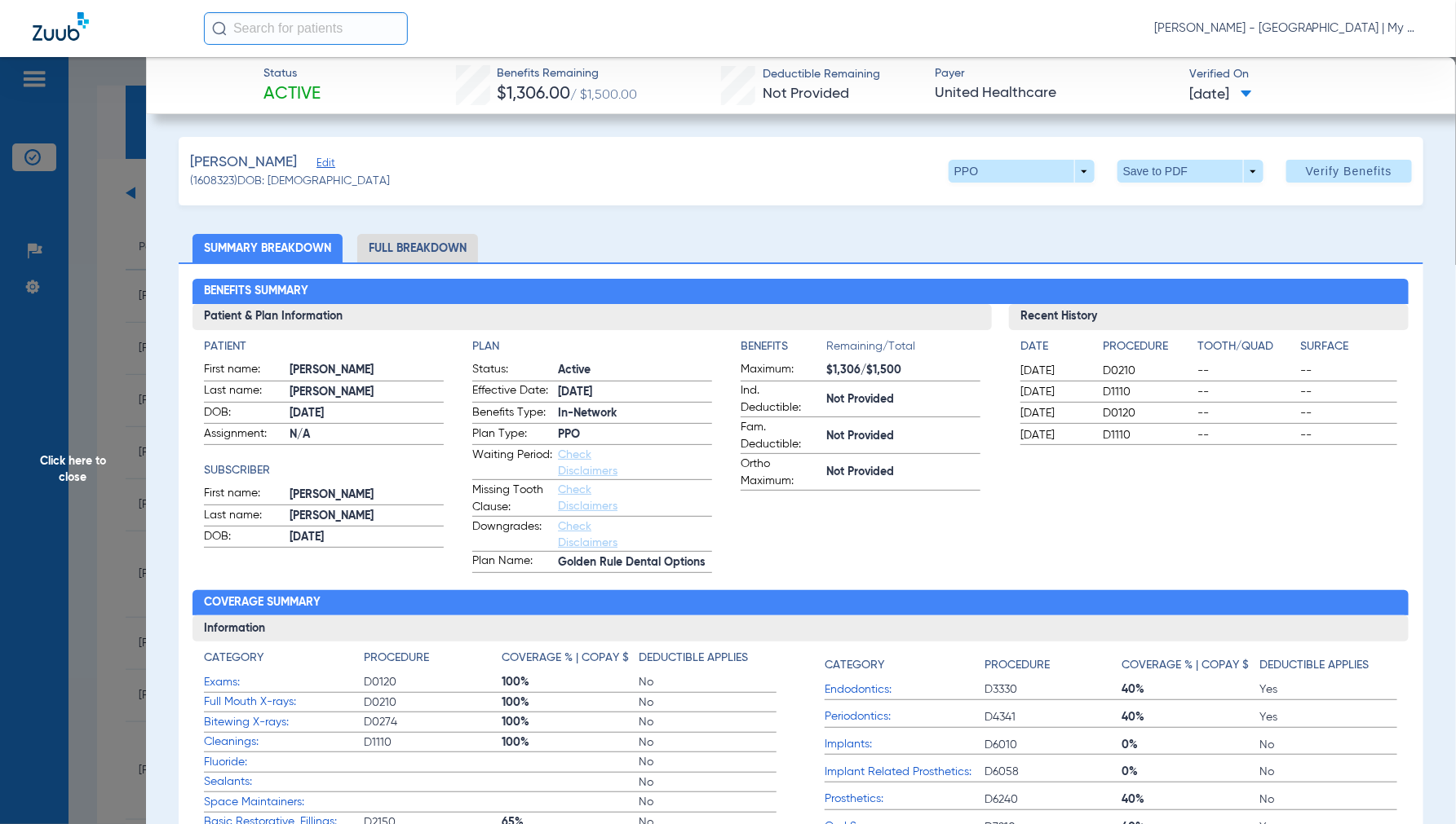
click at [441, 245] on li "Full Breakdown" at bounding box center [417, 249] width 121 height 29
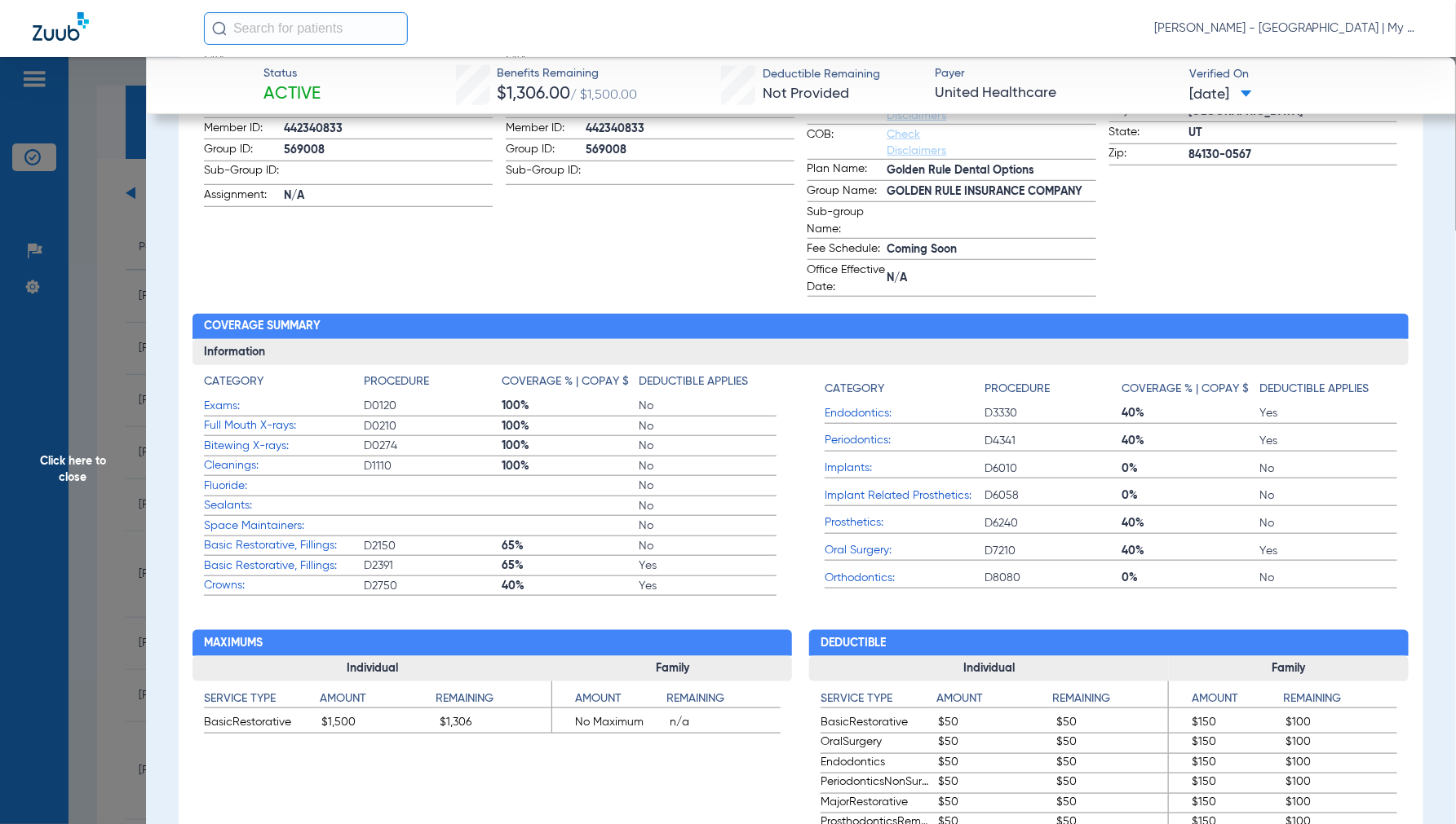
scroll to position [543, 0]
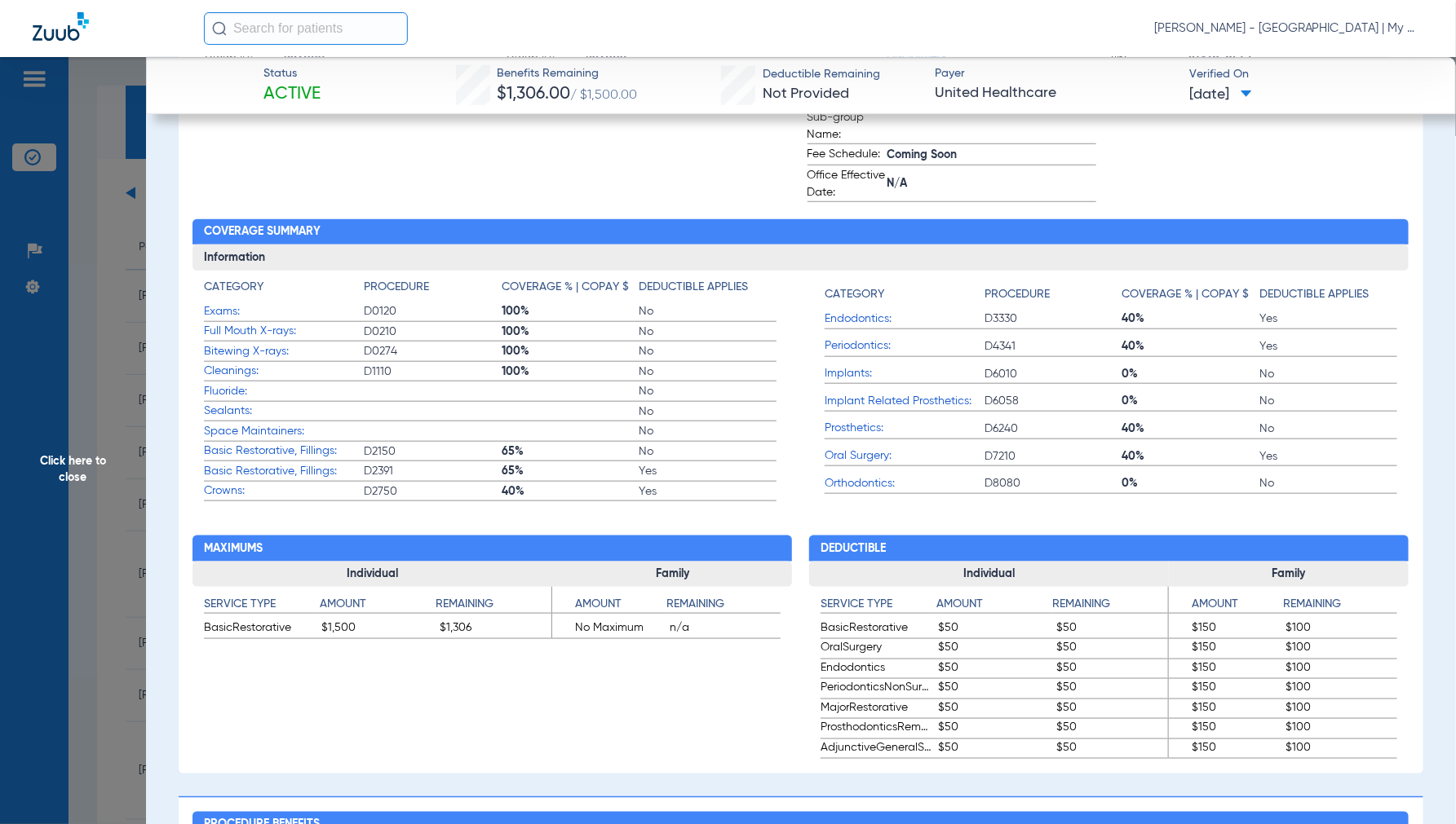
click at [83, 463] on span "Click here to close" at bounding box center [72, 468] width 146 height 824
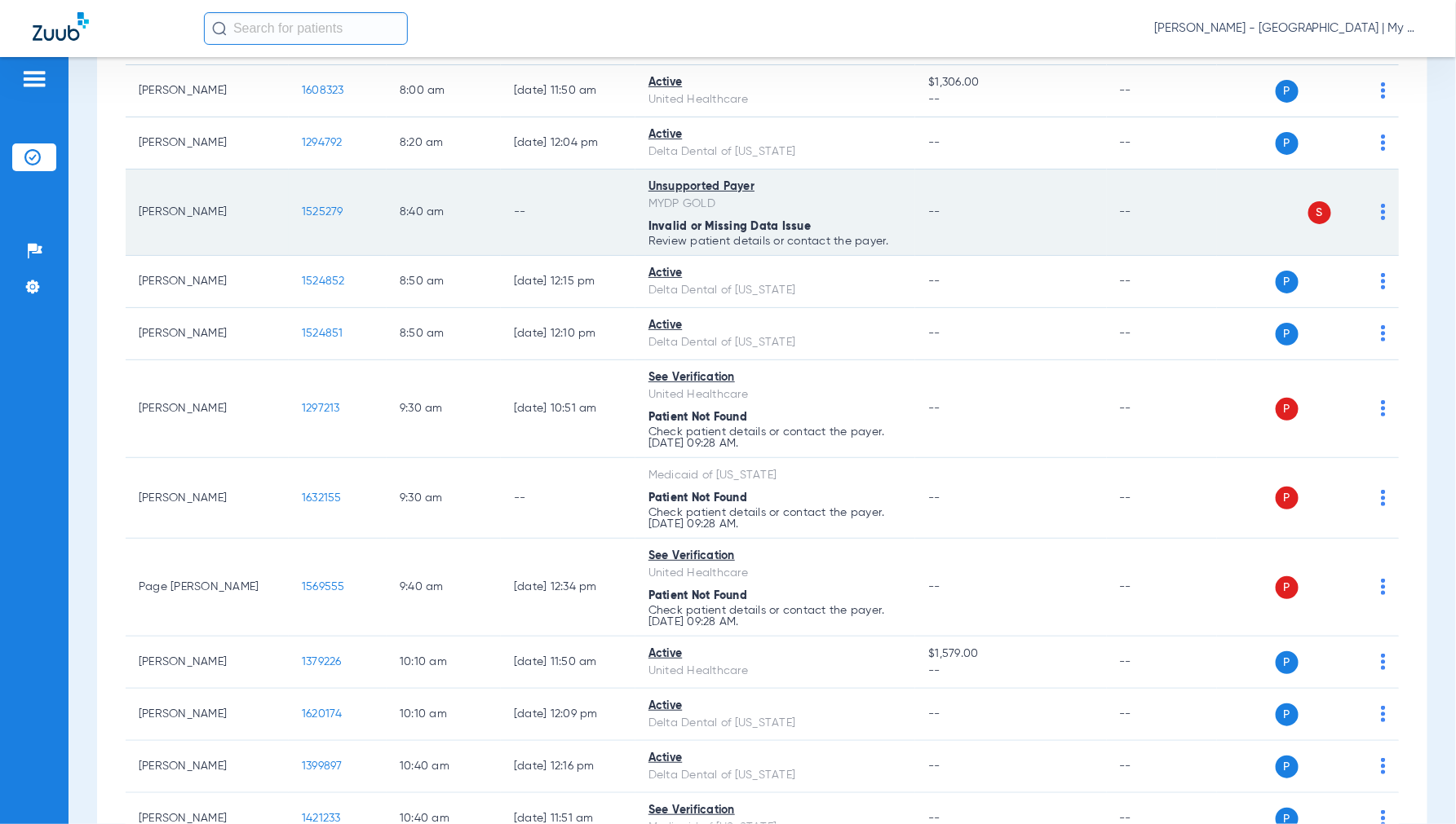
scroll to position [452, 0]
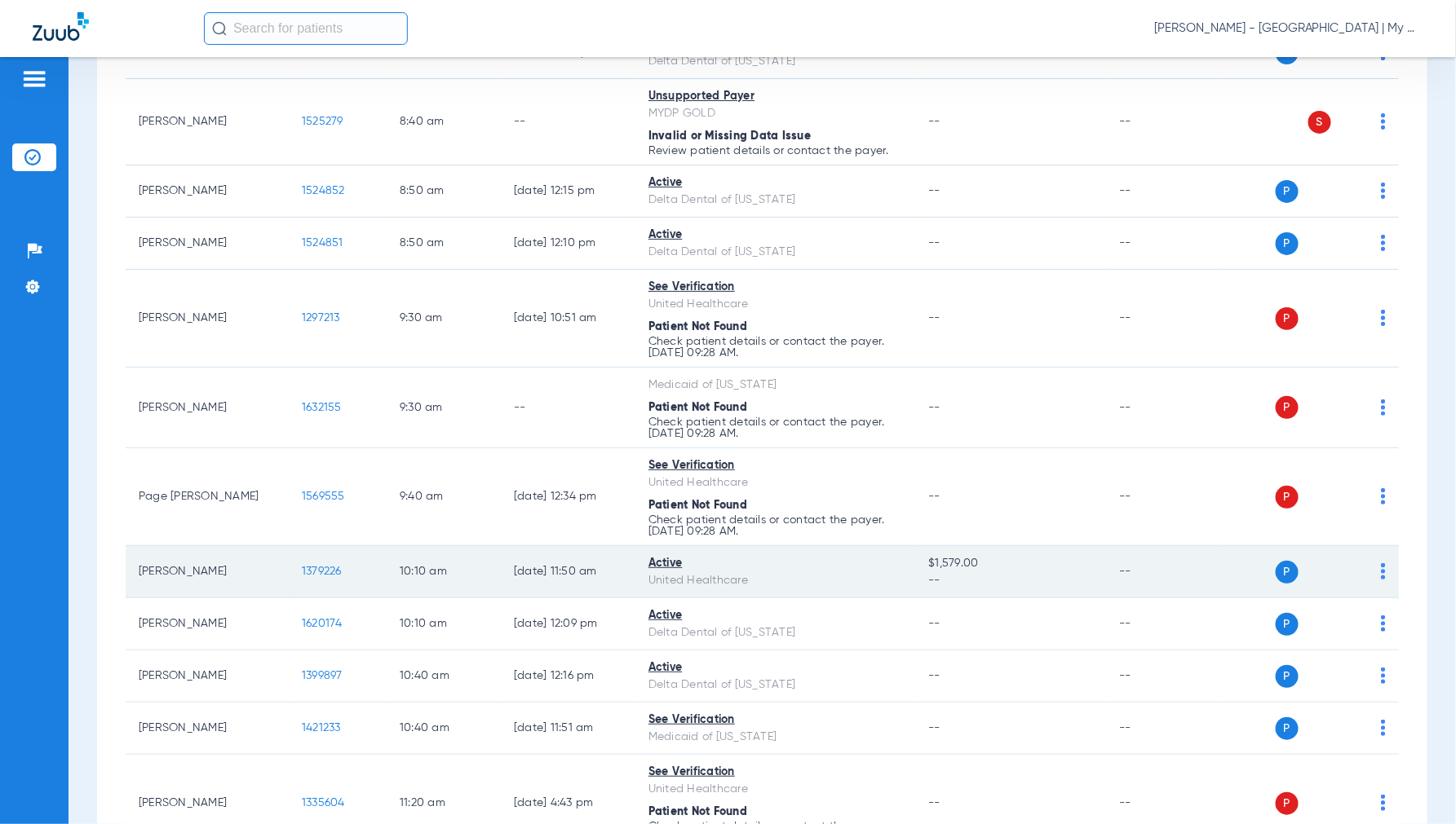
click at [336, 572] on span "1379226" at bounding box center [321, 571] width 40 height 12
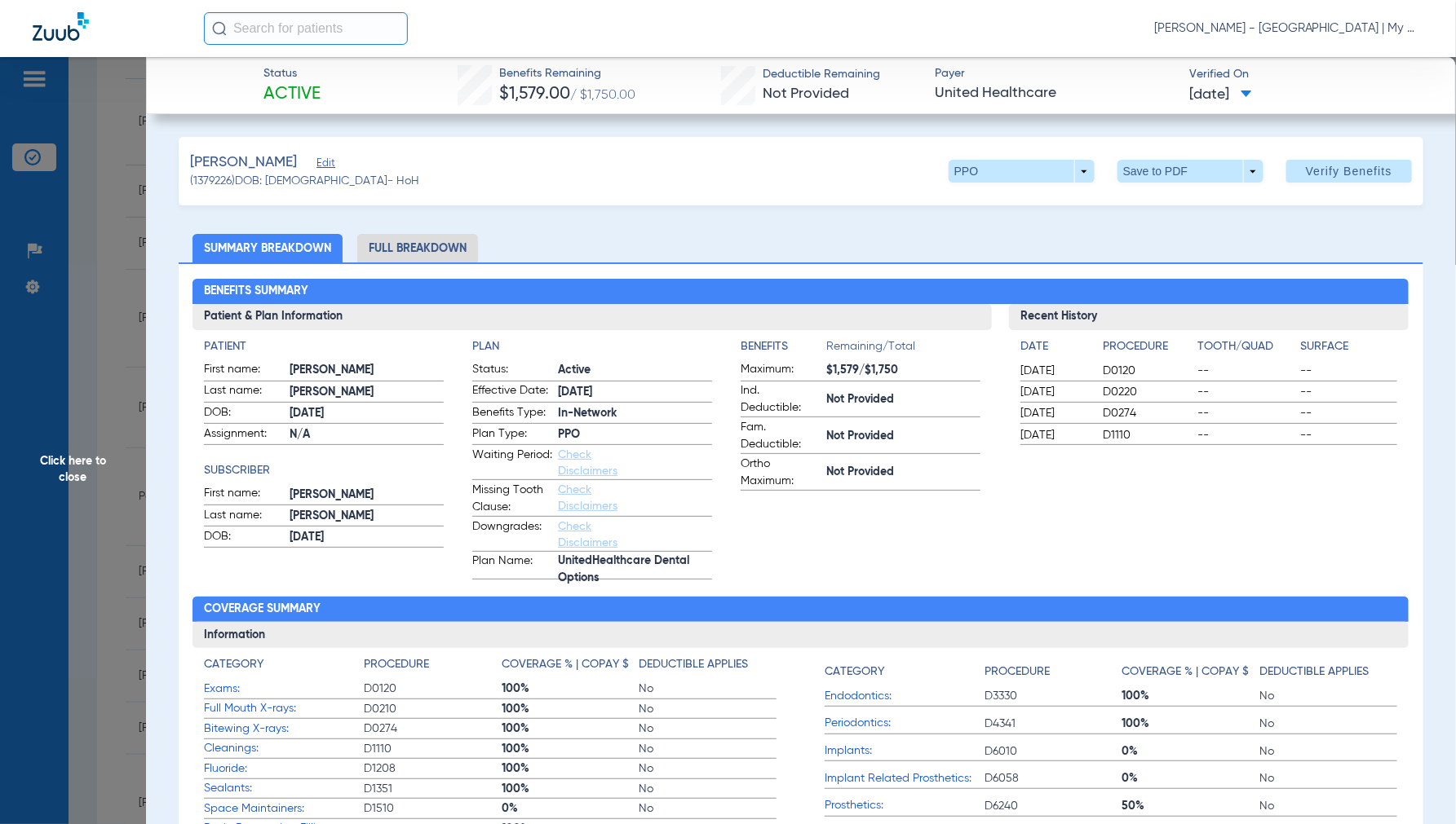
click at [438, 251] on li "Full Breakdown" at bounding box center [417, 249] width 121 height 29
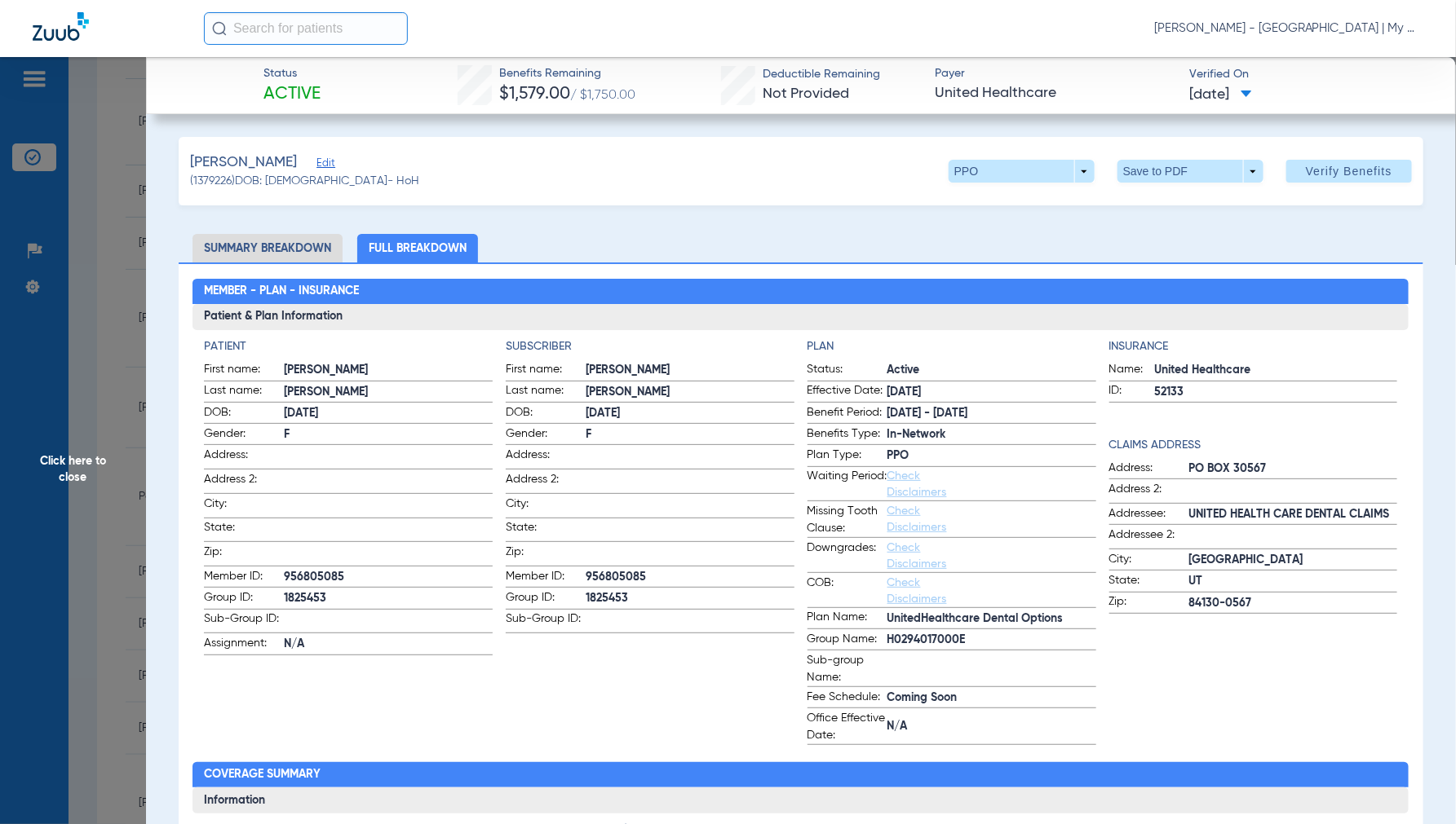
click at [86, 455] on span "Click here to close" at bounding box center [72, 468] width 146 height 824
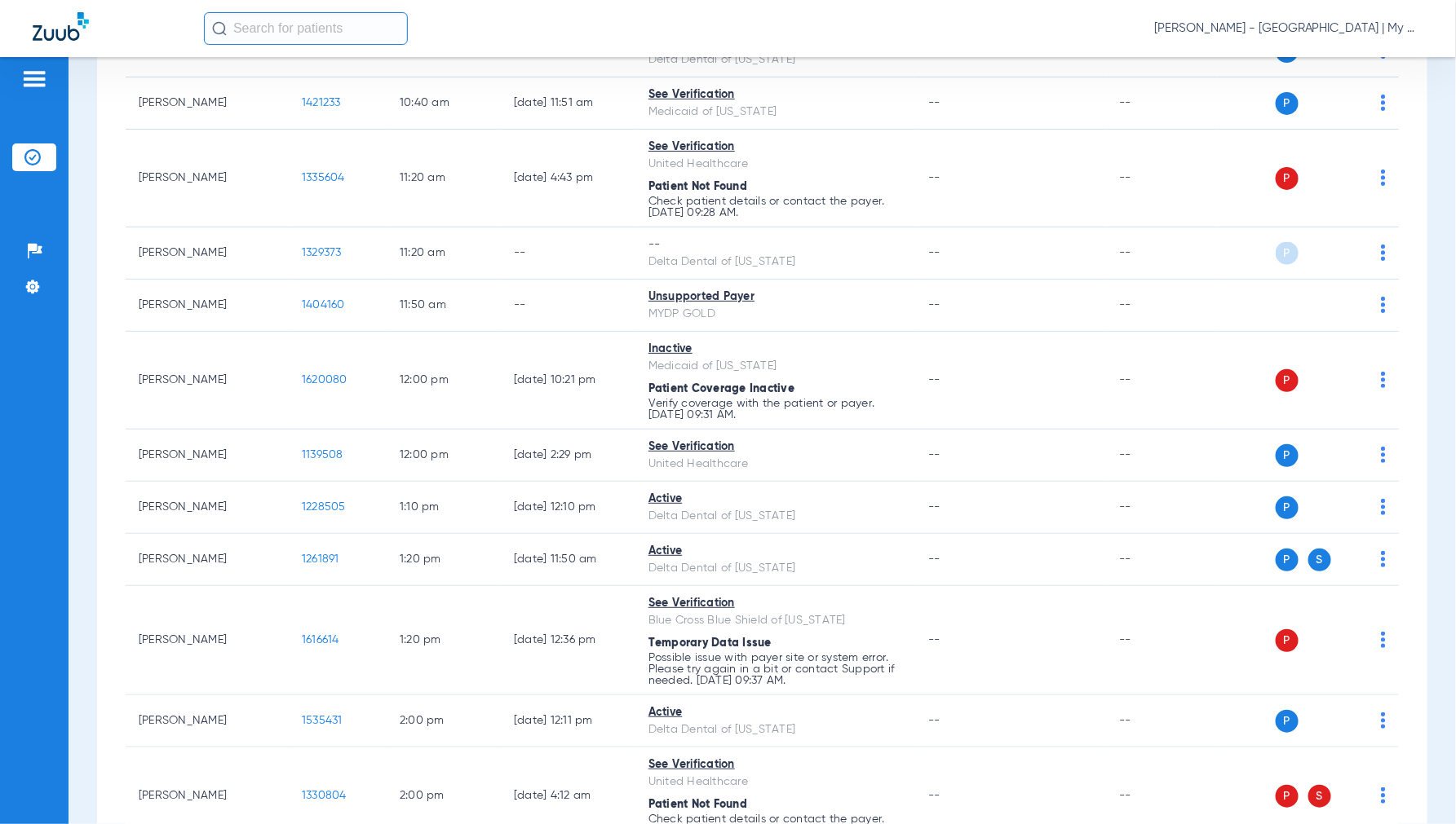
scroll to position [1086, 0]
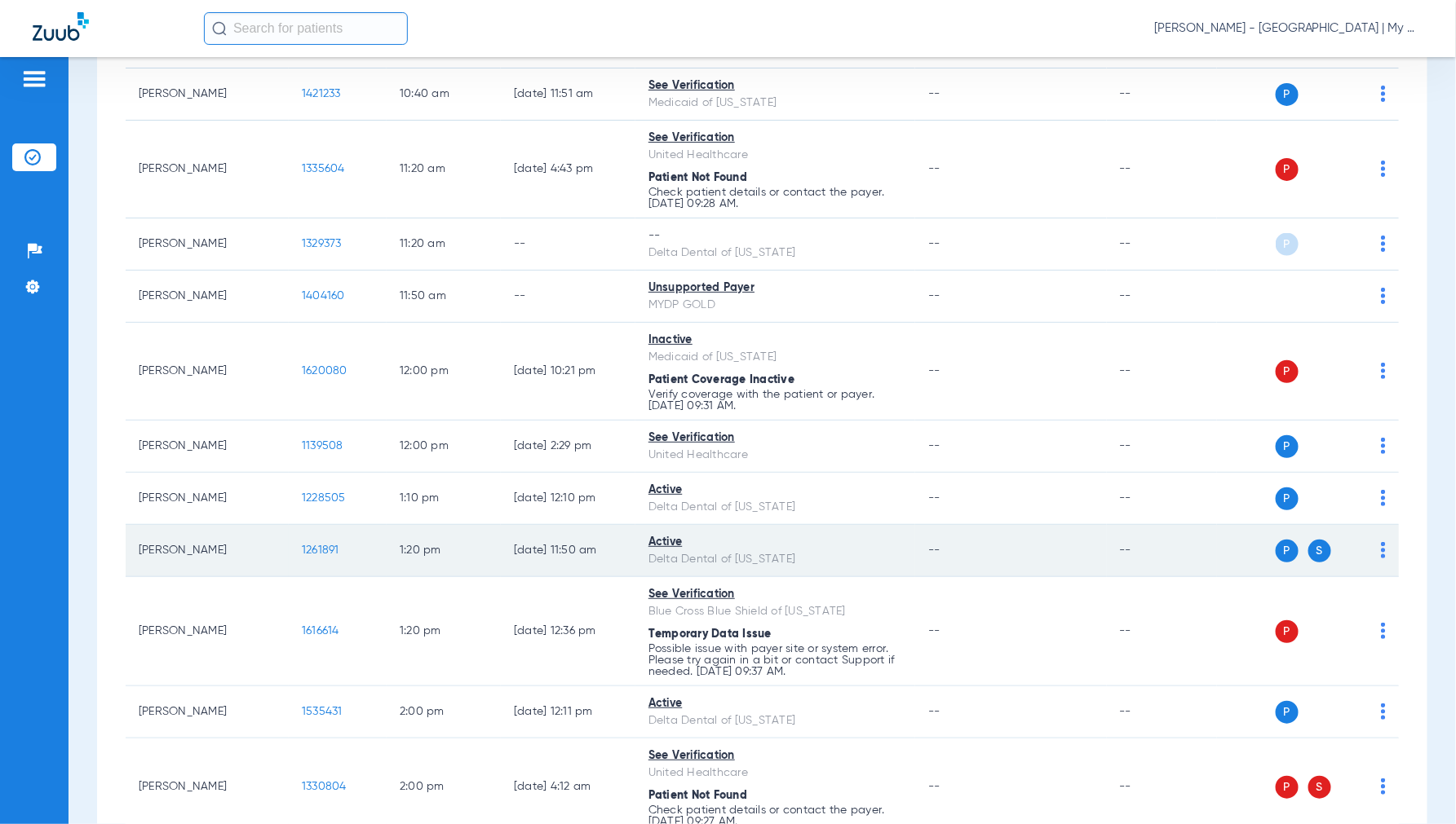
click at [325, 552] on span "1261891" at bounding box center [320, 550] width 38 height 12
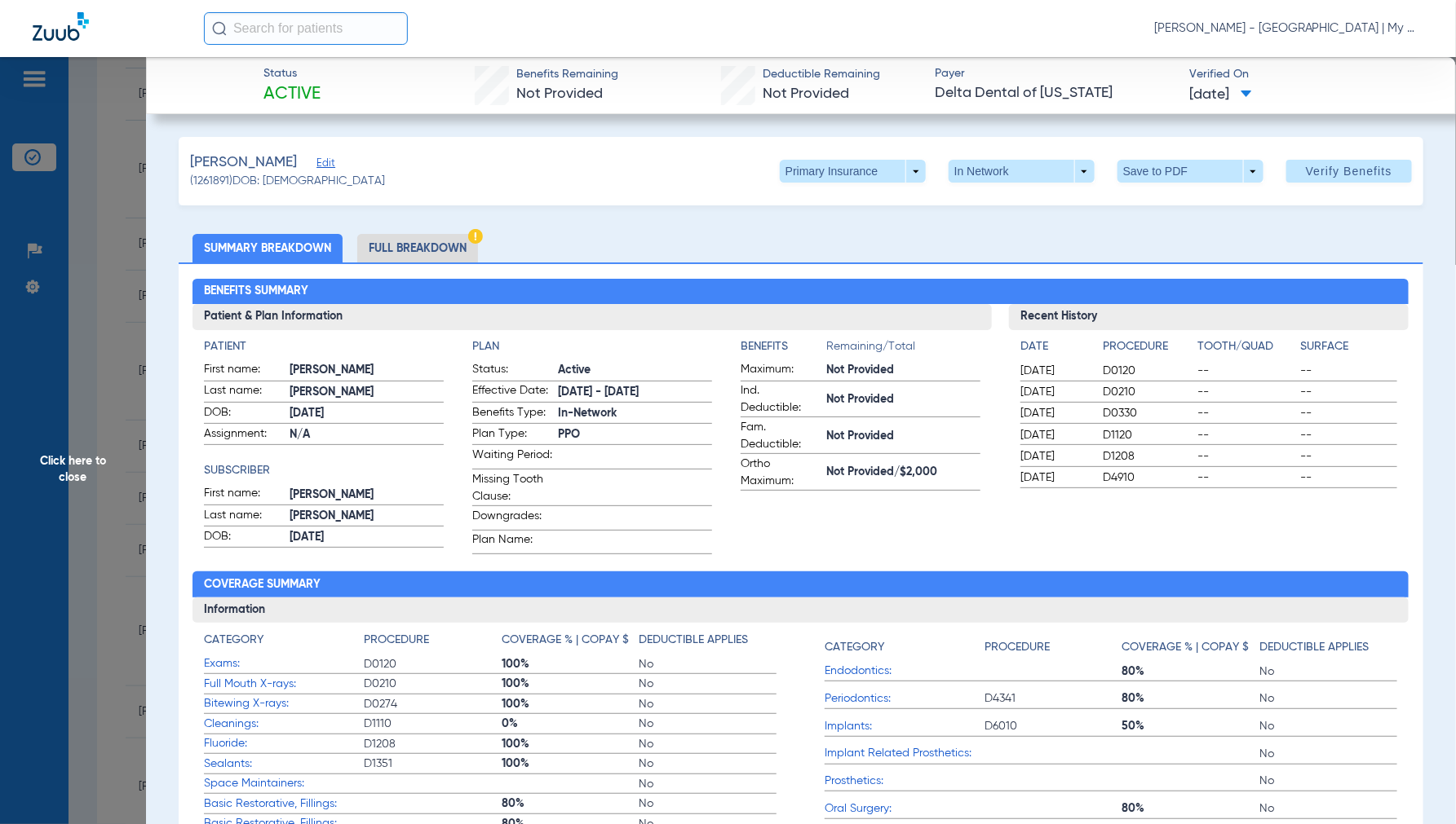
click at [404, 251] on li "Full Breakdown" at bounding box center [417, 249] width 121 height 29
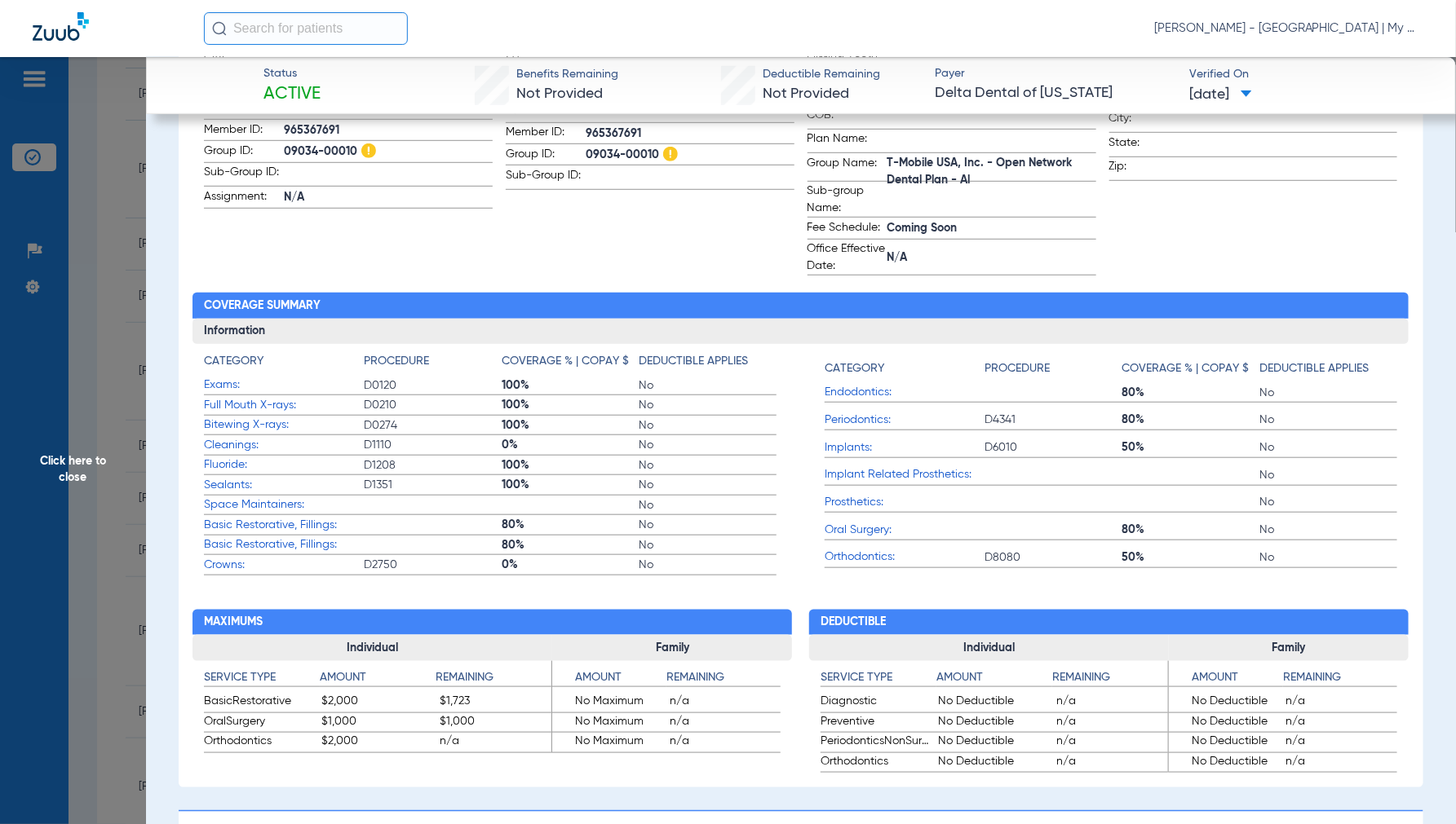
scroll to position [543, 0]
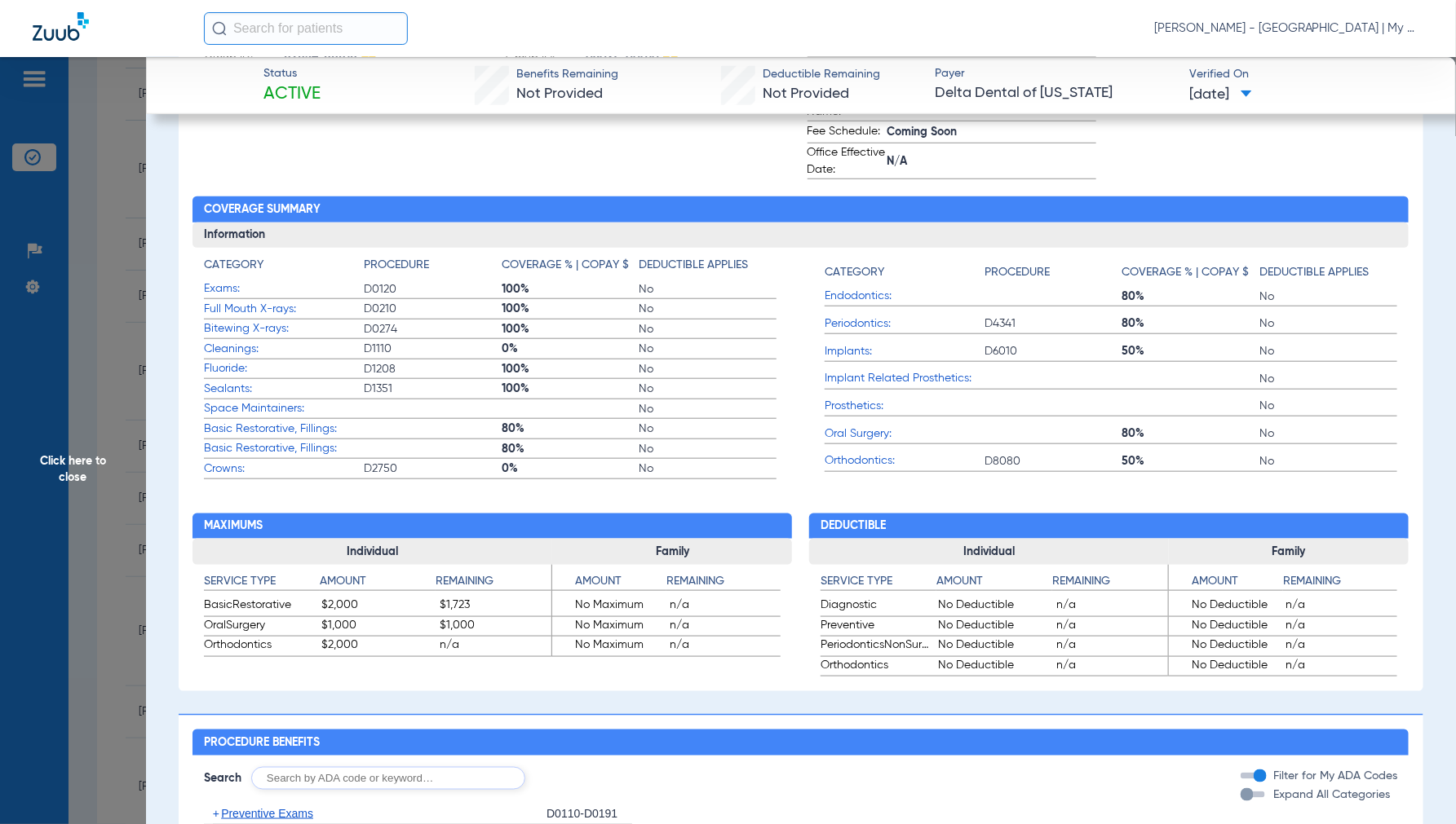
click at [87, 463] on span "Click here to close" at bounding box center [72, 468] width 146 height 824
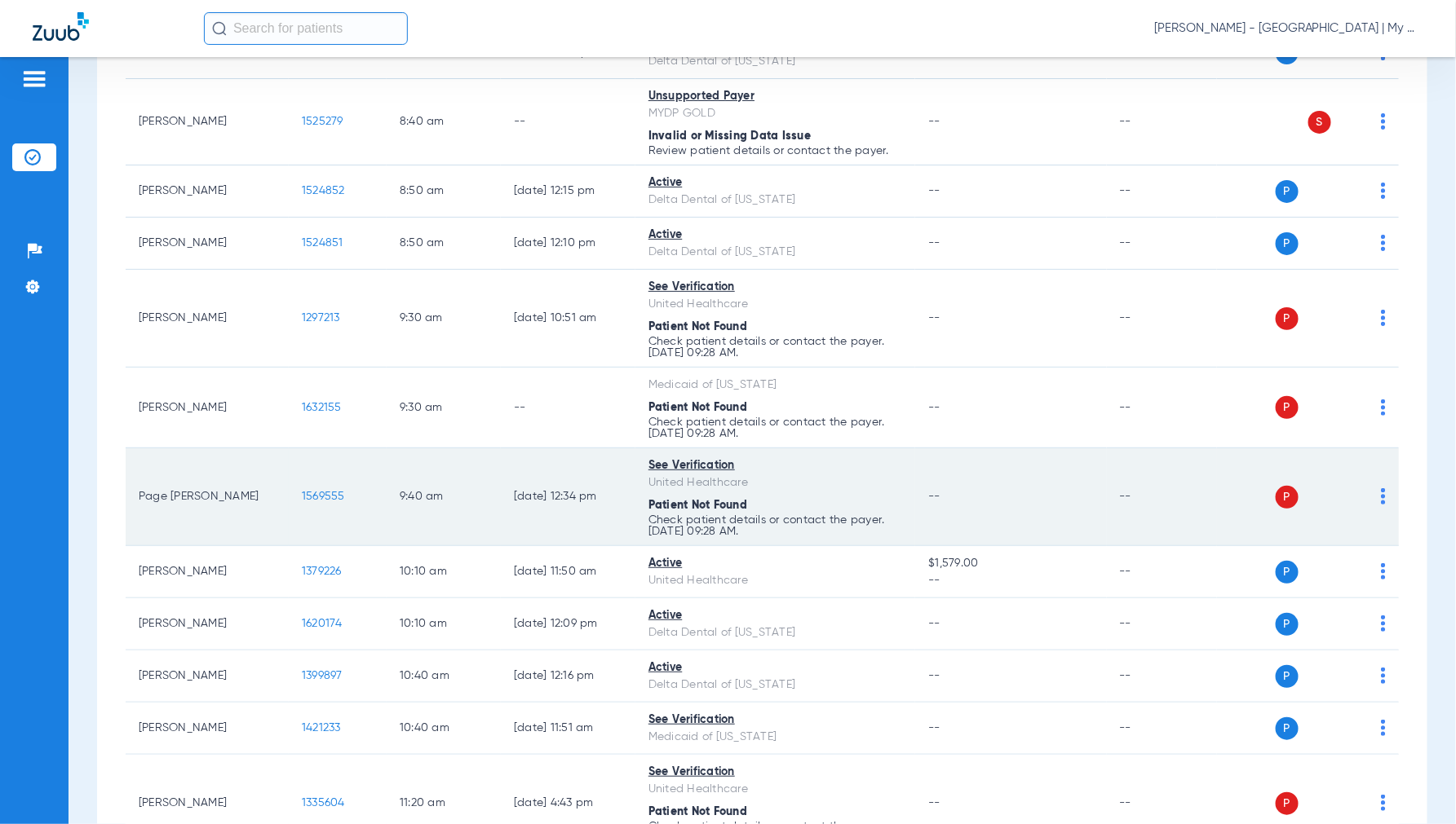
scroll to position [0, 0]
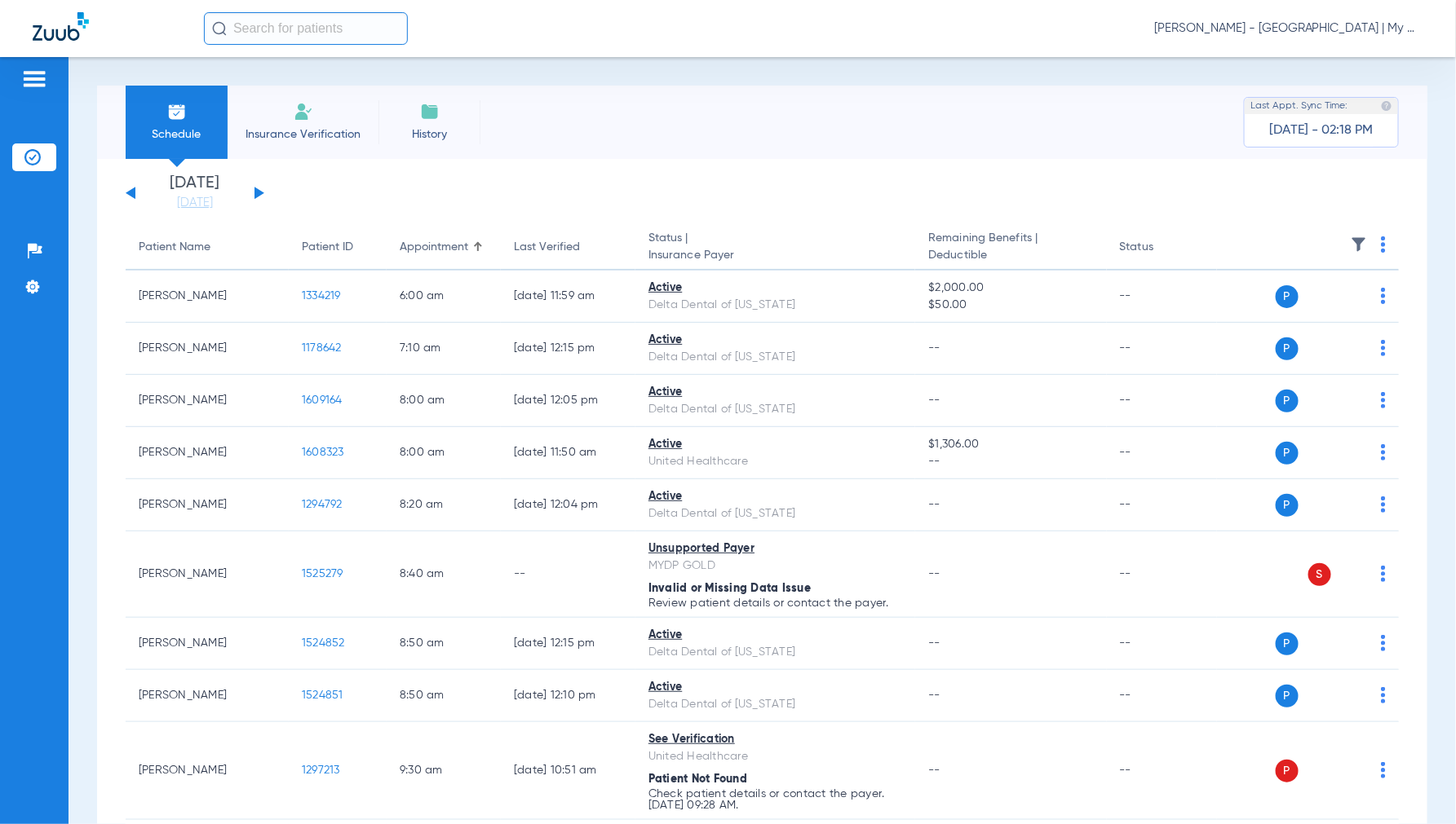
click at [262, 193] on button at bounding box center [259, 193] width 10 height 13
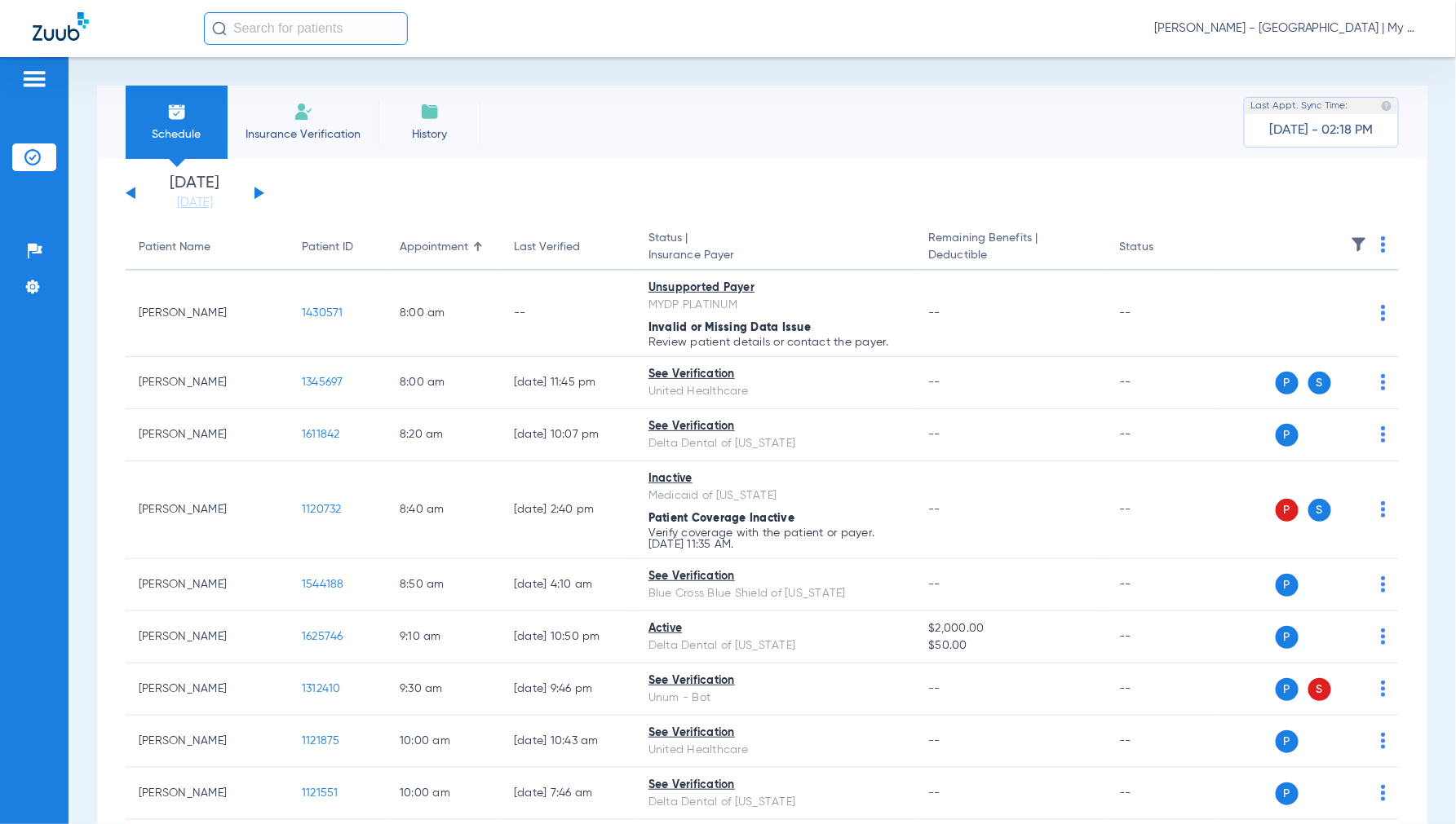
click at [1381, 246] on img at bounding box center [1383, 244] width 5 height 16
click at [1314, 307] on span "Verify All" at bounding box center [1308, 309] width 102 height 12
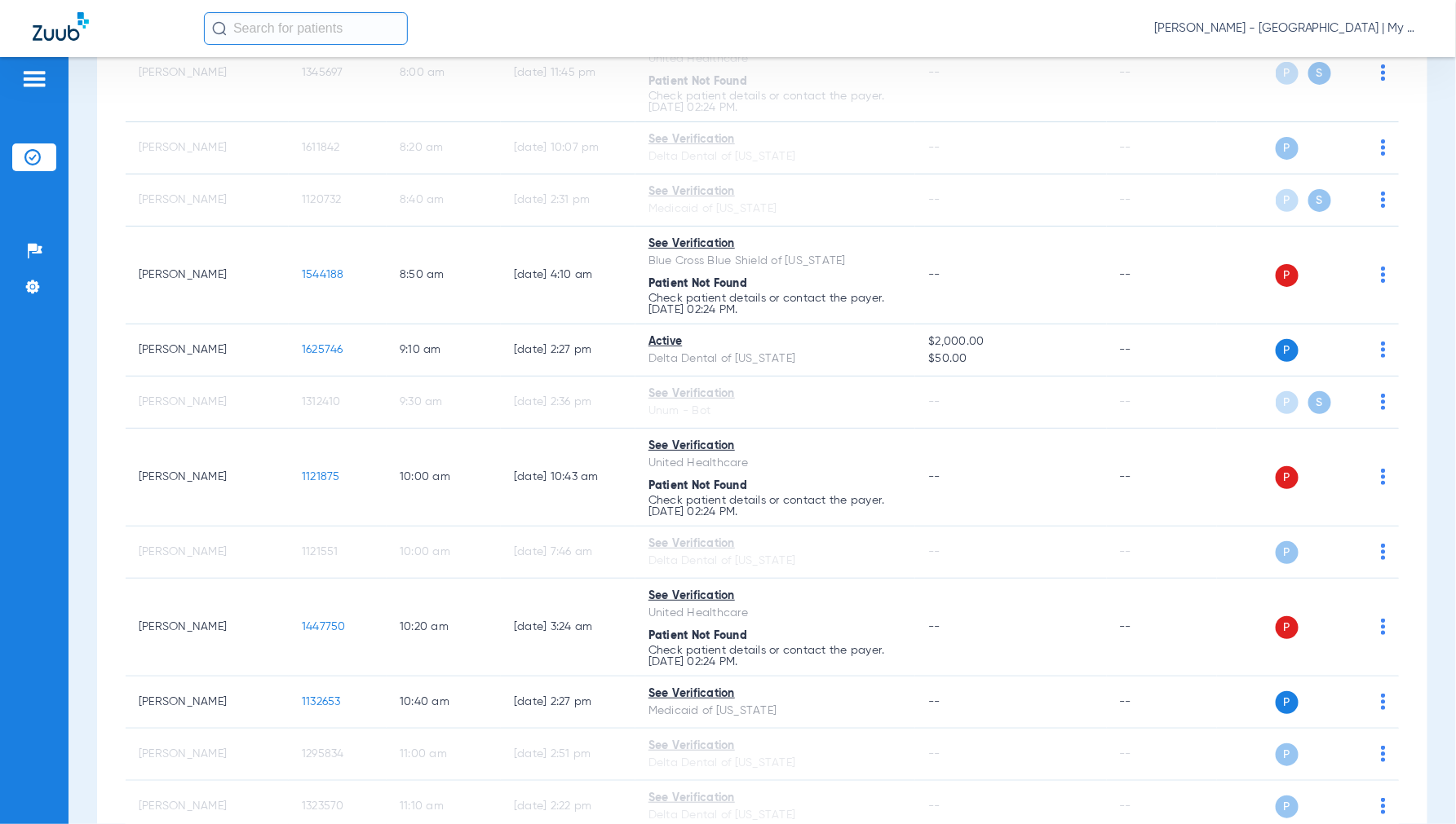
scroll to position [272, 0]
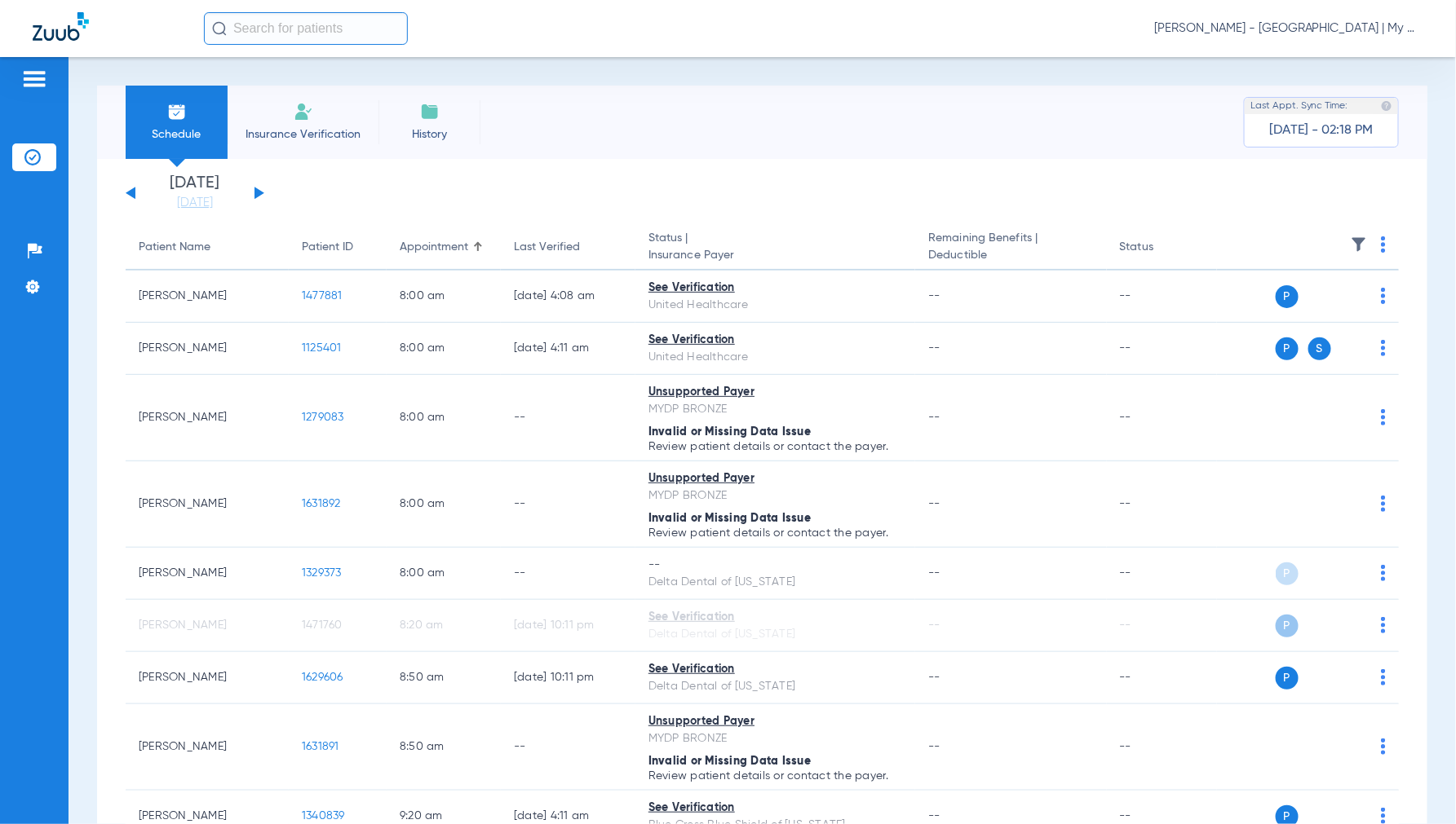
click at [1305, 29] on span "Jennifer Dziamski - Coldwater | My Community Dental Centers" at bounding box center [1288, 28] width 269 height 16
click at [1326, 57] on span "Account Selection" at bounding box center [1362, 58] width 92 height 12
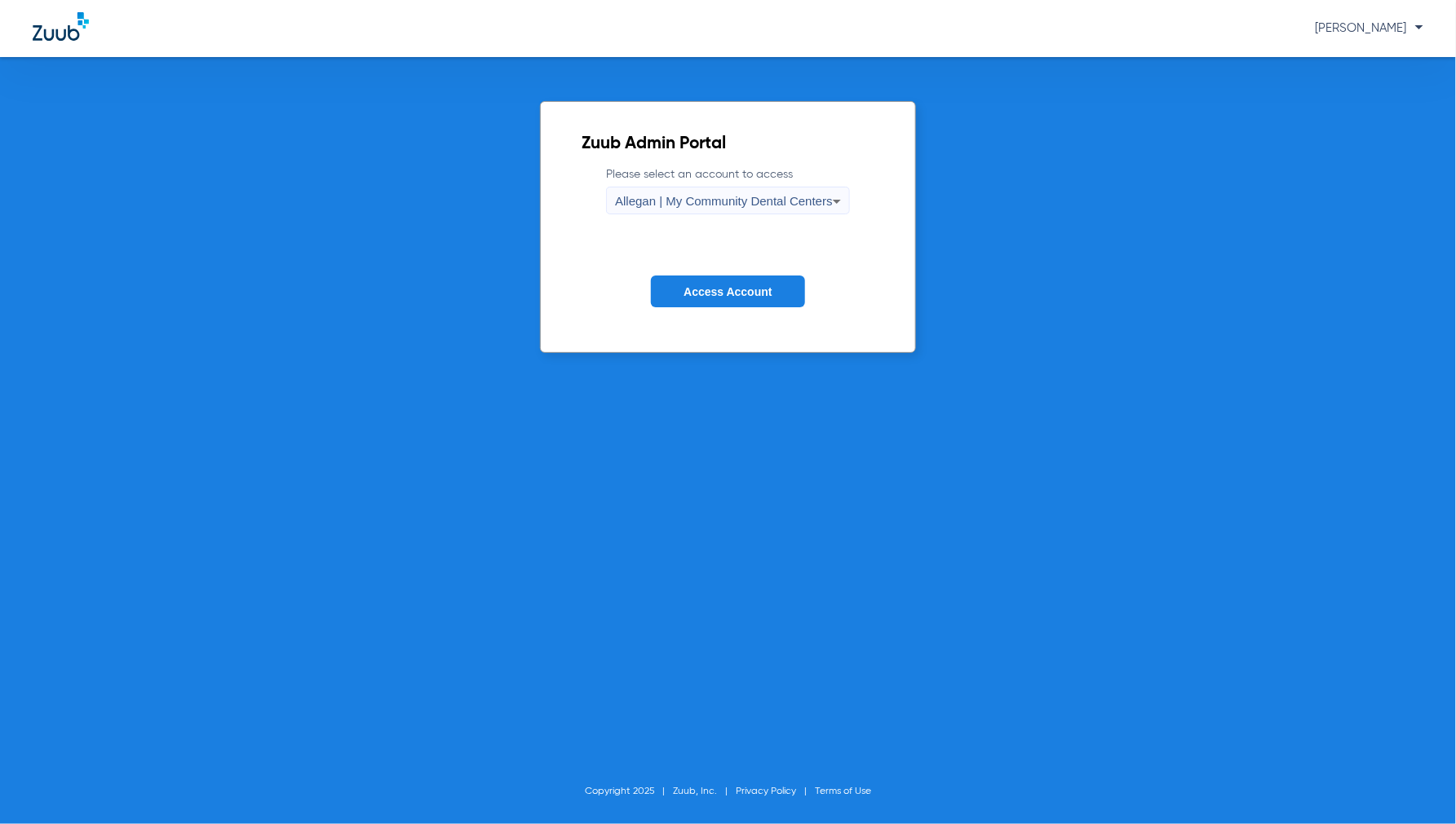
click at [732, 209] on div "Allegan | My Community Dental Centers" at bounding box center [724, 201] width 218 height 28
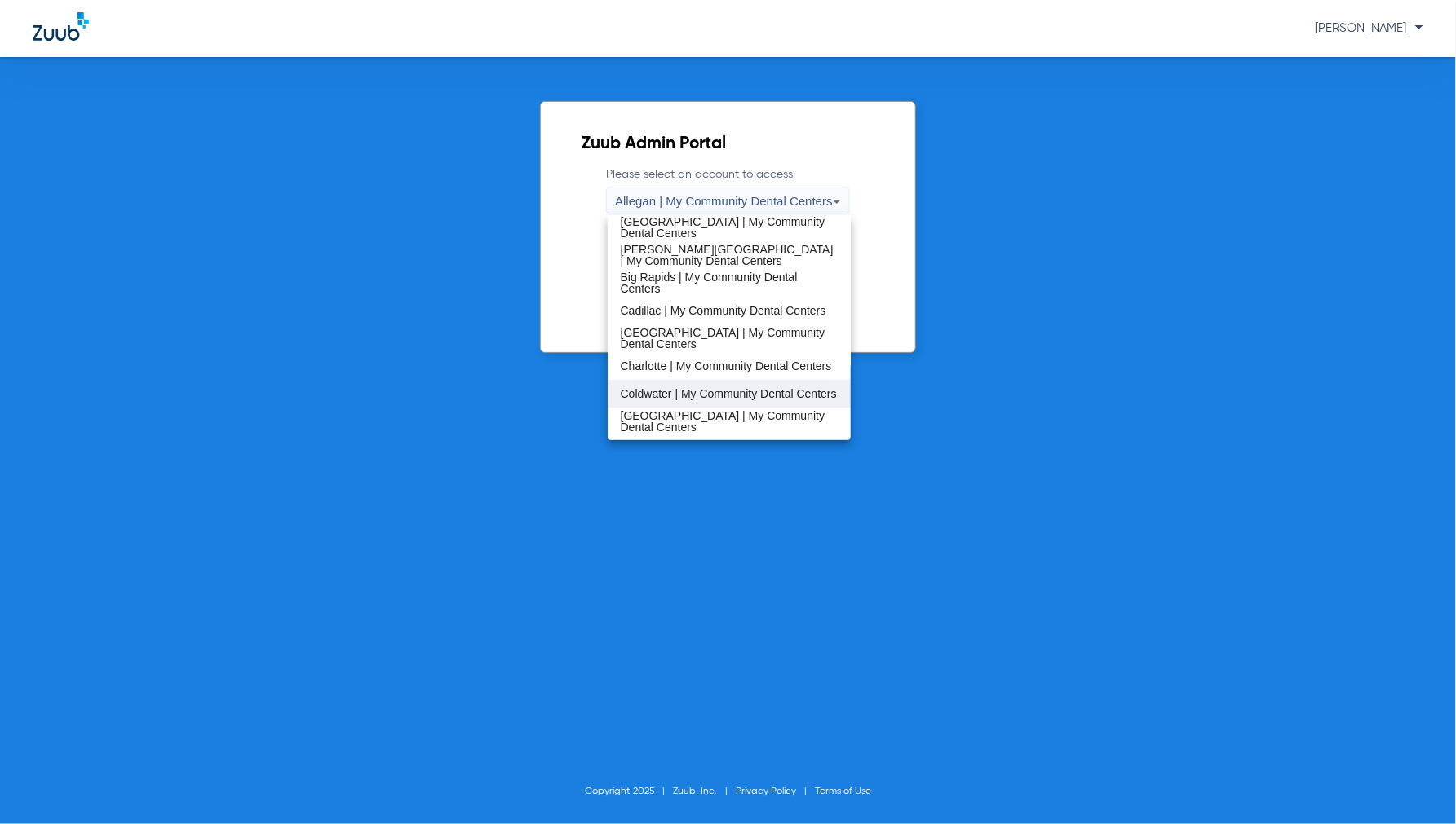
scroll to position [91, 0]
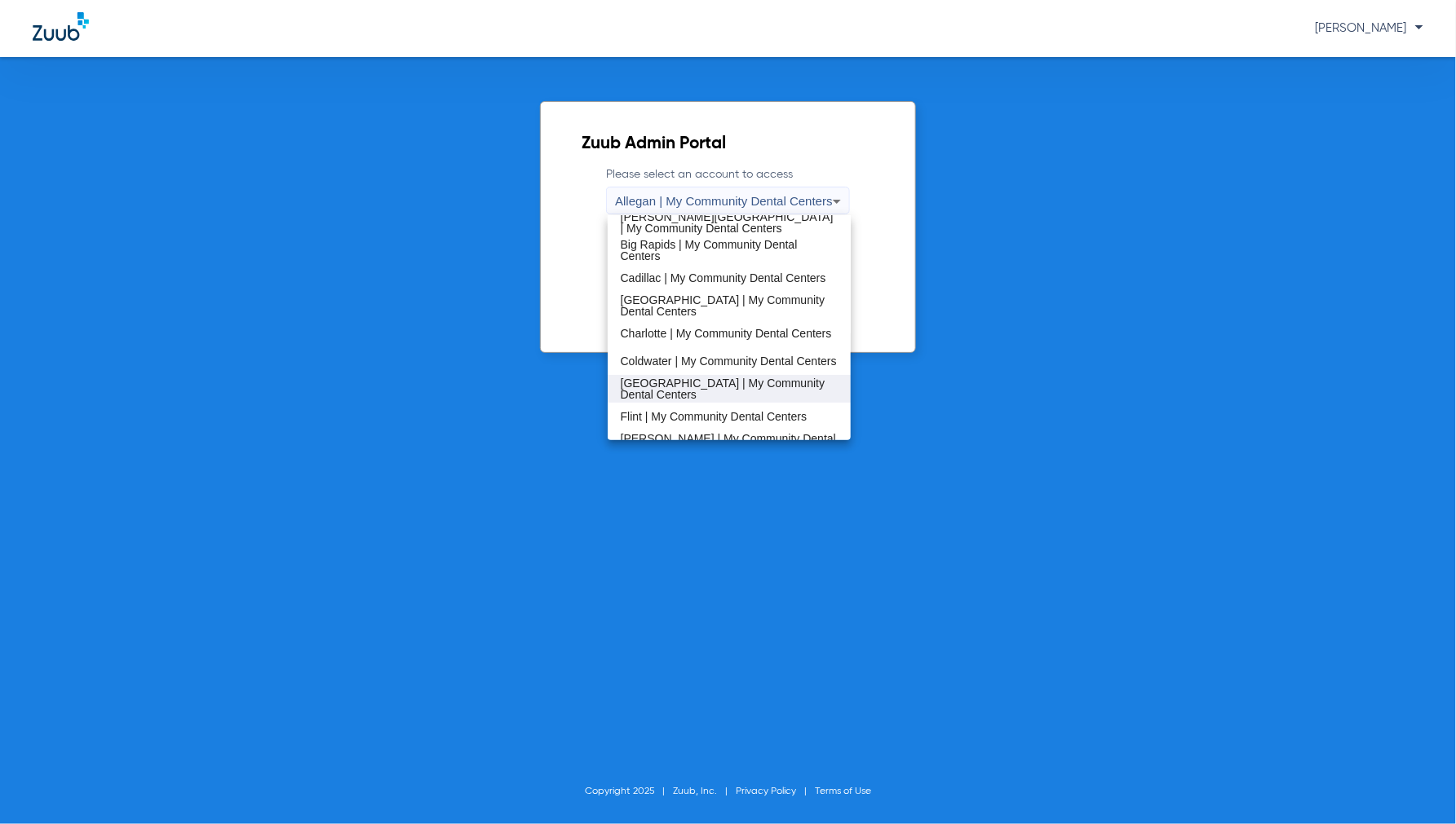
click at [662, 382] on span "Detroit | My Community Dental Centers" at bounding box center [730, 389] width 218 height 23
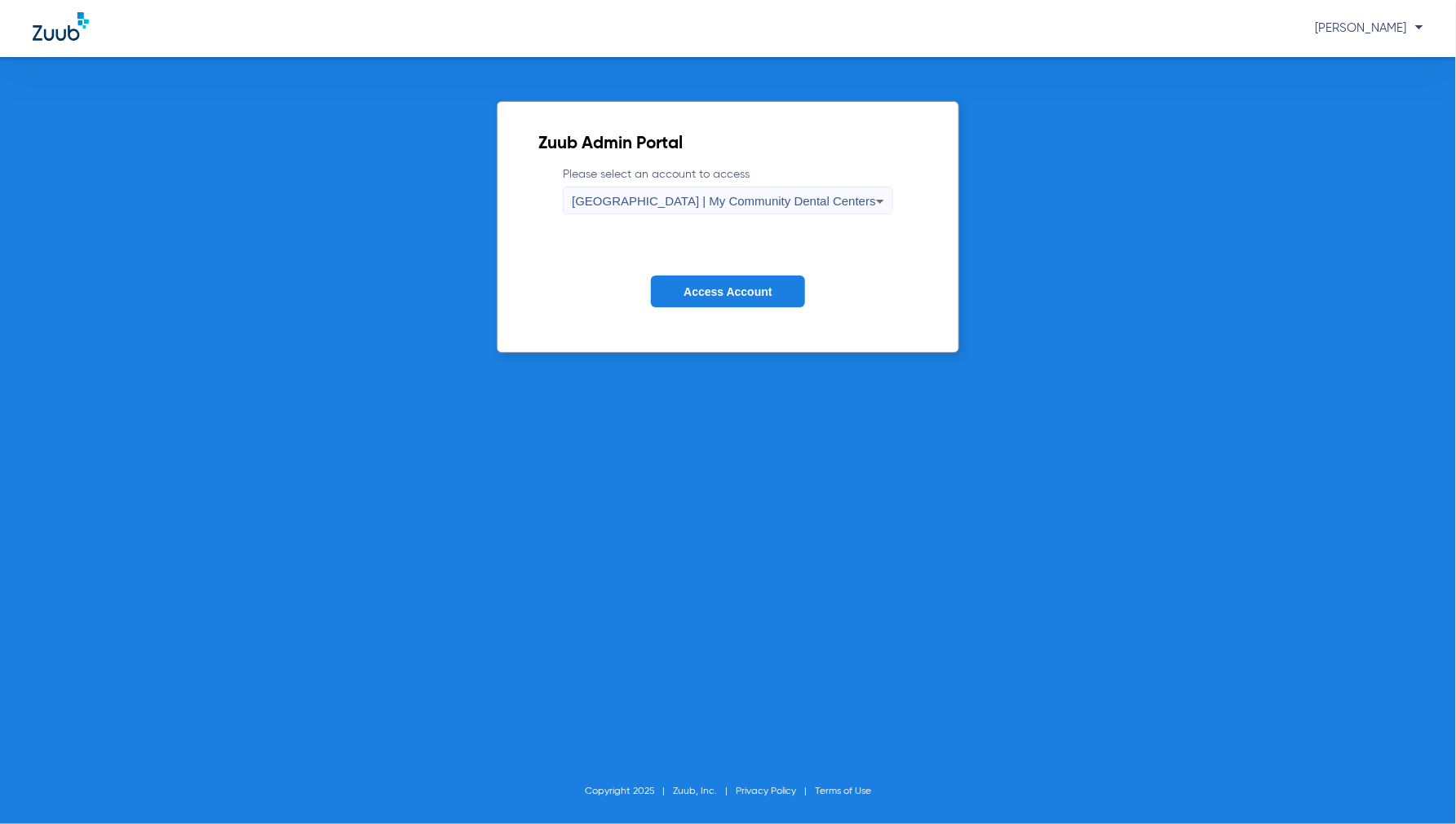
click at [706, 288] on span "Access Account" at bounding box center [727, 292] width 88 height 13
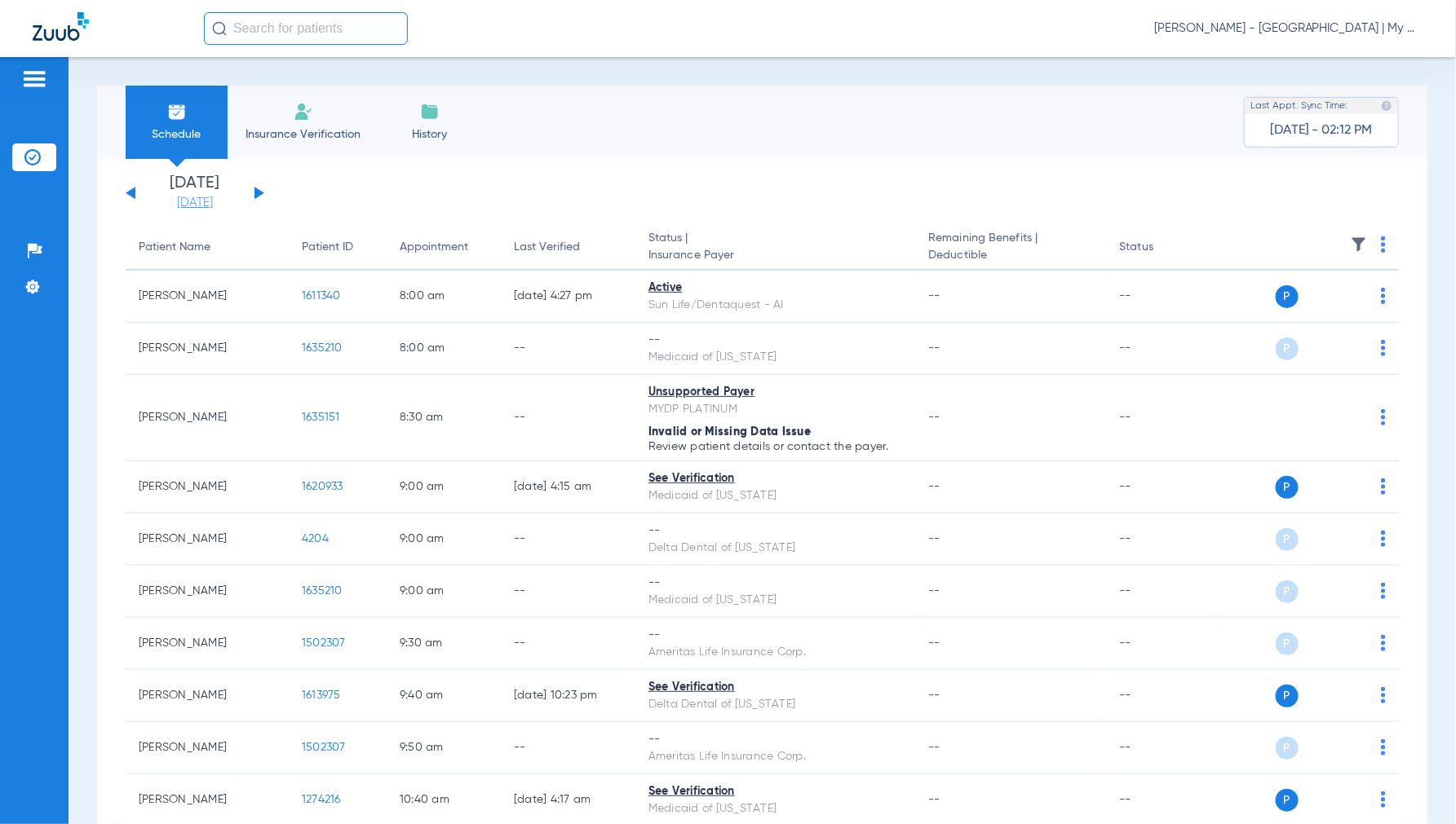
click at [199, 200] on link "[DATE]" at bounding box center [194, 202] width 97 height 16
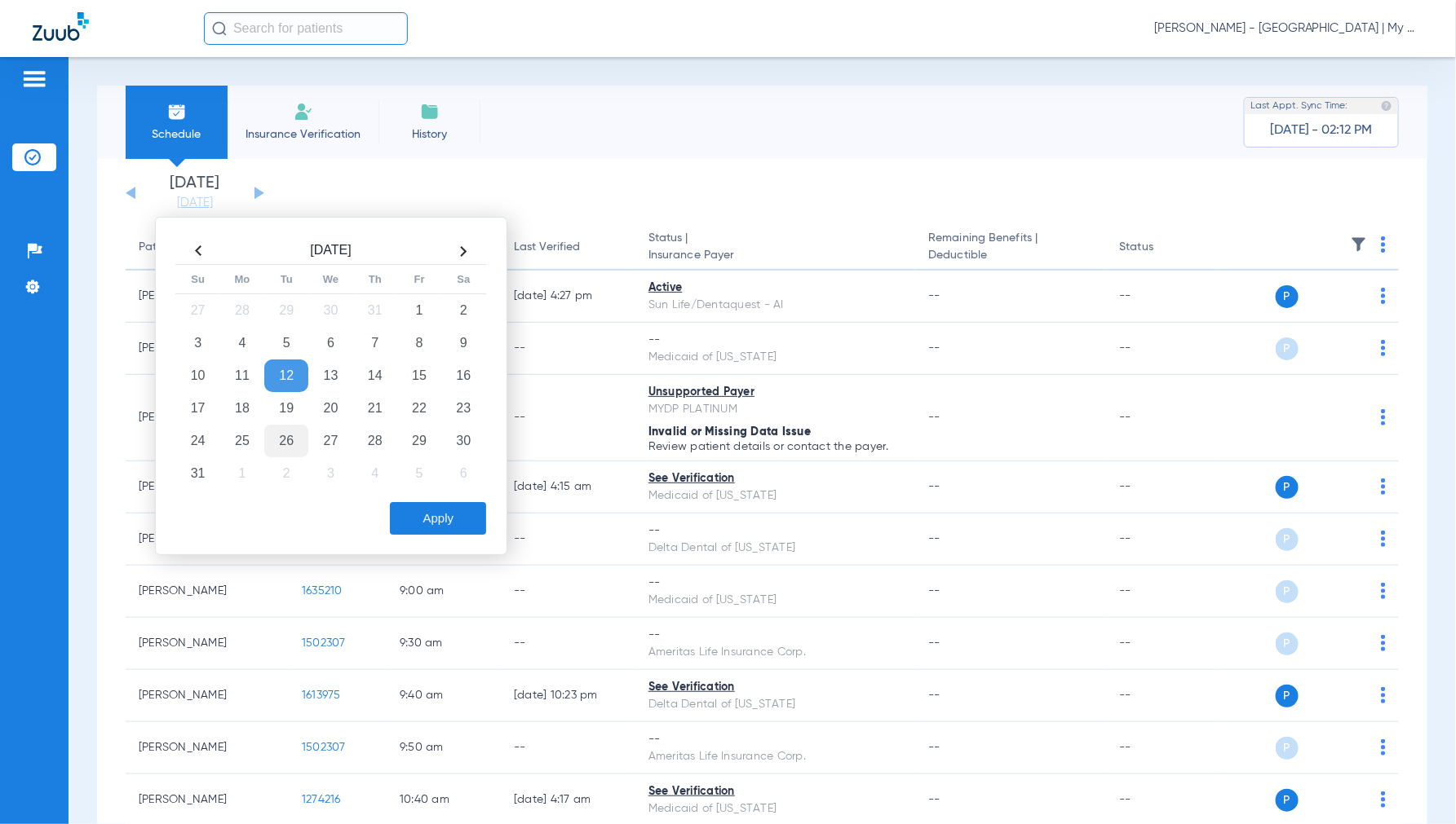
drag, startPoint x: 250, startPoint y: 418, endPoint x: 270, endPoint y: 428, distance: 22.4
click at [250, 417] on td "18" at bounding box center [242, 409] width 44 height 33
click at [428, 509] on button "Apply" at bounding box center [438, 518] width 96 height 33
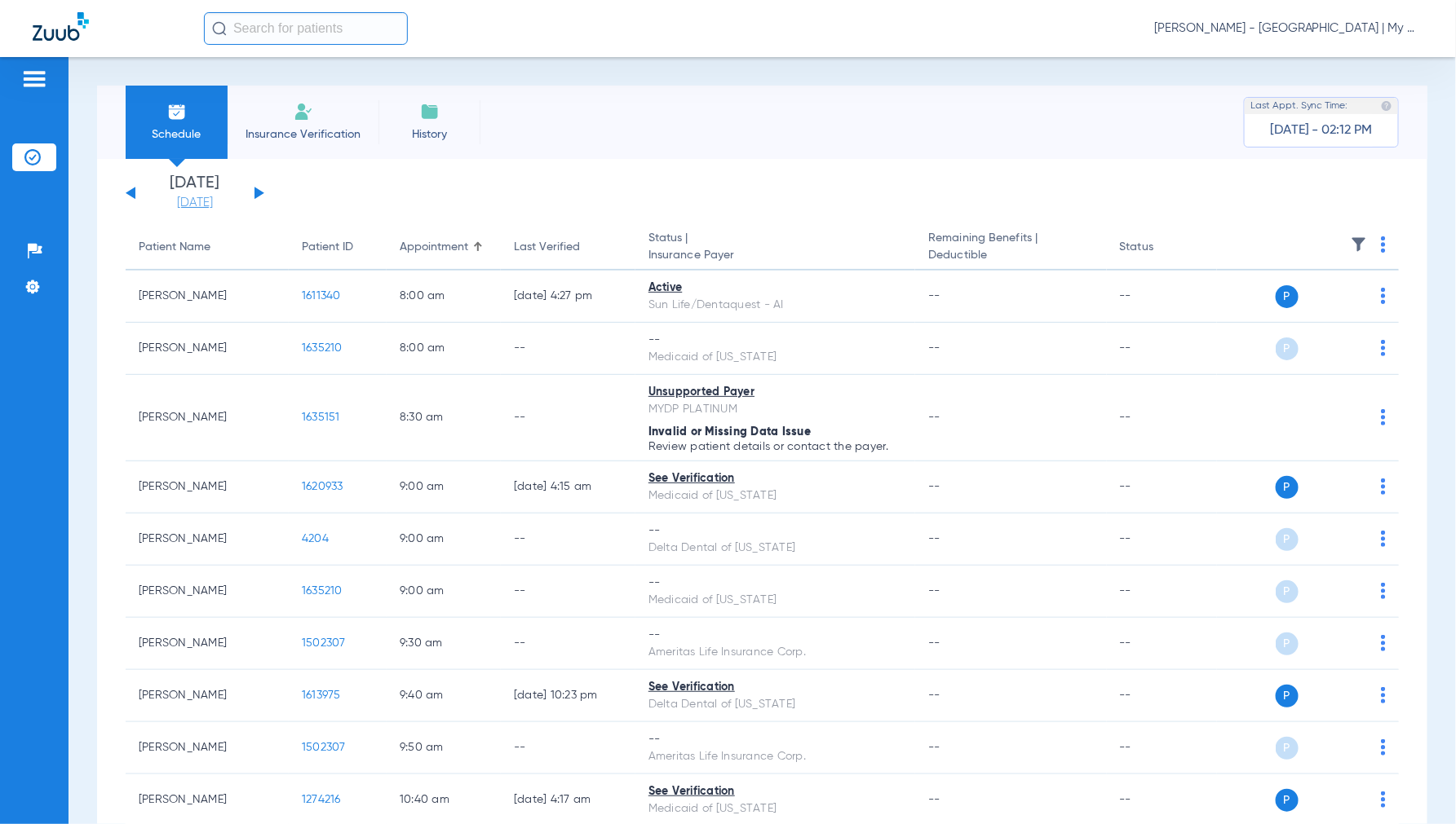
click at [193, 204] on link "[DATE]" at bounding box center [194, 202] width 97 height 16
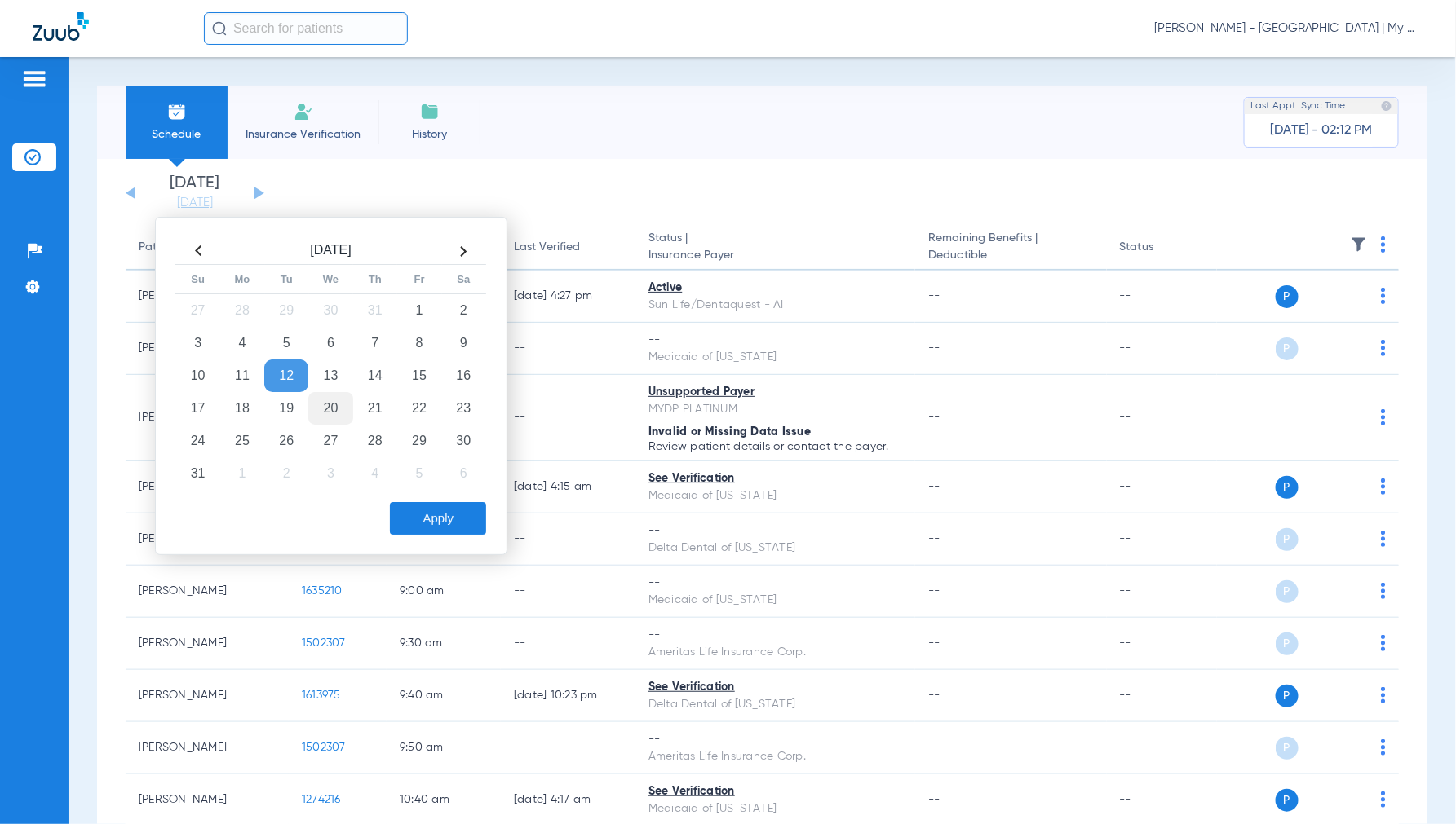
click at [322, 417] on td "20" at bounding box center [331, 409] width 44 height 33
click at [427, 518] on button "Apply" at bounding box center [438, 518] width 96 height 33
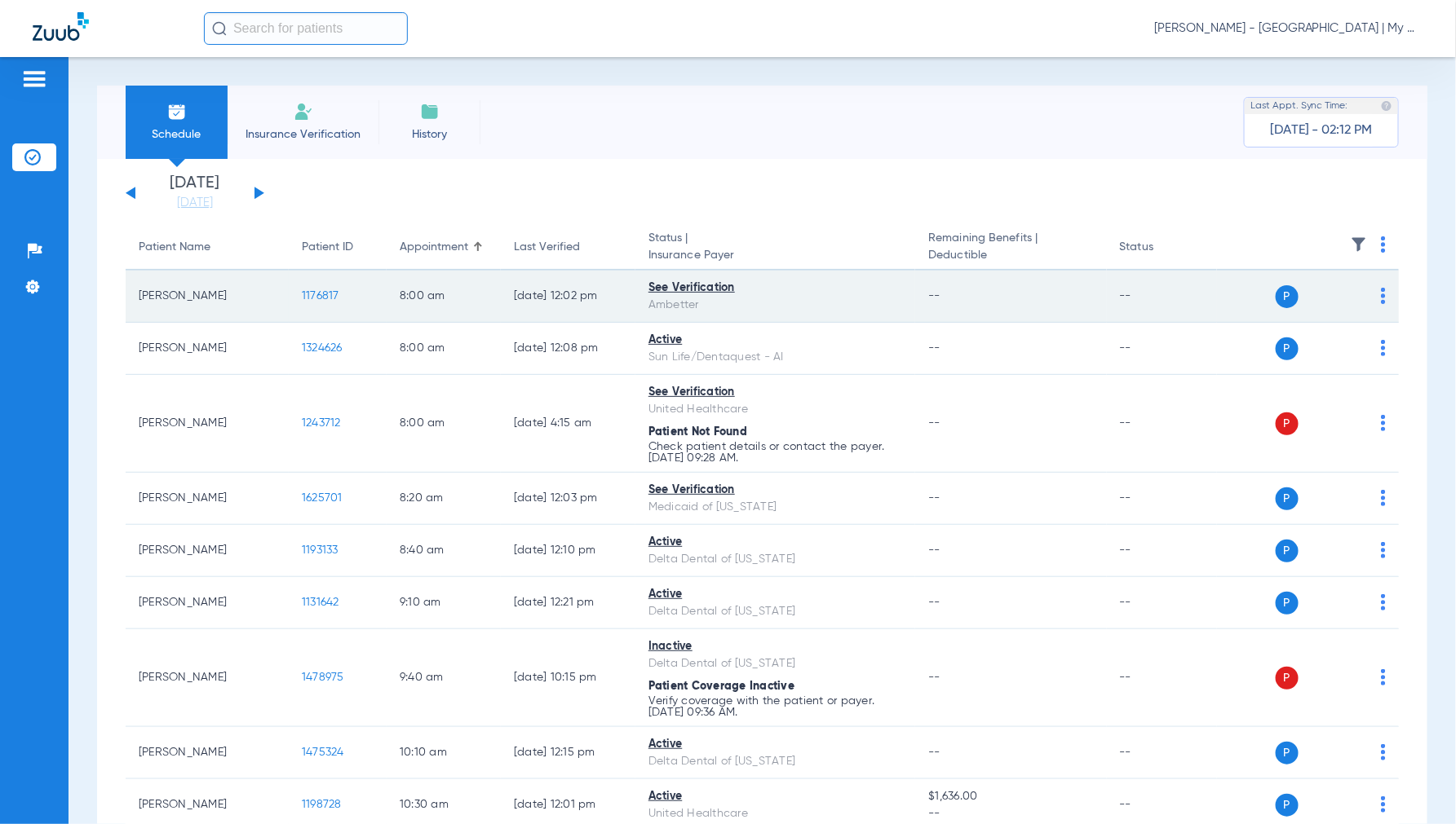
click at [332, 291] on span "1176817" at bounding box center [320, 296] width 38 height 12
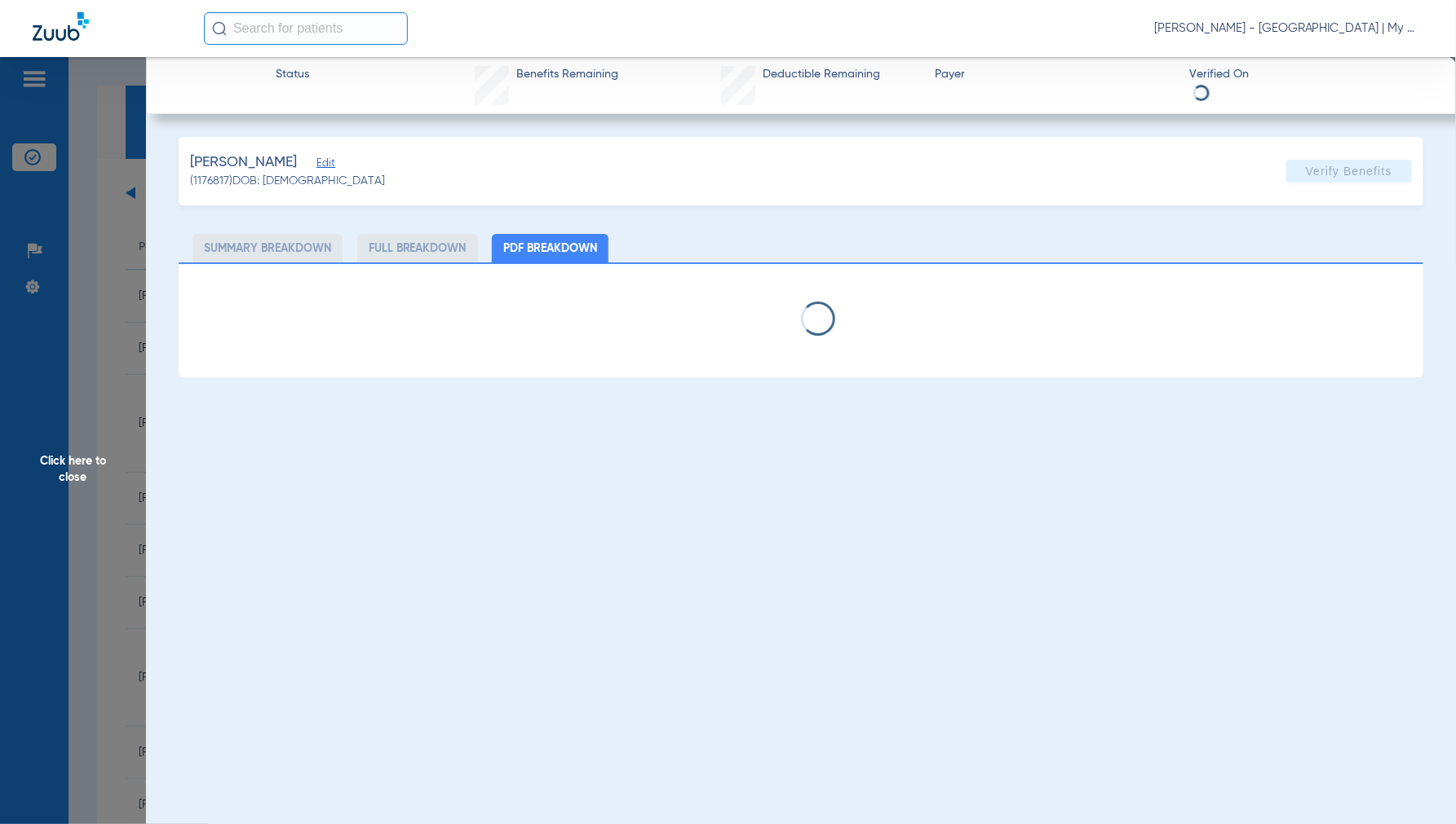
select select "page-width"
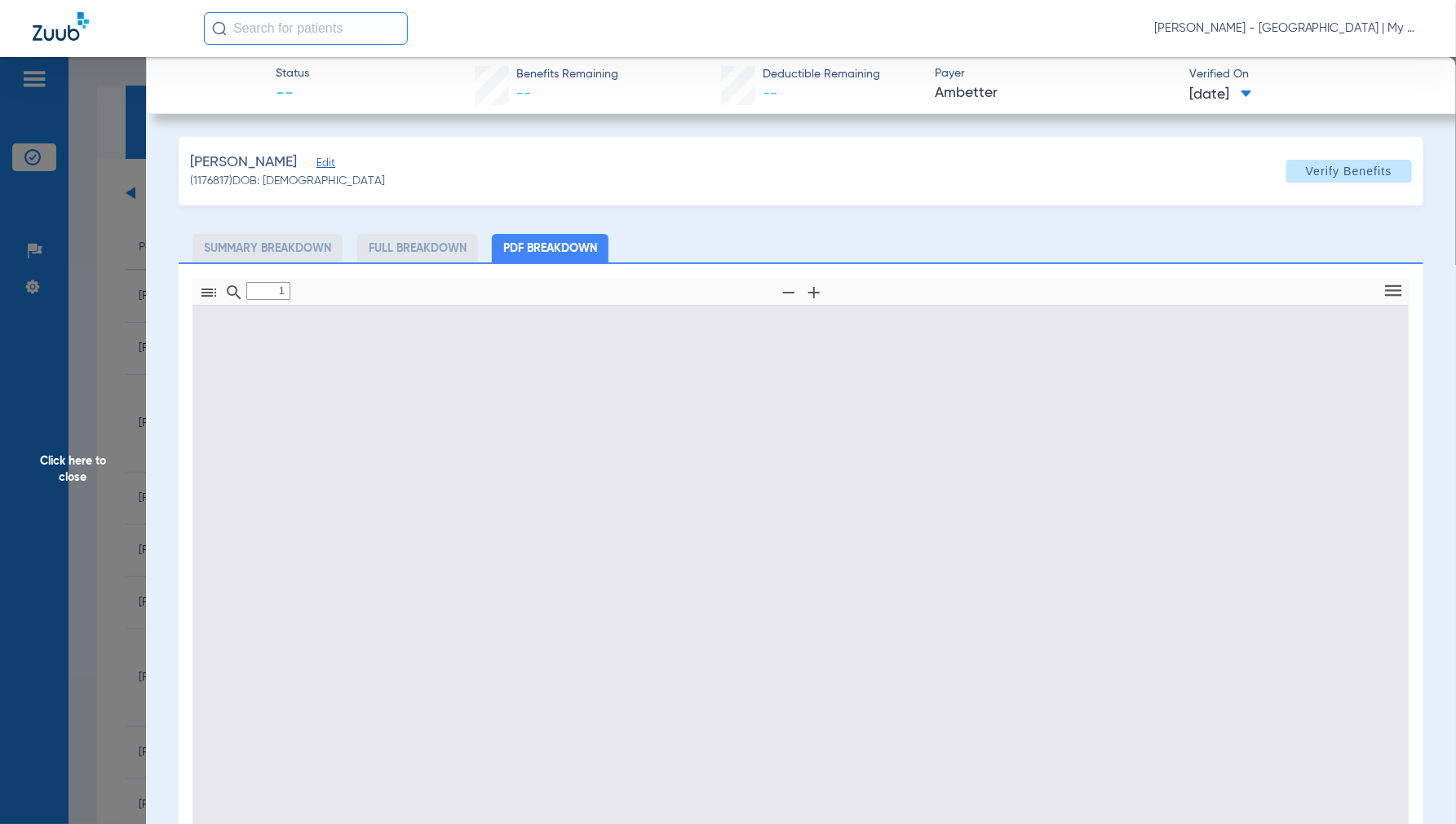
scroll to position [8, 0]
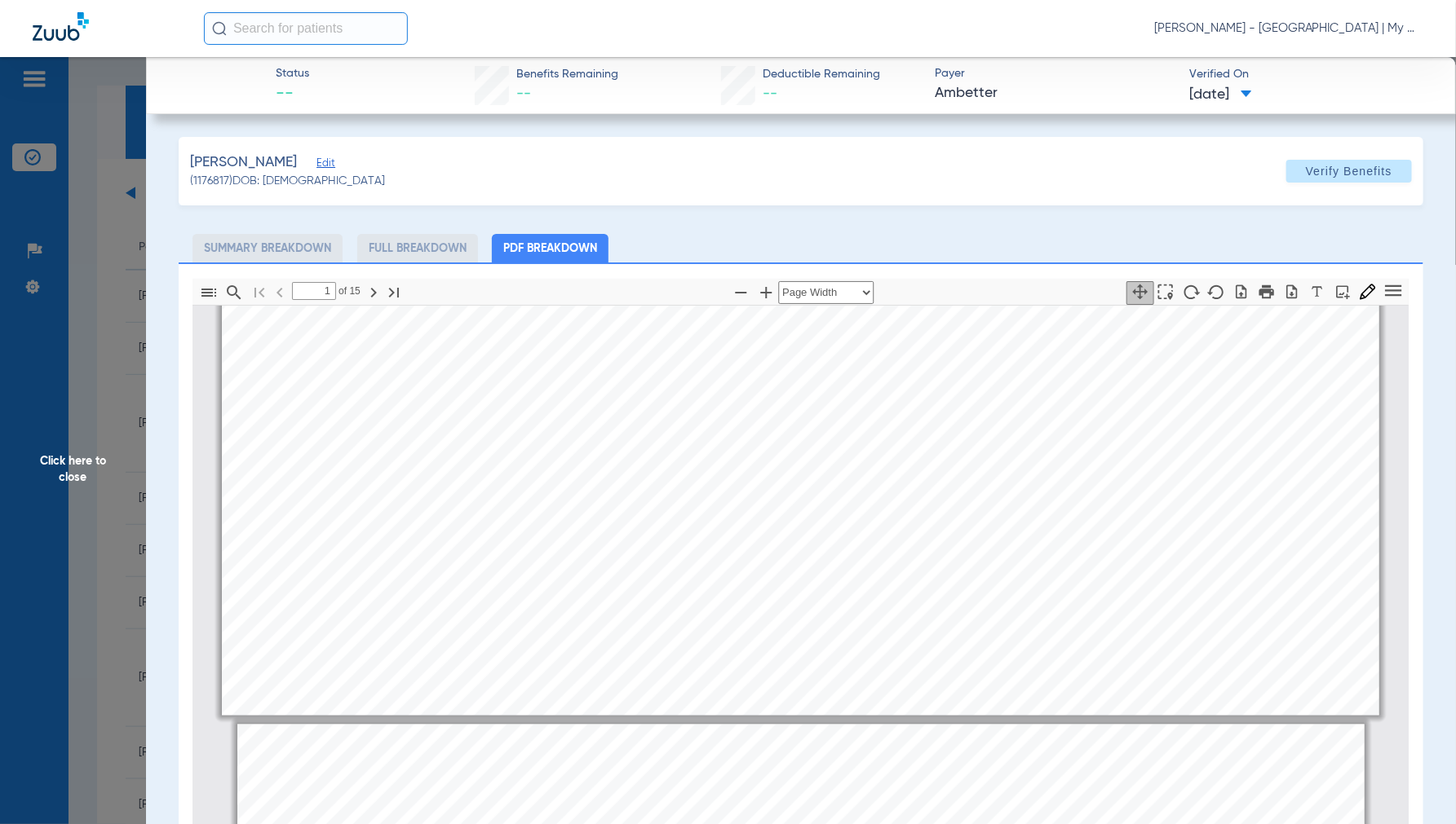
type input "2"
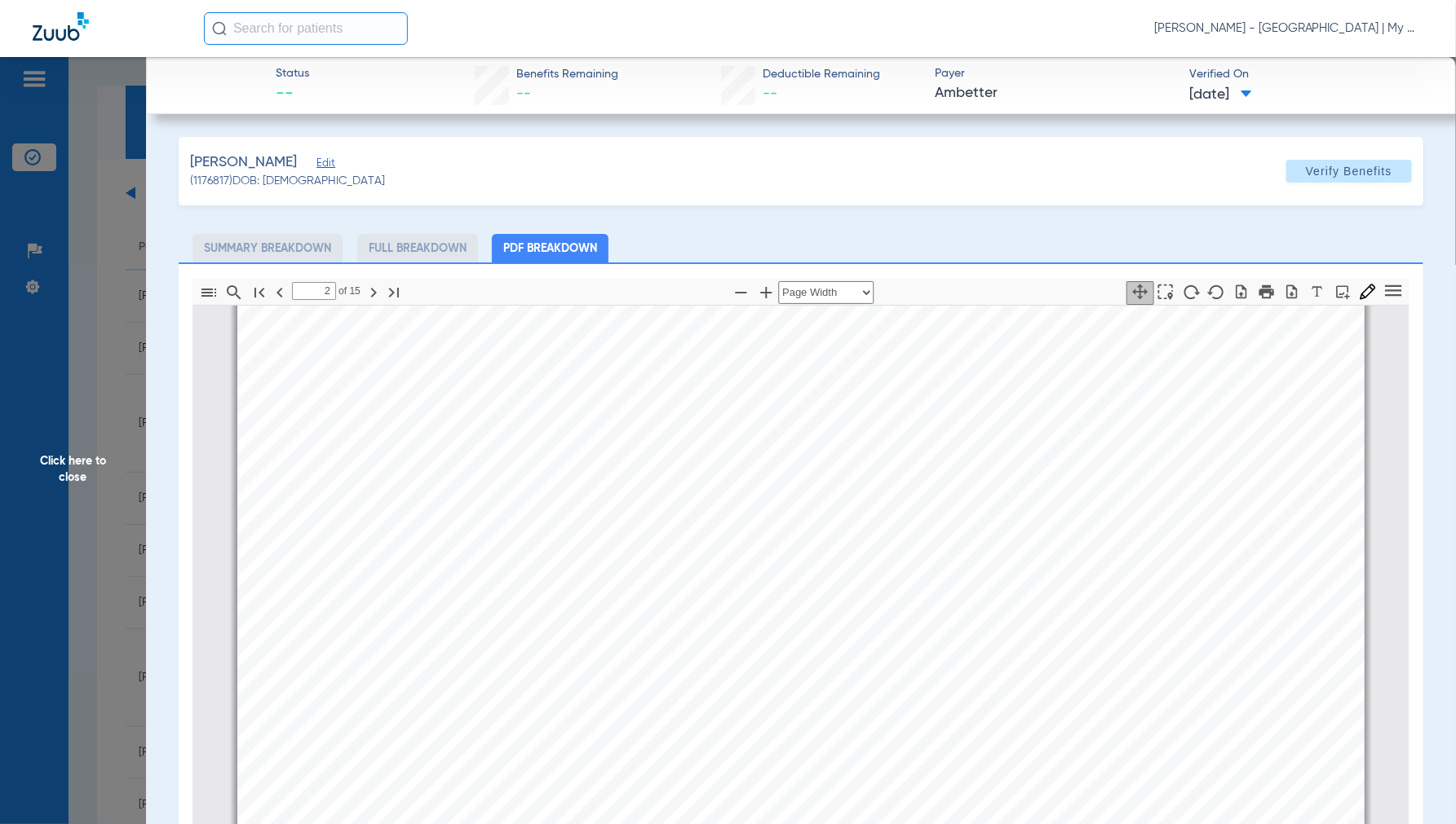
scroll to position [1547, 0]
click at [73, 475] on span "Click here to close" at bounding box center [72, 468] width 146 height 824
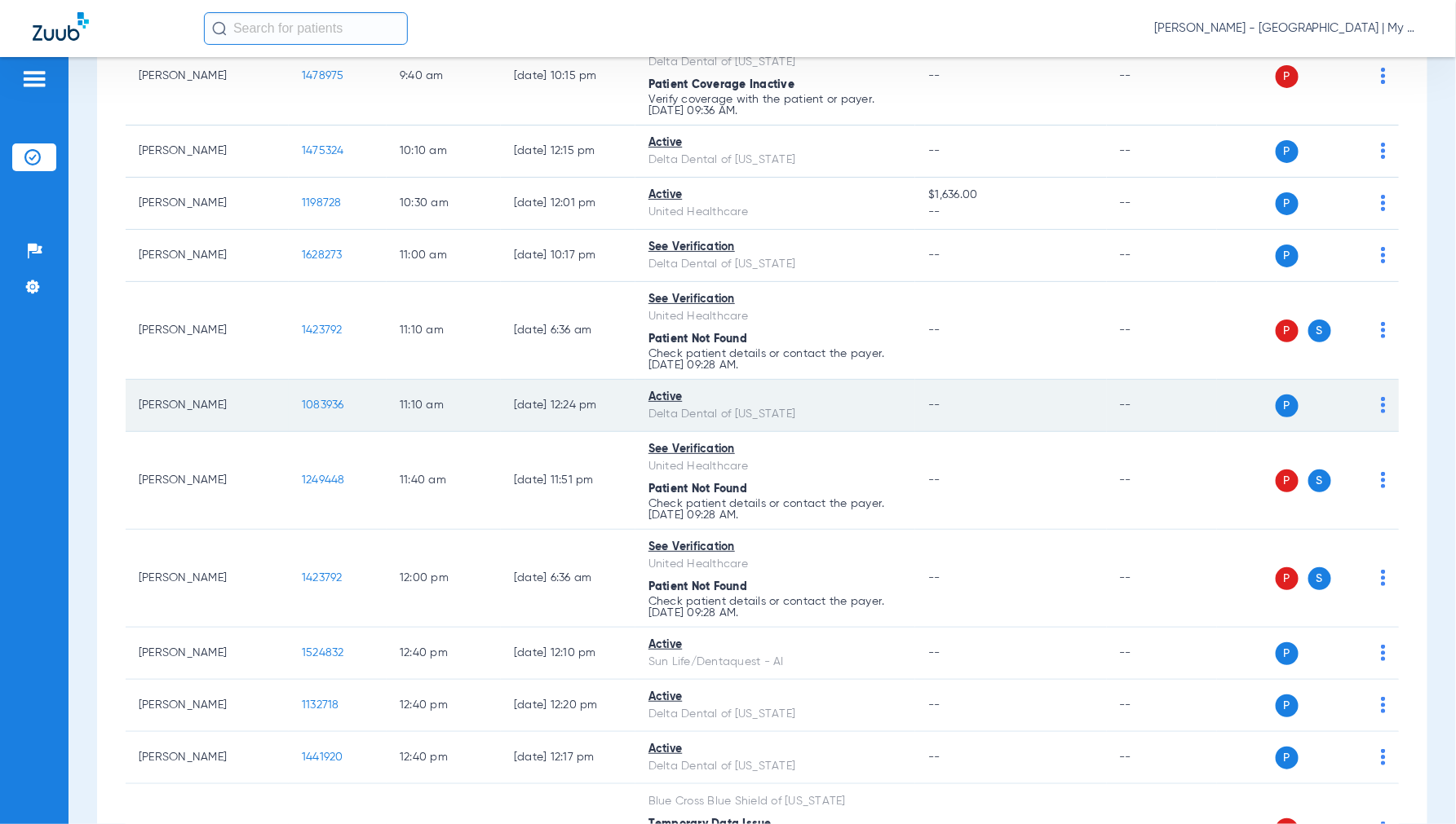
scroll to position [633, 0]
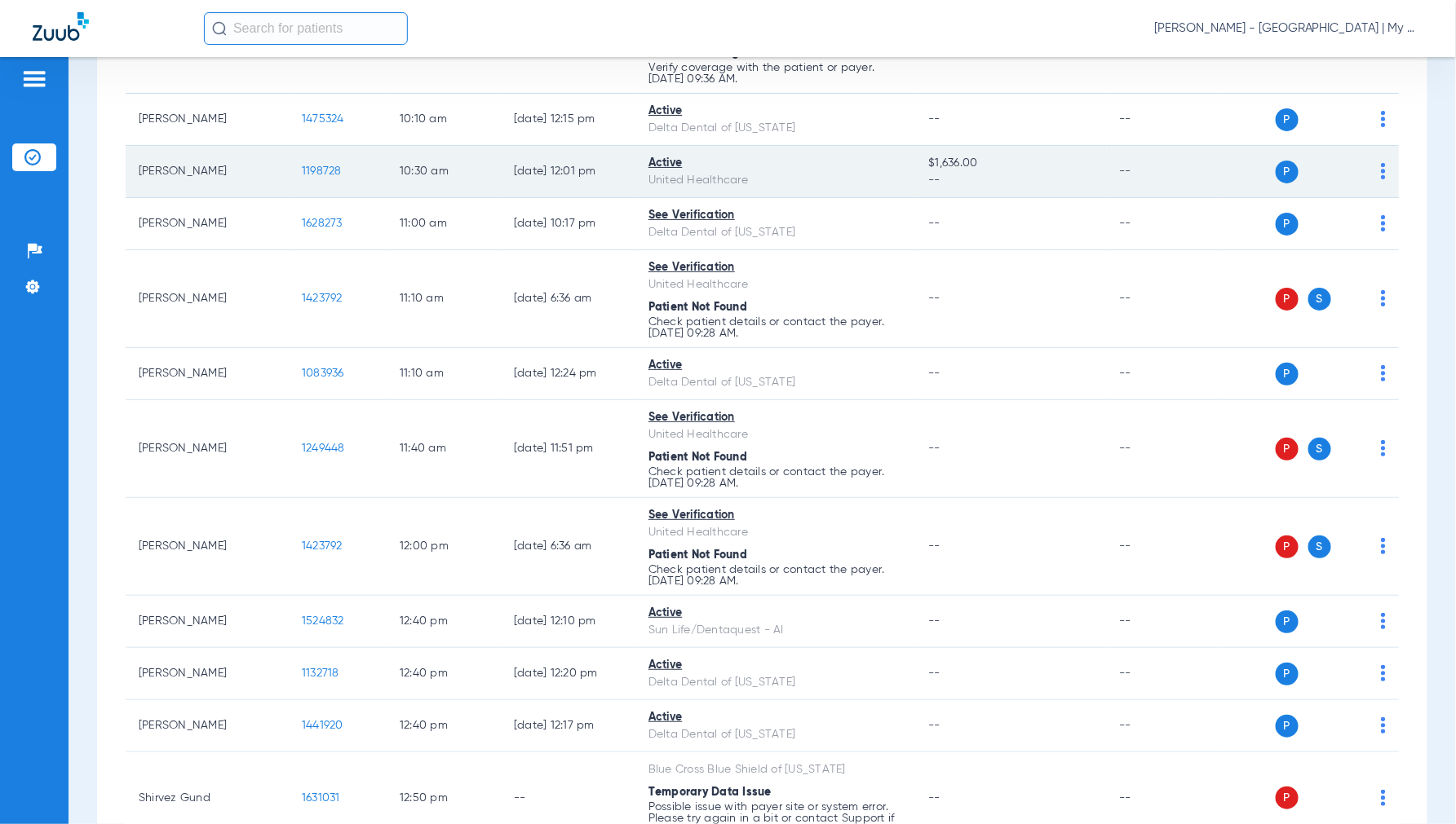
click at [316, 174] on span "1198728" at bounding box center [321, 172] width 40 height 12
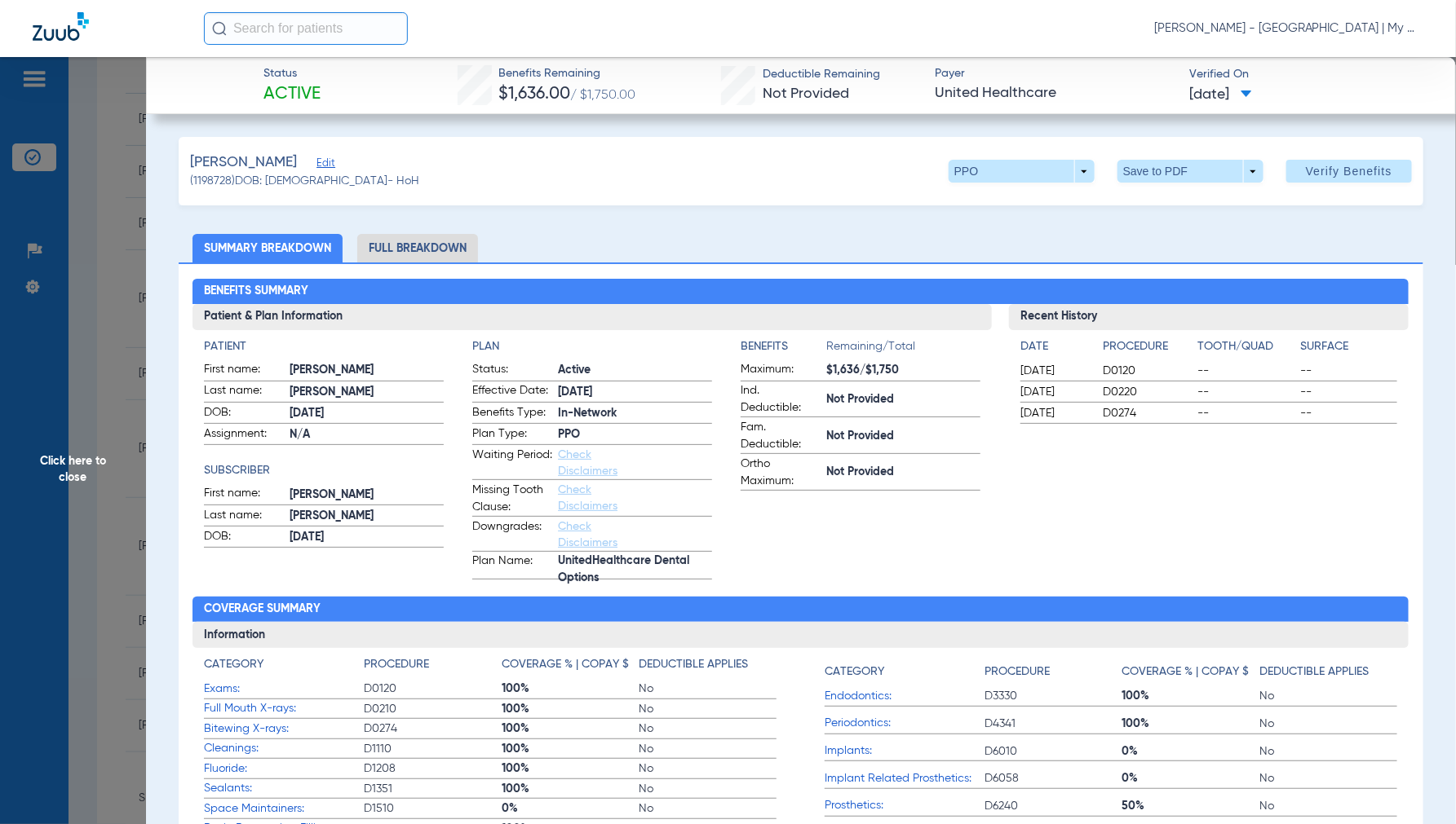
click at [434, 243] on li "Full Breakdown" at bounding box center [417, 249] width 121 height 29
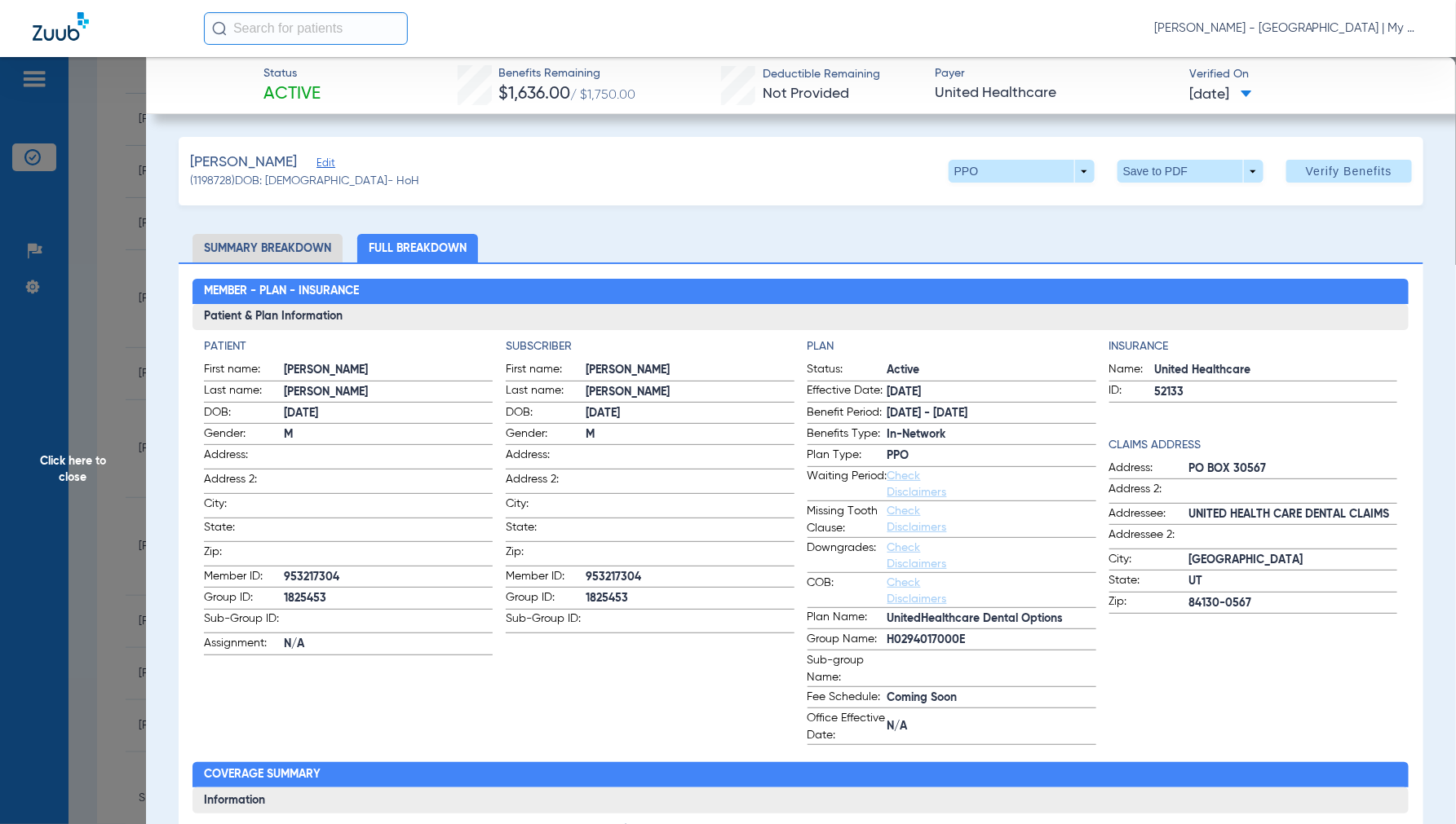
click at [77, 460] on span "Click here to close" at bounding box center [72, 468] width 146 height 824
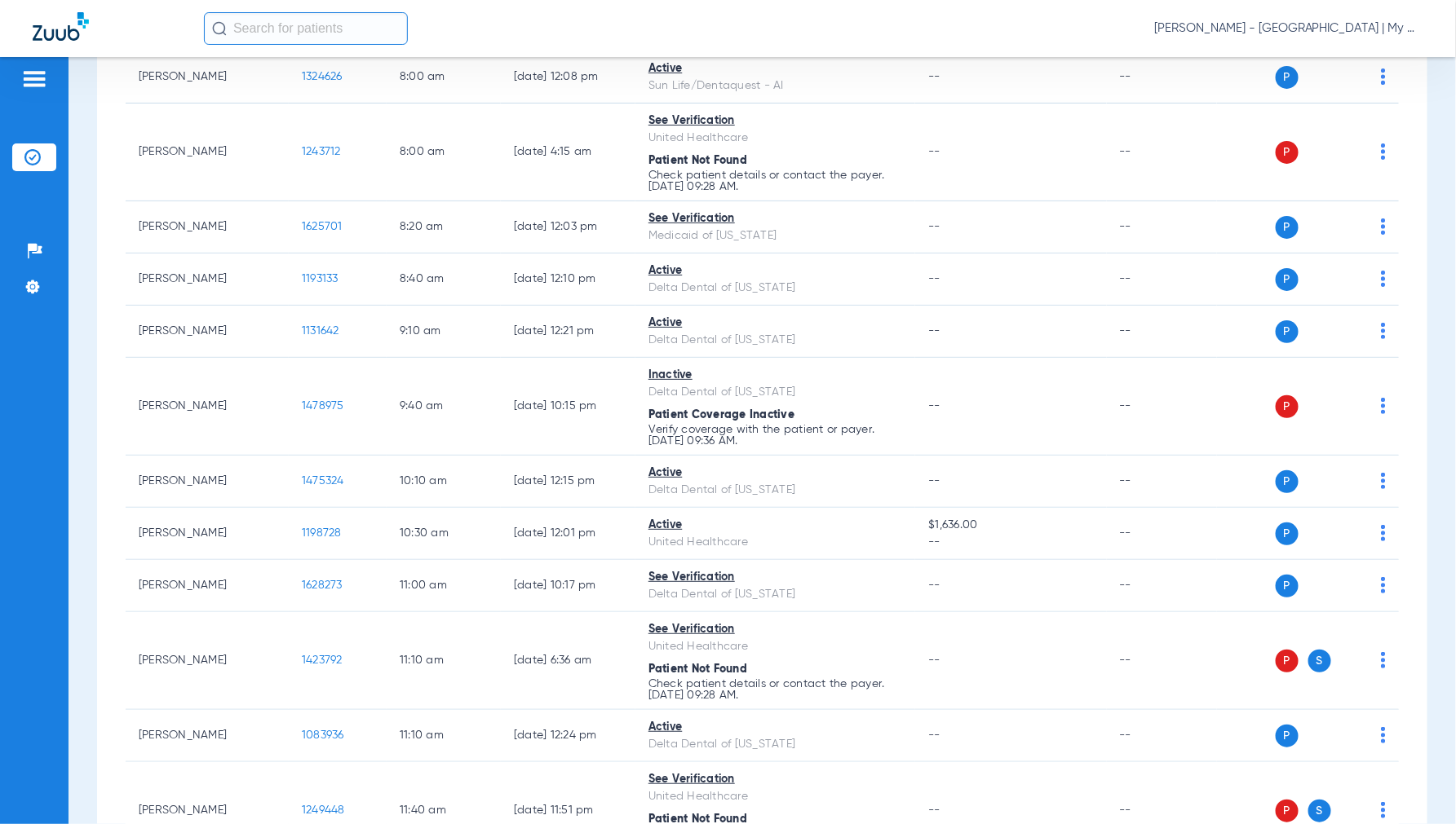
scroll to position [0, 0]
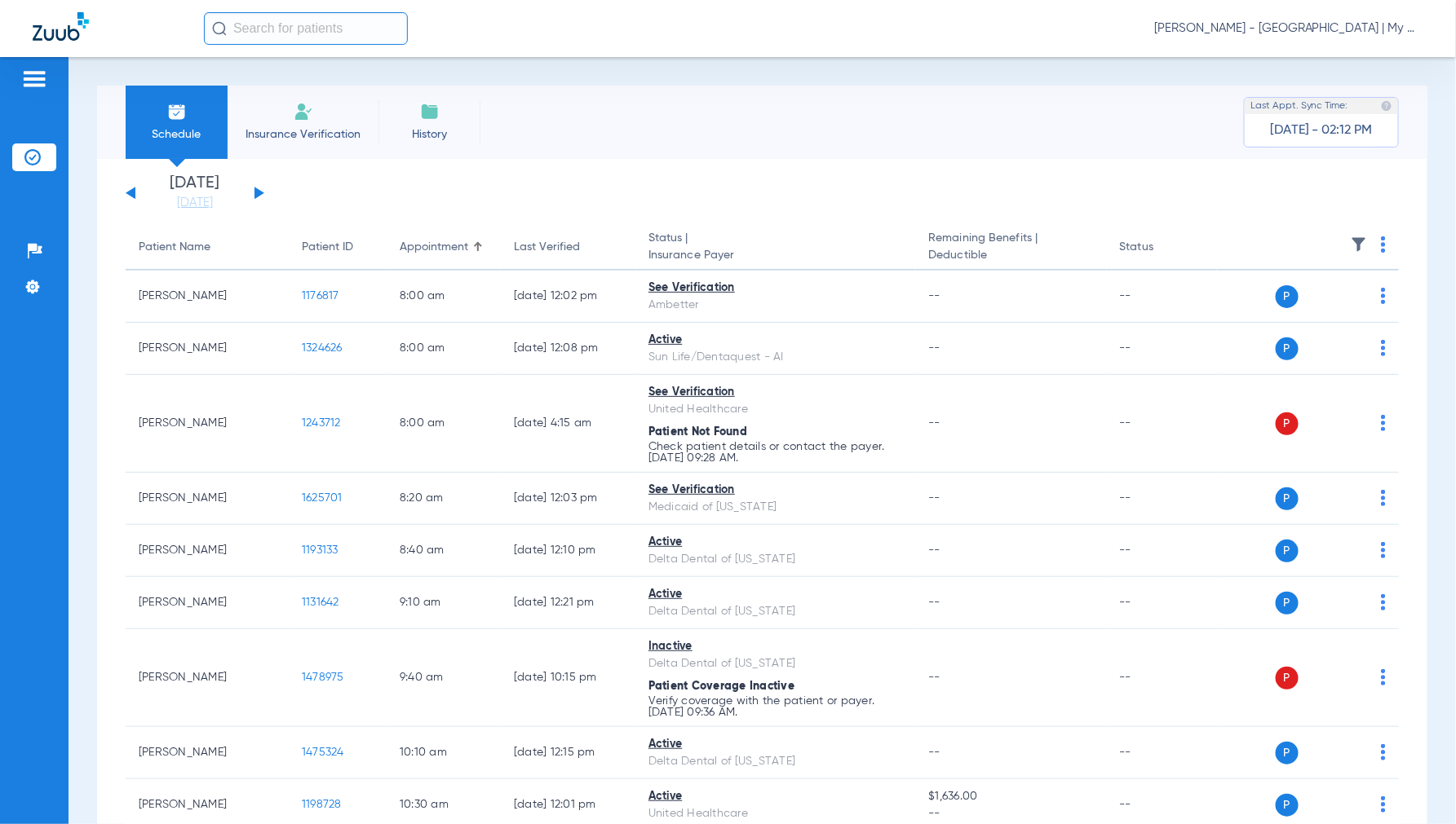
drag, startPoint x: 259, startPoint y: 192, endPoint x: 269, endPoint y: 193, distance: 10.0
click at [259, 191] on button at bounding box center [259, 193] width 10 height 13
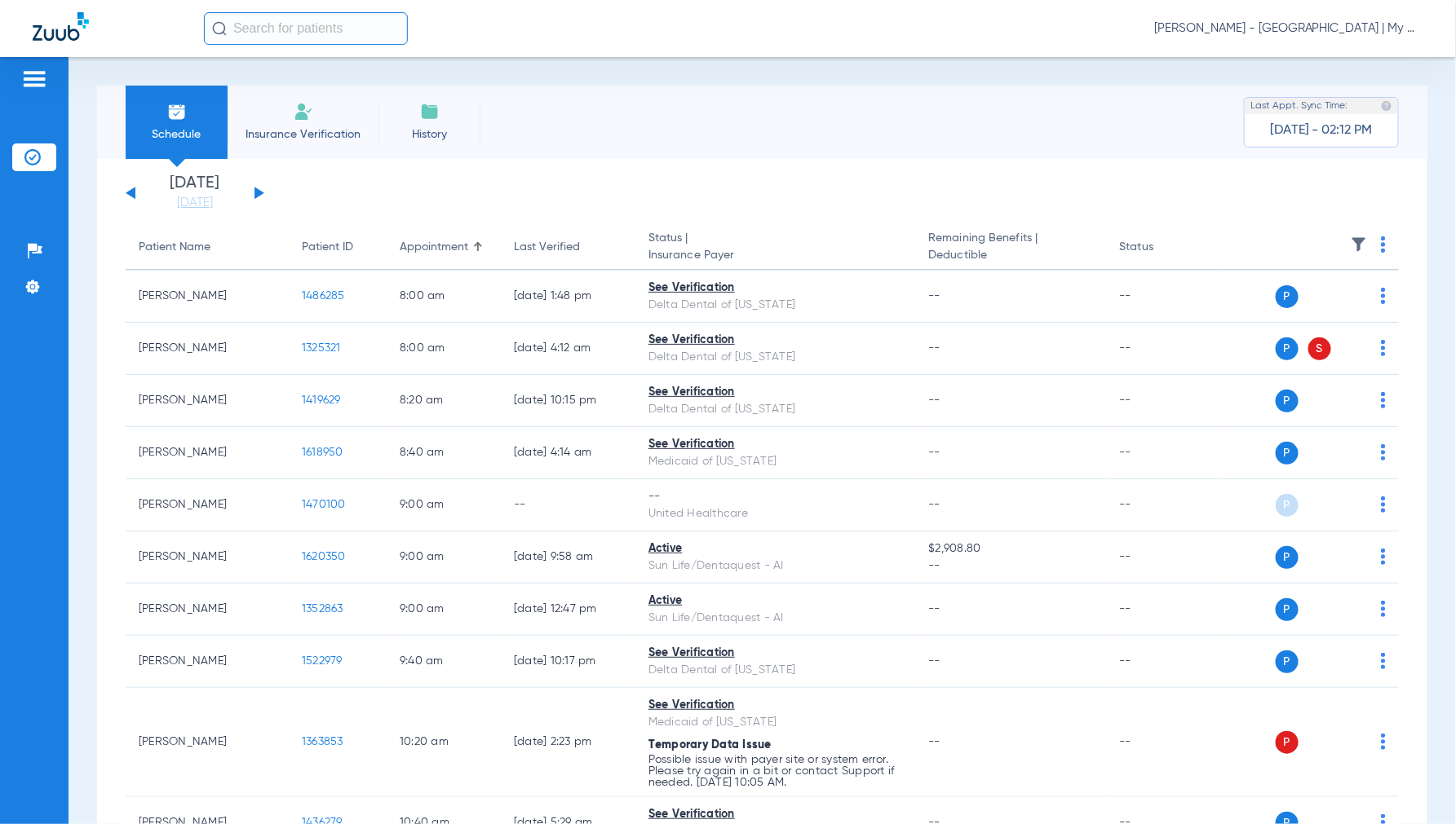
click at [1381, 243] on img at bounding box center [1383, 244] width 5 height 16
click at [1324, 299] on button "Verify All" at bounding box center [1308, 309] width 128 height 33
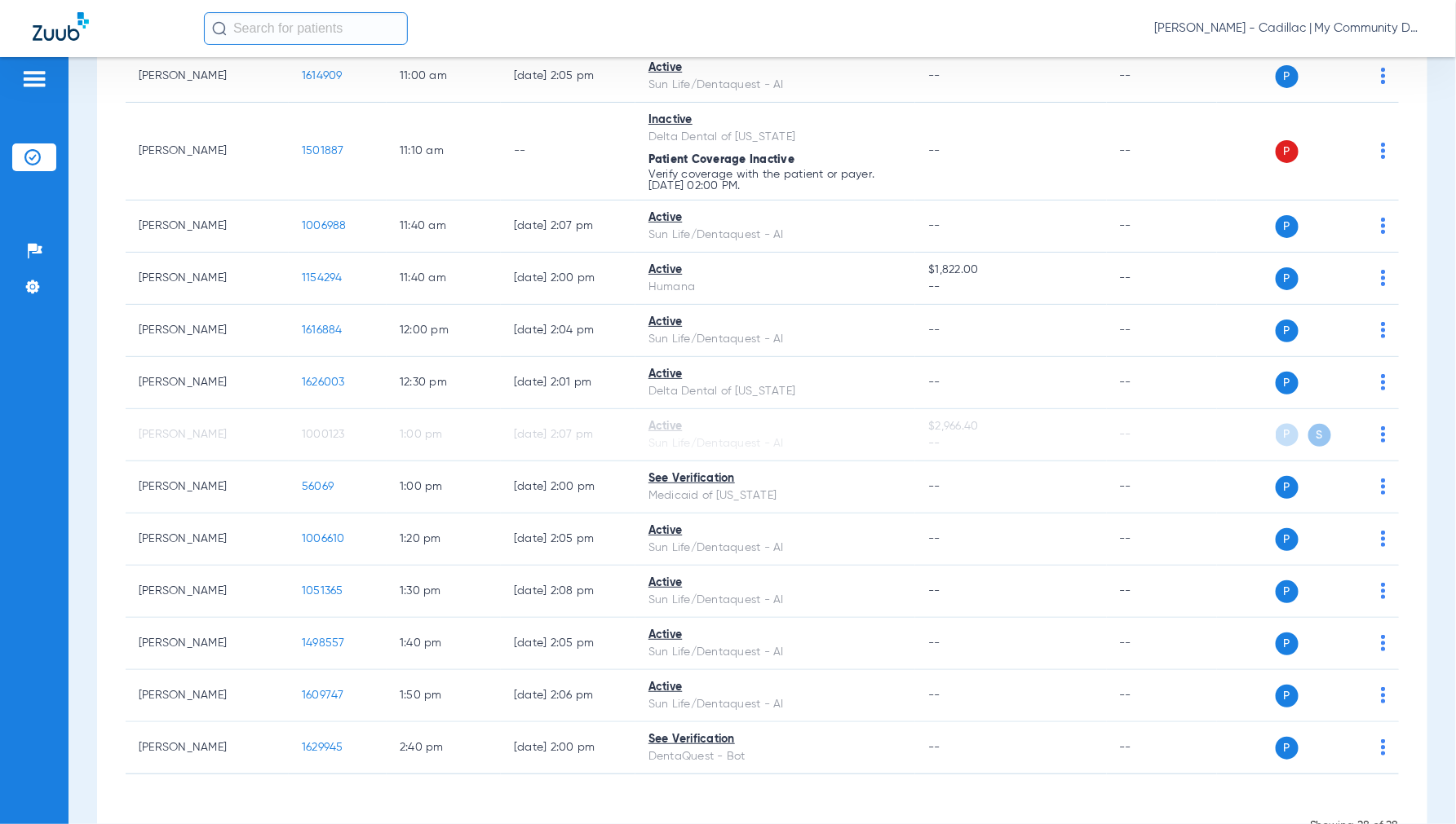
scroll to position [1106, 0]
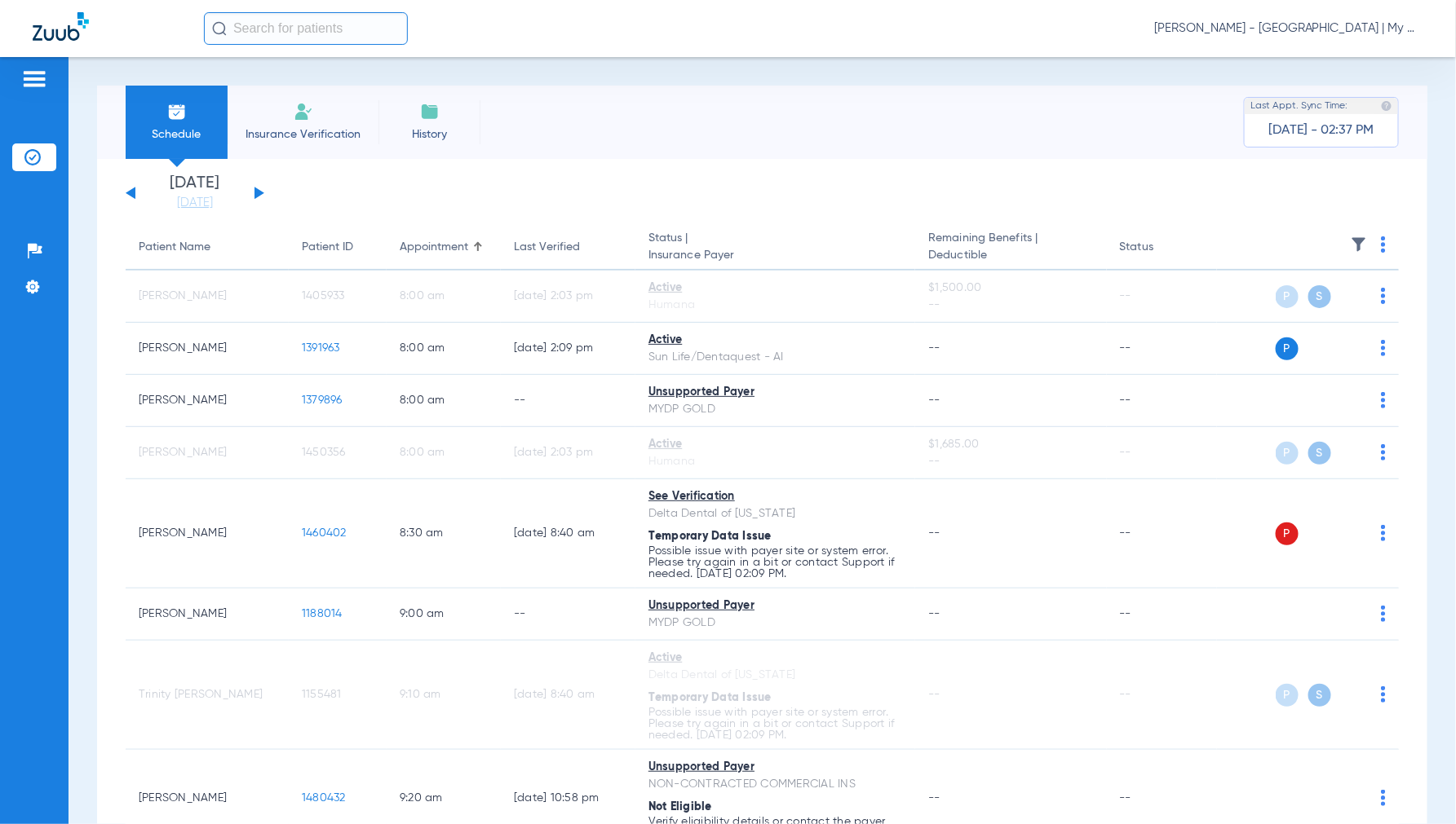
click at [1381, 238] on img at bounding box center [1383, 244] width 5 height 16
click at [1319, 310] on span "Verify All" at bounding box center [1308, 309] width 102 height 12
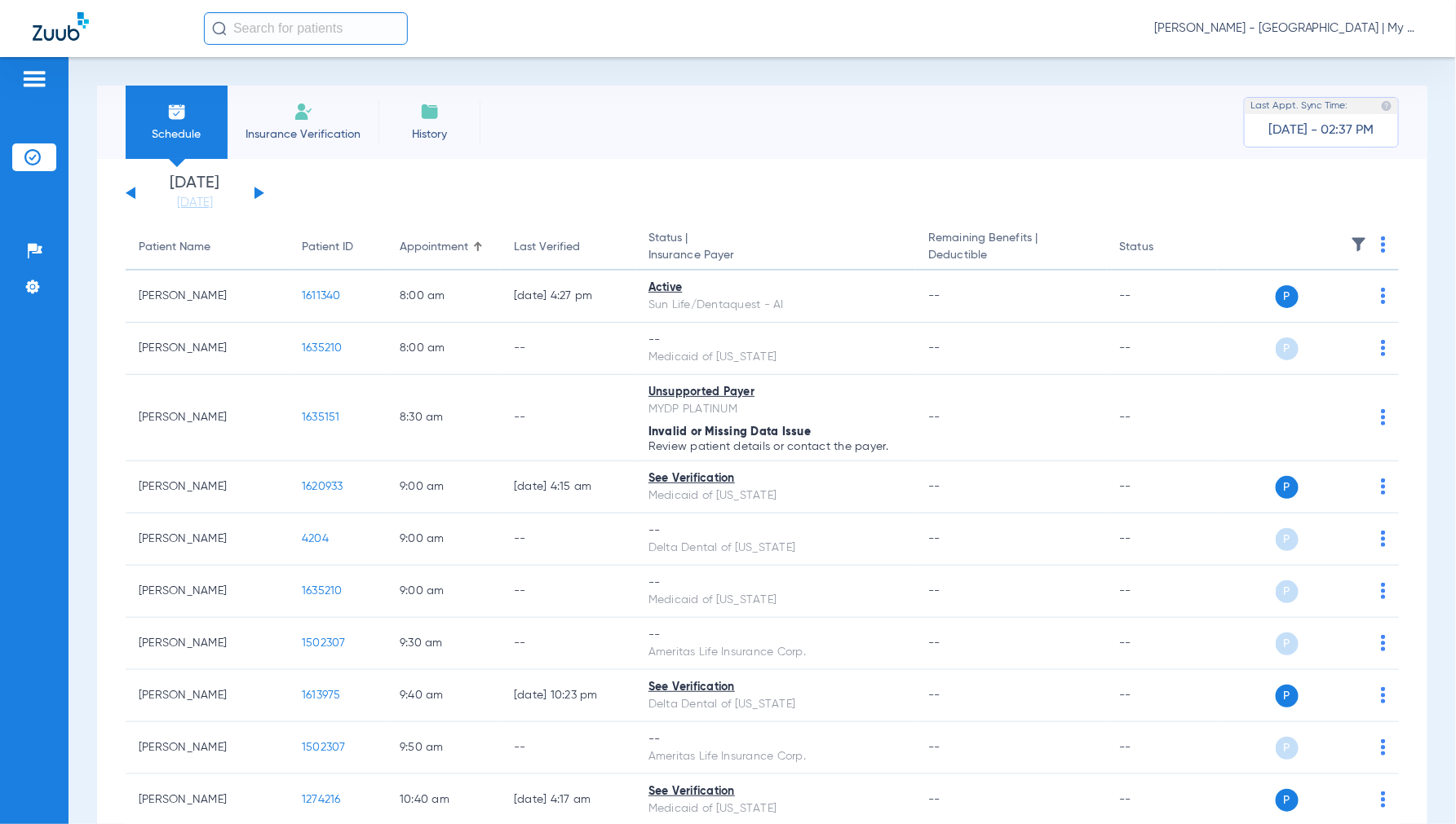
click at [1277, 31] on span "[PERSON_NAME] - [GEOGRAPHIC_DATA] | My Community Dental Centers" at bounding box center [1288, 28] width 269 height 16
click at [1340, 55] on span "Account Selection" at bounding box center [1362, 58] width 92 height 12
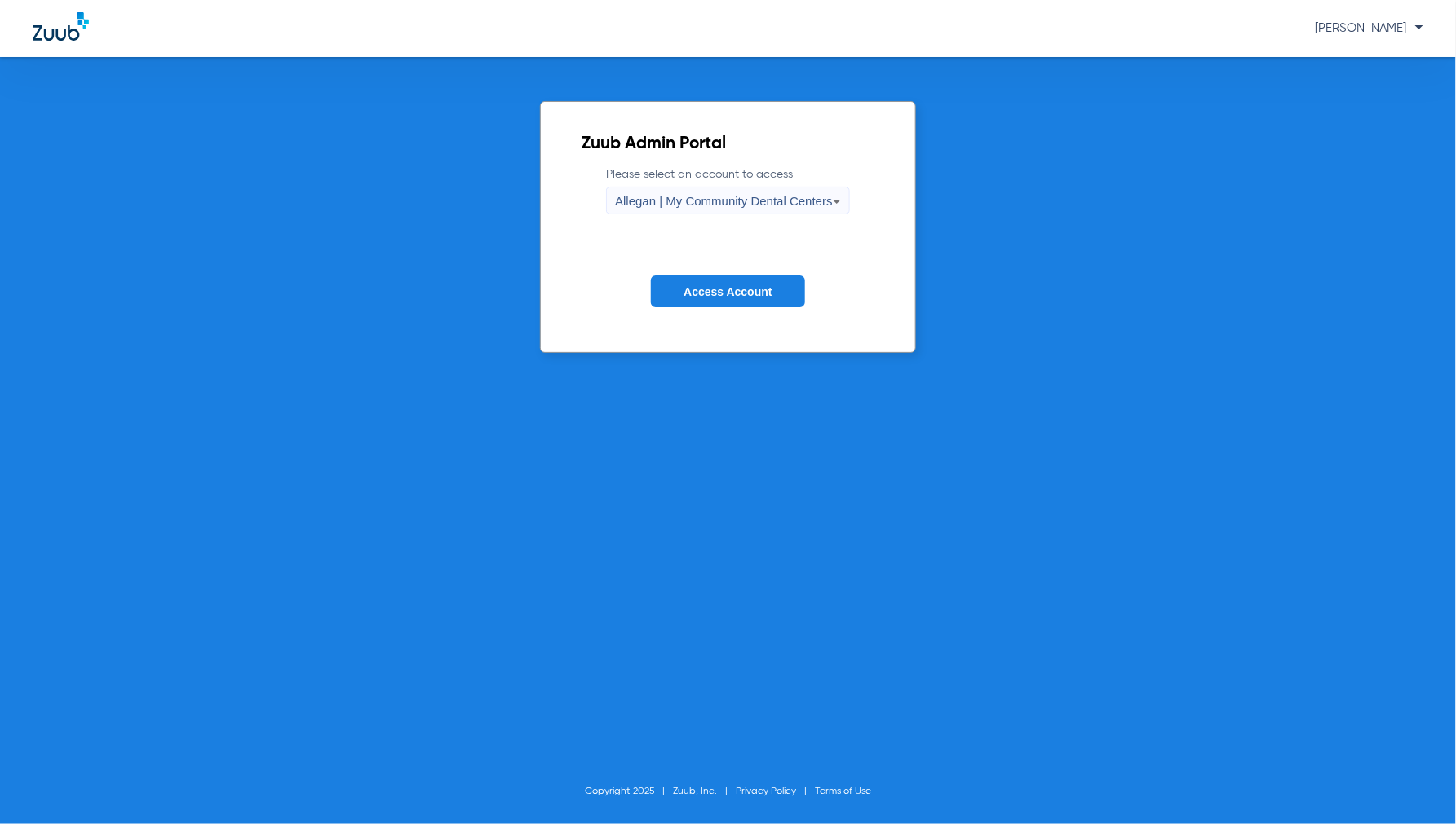
click at [751, 193] on div "Allegan | My Community Dental Centers" at bounding box center [724, 201] width 218 height 28
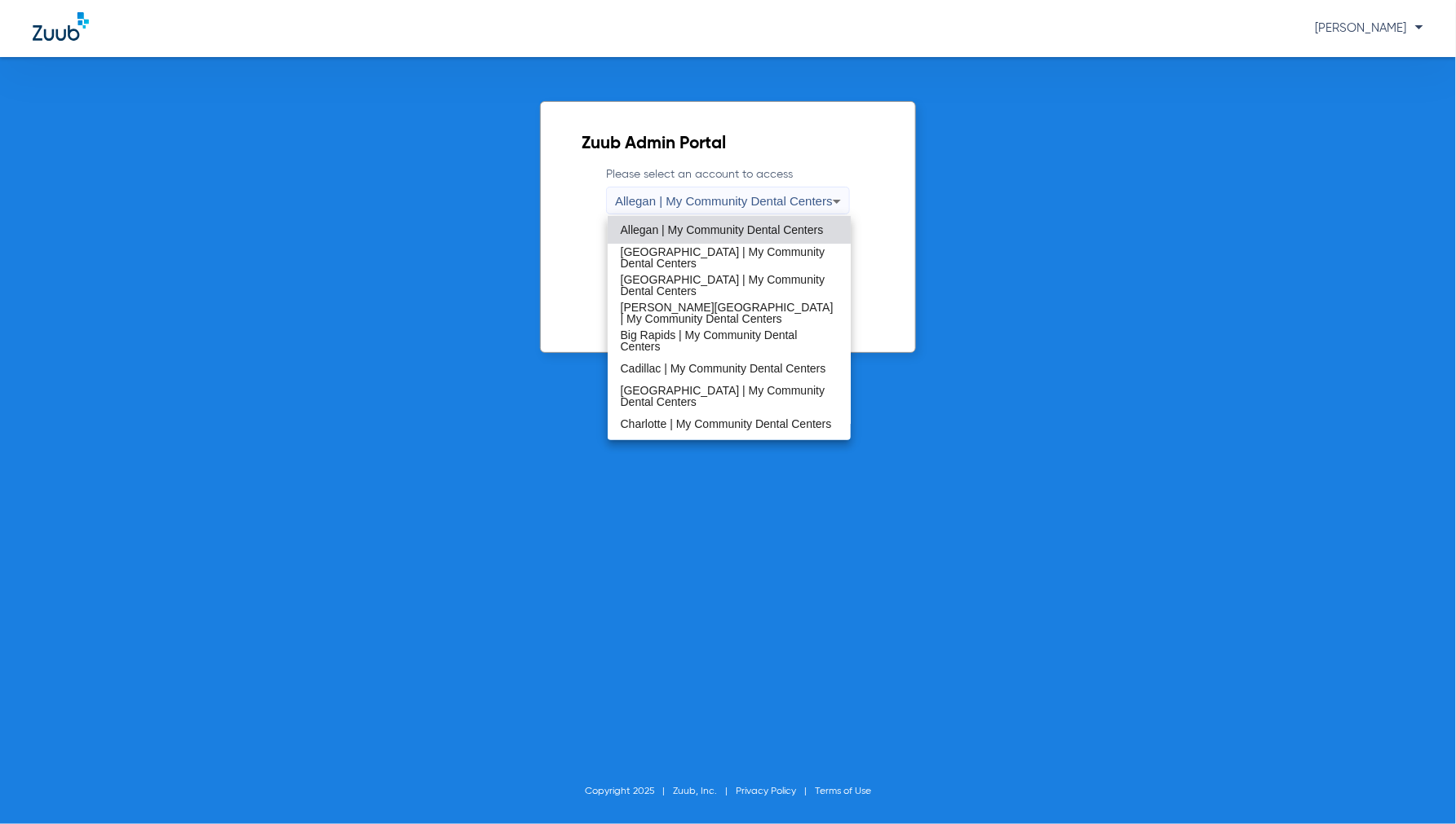
click at [672, 229] on span "Allegan | My Community Dental Centers" at bounding box center [722, 230] width 203 height 12
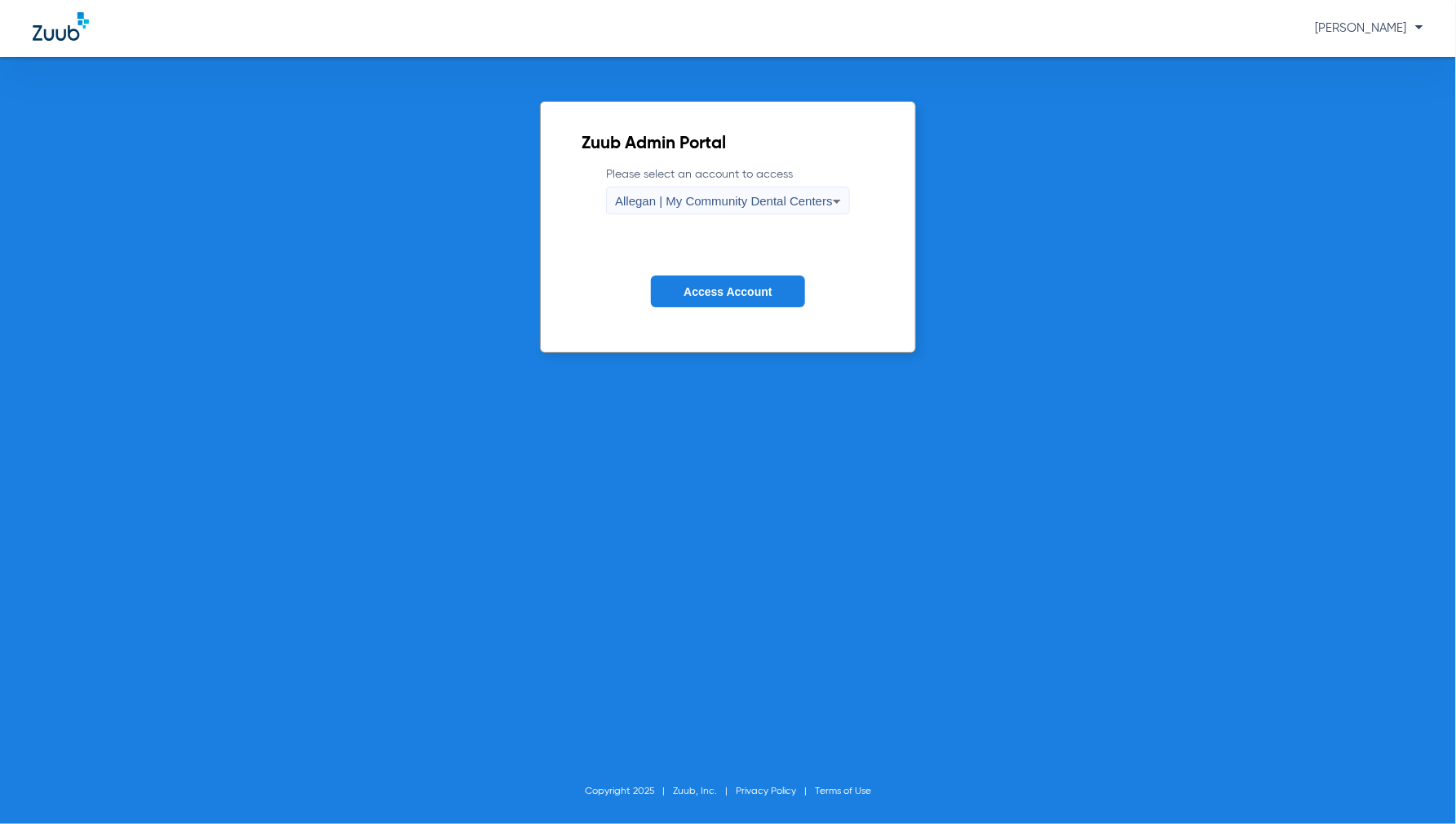
click at [729, 305] on button "Access Account" at bounding box center [727, 291] width 153 height 32
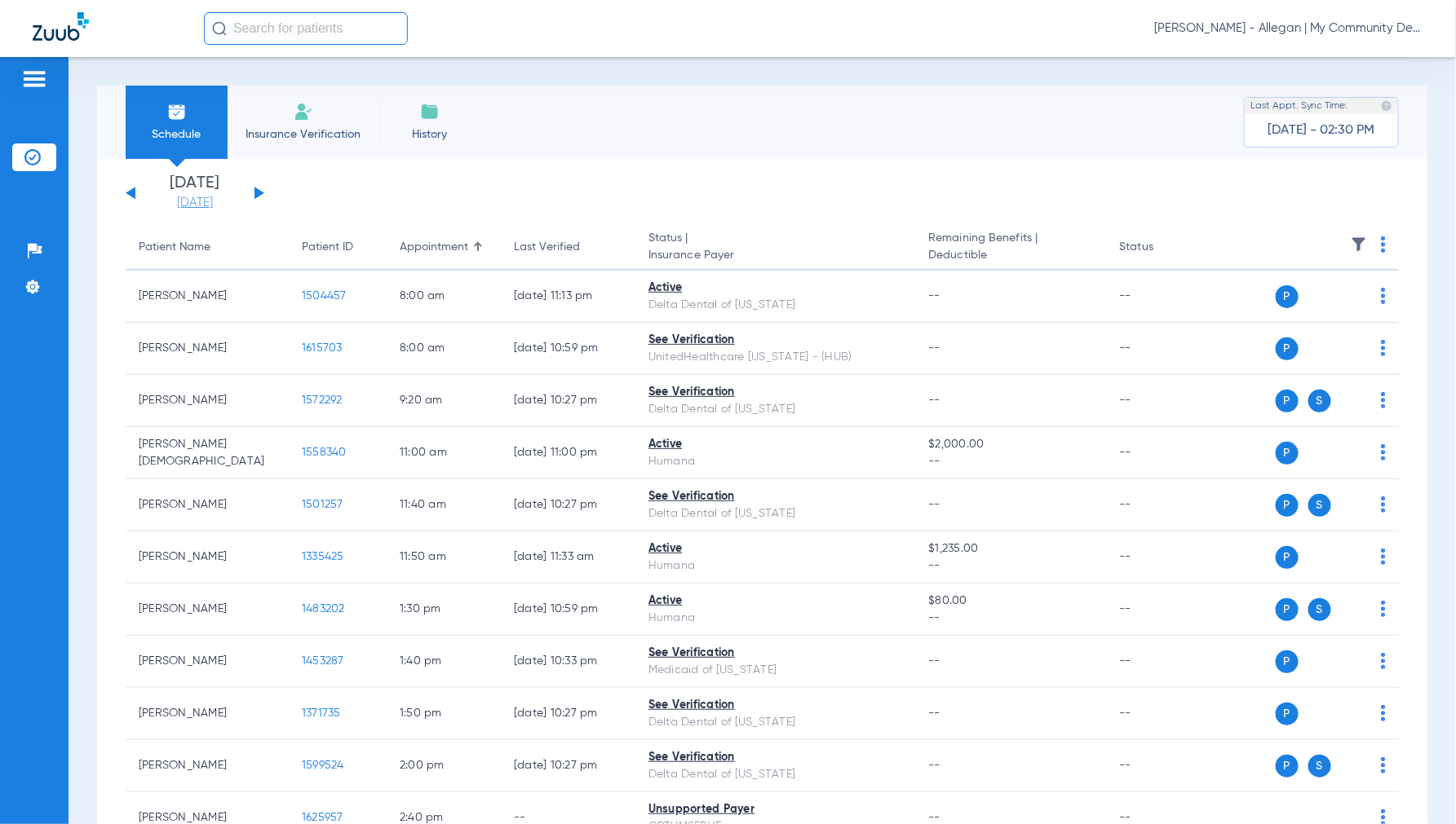
click at [199, 206] on link "[DATE]" at bounding box center [194, 202] width 97 height 16
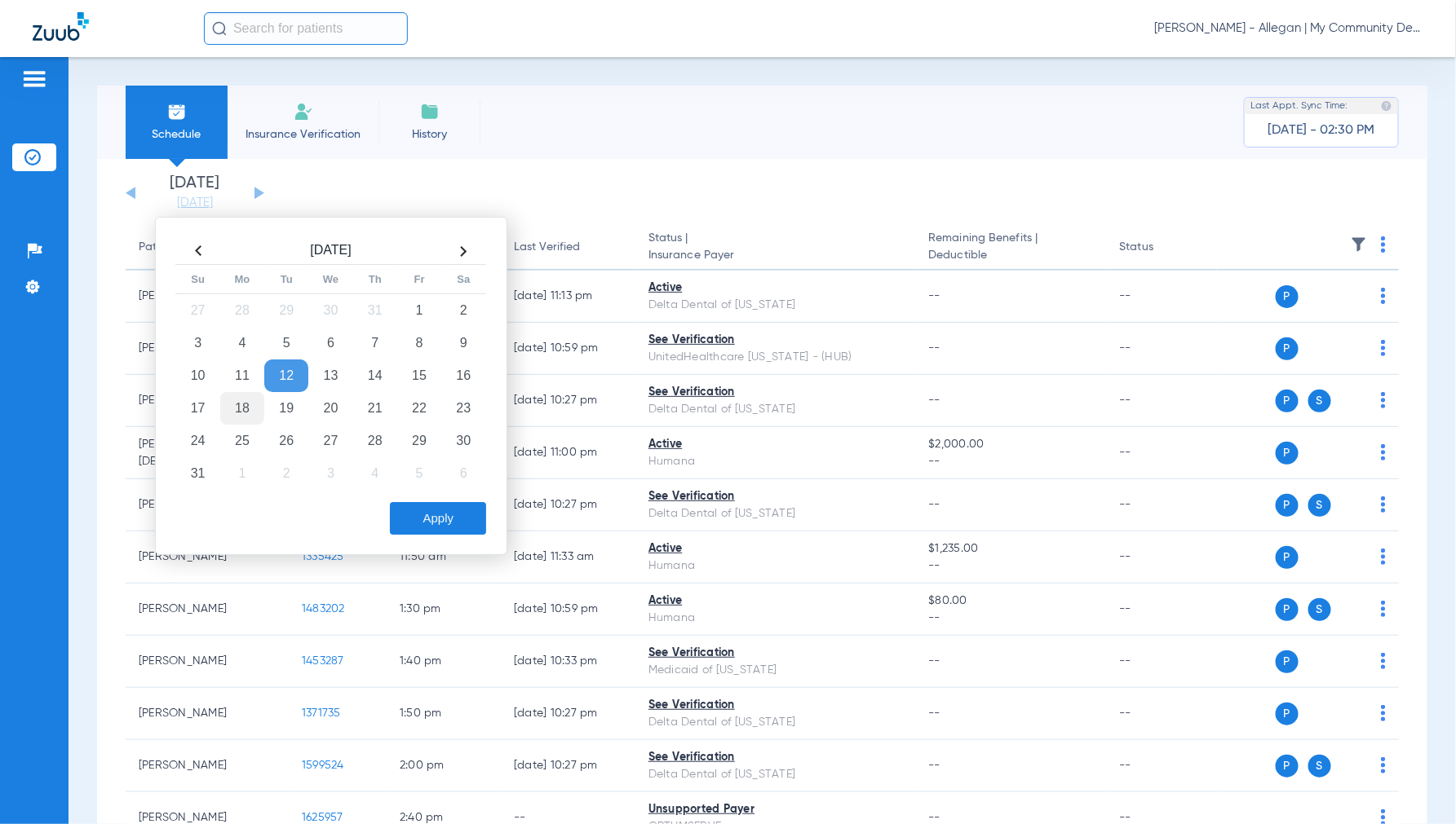
click at [240, 411] on td "18" at bounding box center [242, 409] width 44 height 33
click at [424, 512] on button "Apply" at bounding box center [438, 518] width 96 height 33
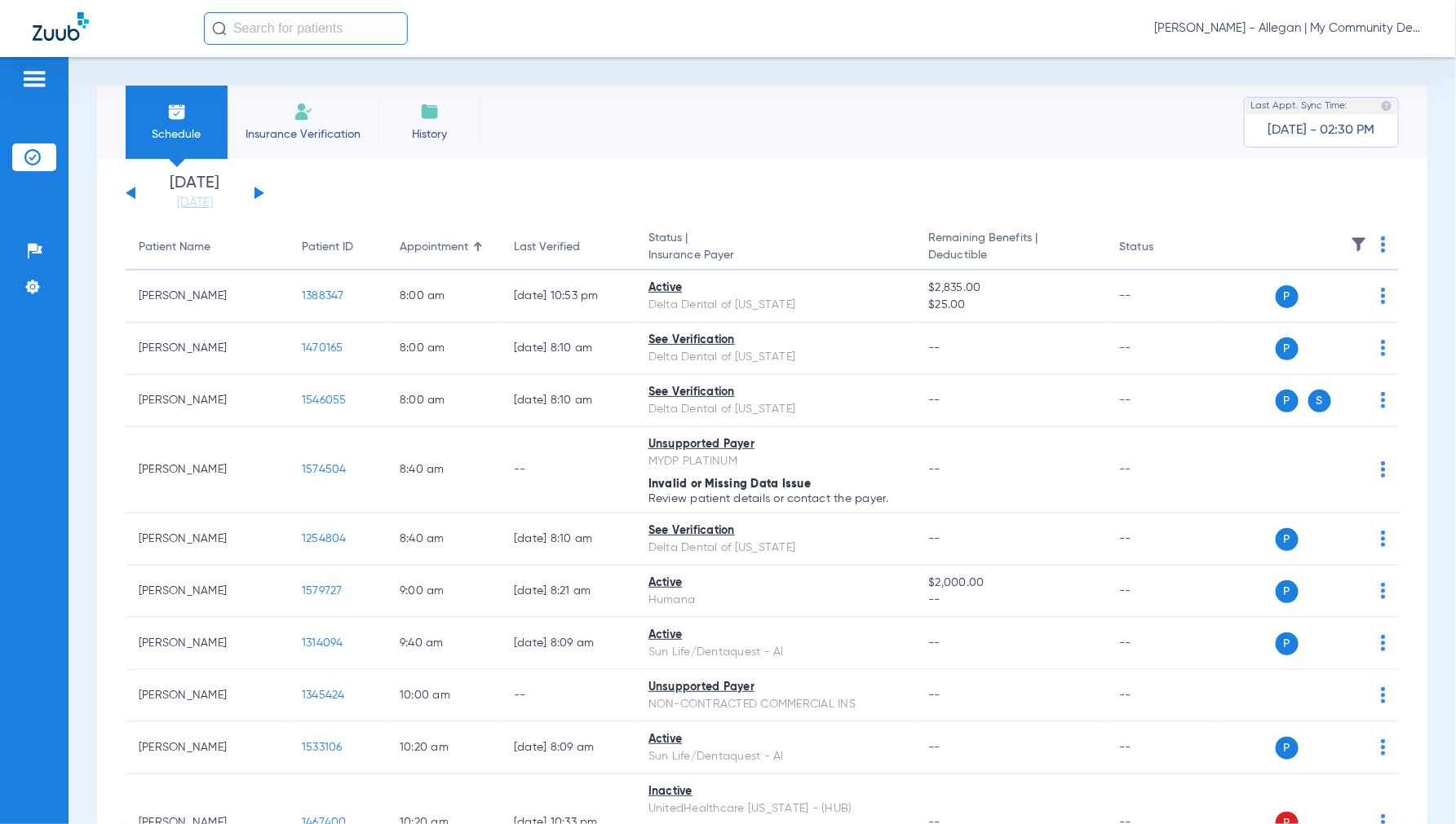
click at [1381, 239] on img at bounding box center [1383, 244] width 5 height 16
click at [1295, 304] on span "Verify All" at bounding box center [1308, 309] width 102 height 12
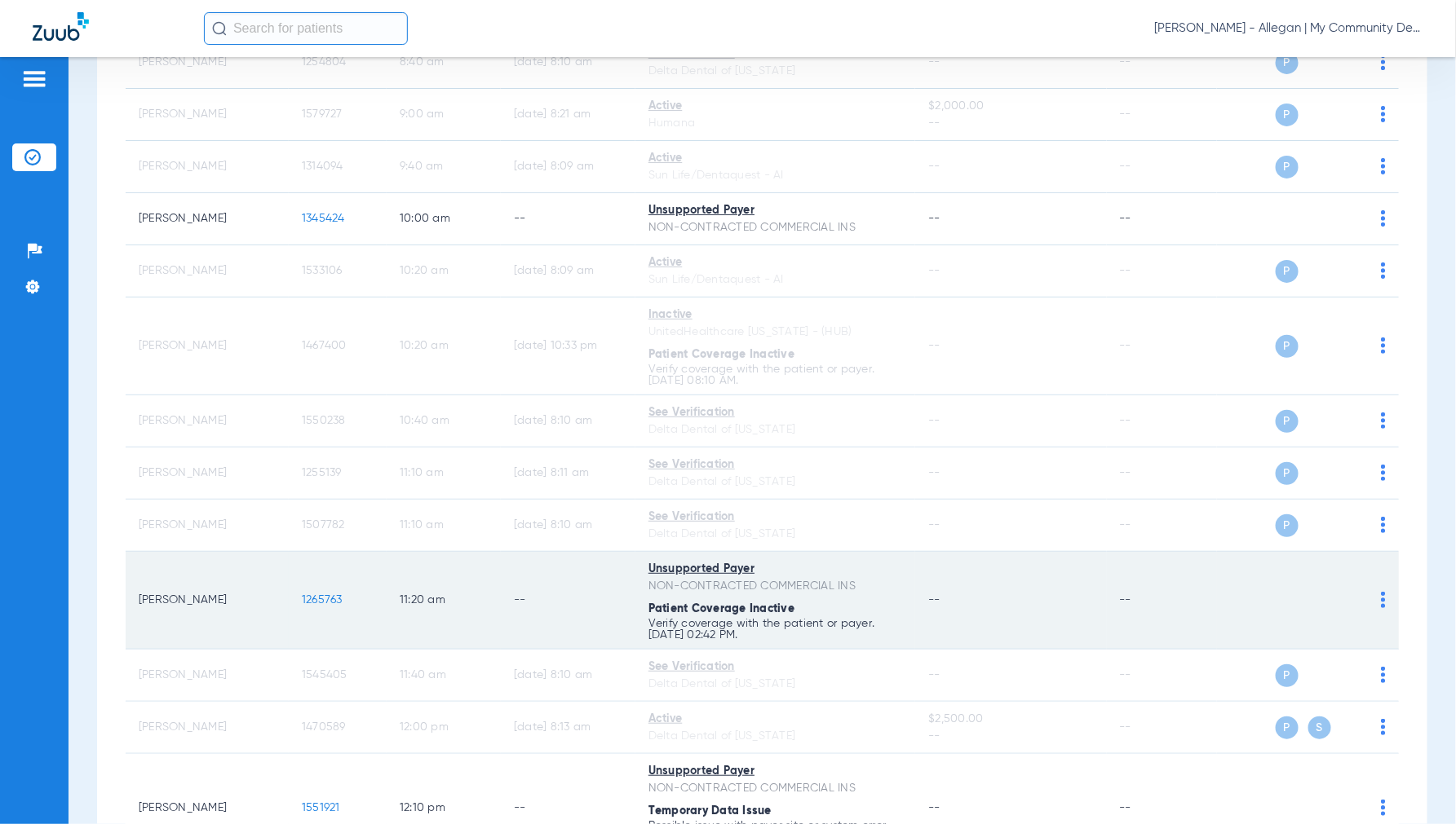
scroll to position [226, 0]
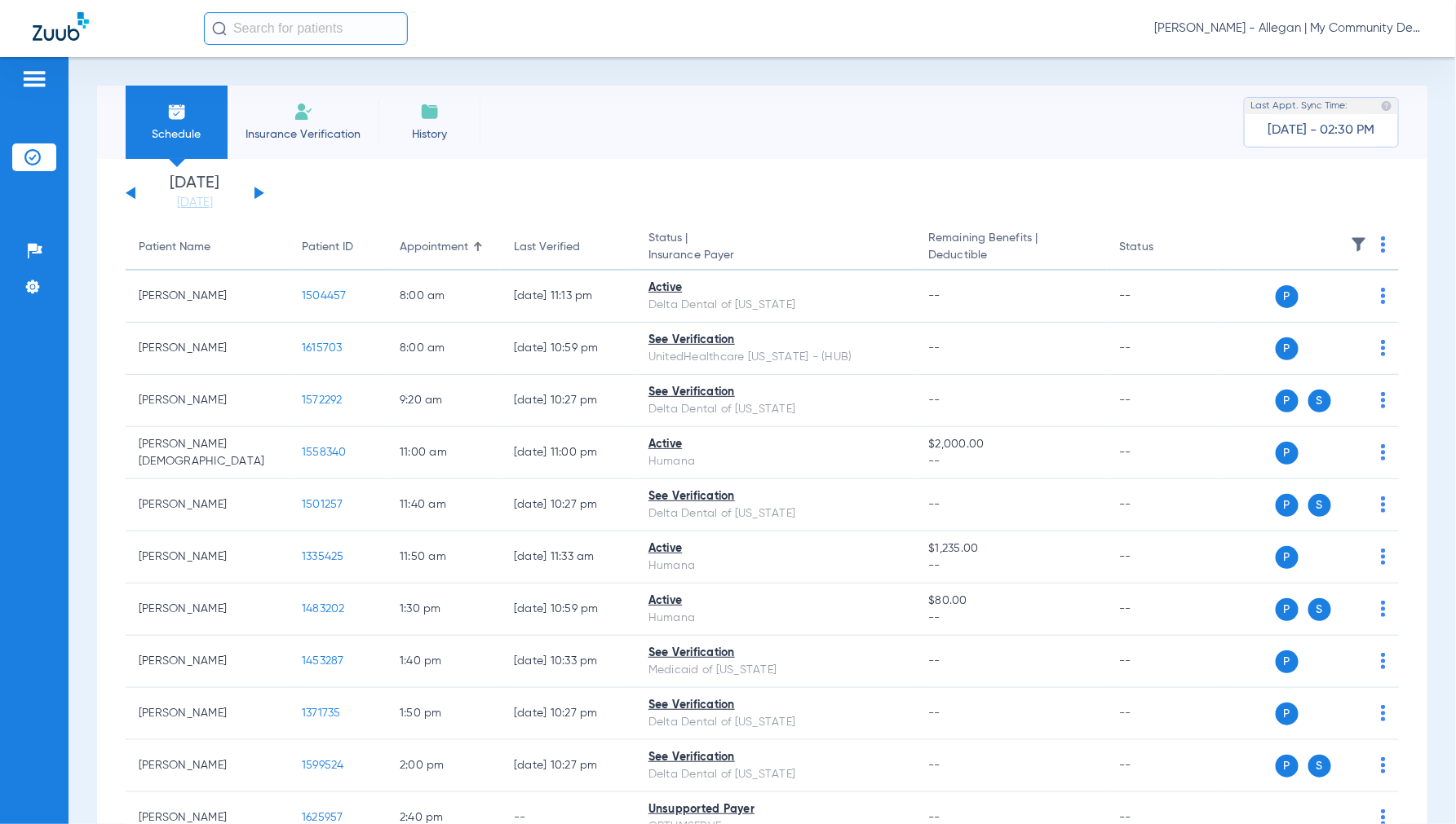
click at [1274, 25] on span "[PERSON_NAME] - Allegan | My Community Dental Centers" at bounding box center [1288, 28] width 269 height 16
click at [1330, 50] on button "Account Selection" at bounding box center [1362, 58] width 118 height 33
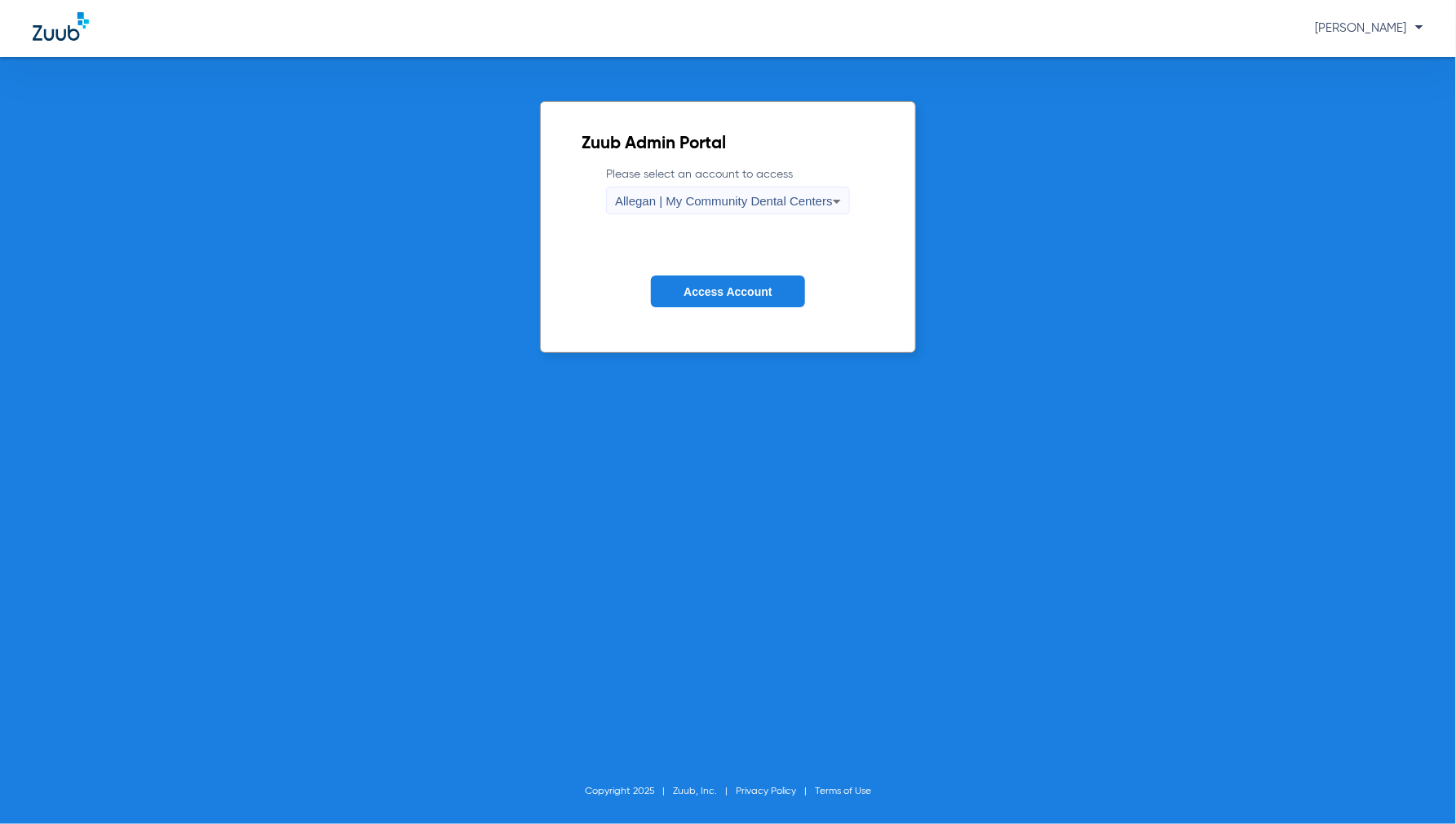
click at [715, 212] on div "Allegan | My Community Dental Centers" at bounding box center [724, 201] width 218 height 28
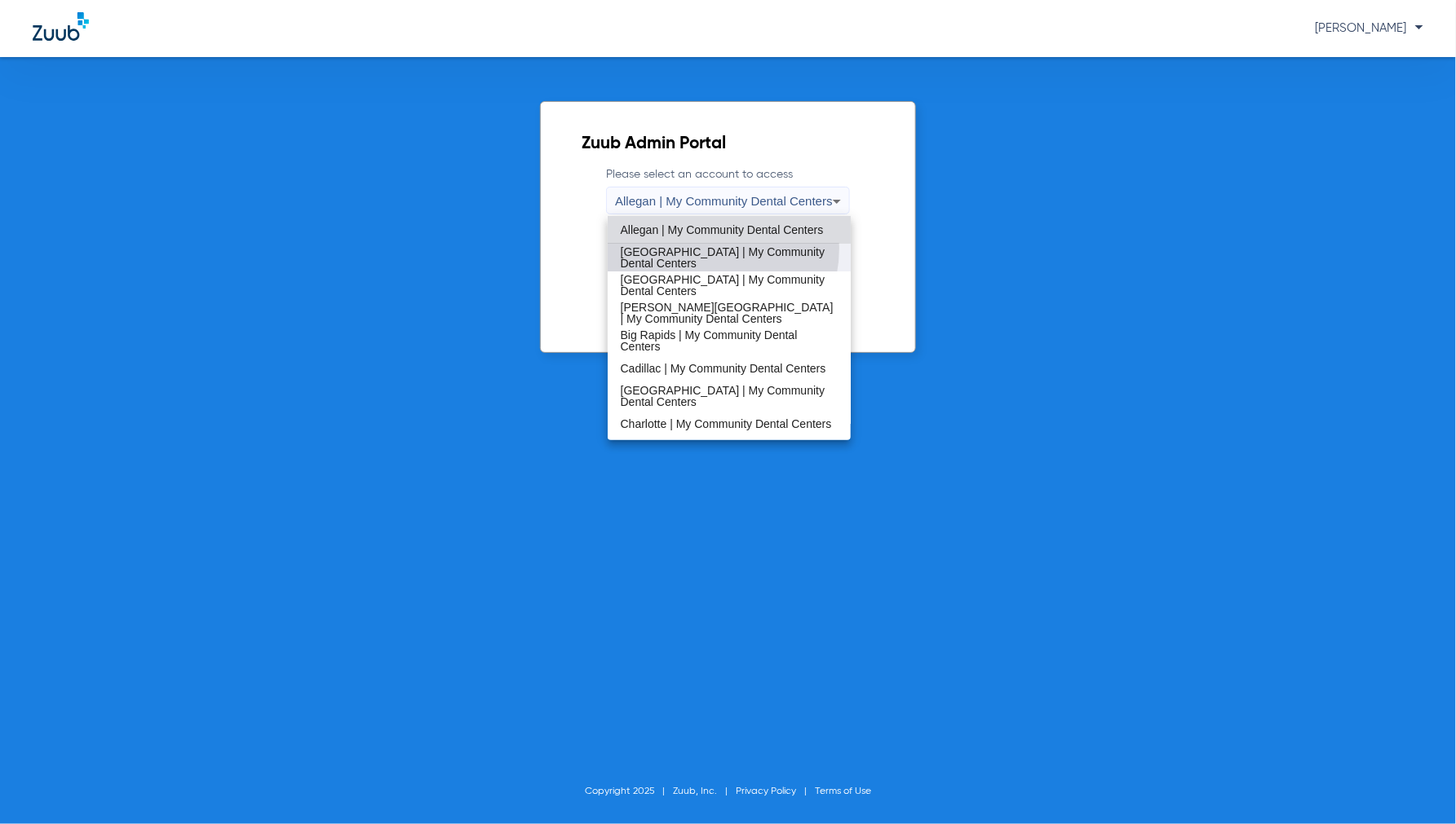
click at [694, 248] on span "[GEOGRAPHIC_DATA] | My Community Dental Centers" at bounding box center [730, 257] width 218 height 23
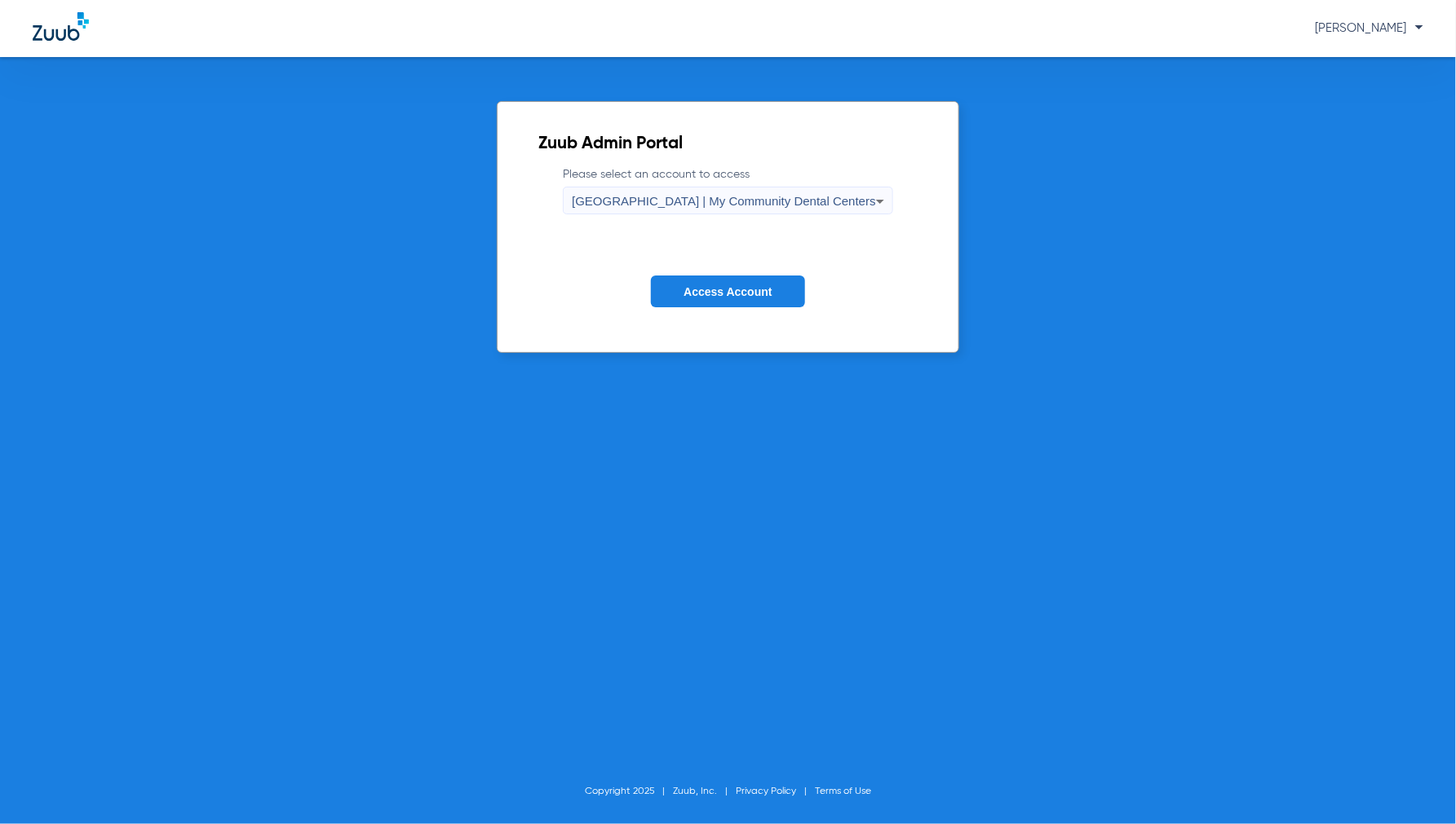
click at [688, 288] on span "Access Account" at bounding box center [727, 292] width 88 height 13
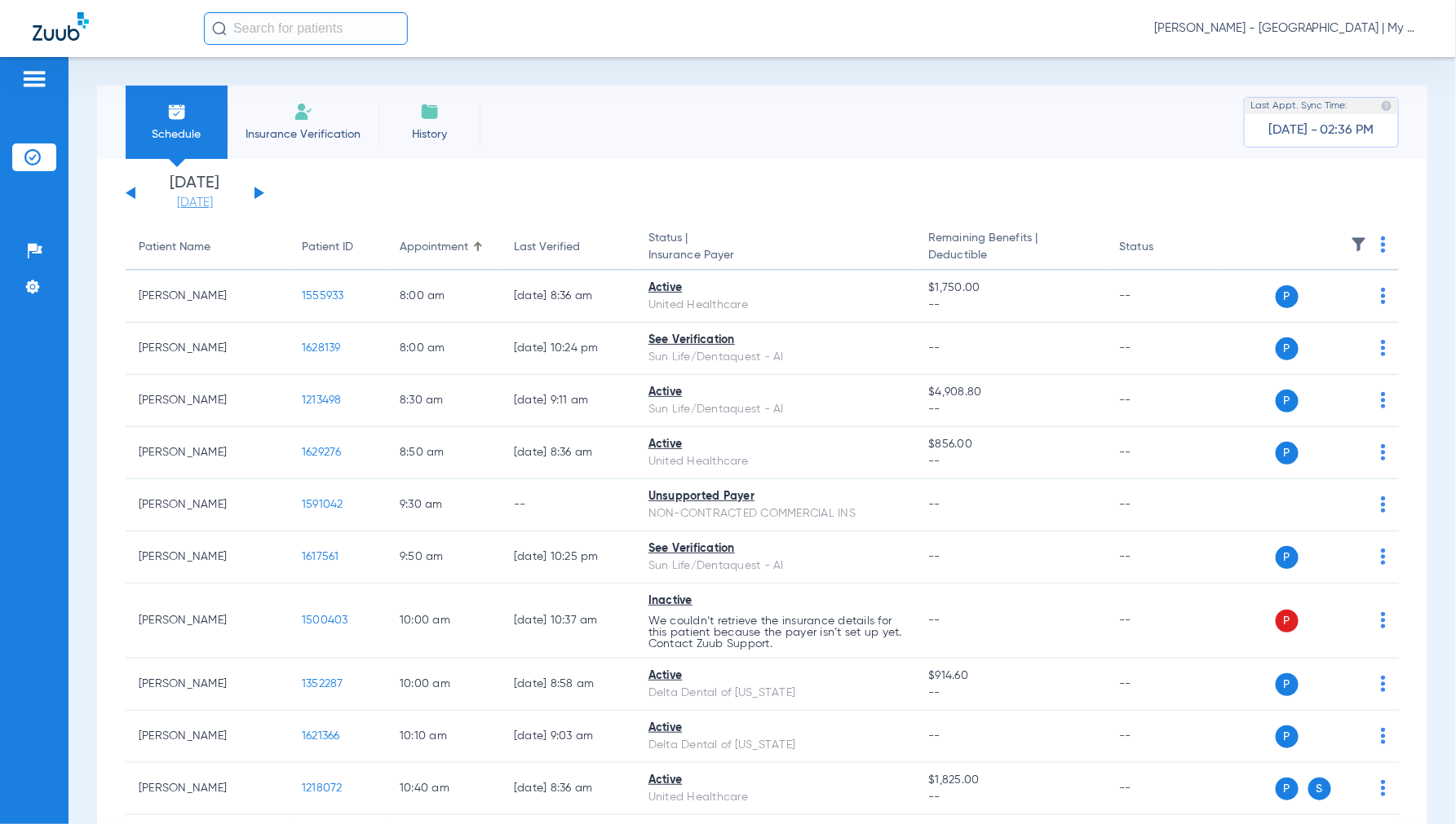
click at [197, 199] on link "[DATE]" at bounding box center [194, 202] width 97 height 16
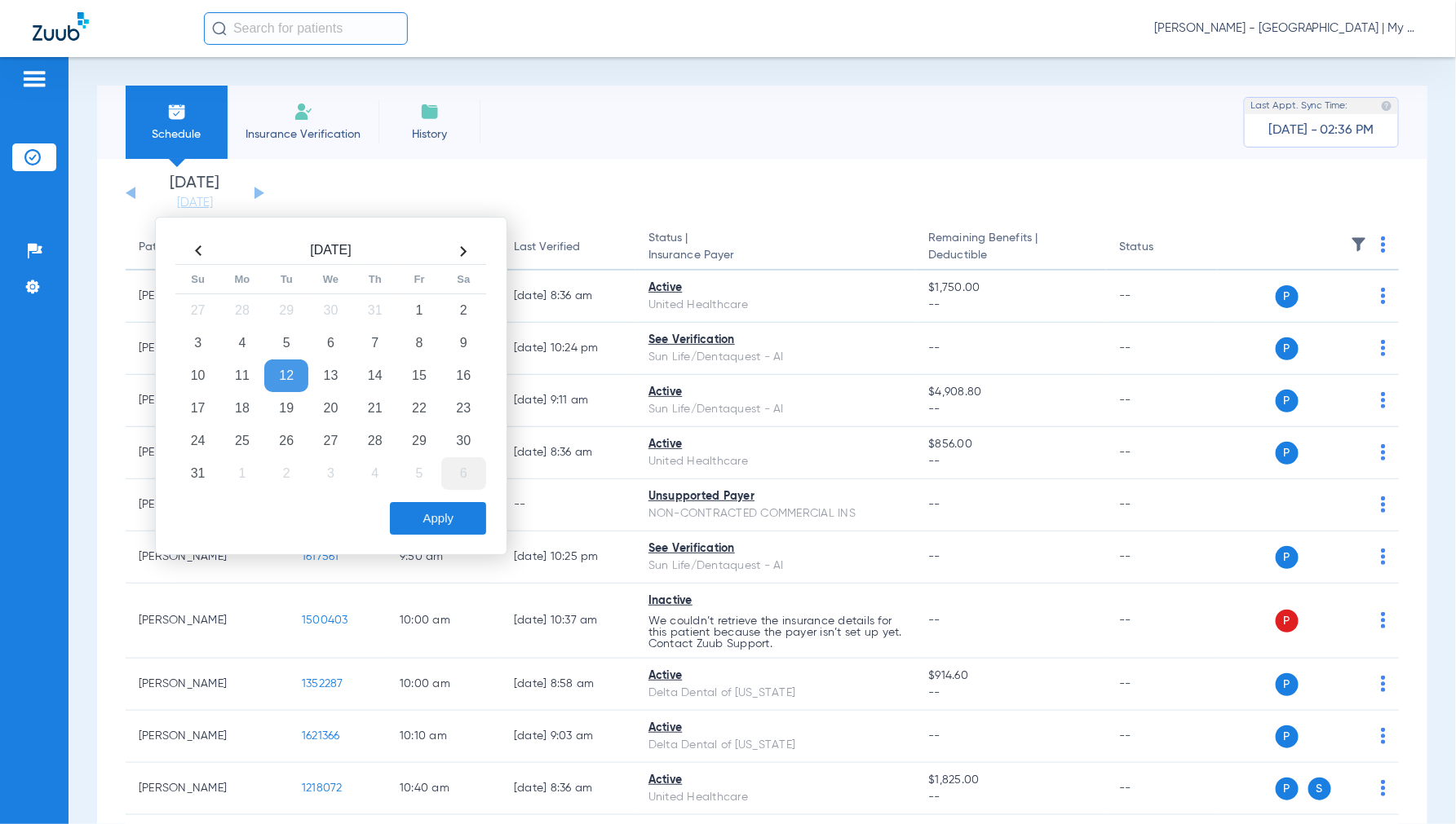
drag, startPoint x: 250, startPoint y: 410, endPoint x: 467, endPoint y: 475, distance: 226.5
click at [250, 410] on td "18" at bounding box center [242, 409] width 44 height 33
click at [445, 515] on button "Apply" at bounding box center [438, 518] width 96 height 33
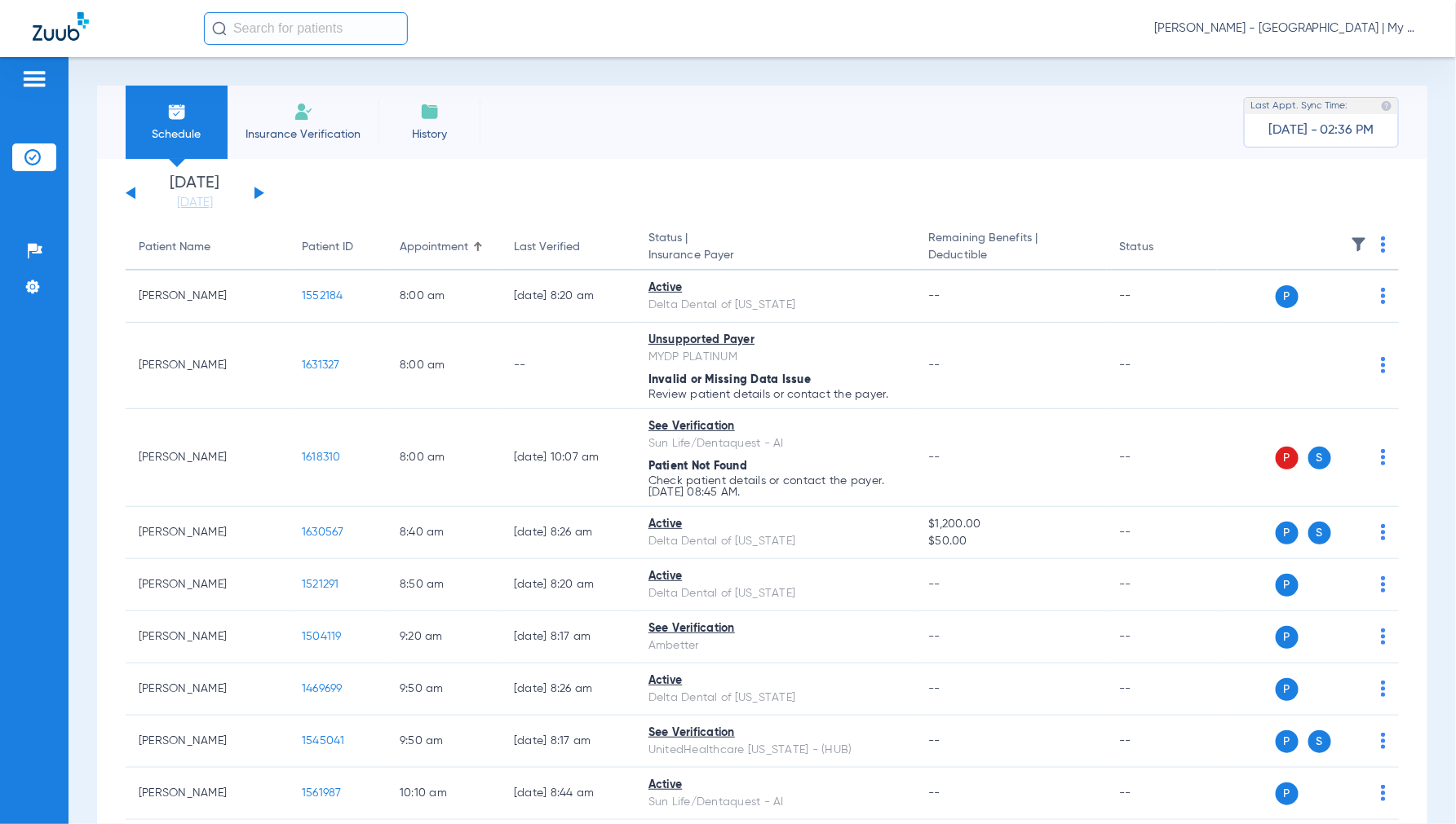
click at [1381, 246] on img at bounding box center [1383, 244] width 5 height 16
click at [1295, 307] on span "Verify All" at bounding box center [1308, 309] width 102 height 12
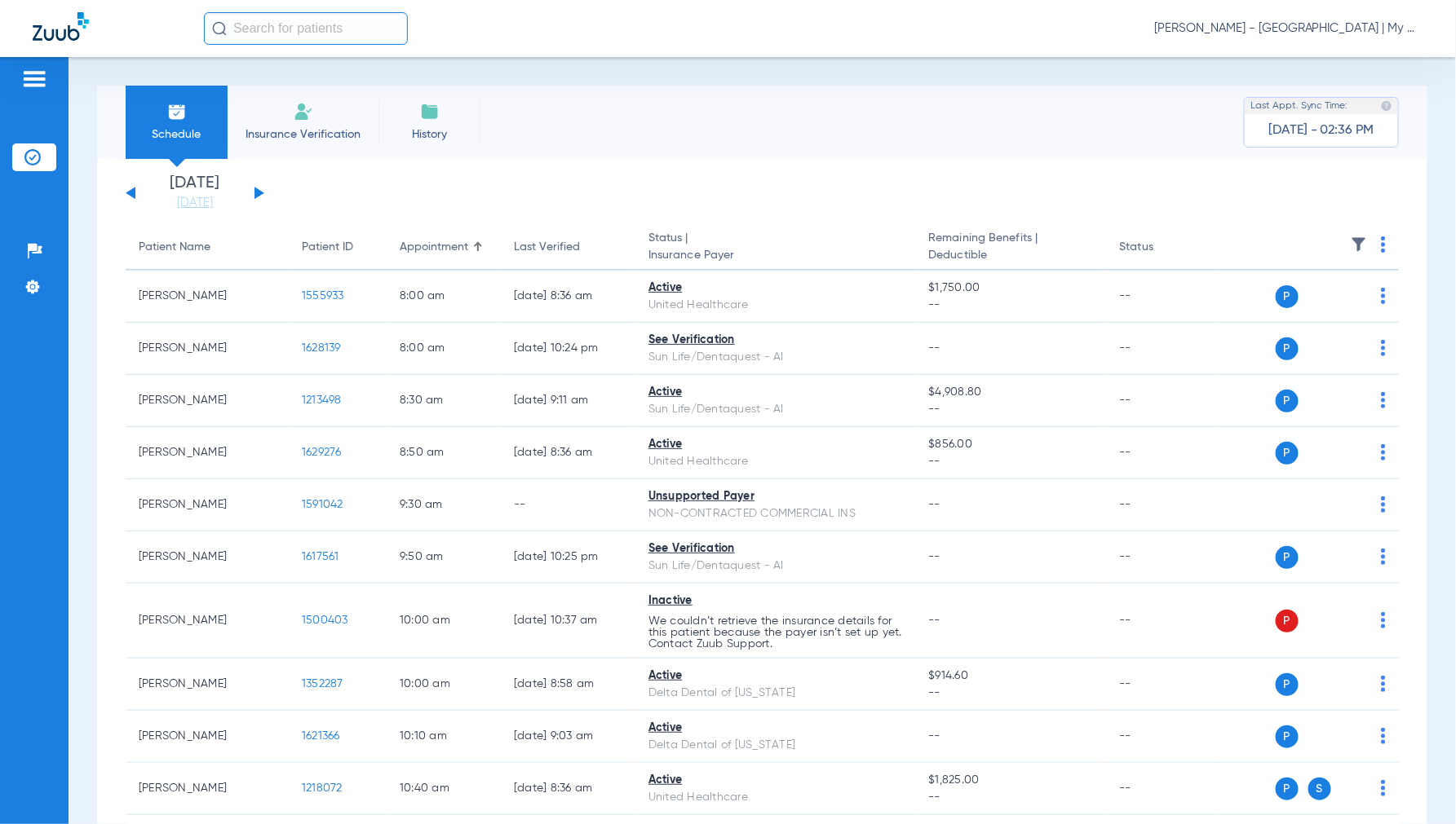
click at [1307, 35] on span "Jennifer Dziamski - Battle Creek | My Community Dental Centers" at bounding box center [1288, 28] width 269 height 16
click at [1346, 63] on span "Account Selection" at bounding box center [1362, 58] width 92 height 12
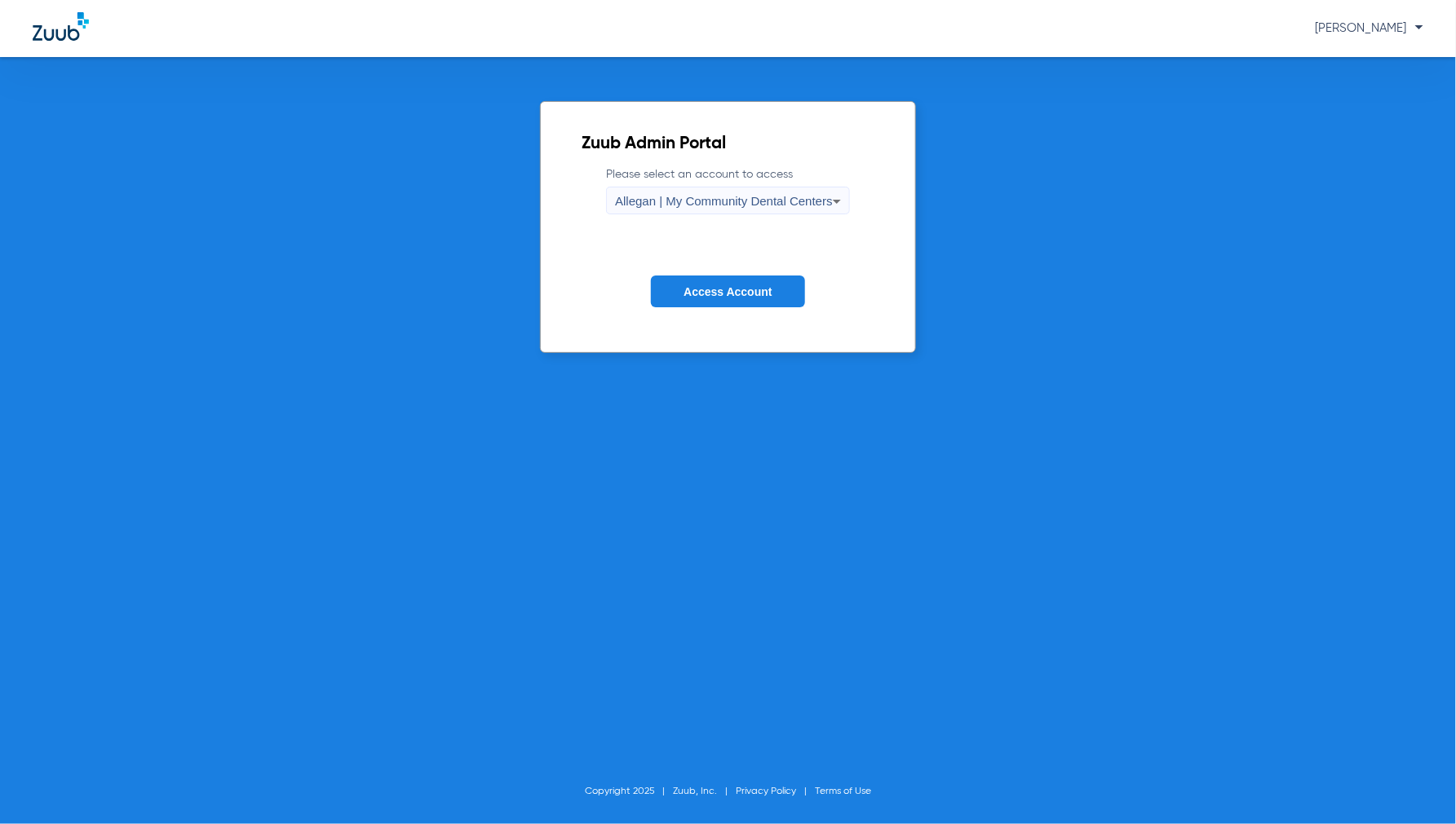
click at [737, 205] on span "Allegan | My Community Dental Centers" at bounding box center [724, 200] width 218 height 13
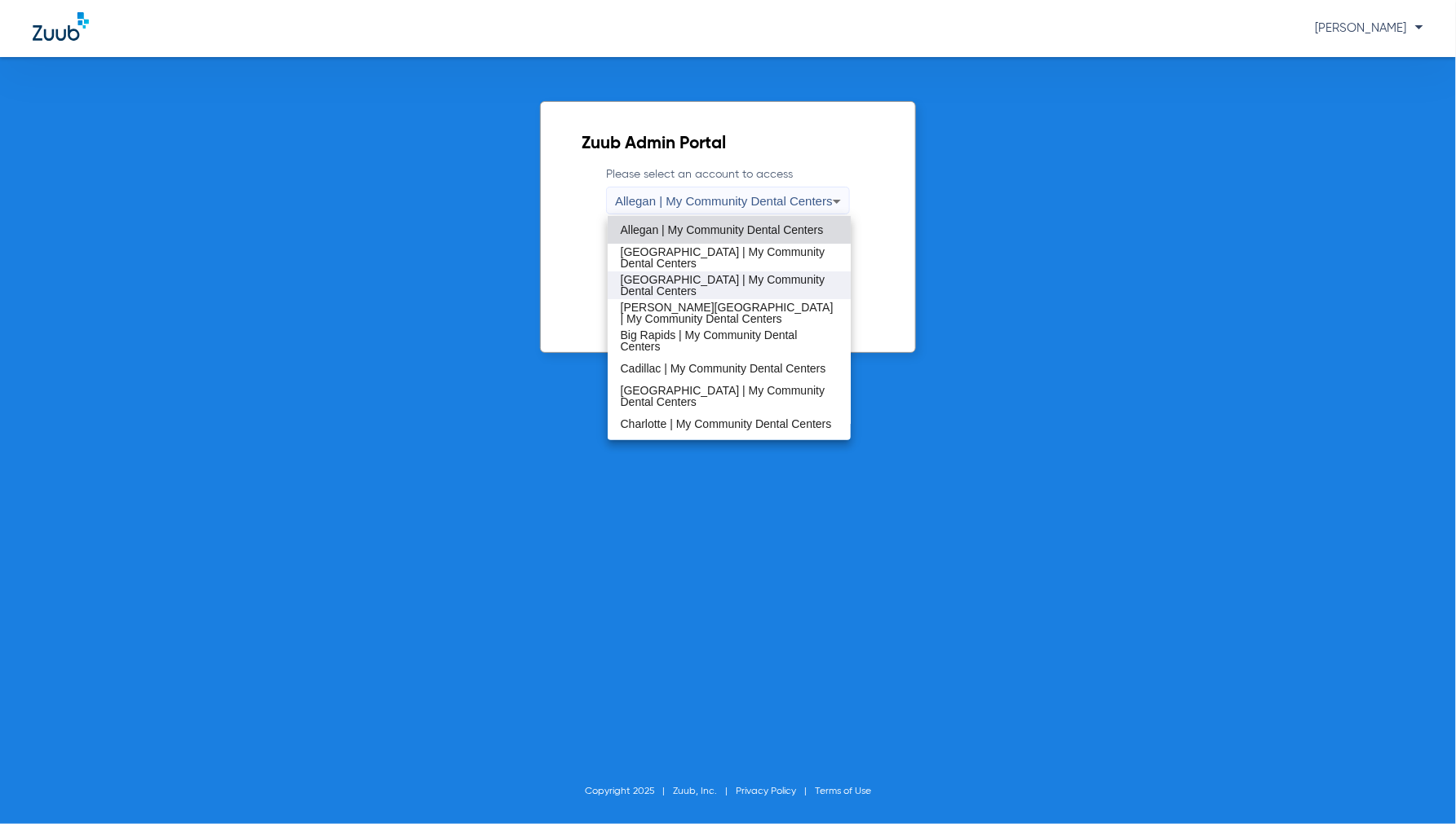
click at [703, 283] on span "[GEOGRAPHIC_DATA] | My Community Dental Centers" at bounding box center [730, 285] width 218 height 23
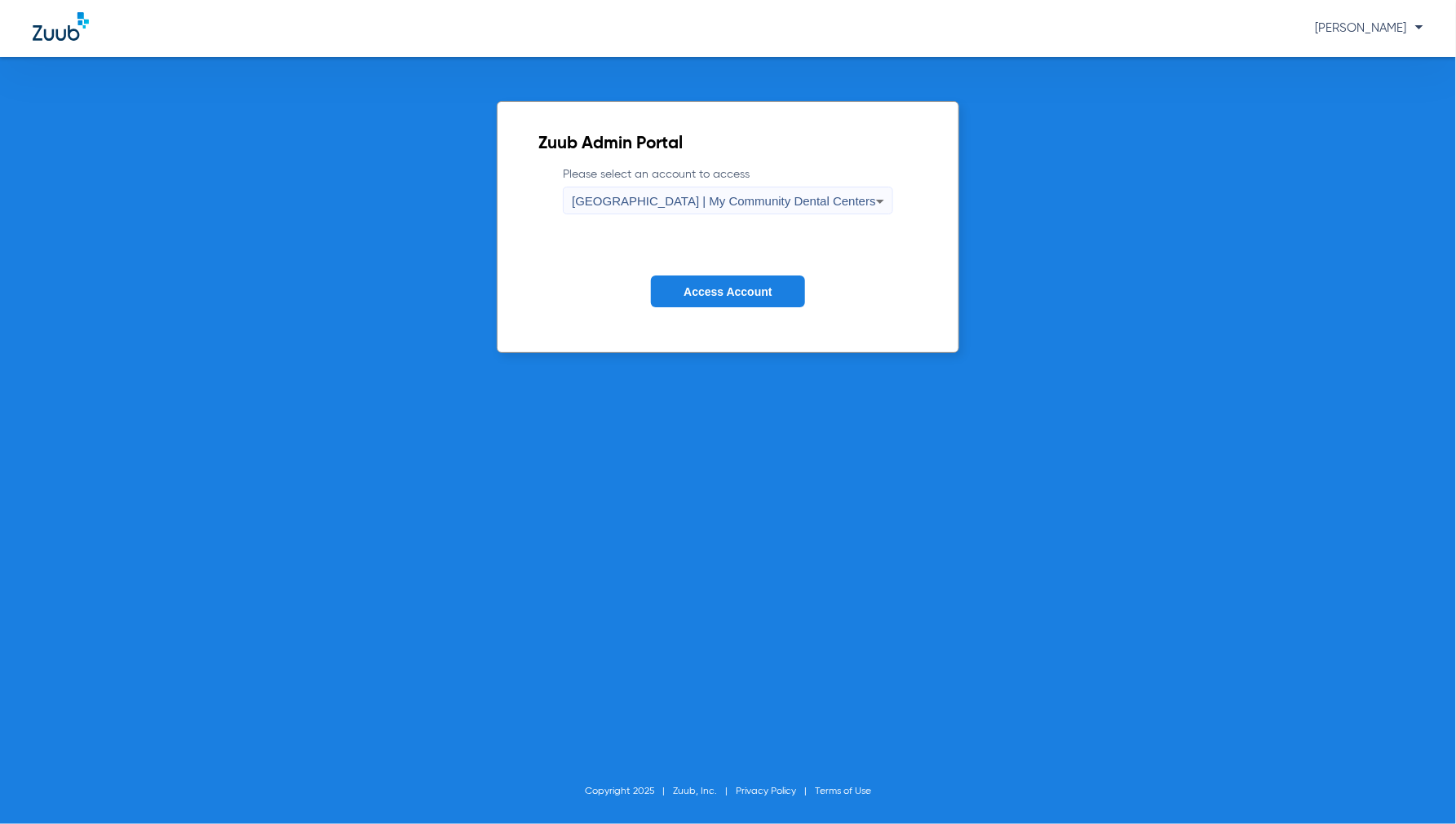
click at [721, 291] on span "Access Account" at bounding box center [727, 292] width 88 height 13
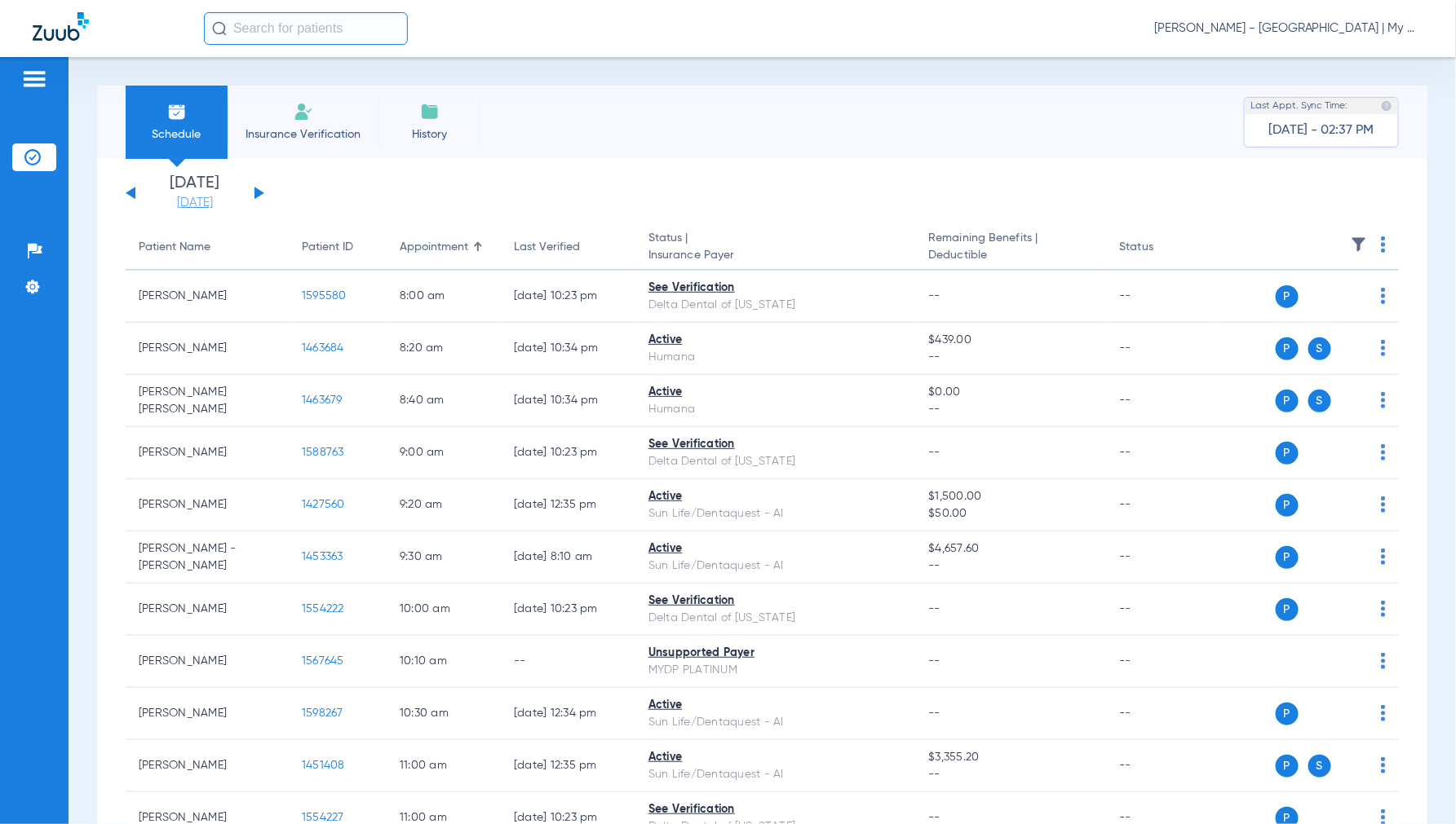
click at [194, 203] on link "[DATE]" at bounding box center [194, 202] width 97 height 16
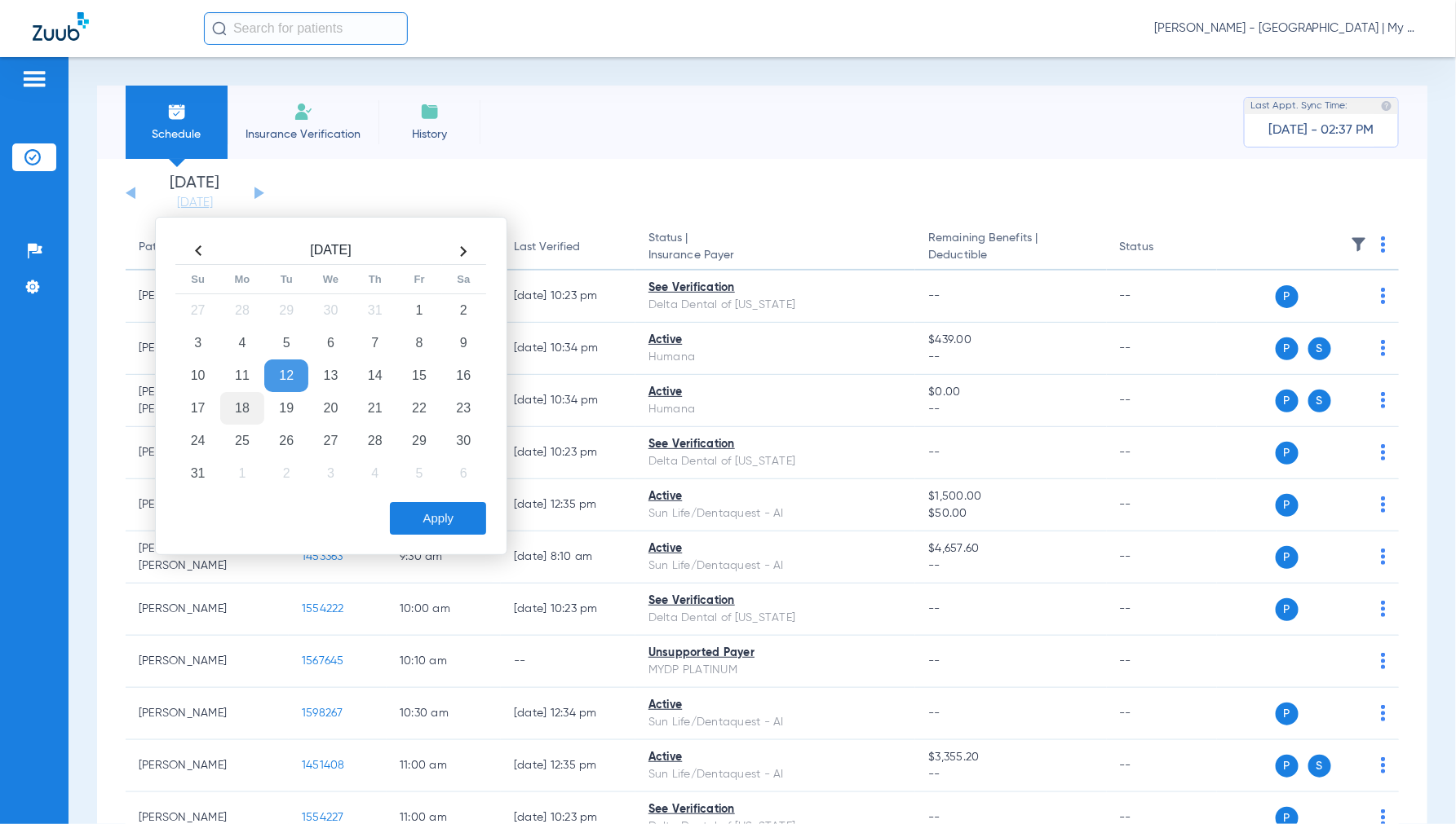
click at [241, 395] on td "18" at bounding box center [242, 409] width 44 height 33
click at [429, 510] on button "Apply" at bounding box center [438, 518] width 96 height 33
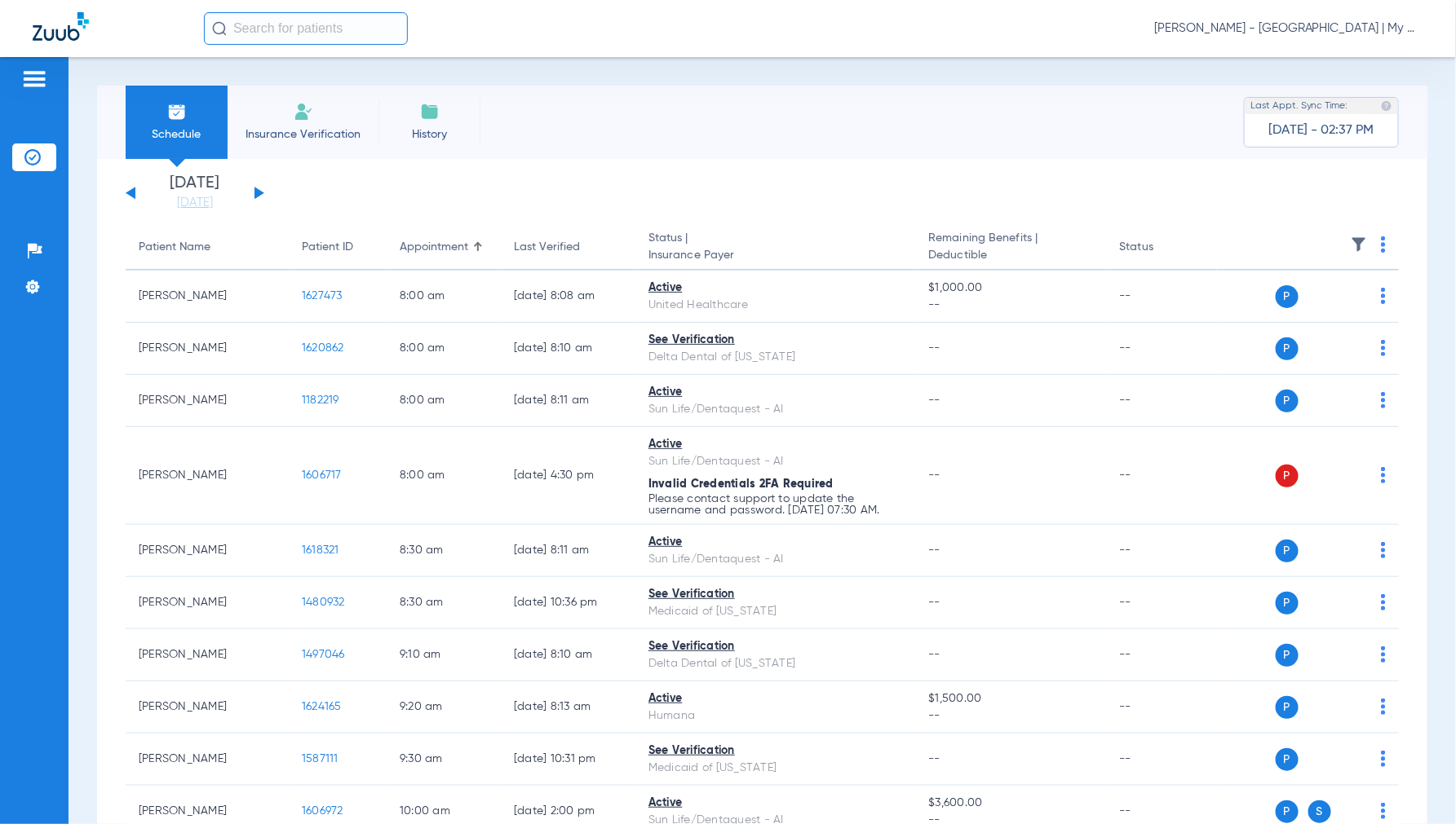
click at [1381, 238] on img at bounding box center [1383, 244] width 5 height 16
click at [1303, 314] on span "Verify All" at bounding box center [1308, 309] width 102 height 12
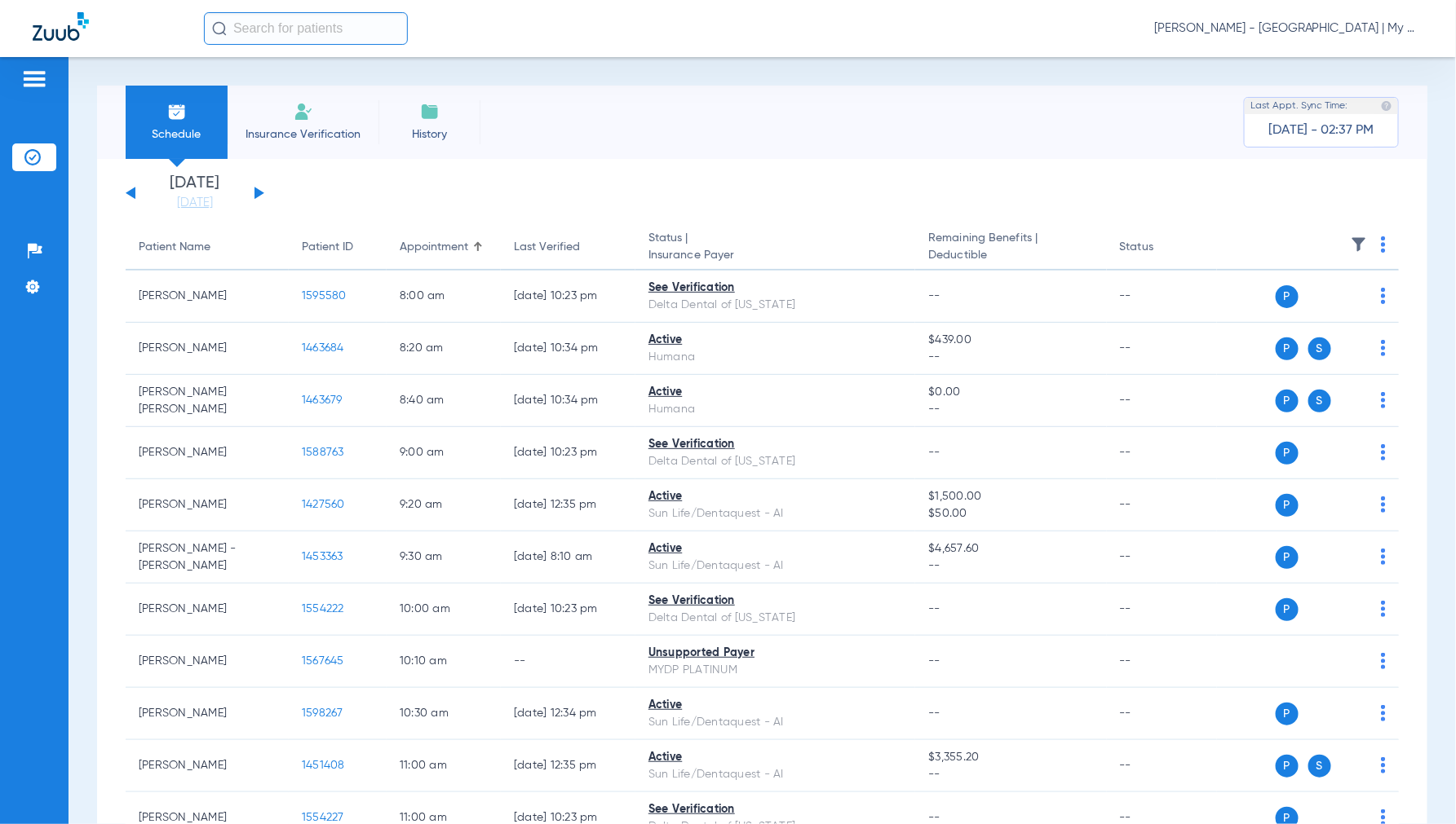
click at [1298, 20] on span "[PERSON_NAME] - [GEOGRAPHIC_DATA] | My Community Dental Centers" at bounding box center [1288, 28] width 269 height 16
click at [1323, 52] on span "Account Selection" at bounding box center [1362, 58] width 92 height 12
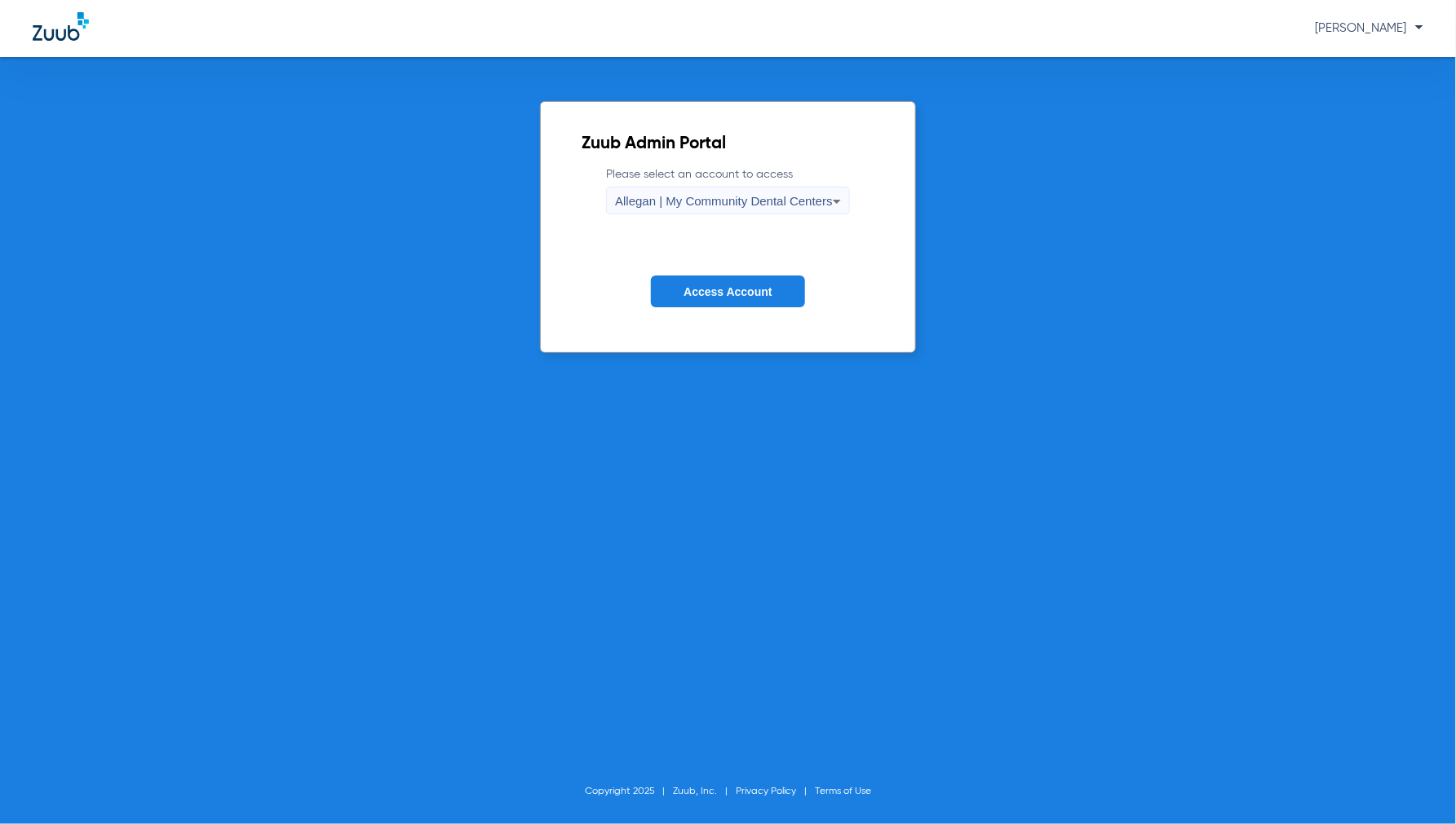
click at [732, 201] on span "Allegan | My Community Dental Centers" at bounding box center [724, 200] width 218 height 13
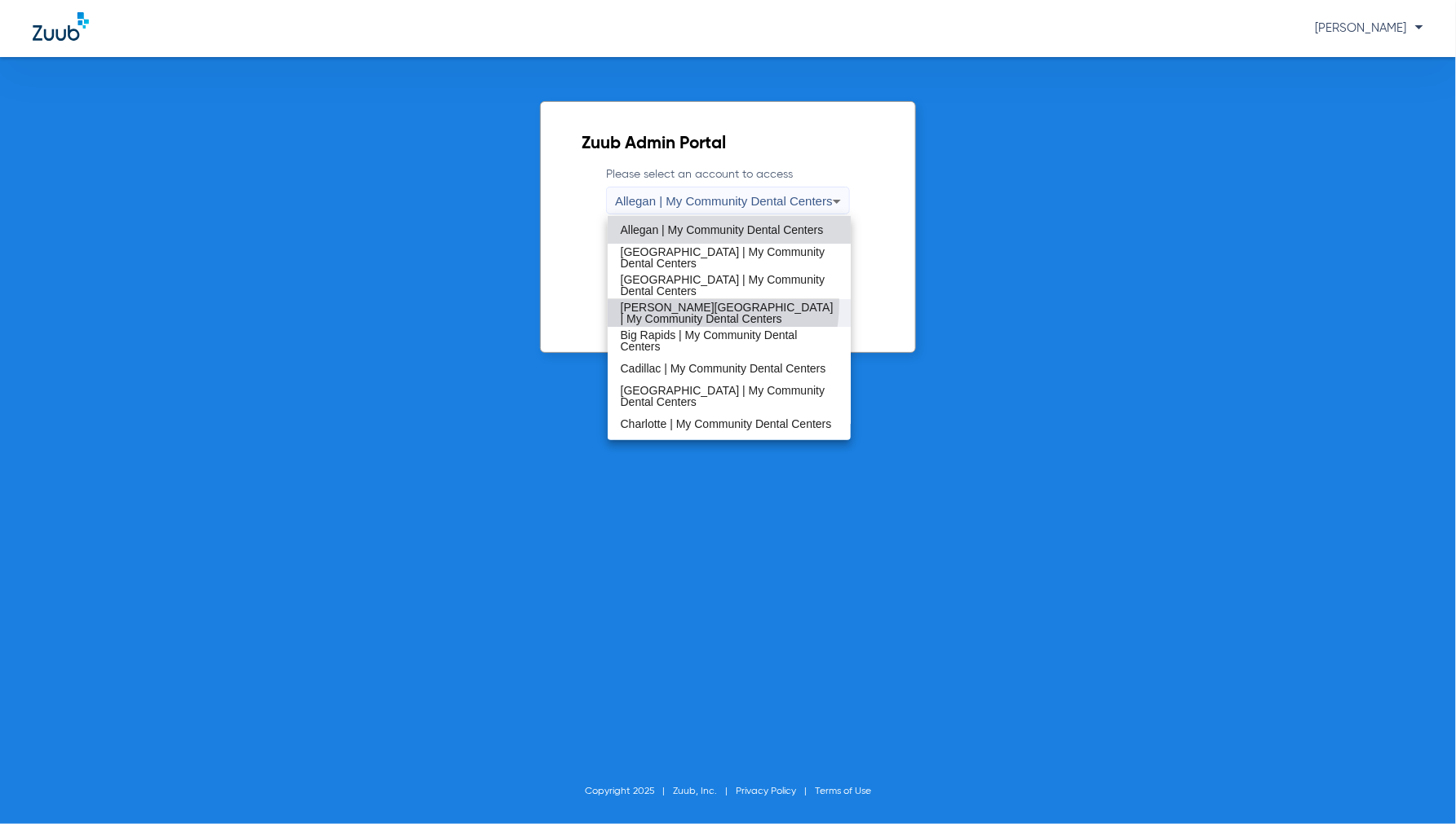
click at [666, 302] on span "[PERSON_NAME][GEOGRAPHIC_DATA] | My Community Dental Centers" at bounding box center [730, 313] width 218 height 23
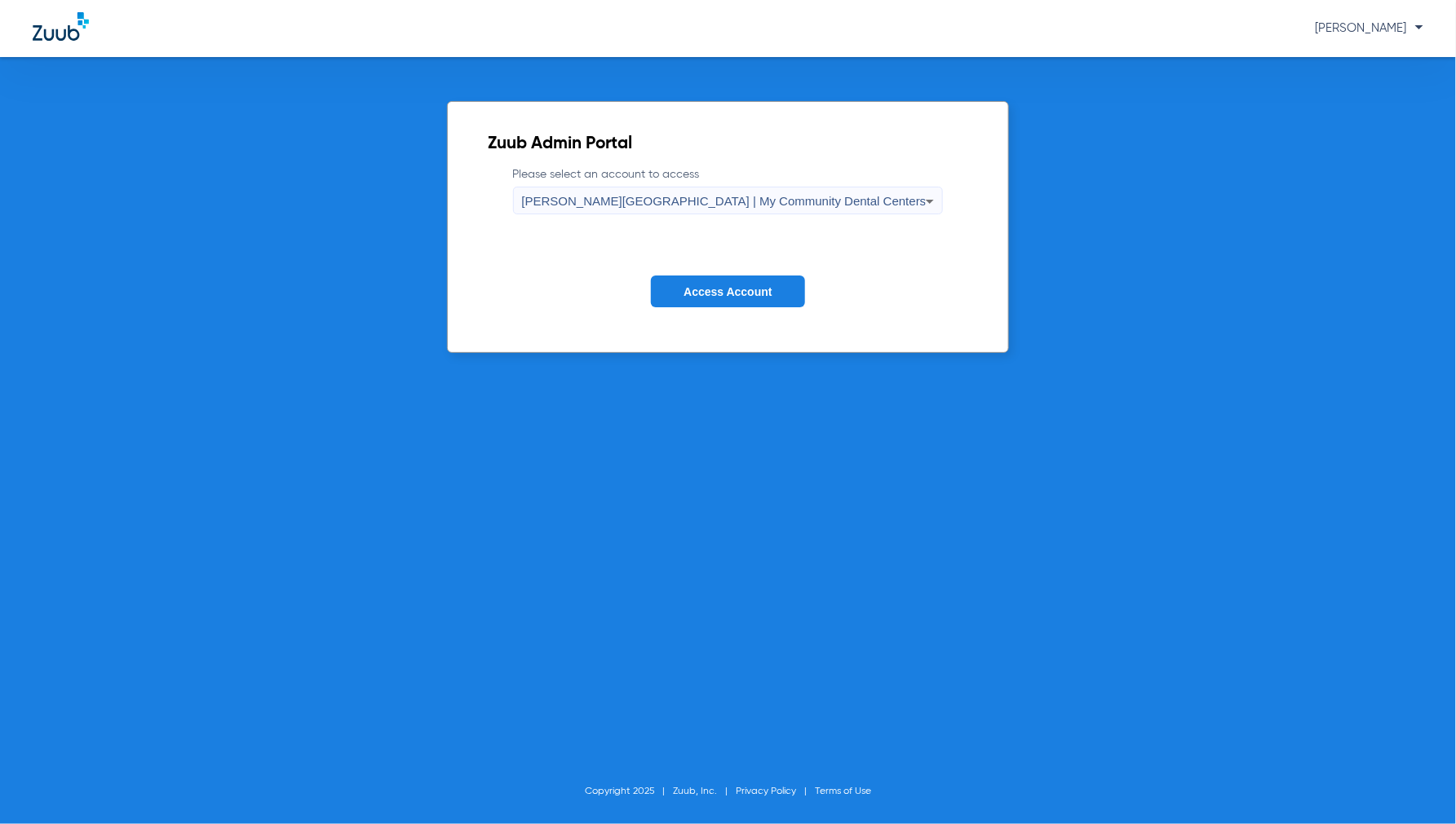
click at [717, 290] on span "Access Account" at bounding box center [727, 292] width 88 height 13
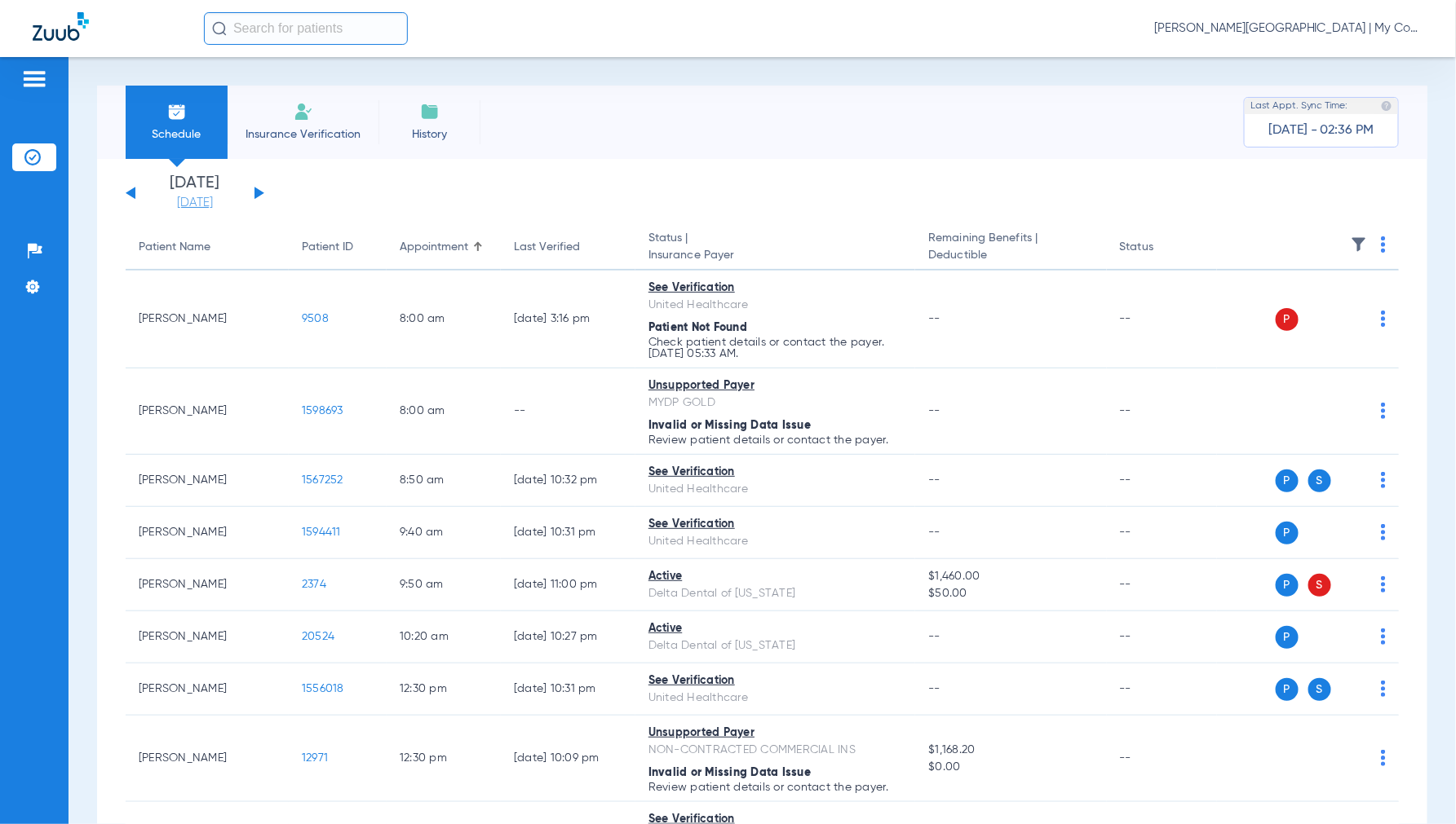
click at [230, 201] on link "[DATE]" at bounding box center [194, 202] width 97 height 16
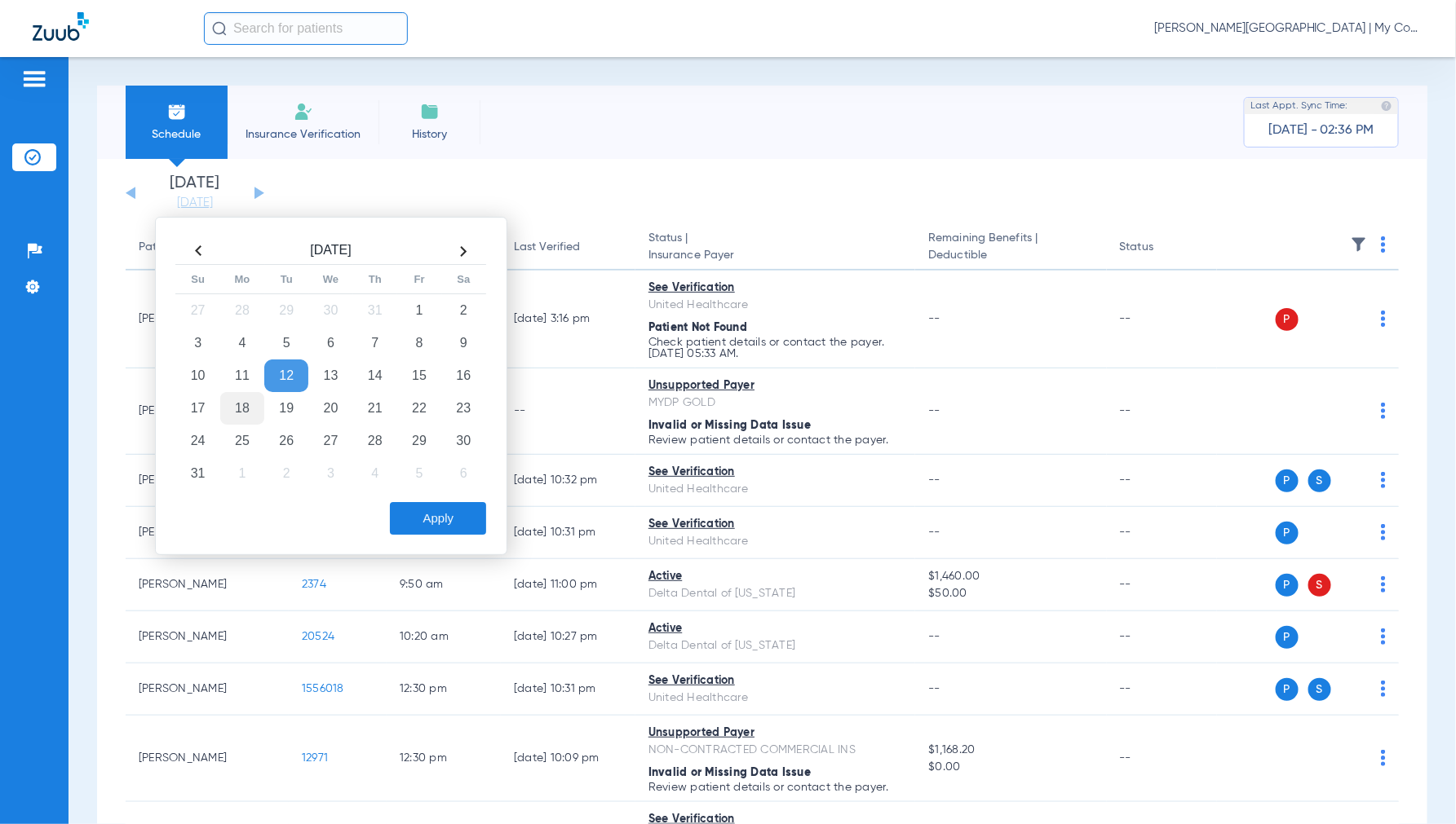
click at [232, 414] on td "18" at bounding box center [242, 409] width 44 height 33
click at [448, 510] on button "Apply" at bounding box center [438, 518] width 96 height 33
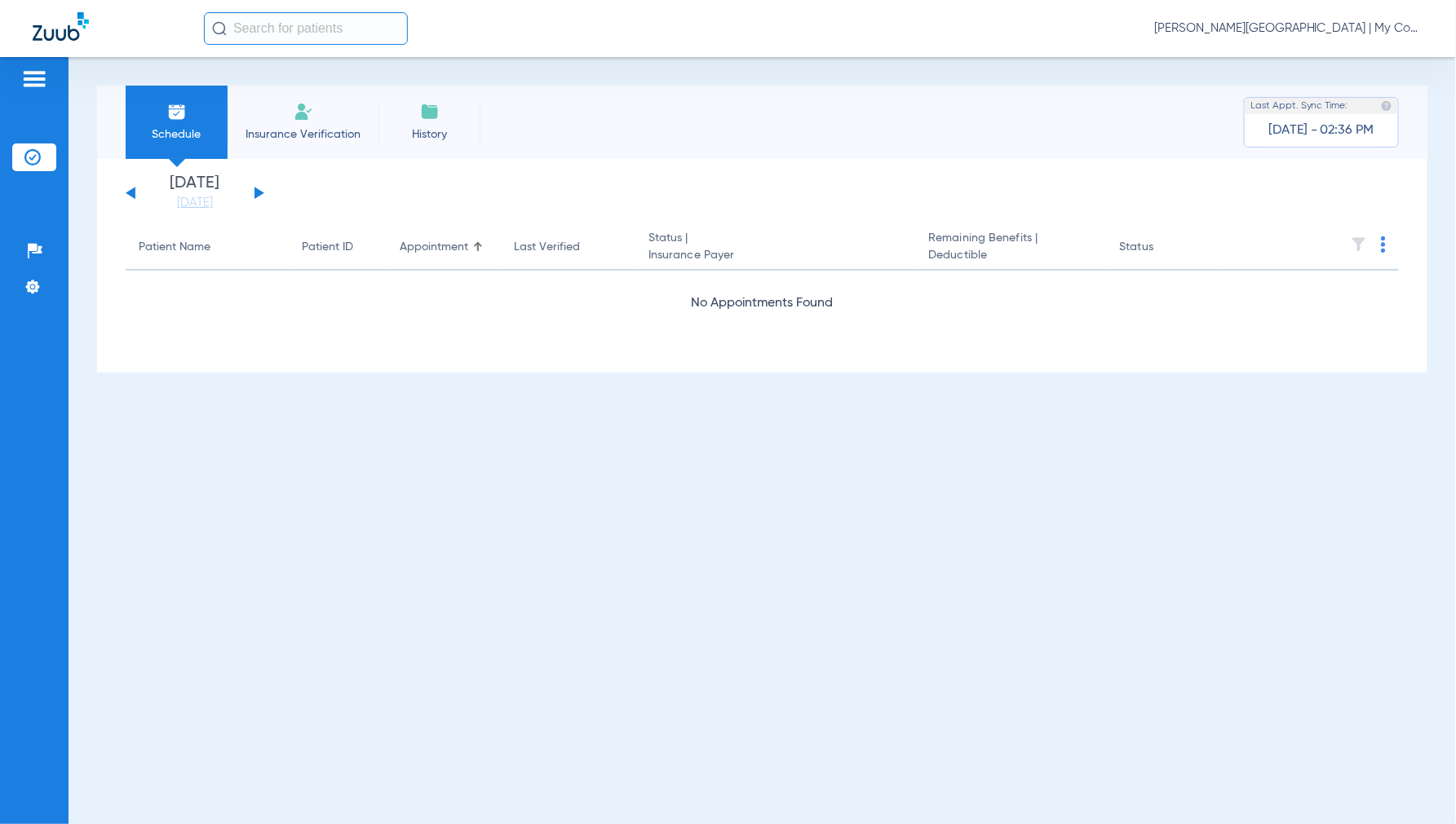
click at [1284, 24] on span "[PERSON_NAME][GEOGRAPHIC_DATA] | My Community Dental Centers" at bounding box center [1288, 28] width 269 height 16
click at [1327, 55] on span "Account Selection" at bounding box center [1362, 58] width 92 height 12
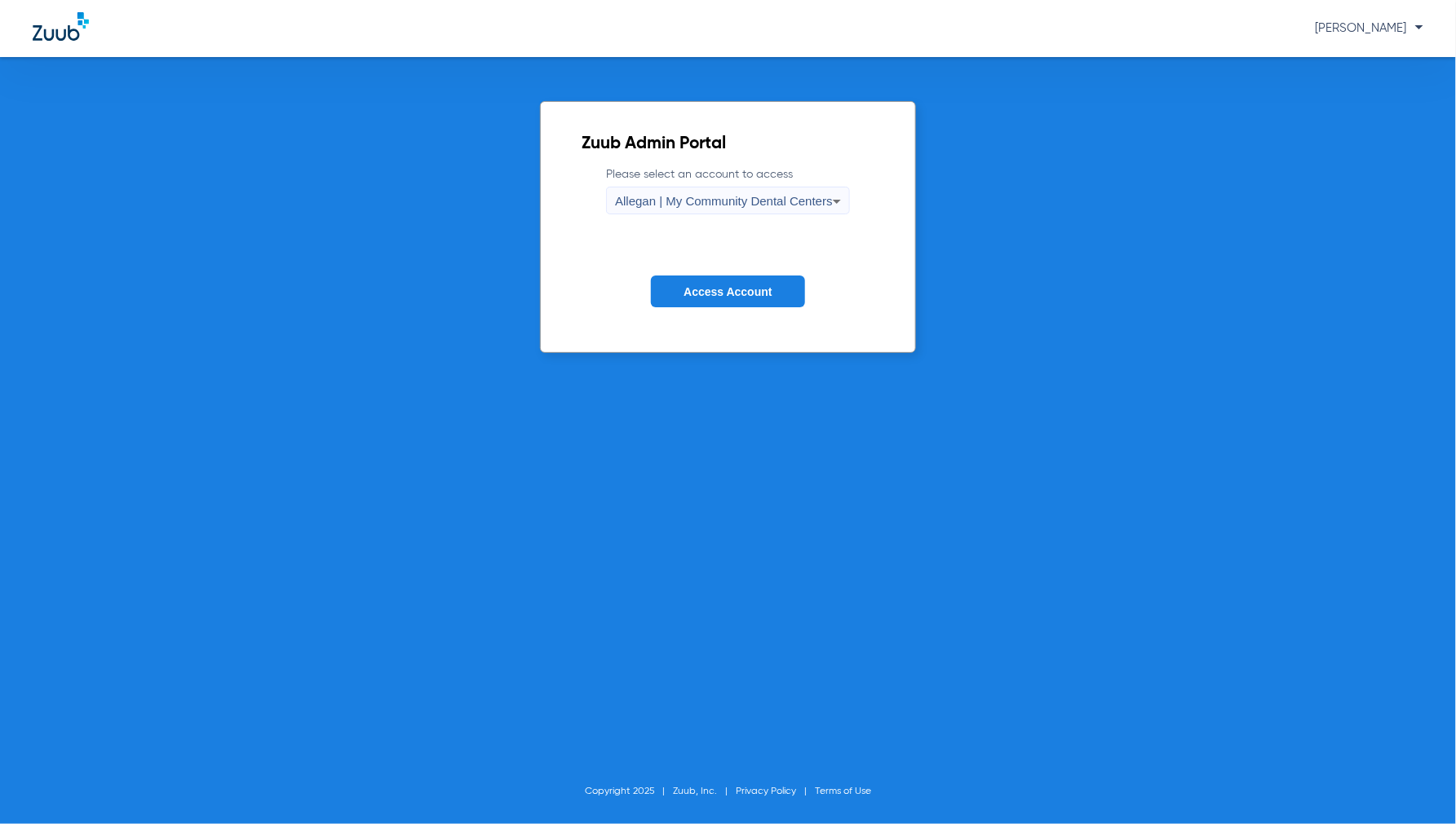
click at [667, 199] on span "Allegan | My Community Dental Centers" at bounding box center [724, 200] width 218 height 13
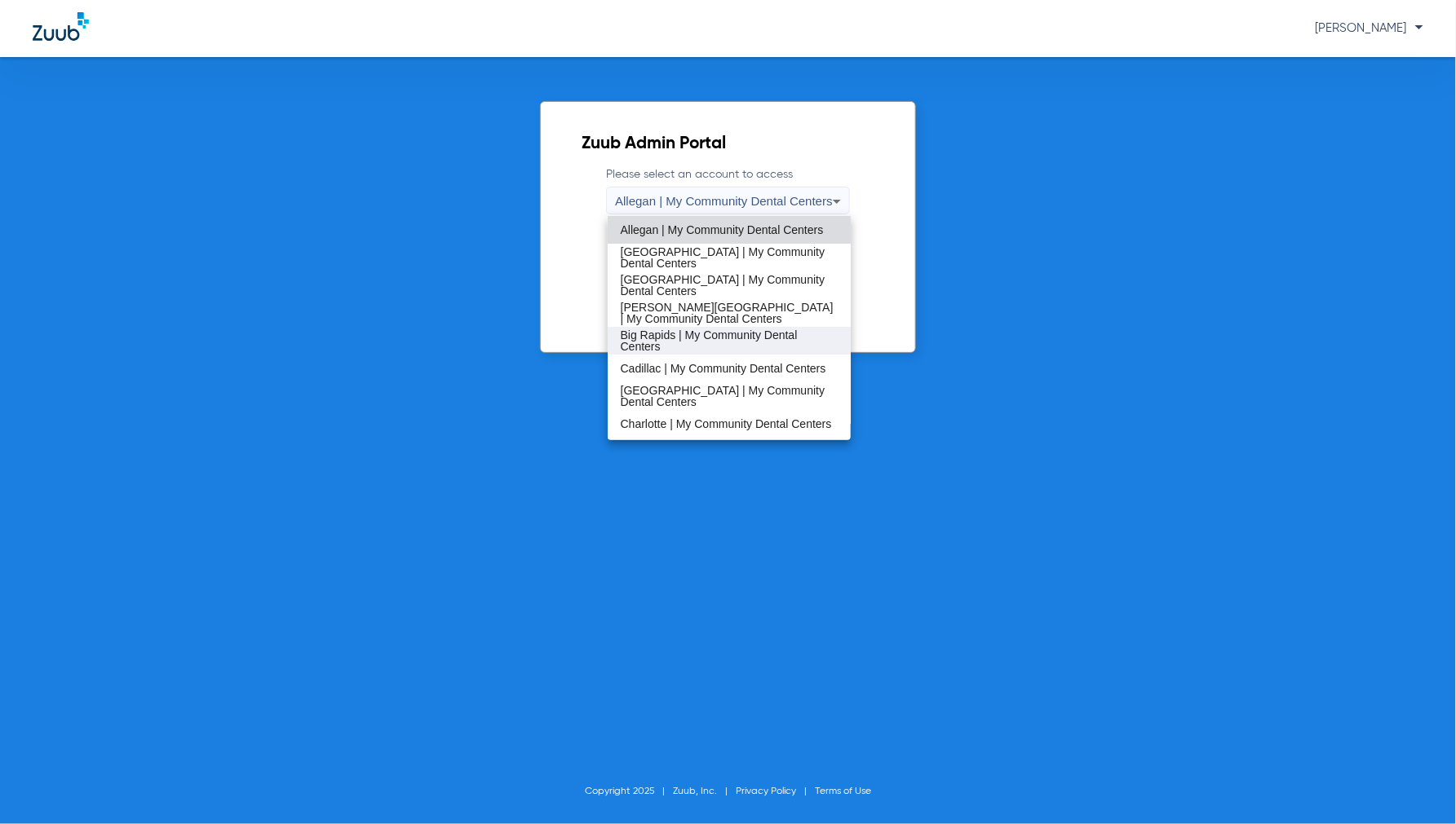
click at [682, 337] on span "Big Rapids | My Community Dental Centers" at bounding box center [730, 341] width 218 height 23
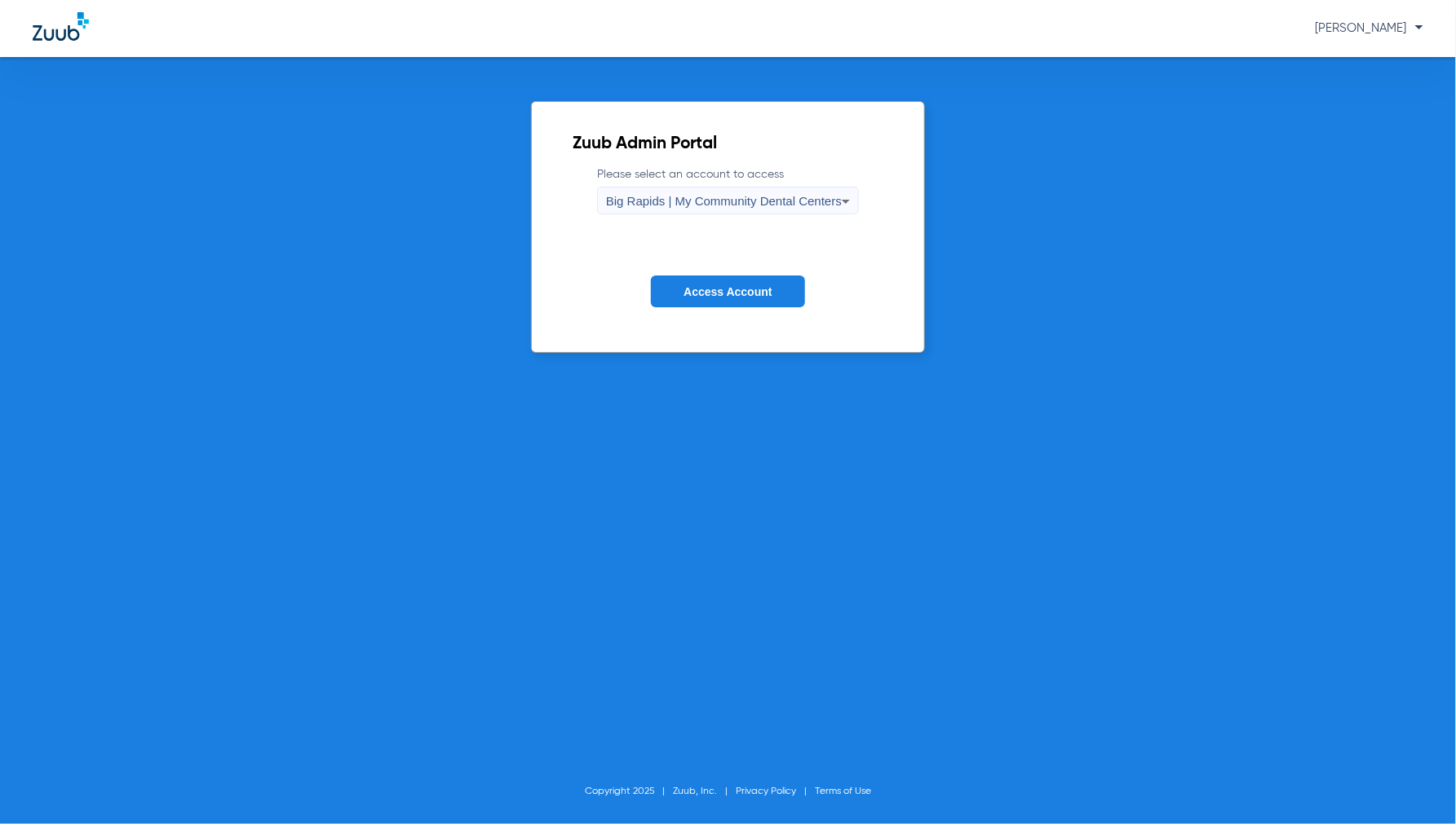
click at [729, 285] on span "Access Account" at bounding box center [727, 292] width 88 height 13
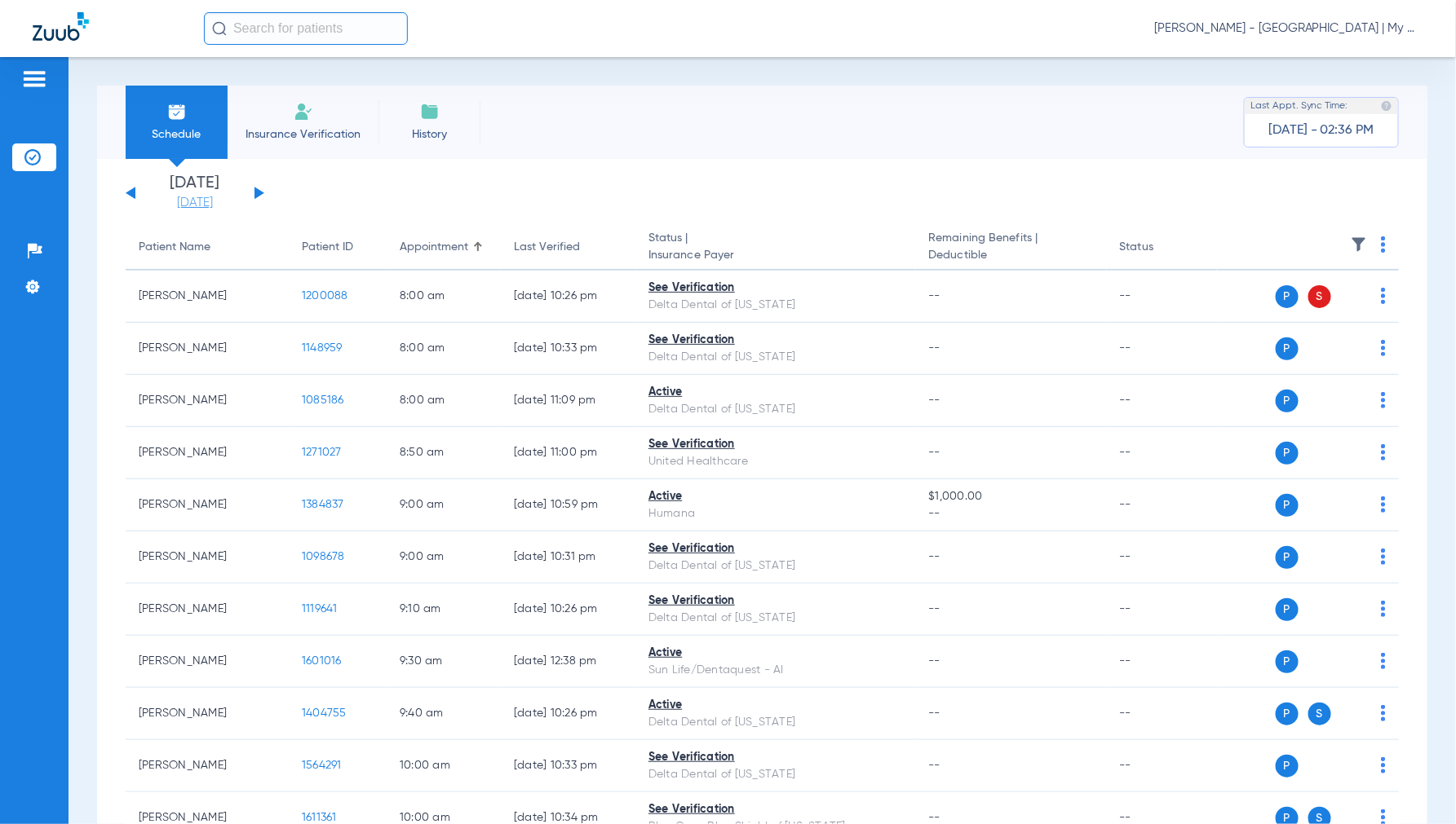
click at [207, 200] on link "[DATE]" at bounding box center [194, 202] width 97 height 16
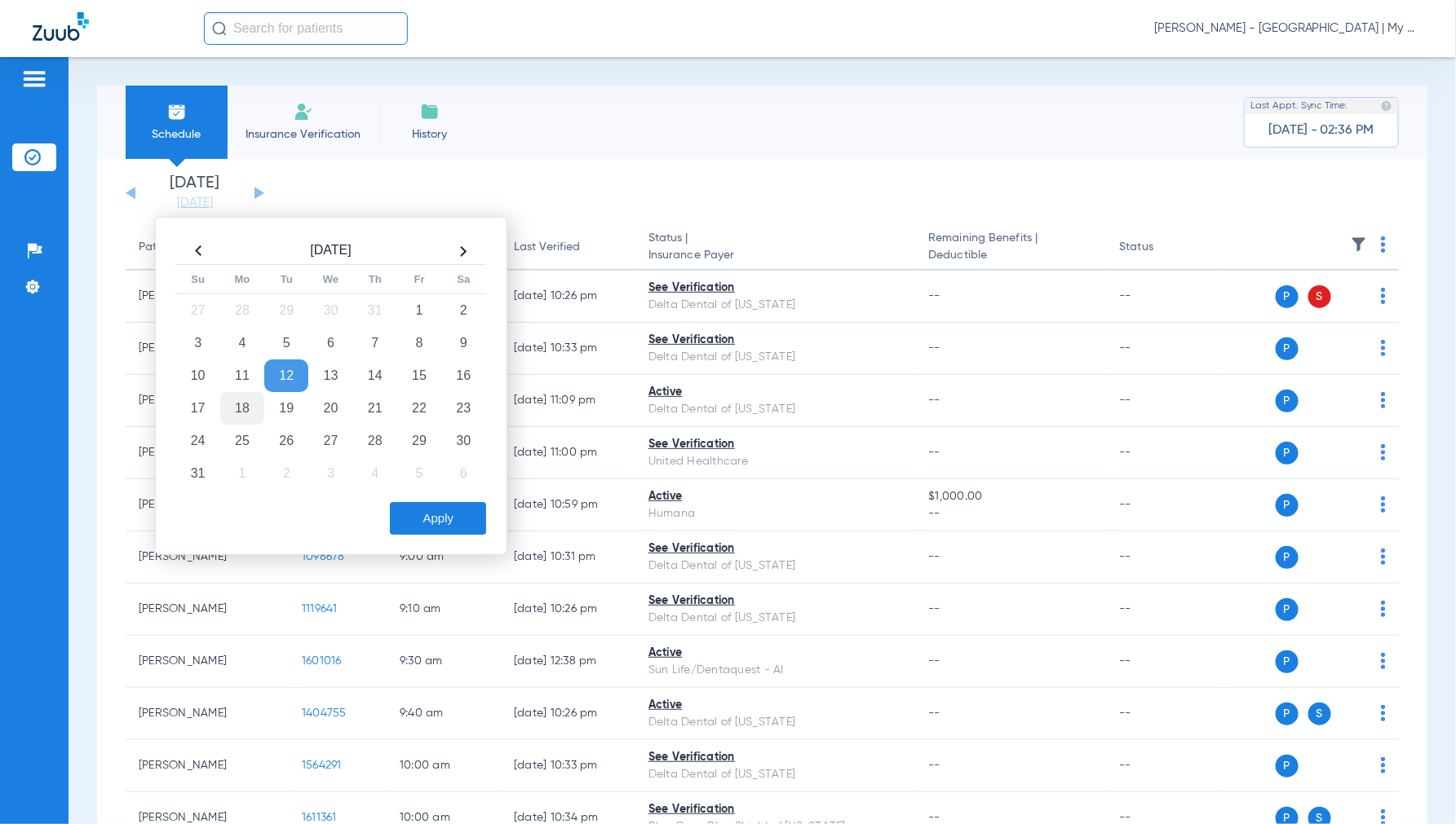
click at [243, 396] on td "18" at bounding box center [242, 409] width 44 height 33
click at [426, 524] on button "Apply" at bounding box center [438, 518] width 96 height 33
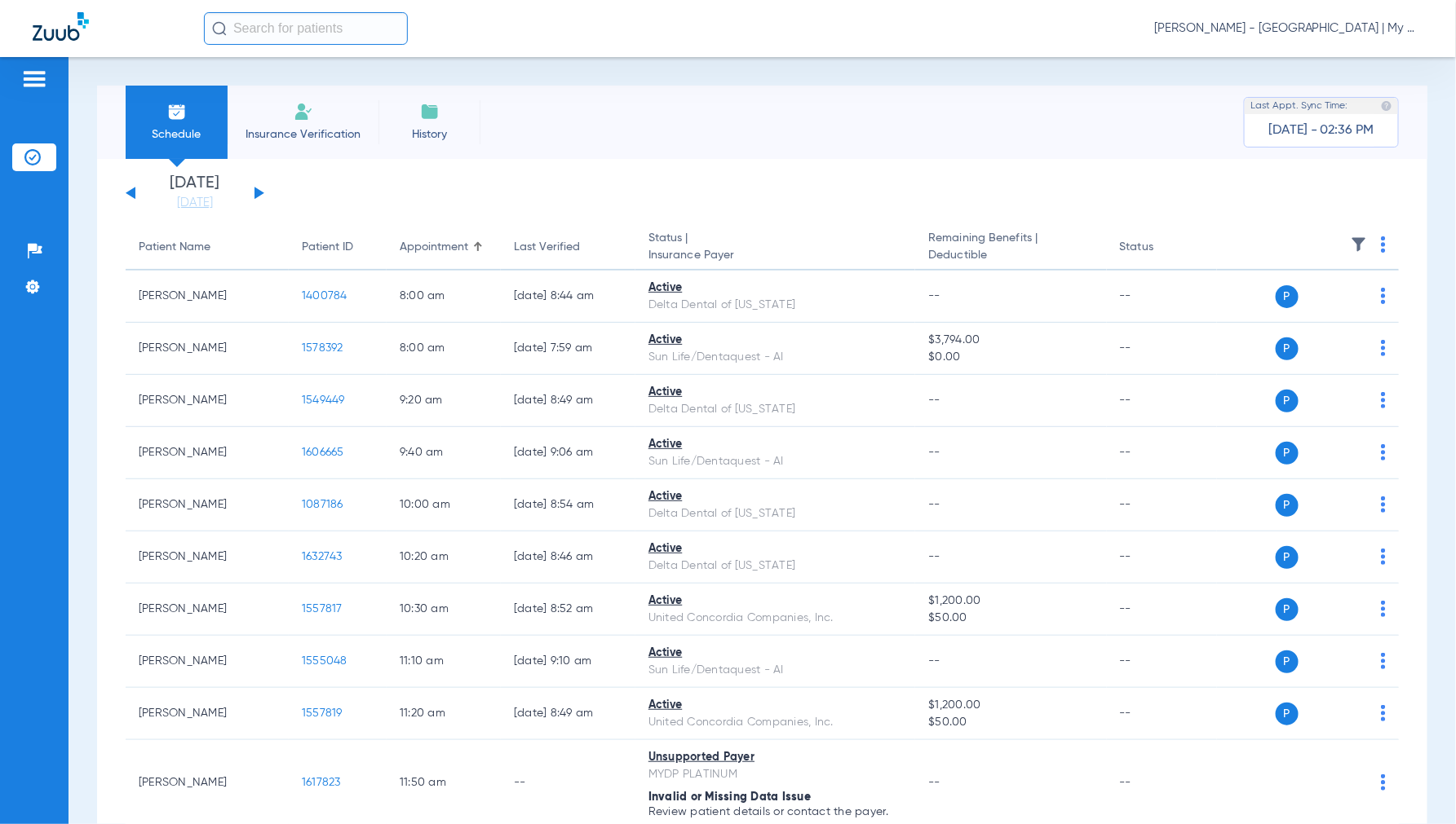
click at [1381, 241] on img at bounding box center [1383, 244] width 5 height 16
click at [1308, 304] on span "Verify All" at bounding box center [1308, 309] width 102 height 12
